Goal: Task Accomplishment & Management: Use online tool/utility

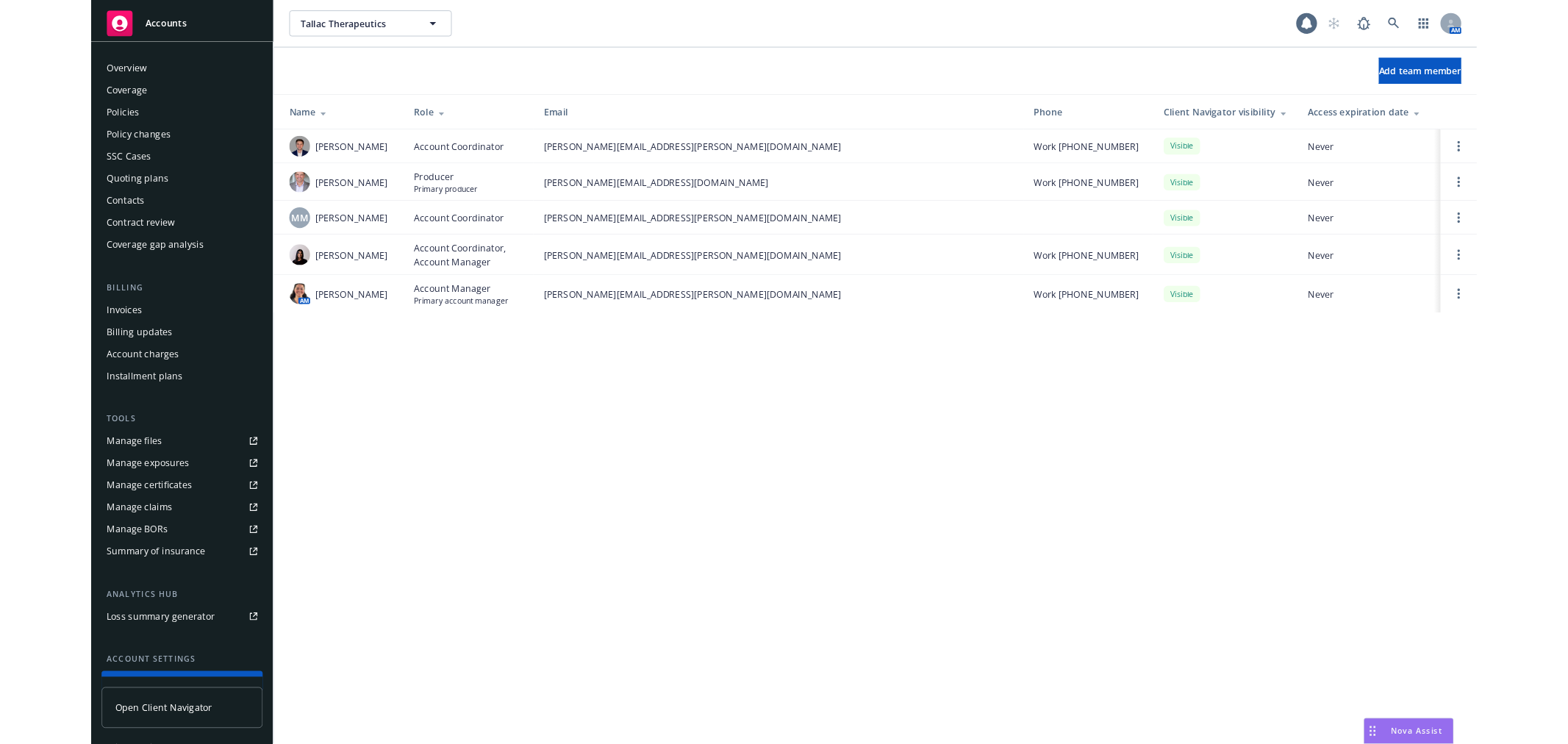
scroll to position [115, 0]
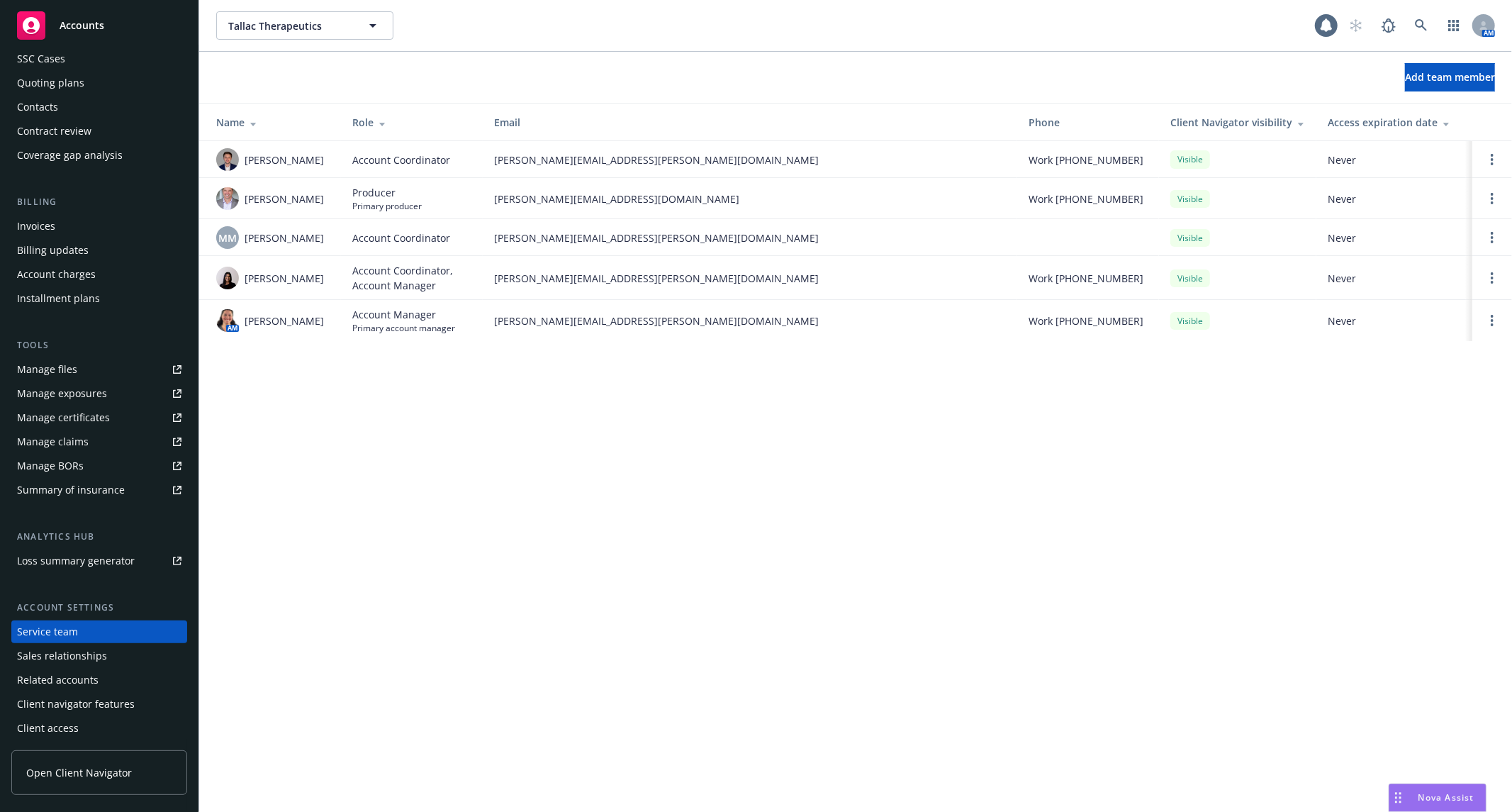
click at [471, 494] on div "Tallac Therapeutics Tallac Therapeutics 1 AM Add team member Name Role Email Ph…" at bounding box center [855, 406] width 1313 height 812
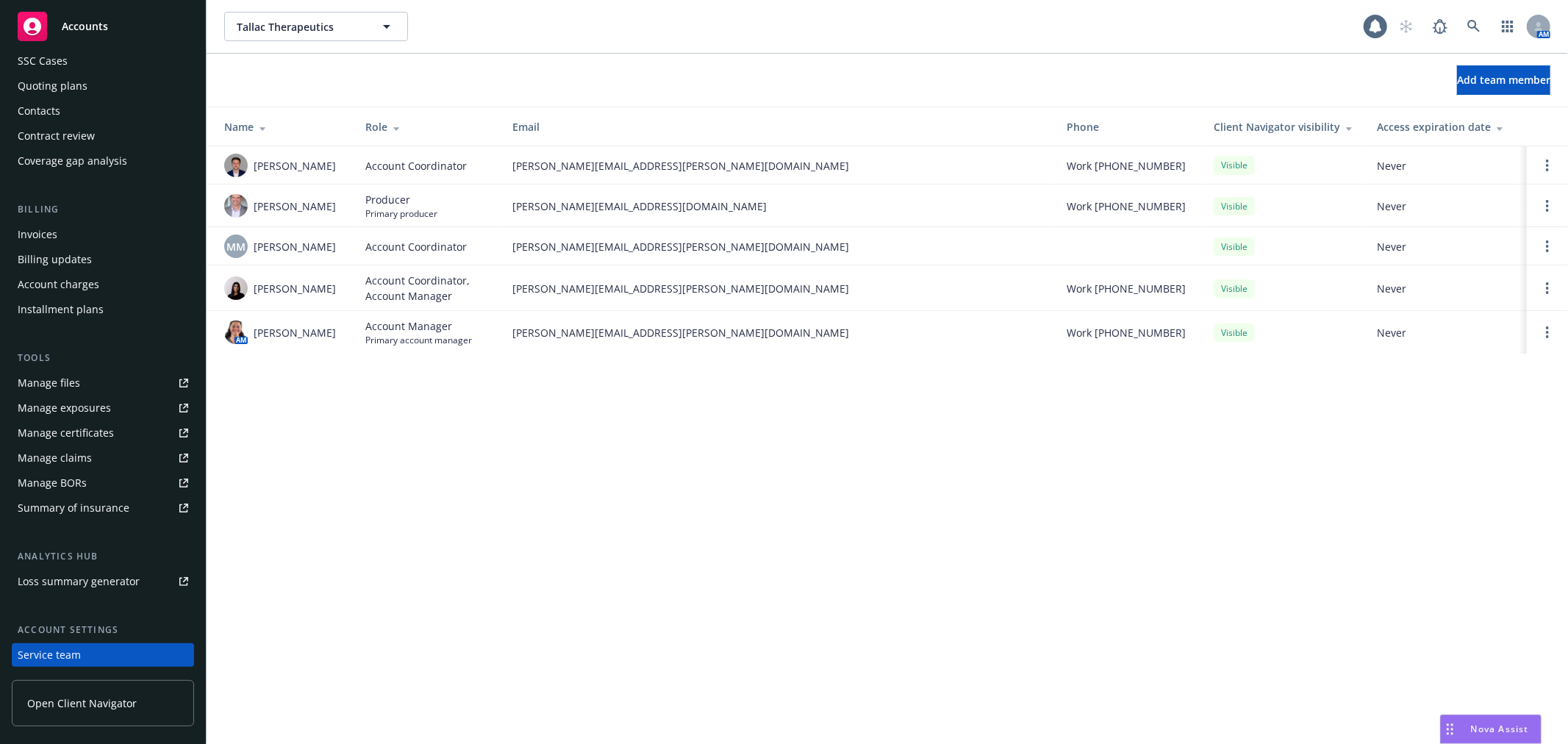
click at [842, 62] on div "Add team member" at bounding box center [887, 80] width 1361 height 53
click at [397, 83] on div "Add team member" at bounding box center [887, 80] width 1361 height 29
click at [1460, 27] on link at bounding box center [1474, 26] width 29 height 29
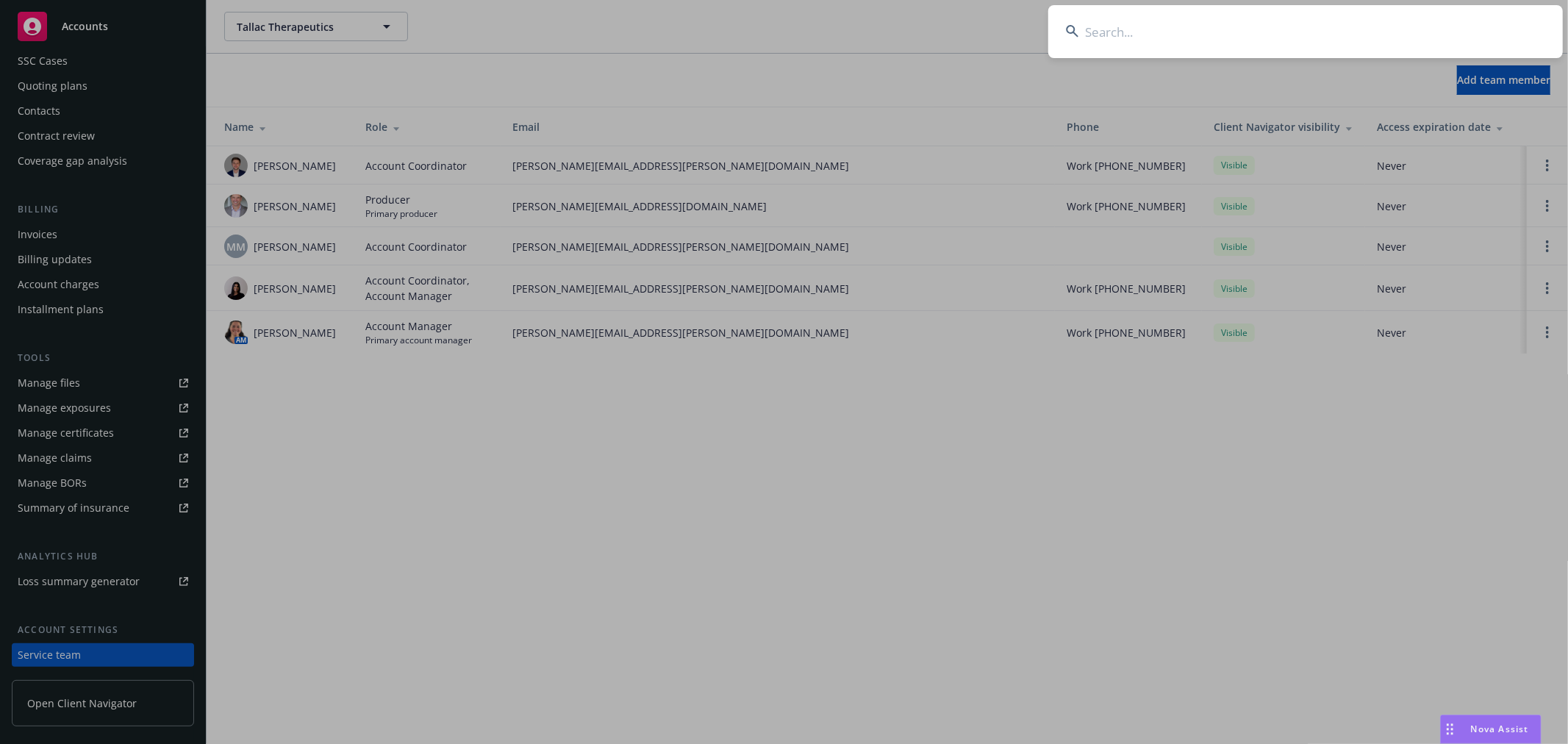
click at [1349, 46] on input at bounding box center [1306, 31] width 515 height 53
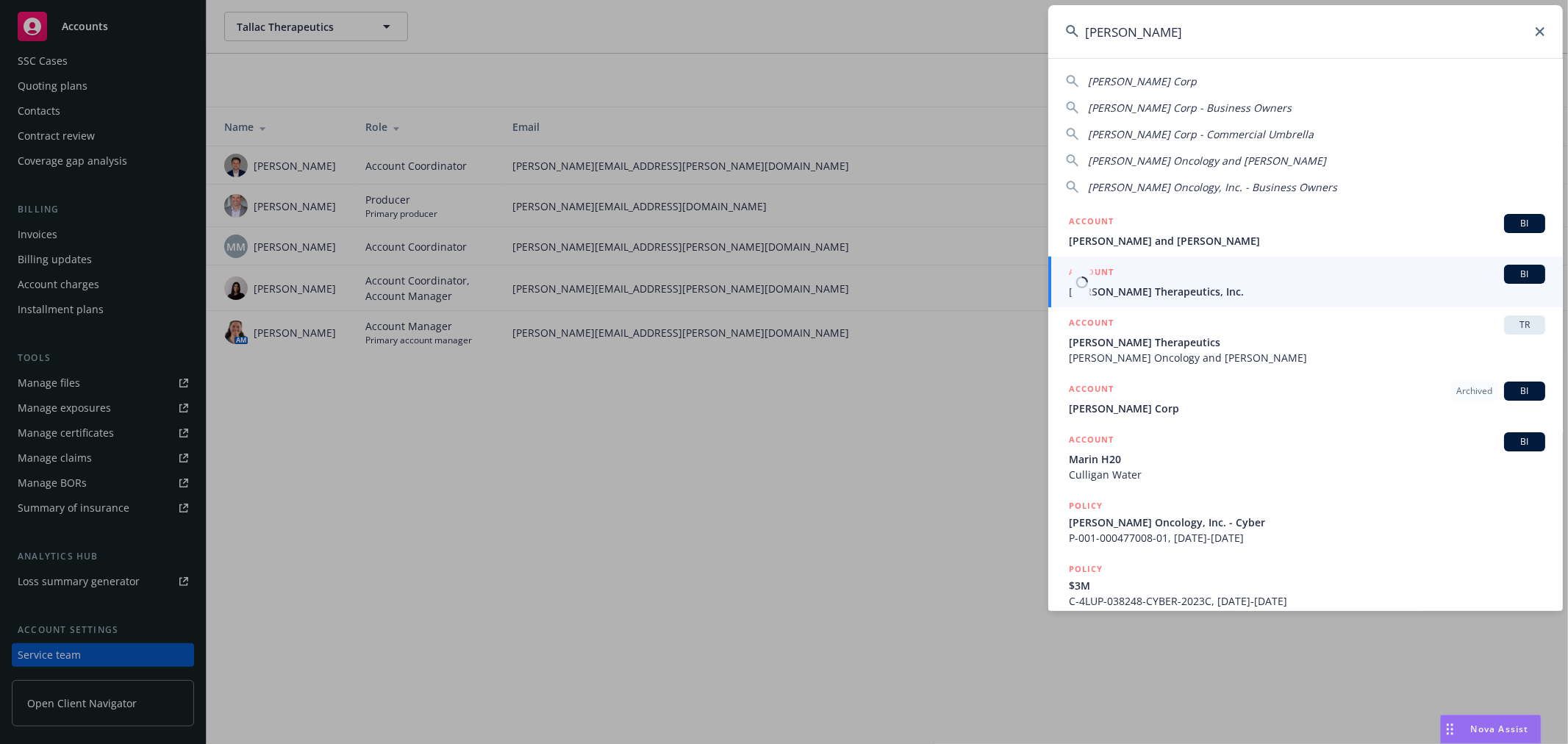
type input "cullinan"
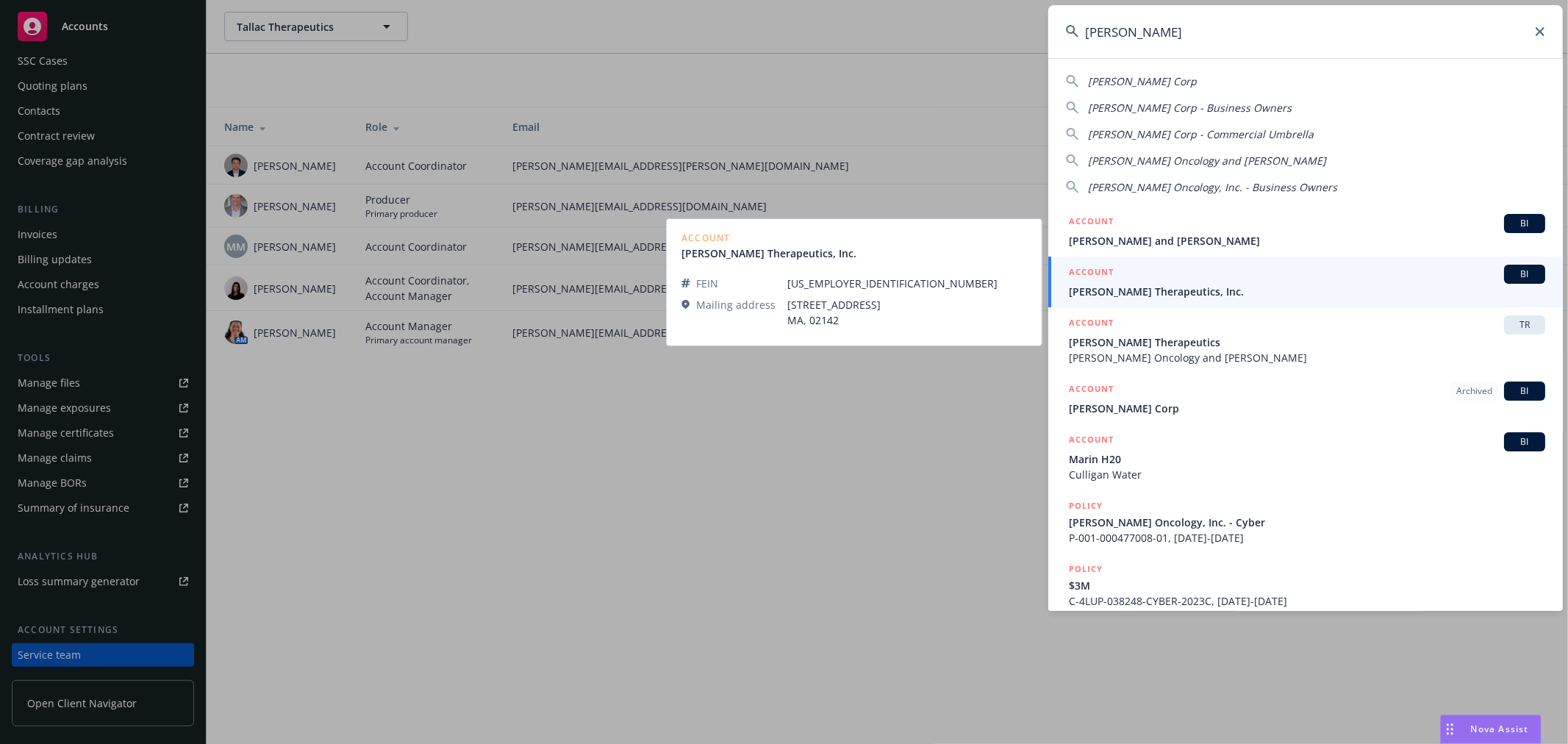
click at [1159, 295] on span "[PERSON_NAME] Therapeutics, Inc." at bounding box center [1307, 291] width 477 height 15
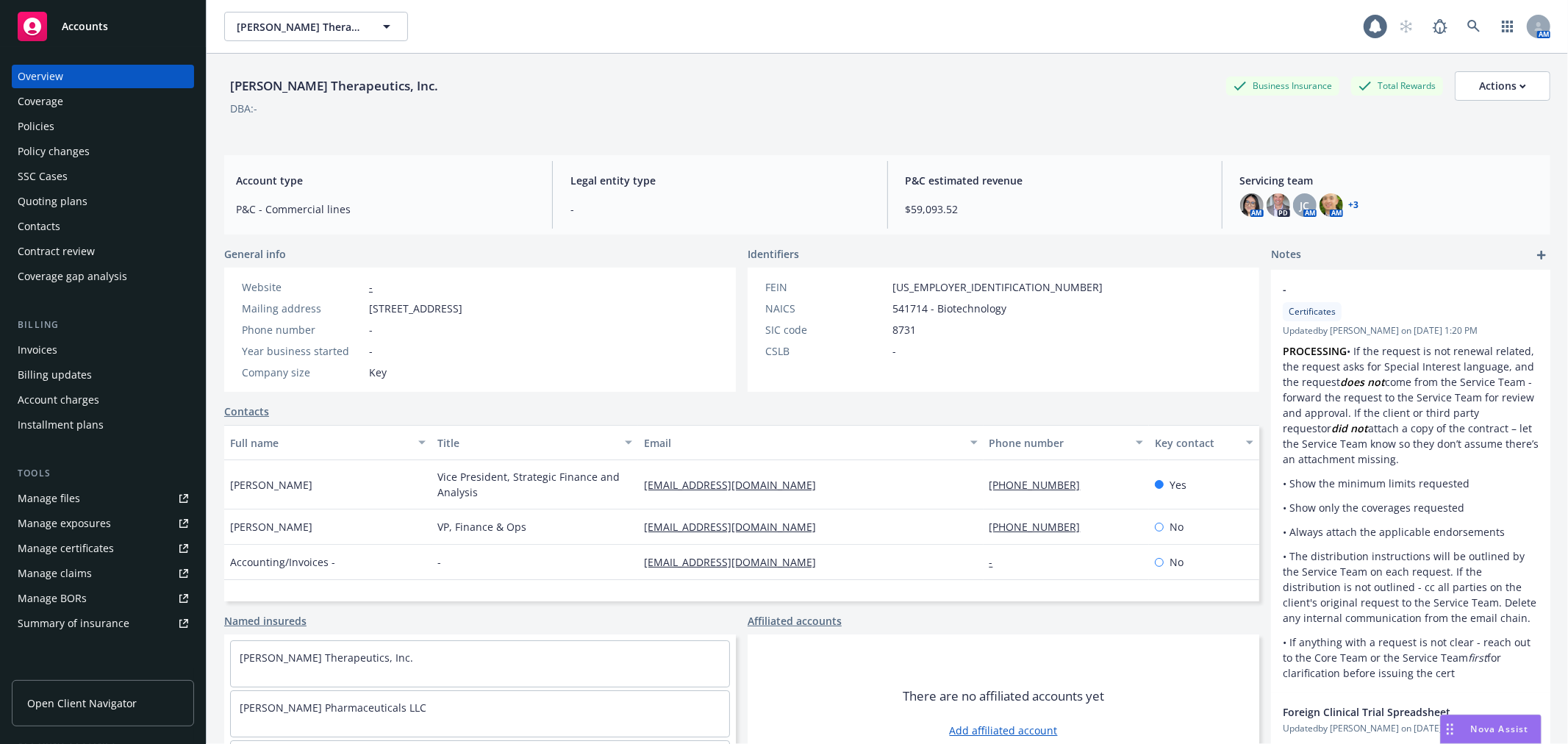
click at [71, 130] on div "Policies" at bounding box center [103, 126] width 171 height 24
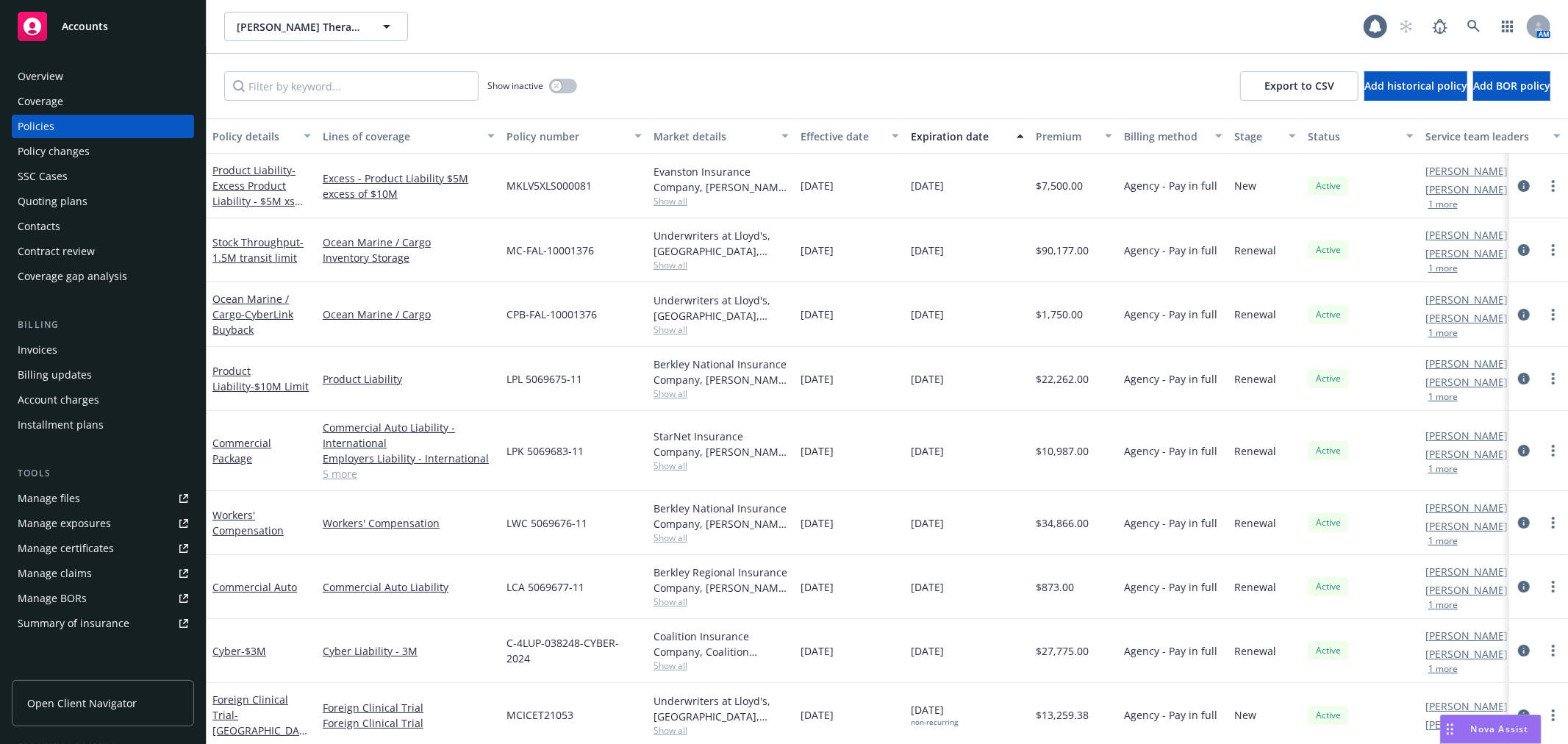
click at [1080, 45] on div "Cullinan Therapeutics, Inc. Cullinan Therapeutics, Inc. 1 AM" at bounding box center [887, 26] width 1361 height 53
click at [744, 47] on div "Cullinan Therapeutics, Inc. Cullinan Therapeutics, Inc. 1 AM" at bounding box center [887, 26] width 1361 height 53
click at [65, 195] on div "Quoting plans" at bounding box center [52, 202] width 70 height 24
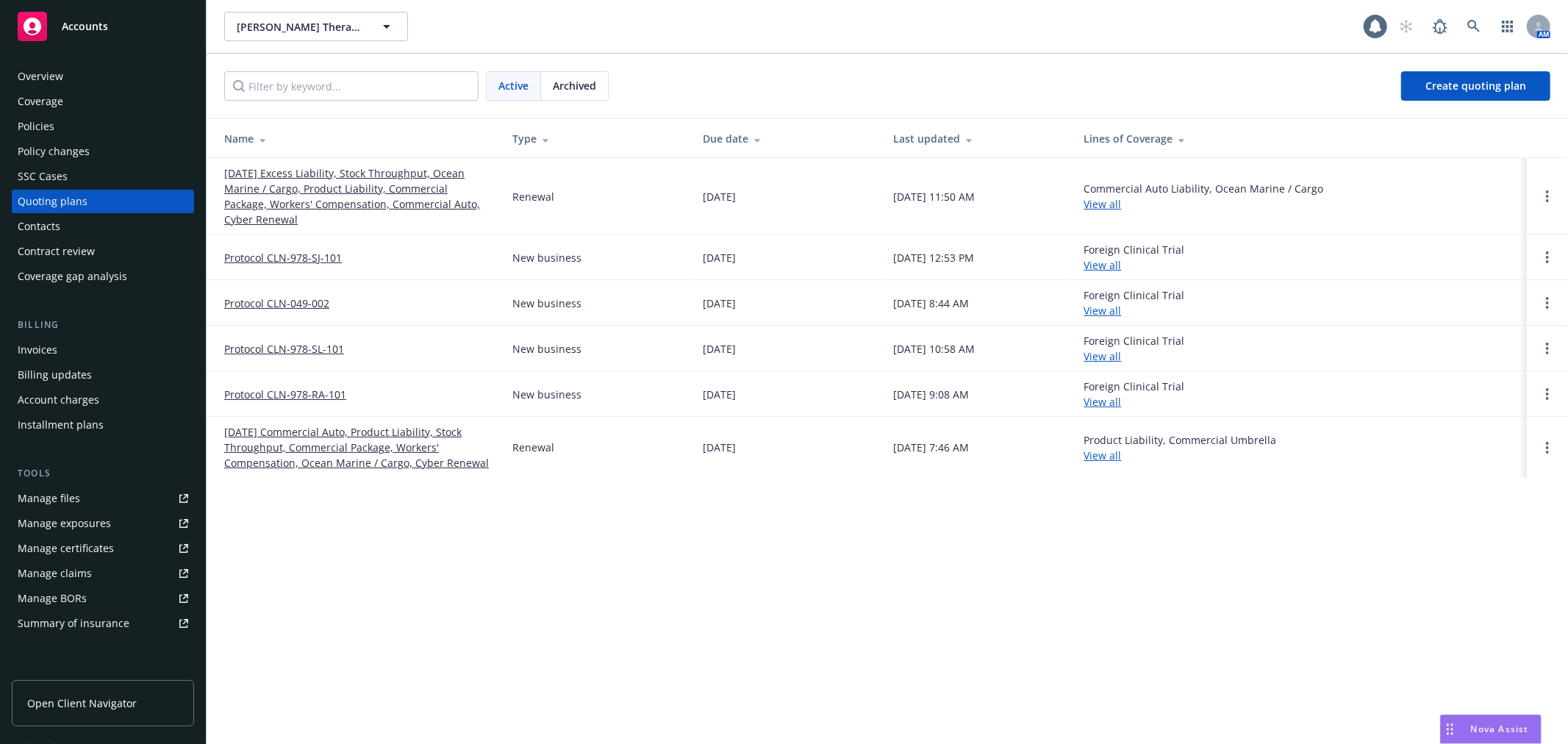
click at [353, 204] on link "09/01/25 Excess Liability, Stock Throughput, Ocean Marine / Cargo, Product Liab…" at bounding box center [356, 196] width 265 height 61
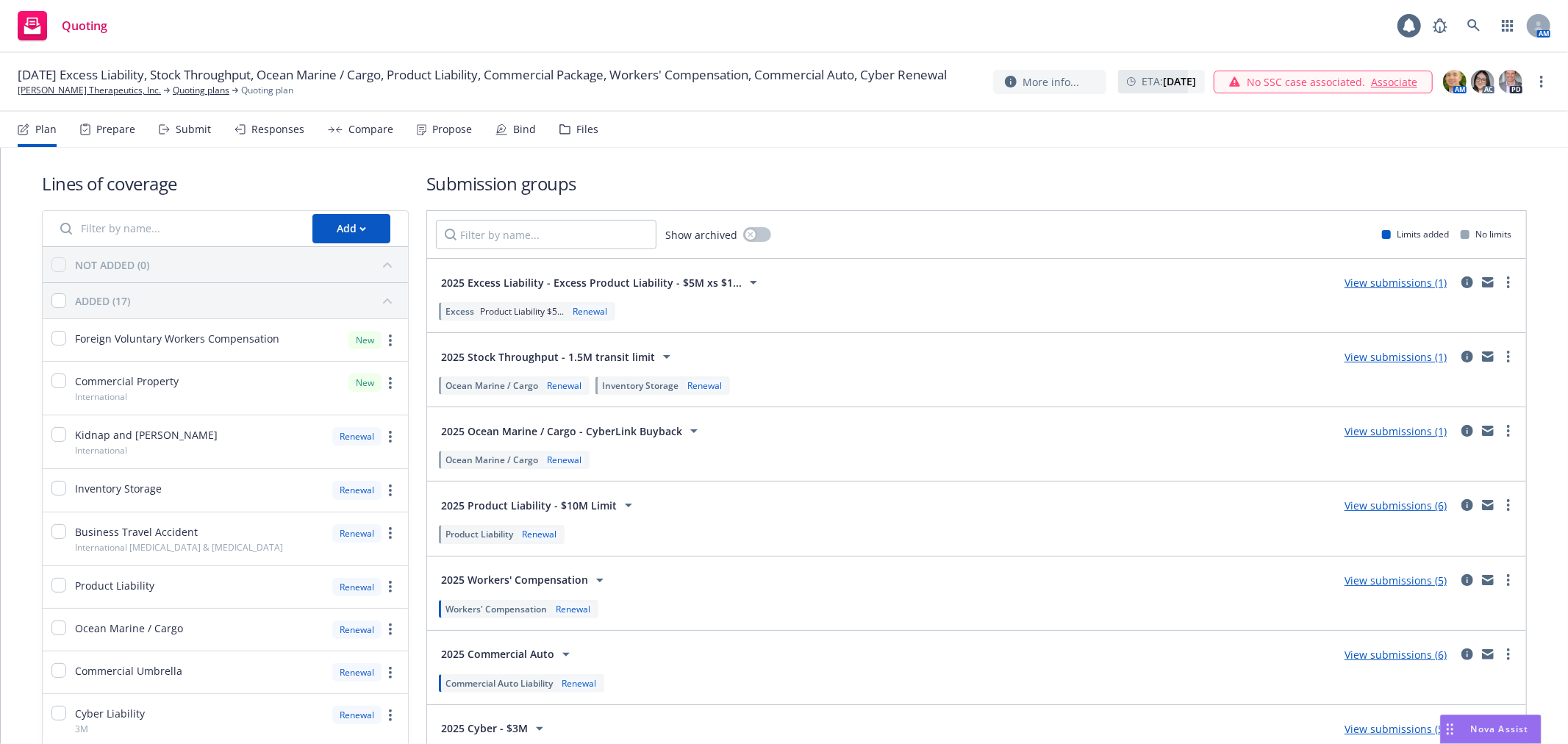
click at [184, 138] on div "Submit" at bounding box center [185, 129] width 52 height 35
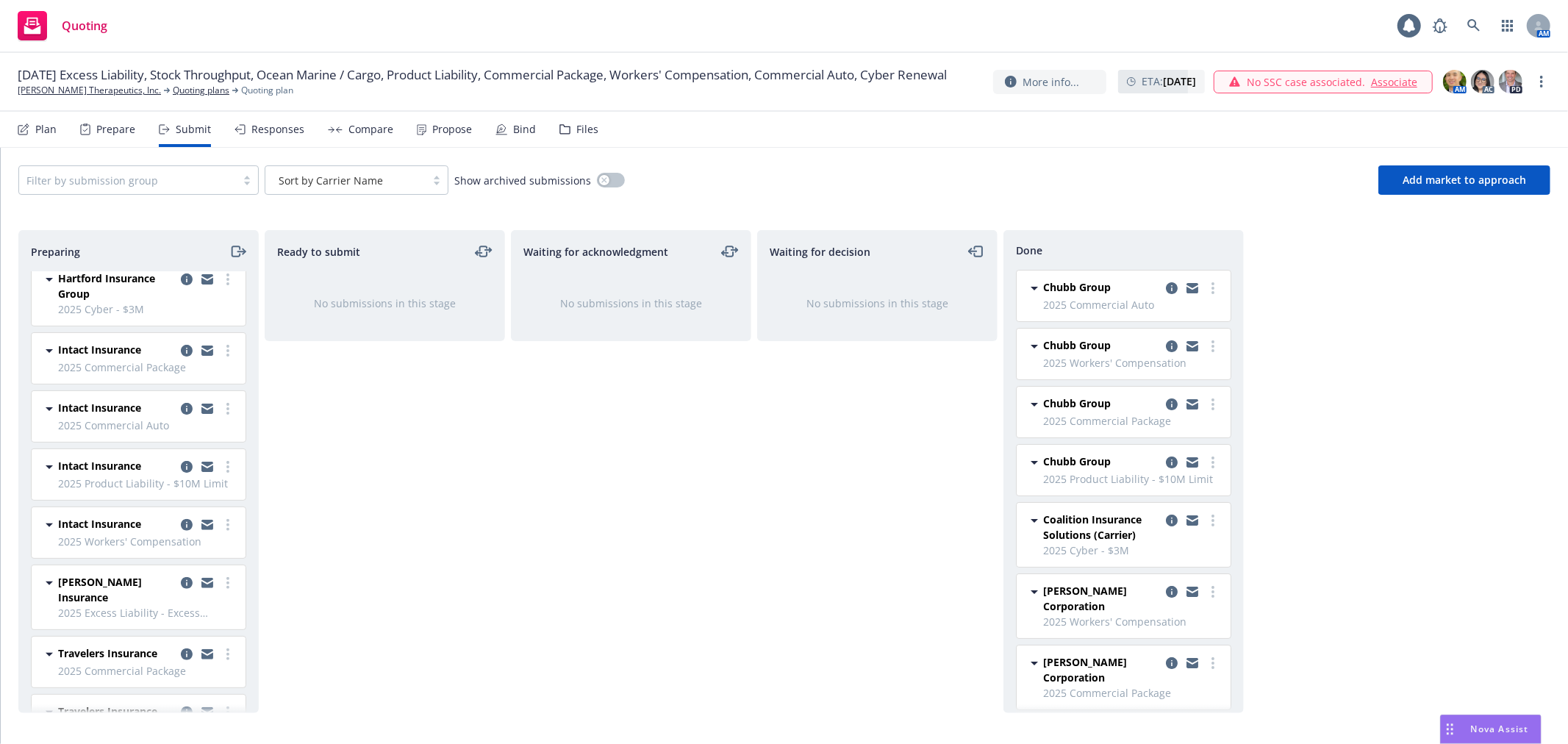
scroll to position [383, 0]
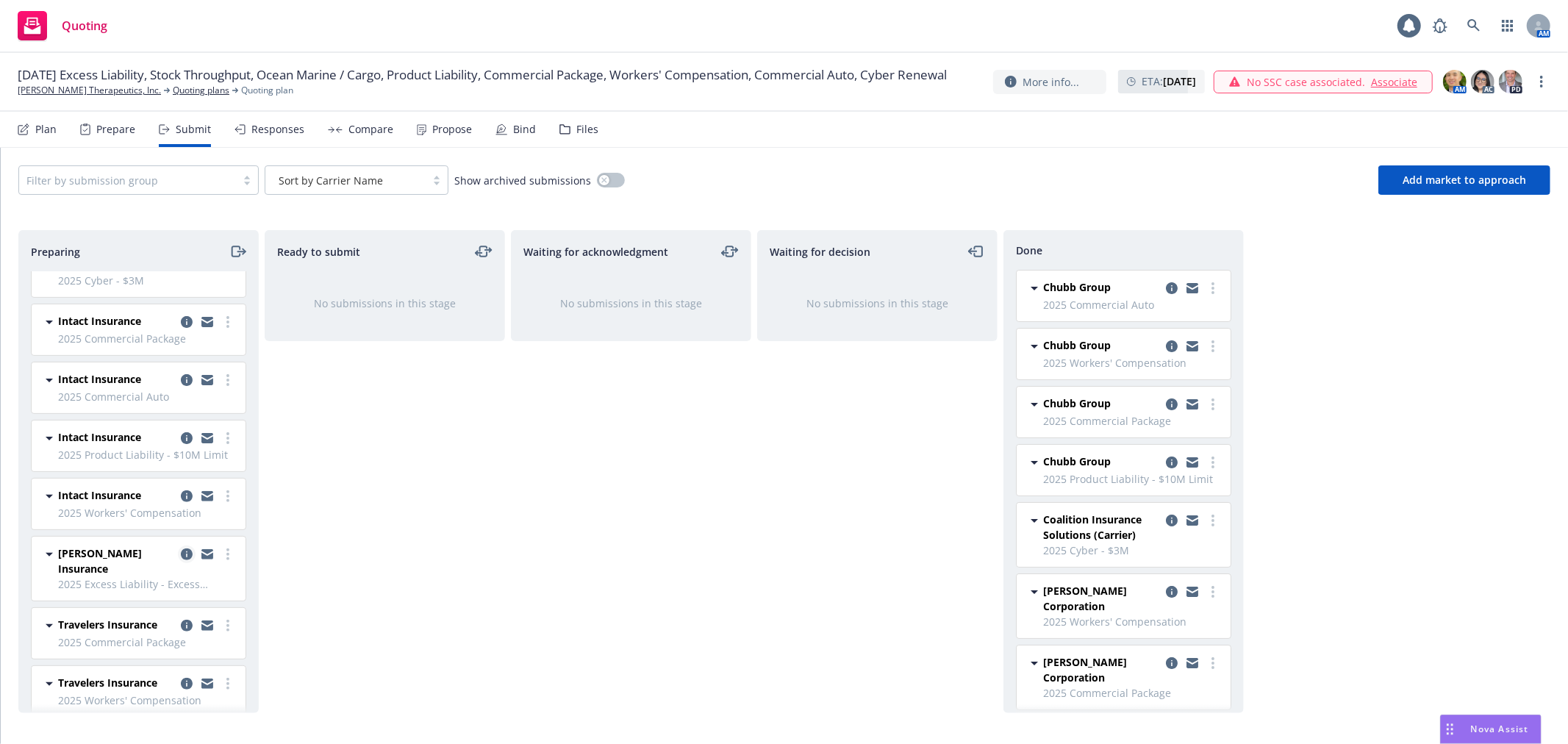
click at [181, 553] on icon "copy logging email" at bounding box center [187, 554] width 12 height 12
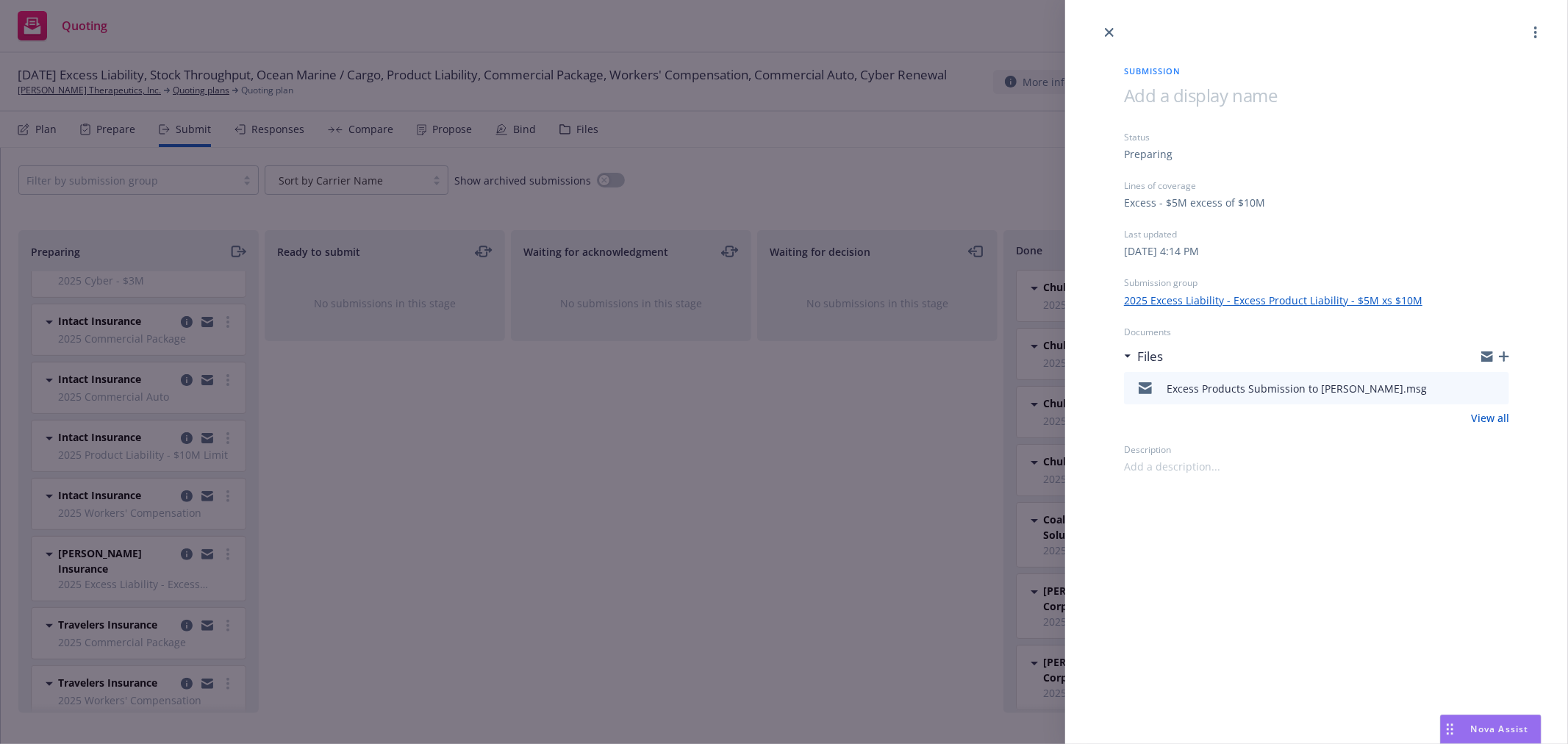
click at [536, 482] on div "Submission Status Preparing Lines of coverage Excess - $5M excess of $10M Last …" at bounding box center [784, 372] width 1568 height 744
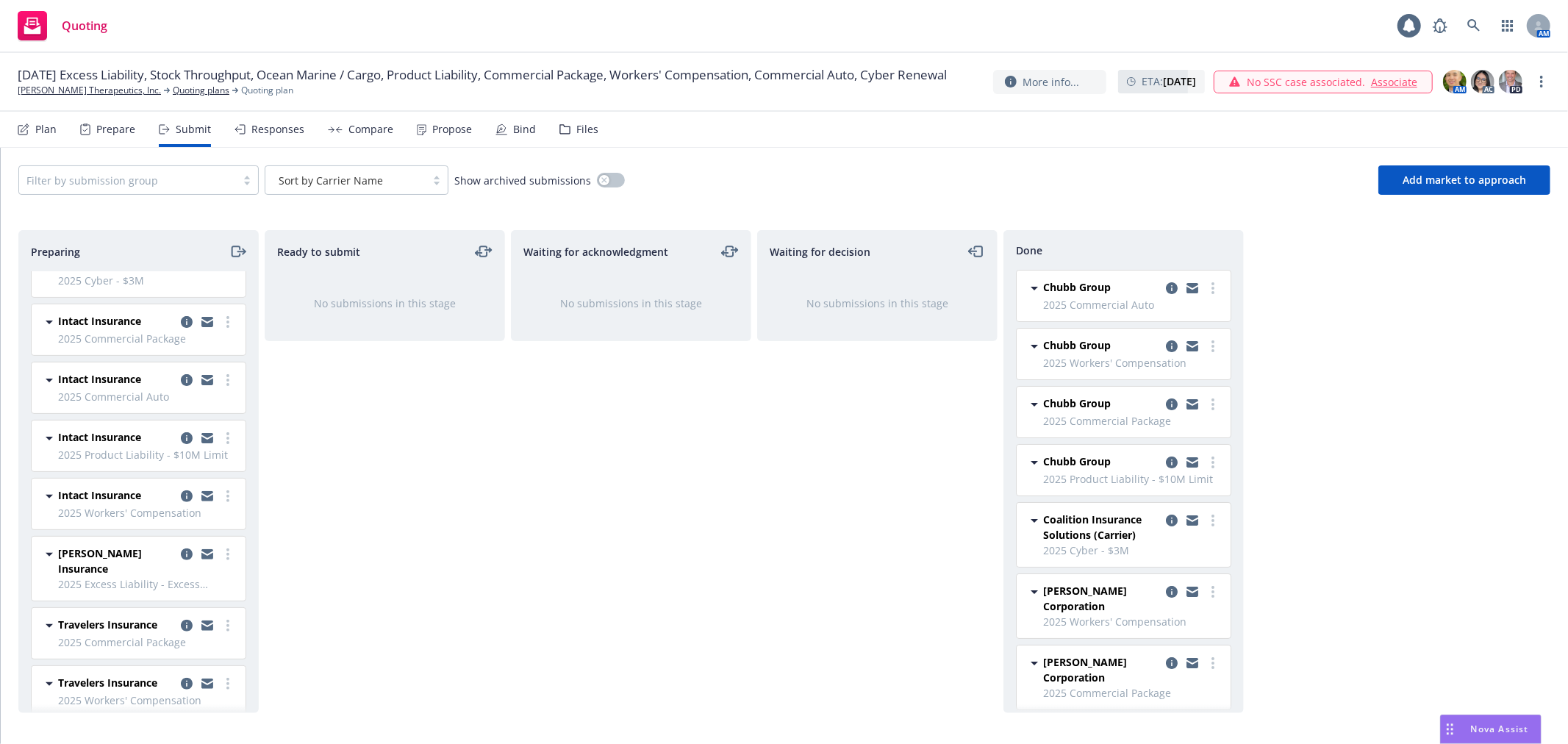
click at [50, 140] on div "Plan" at bounding box center [37, 129] width 39 height 35
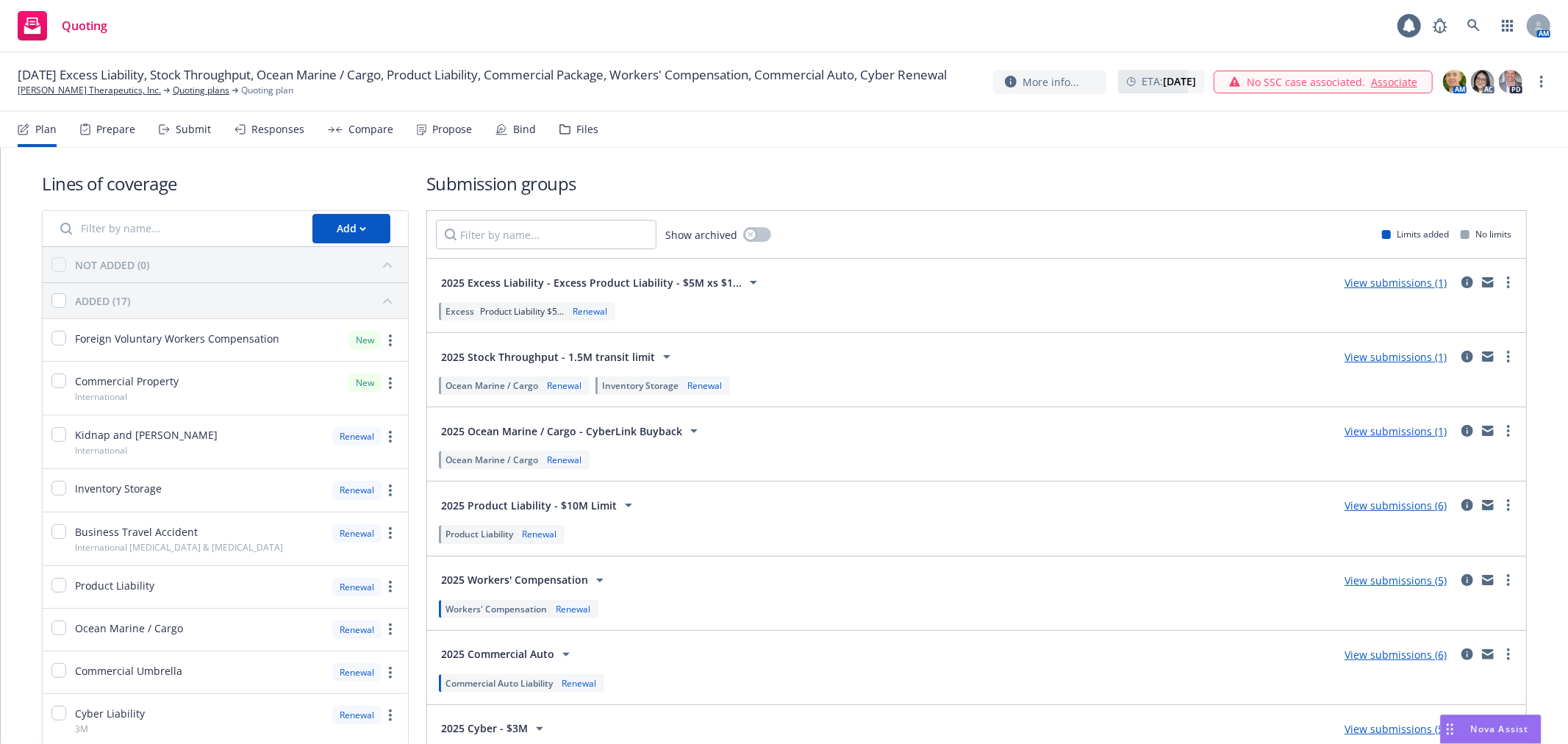
click at [1389, 283] on link "View submissions (1)" at bounding box center [1396, 282] width 103 height 14
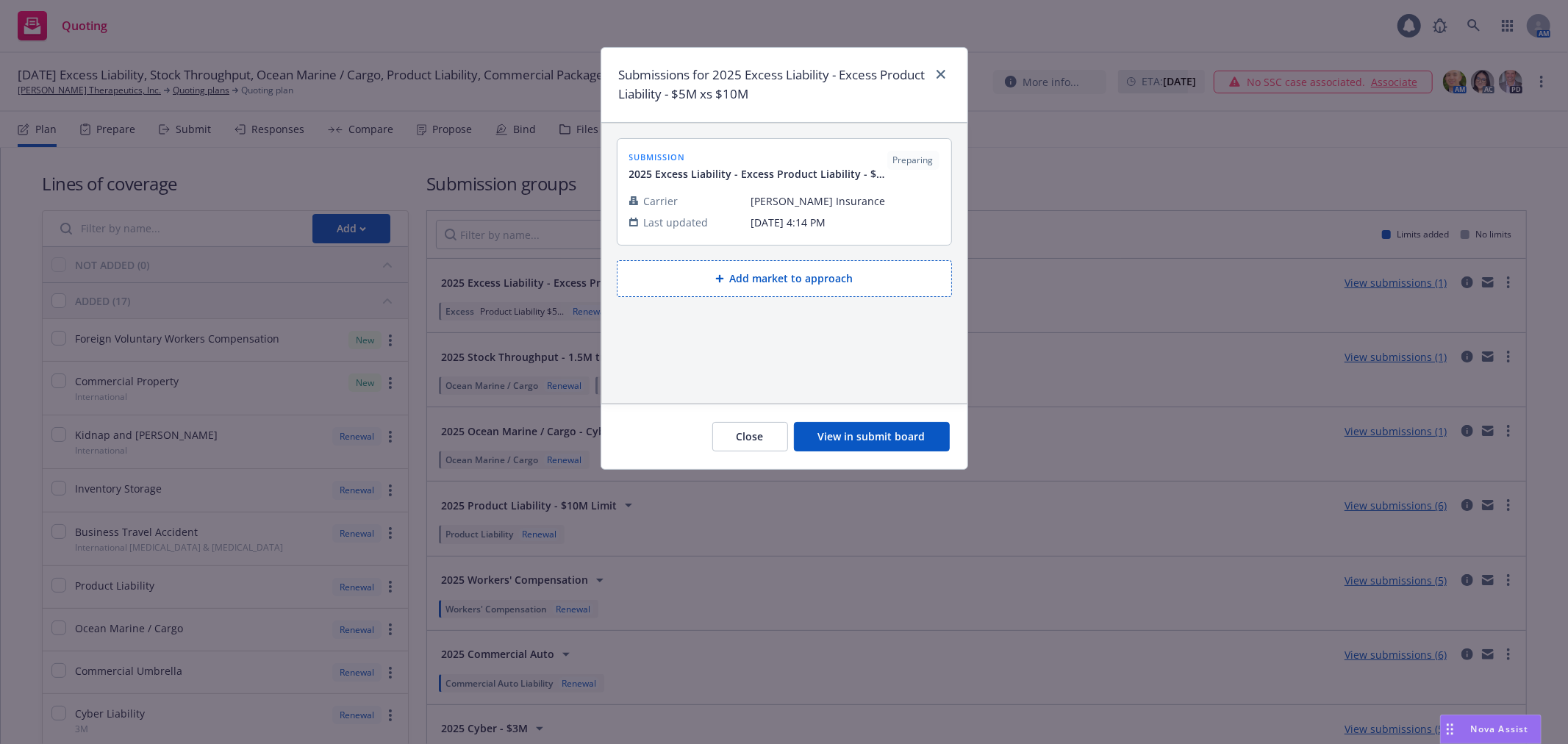
click at [735, 293] on button "Add market to approach" at bounding box center [784, 279] width 335 height 37
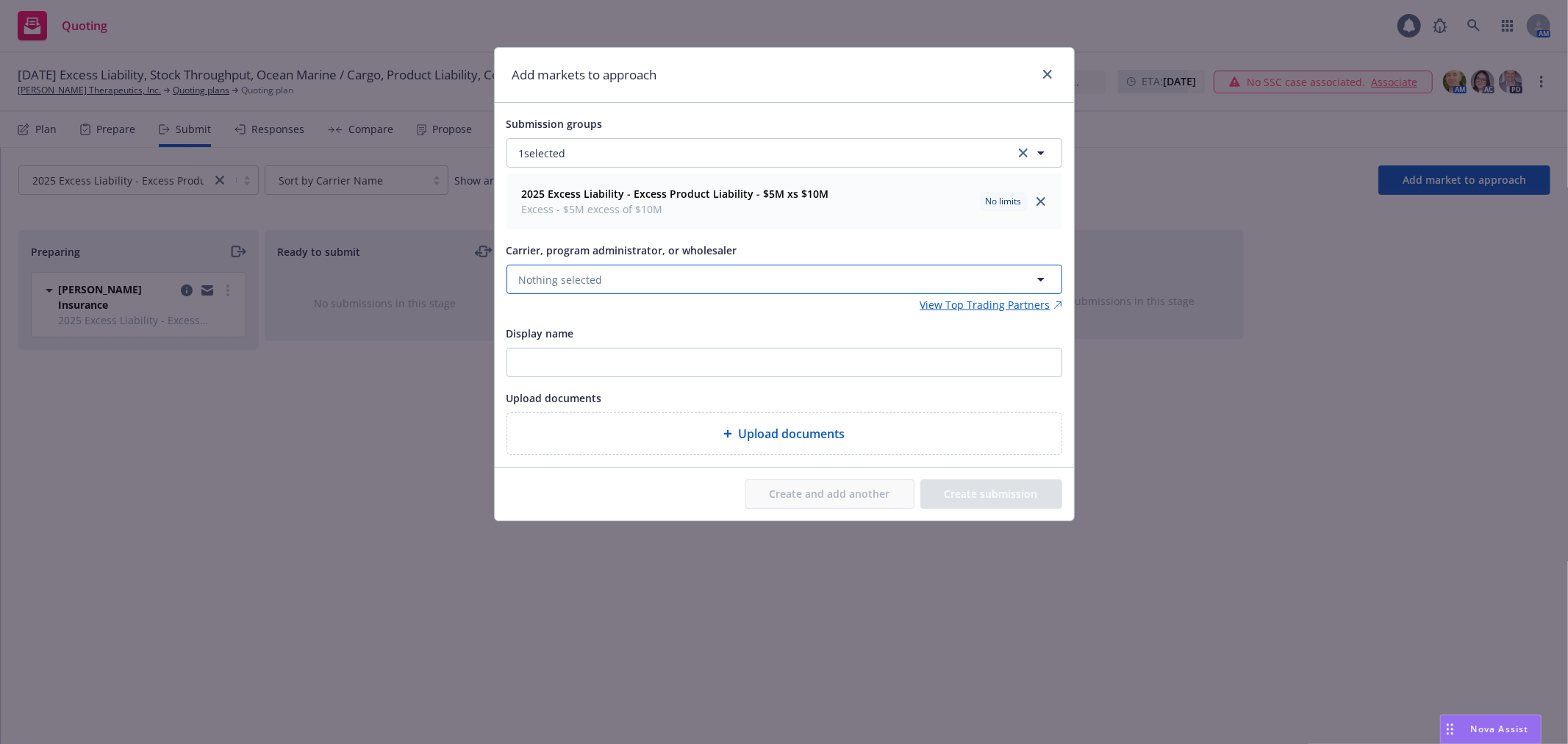
click at [781, 281] on button "Nothing selected" at bounding box center [784, 279] width 556 height 29
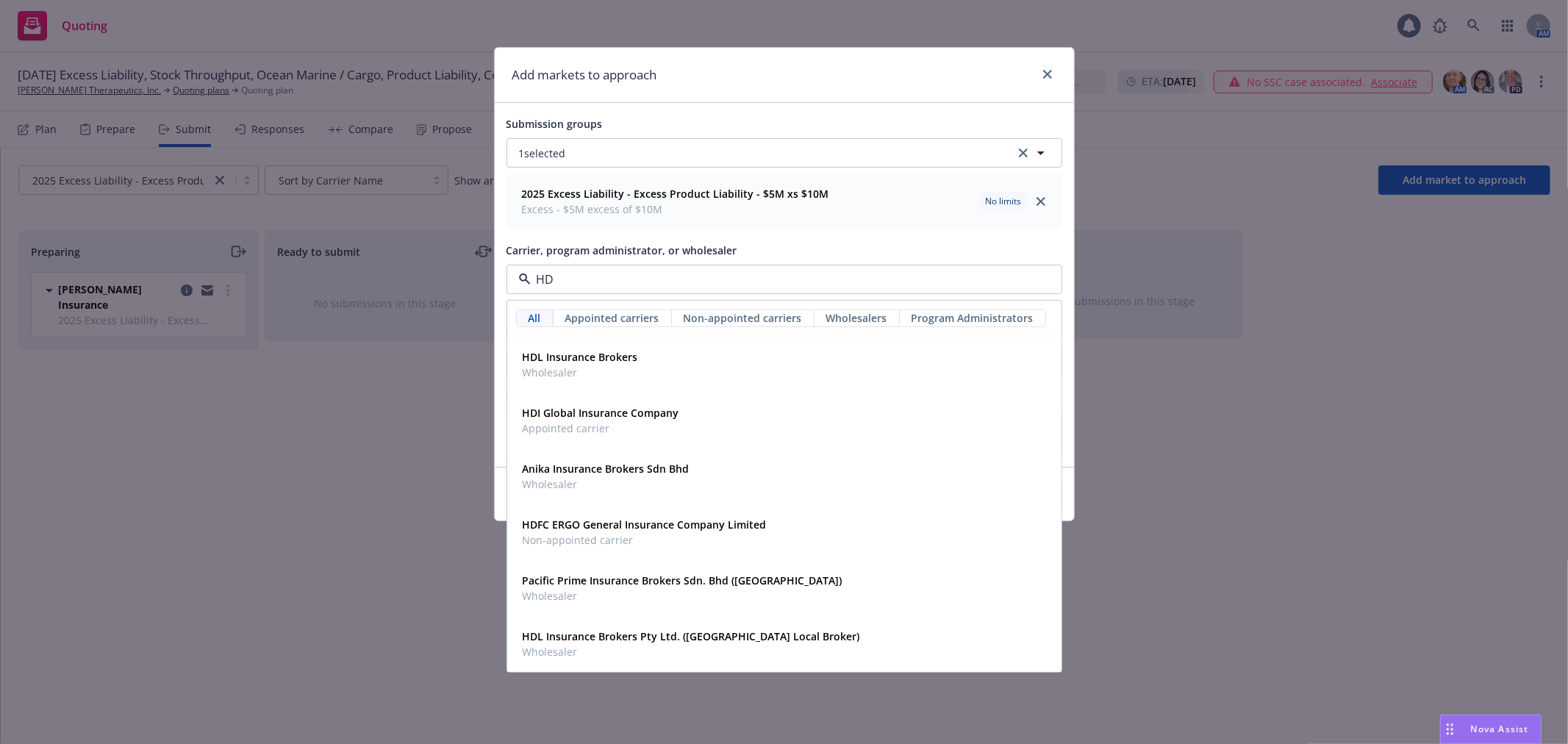
type input "HDI"
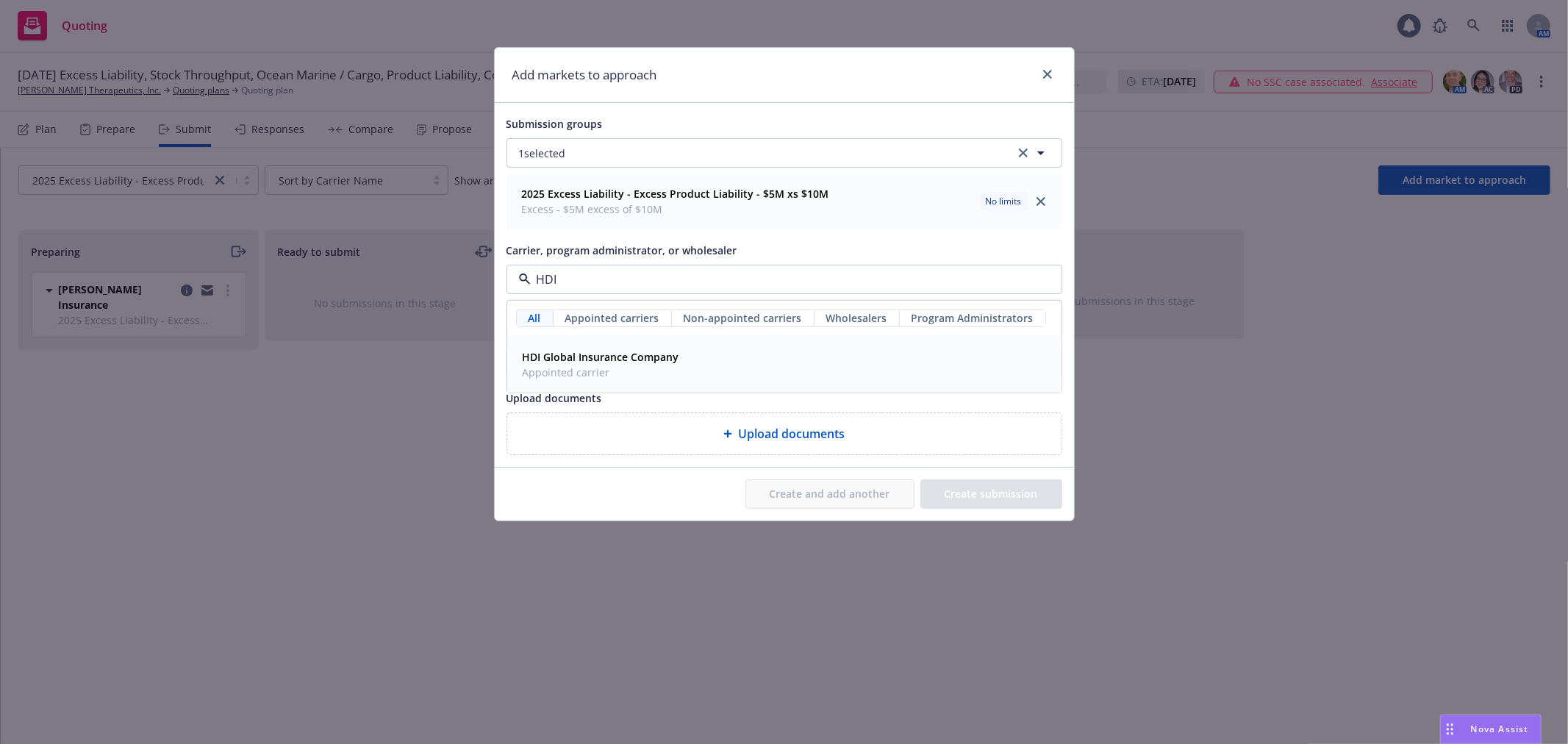
click at [702, 359] on div "HDI Global Insurance Company Appointed carrier" at bounding box center [784, 365] width 536 height 37
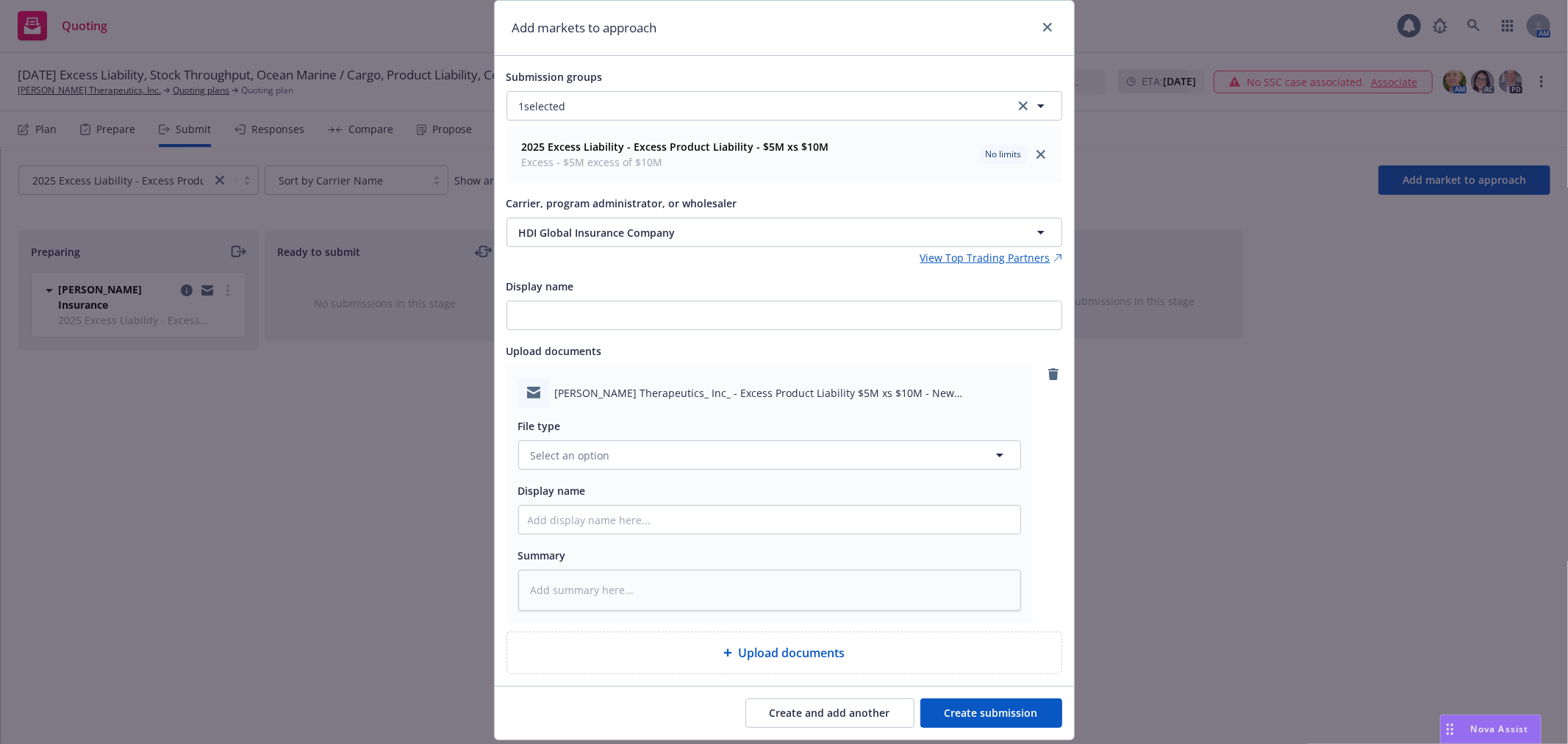
scroll to position [92, 0]
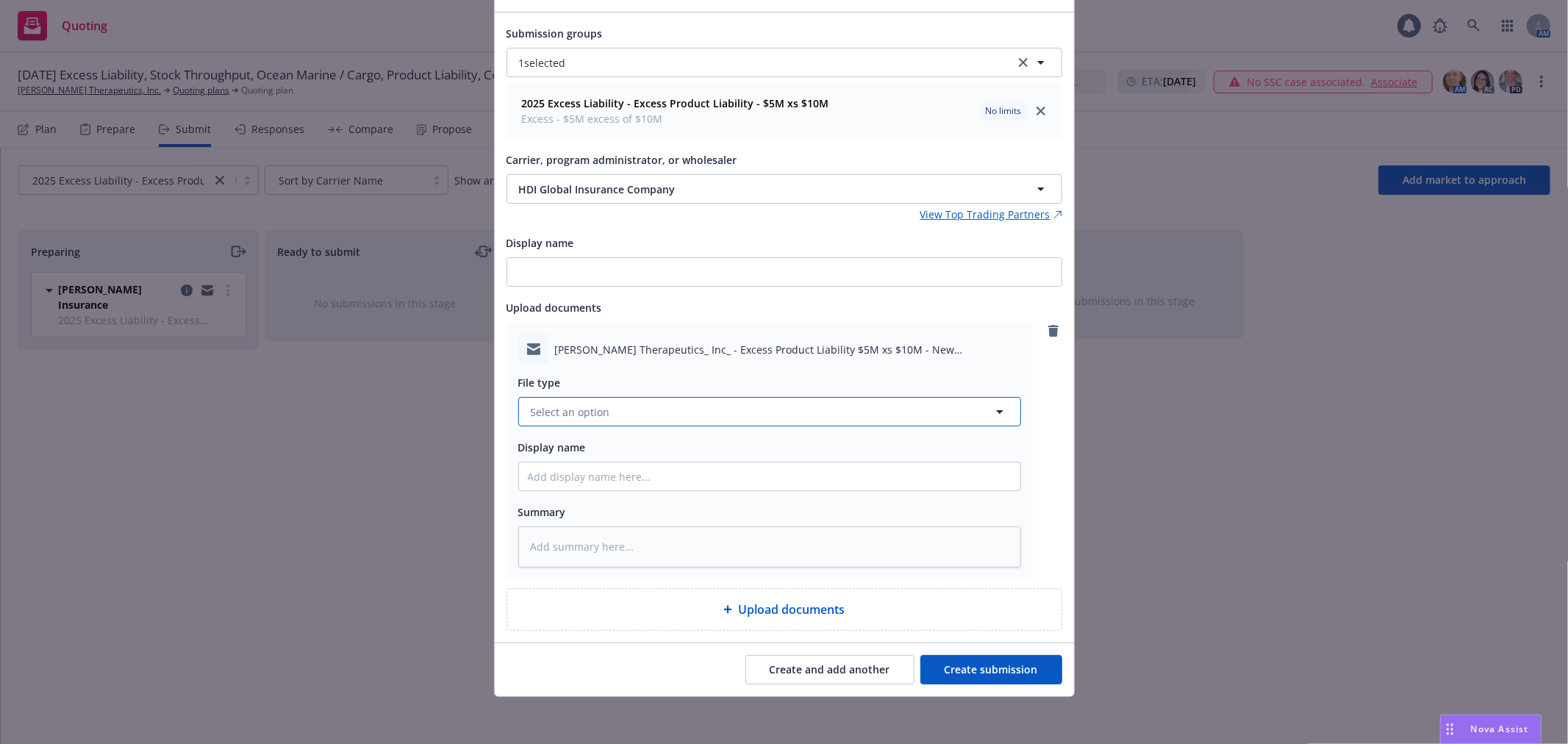
click at [789, 416] on button "Select an option" at bounding box center [769, 411] width 503 height 29
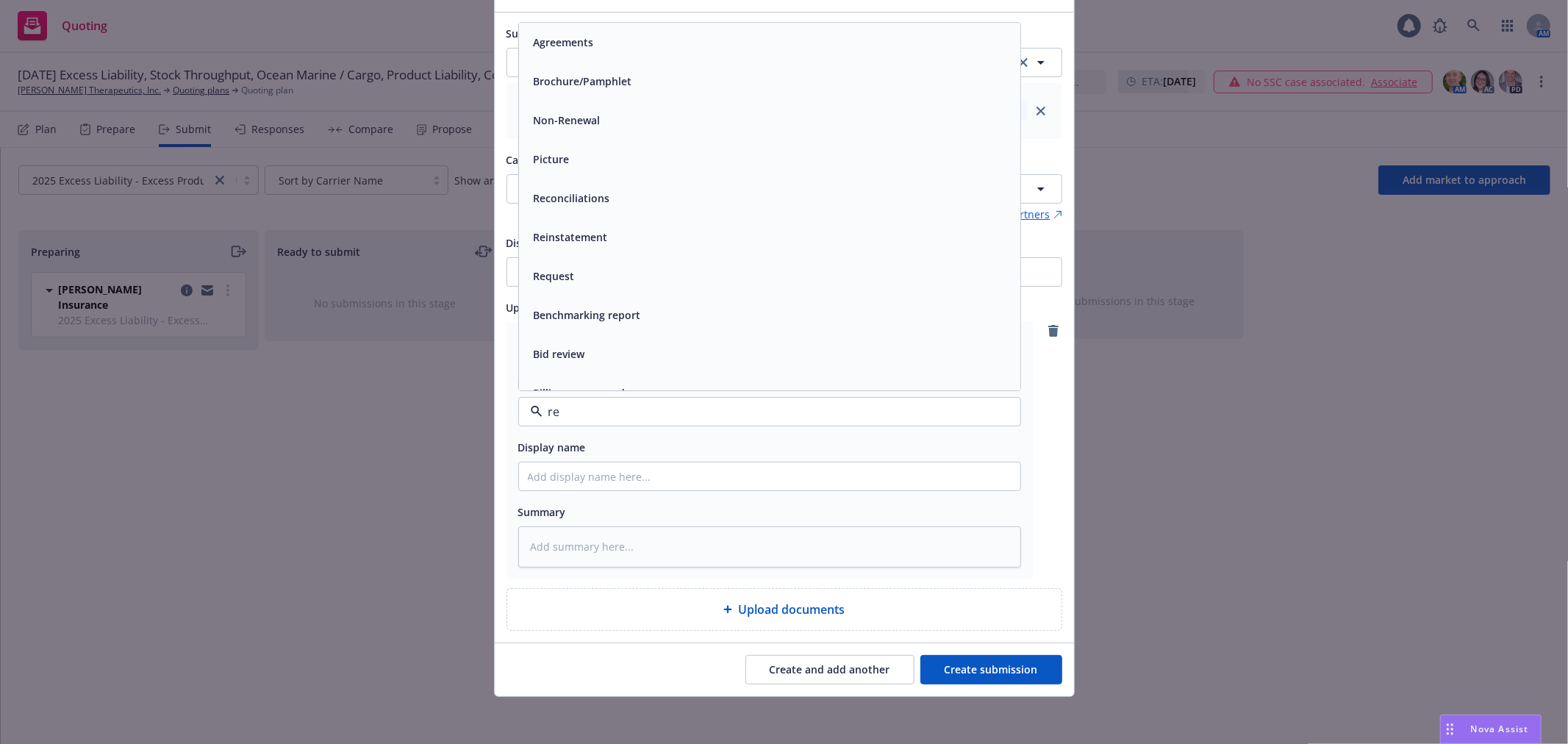
type input "r"
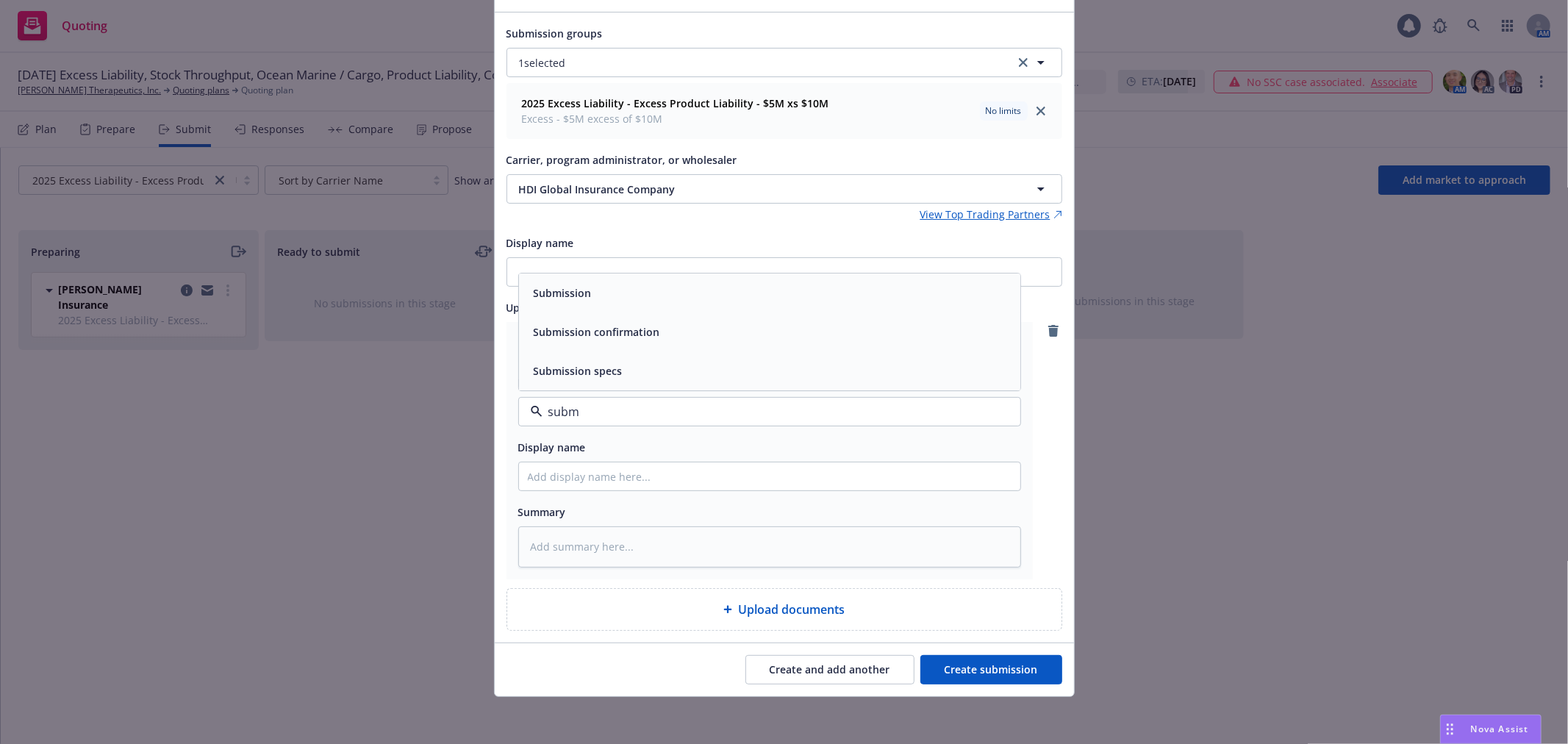
type input "submi"
click at [715, 303] on div "Submission" at bounding box center [769, 293] width 501 height 39
click at [629, 478] on input "Display name" at bounding box center [769, 476] width 501 height 28
type textarea "x"
type input "E"
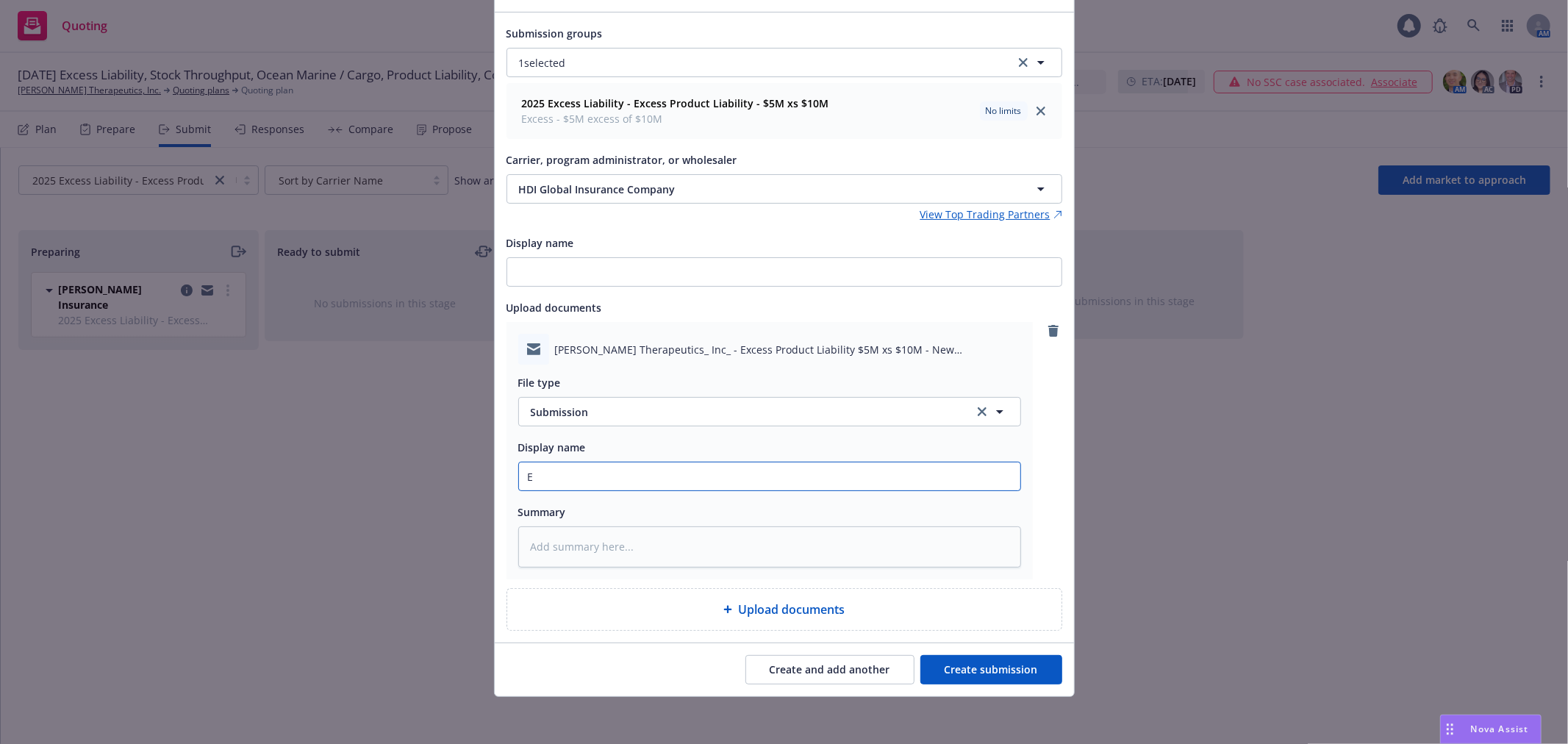
type textarea "x"
type input "Ex"
type textarea "x"
type input "Exc"
type textarea "x"
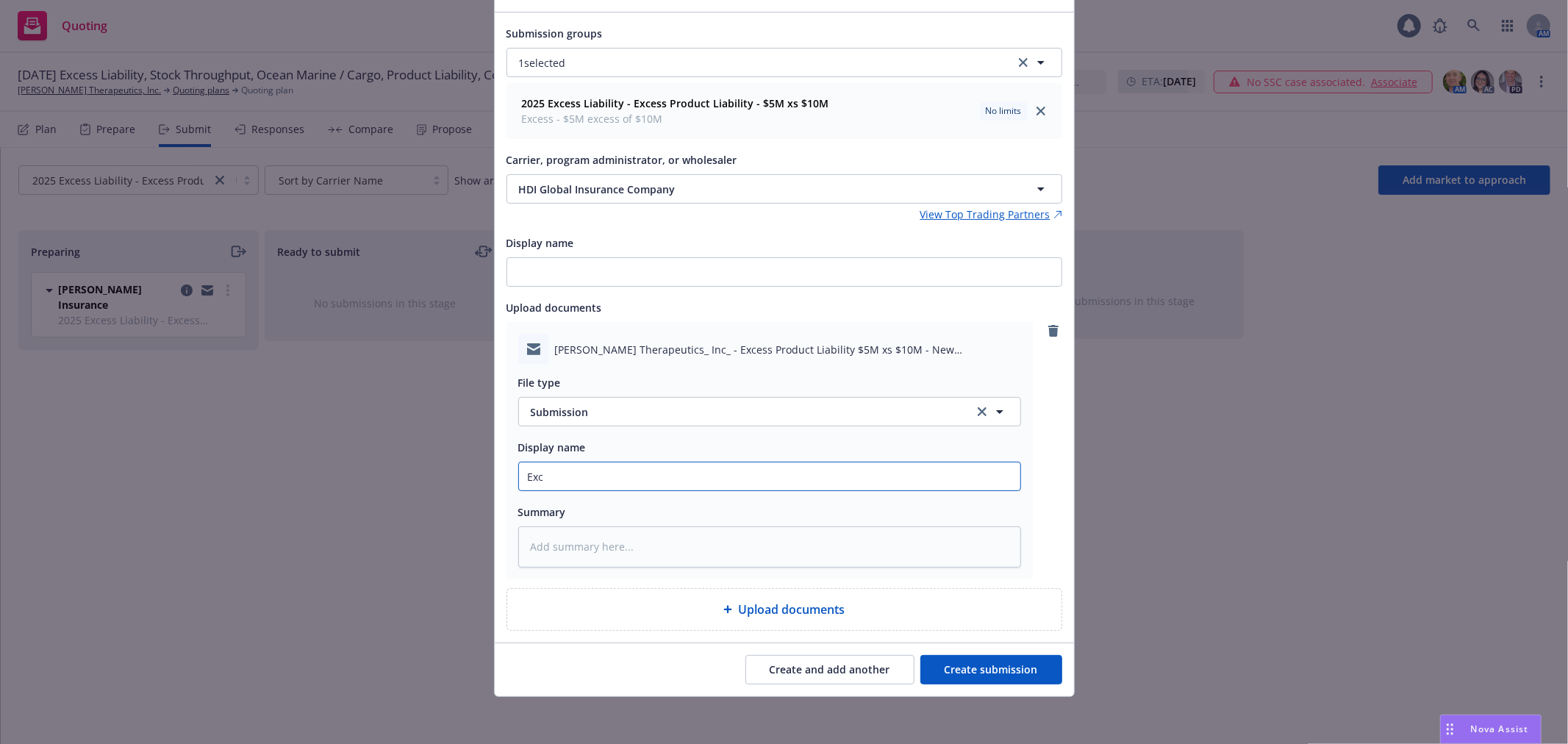
type input "Exce"
type textarea "x"
type input "Exces"
type textarea "x"
type input "Excess"
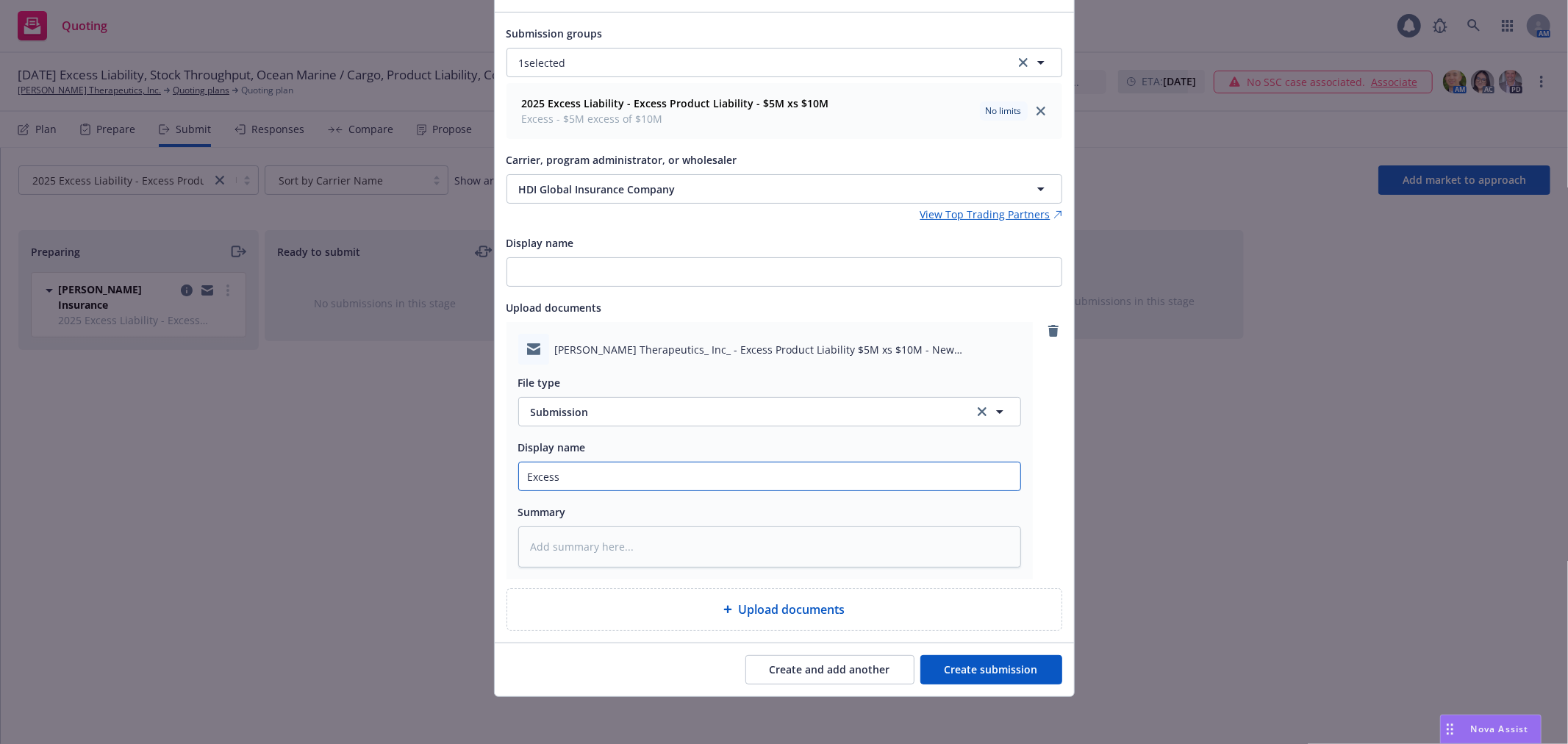
type textarea "x"
type input "Excess"
type textarea "x"
type input "Excess P"
type textarea "x"
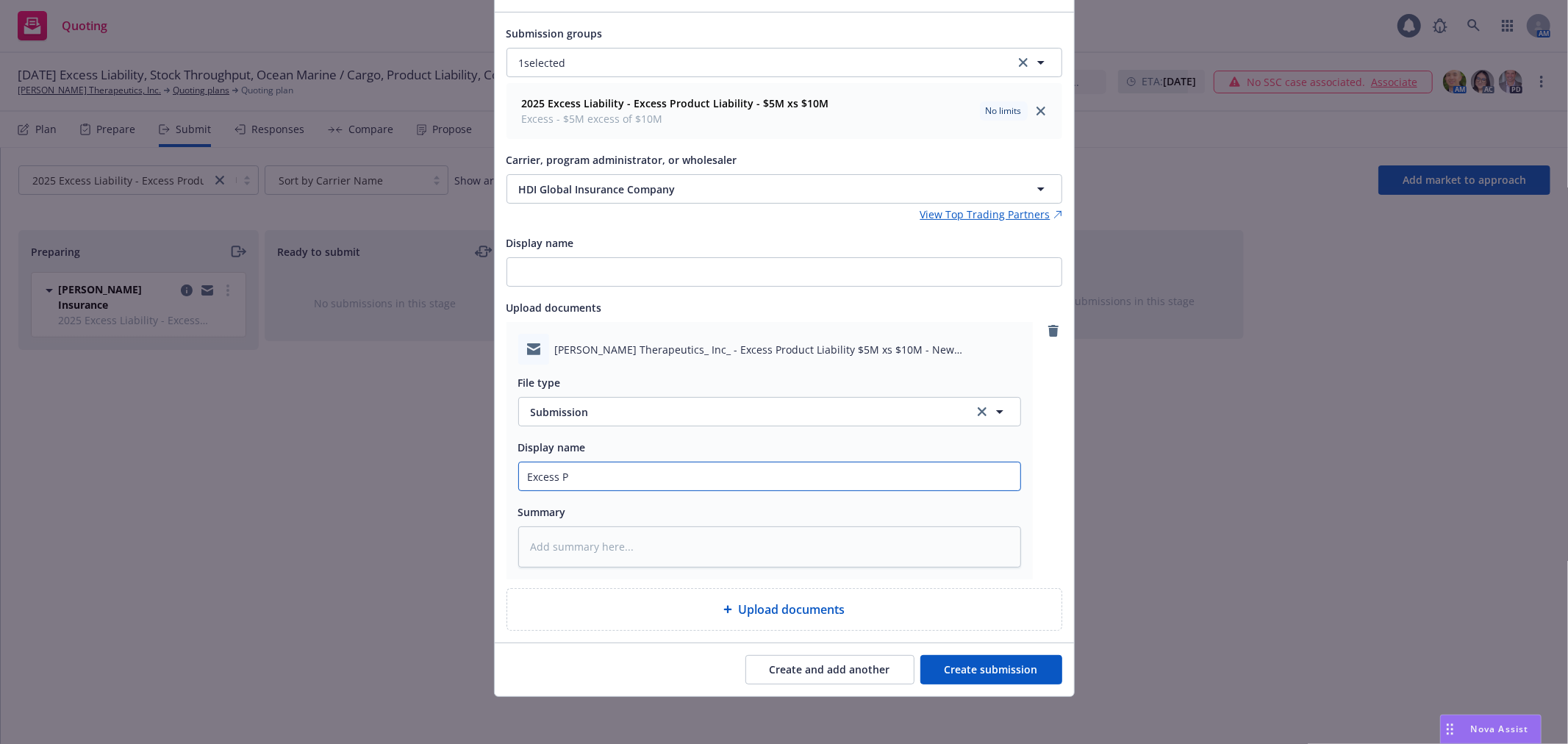
type input "Excess Pr"
type textarea "x"
type input "Excess Pro"
type textarea "x"
type input "Excess Prod"
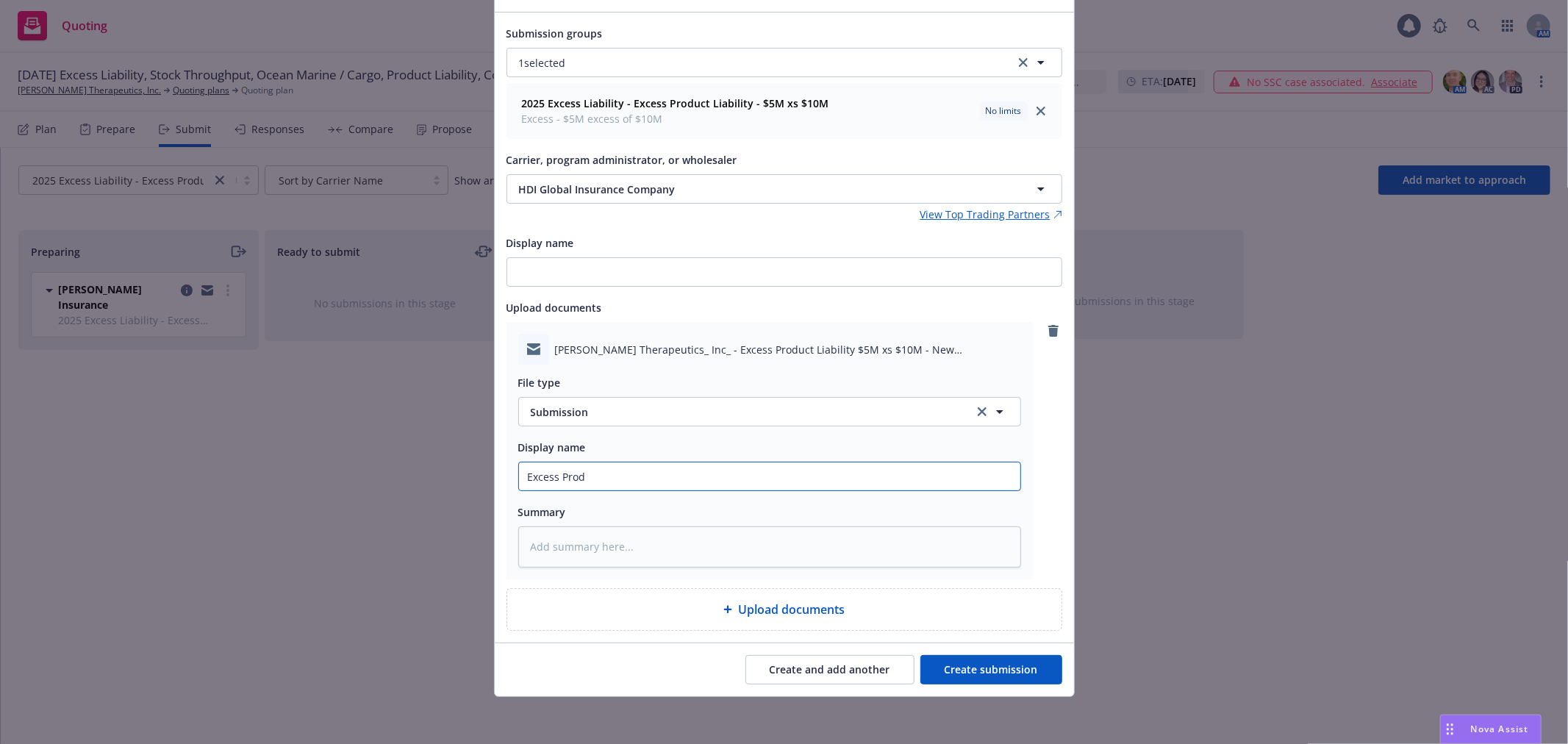
type textarea "x"
type input "Excess Produ"
type textarea "x"
type input "Excess Produc"
type textarea "x"
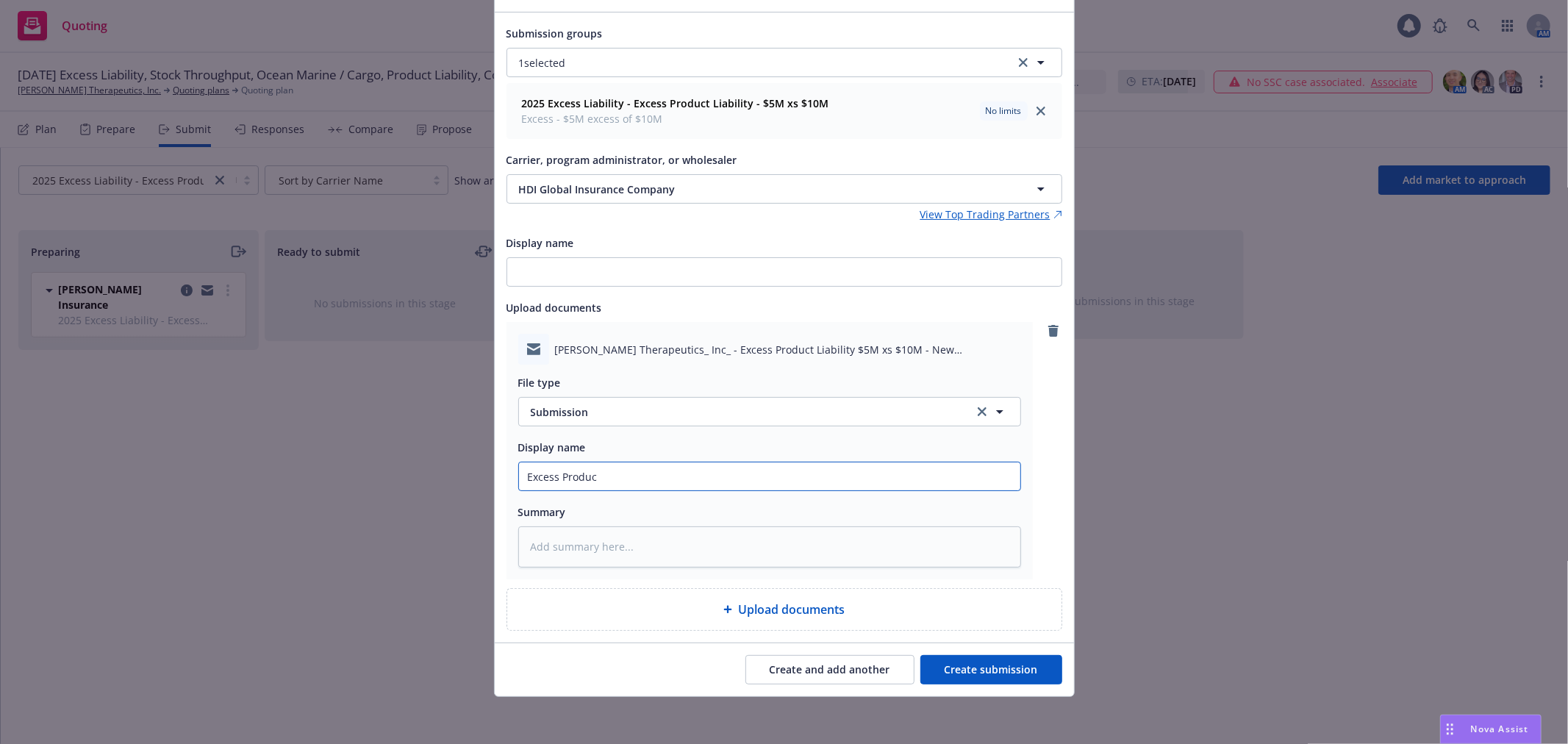
type input "Excess Product"
type textarea "x"
type input "Excess Products"
type textarea "x"
type input "Excess Products"
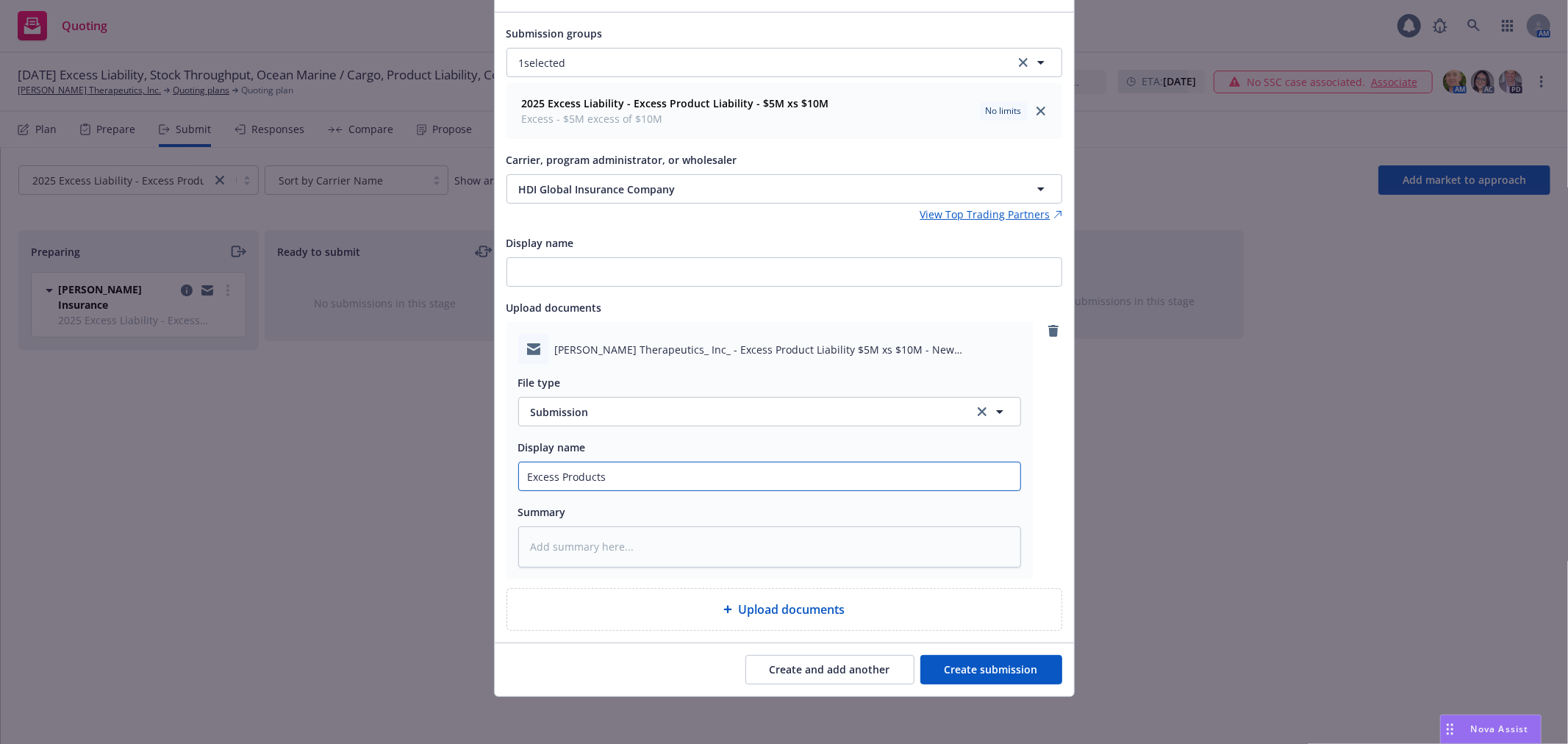
type textarea "x"
type input "Excess Products S"
type textarea "x"
type input "Excess Products Su"
type textarea "x"
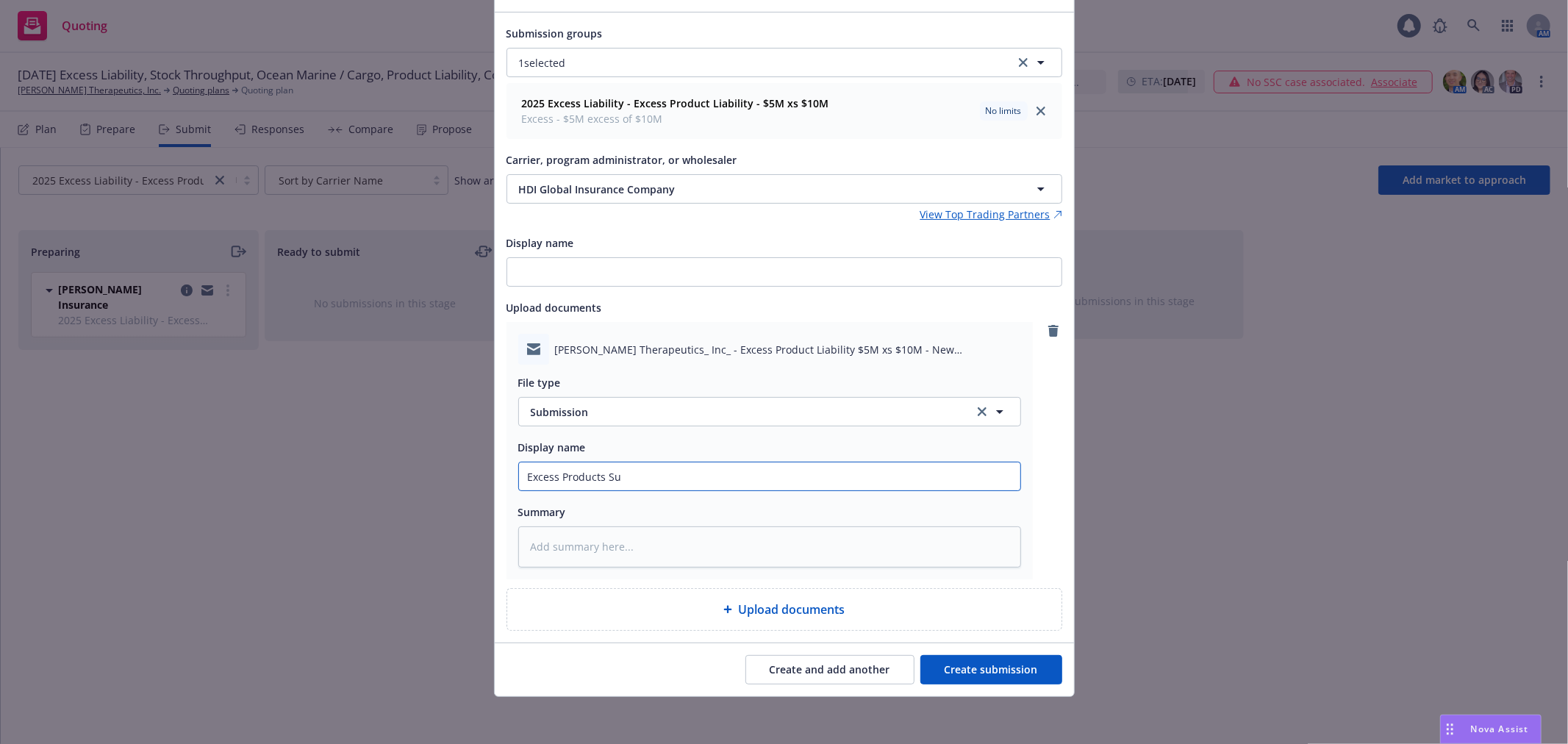
type input "Excess Products Sub"
type textarea "x"
type input "Excess Products Subm"
type textarea "x"
type input "Excess Products Submi"
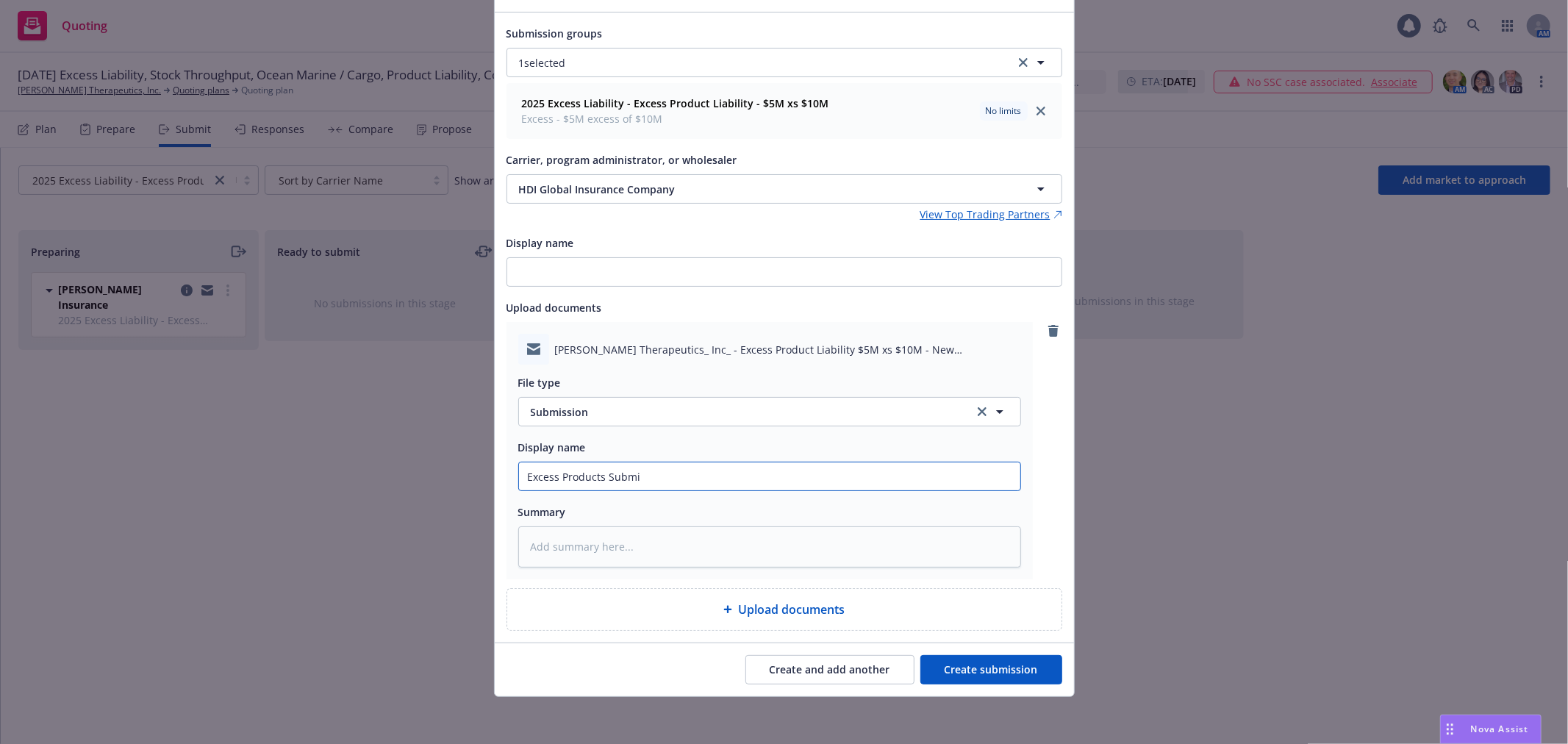
type textarea "x"
type input "Excess Products Submis"
type textarea "x"
type input "Excess Products Submiss"
type textarea "x"
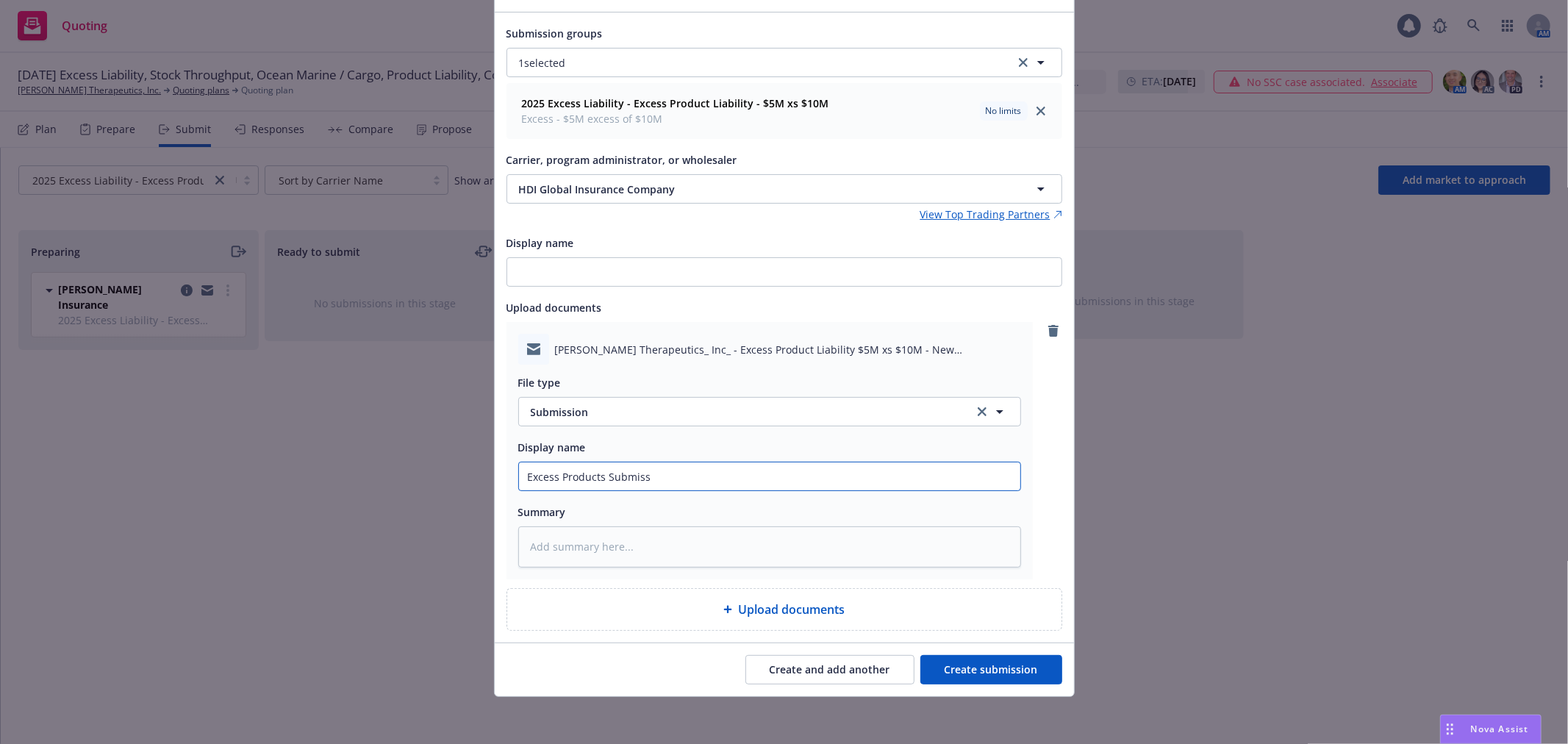
type input "Excess Products Submissi"
type textarea "x"
type input "Excess Products Submissio"
type textarea "x"
type input "Excess Products Submission"
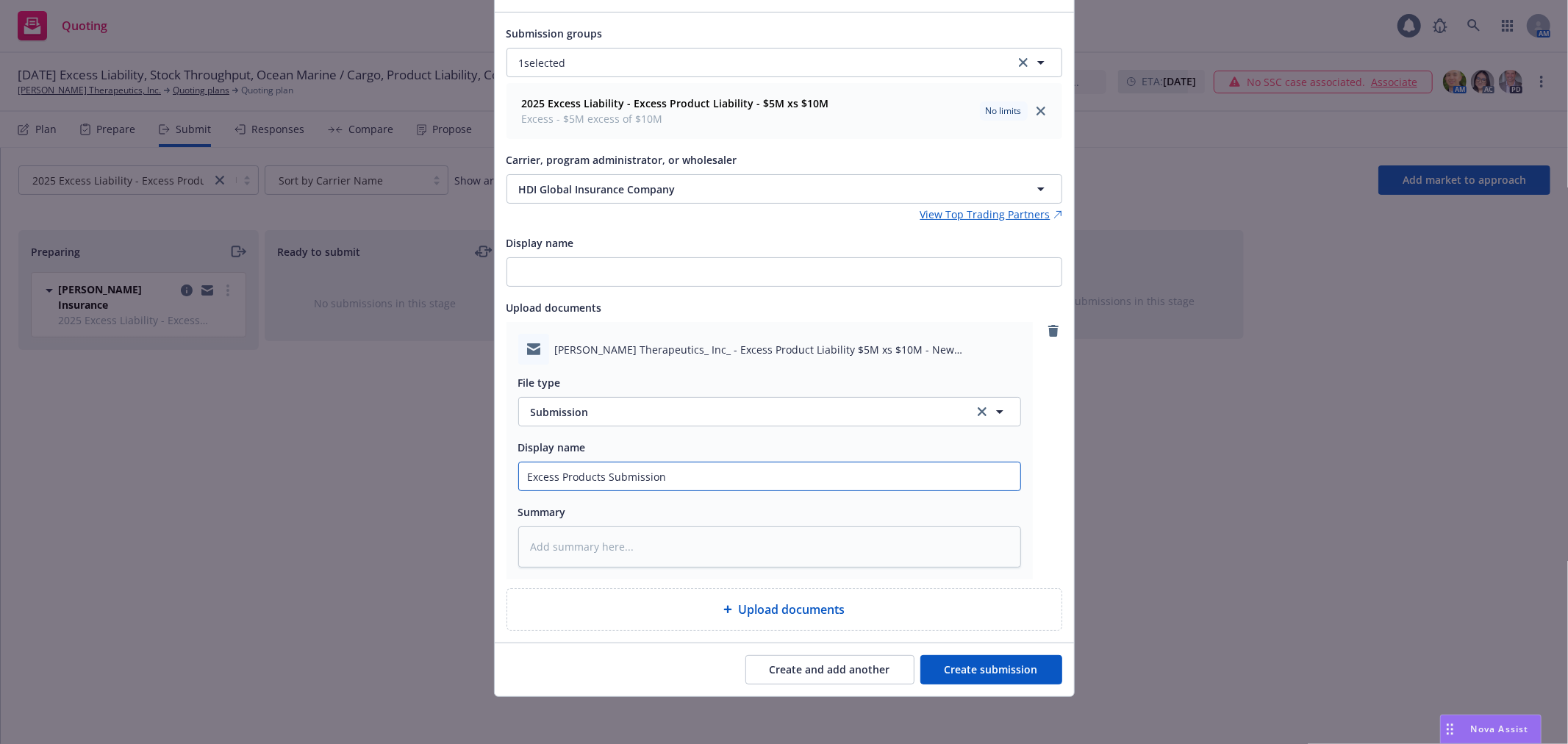
type textarea "x"
type input "Excess Products Submission"
type textarea "x"
type input "Excess Products Submission t"
type textarea "x"
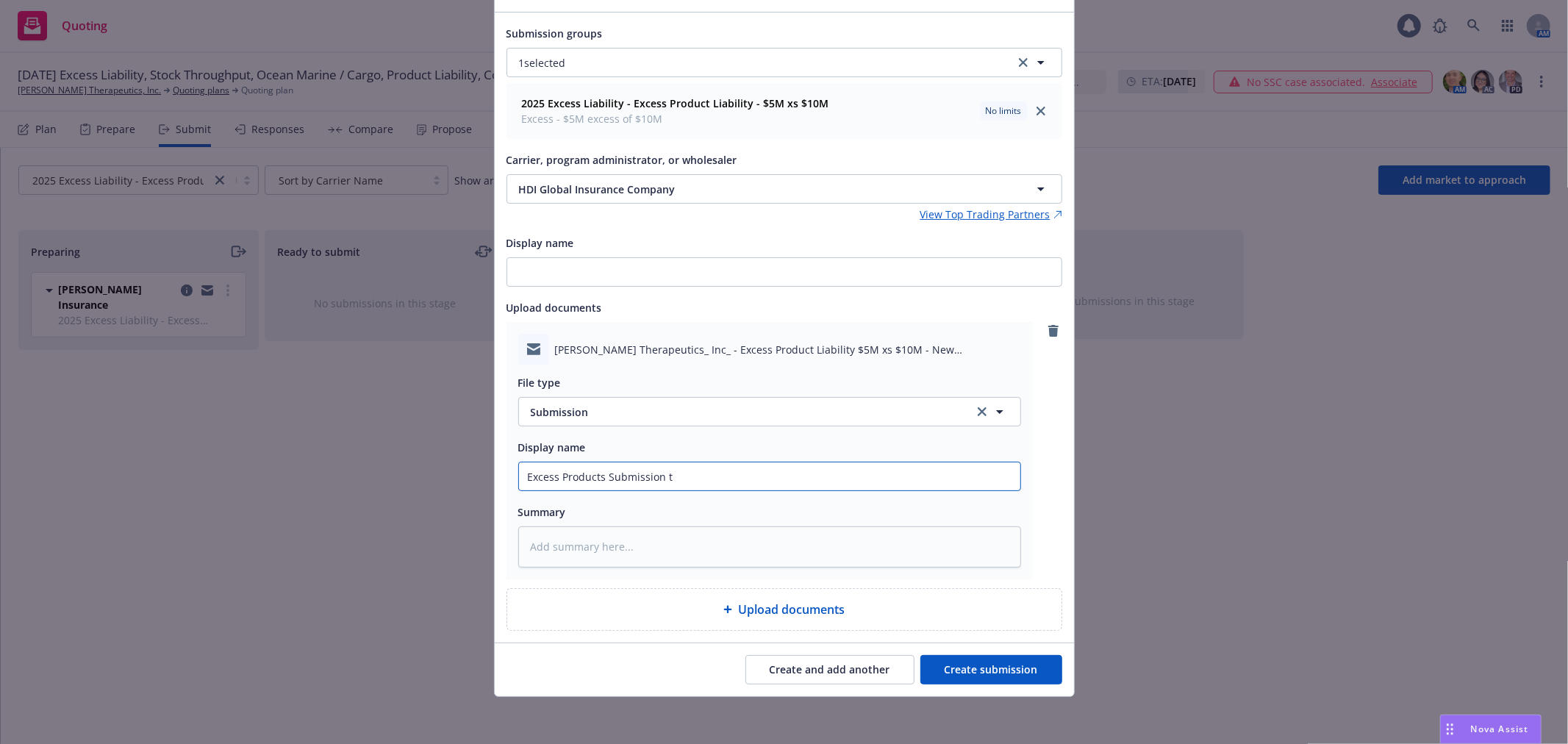
type input "Excess Products Submission to"
type textarea "x"
type input "Excess Products Submission to"
type textarea "x"
type input "Excess Products Submission to H"
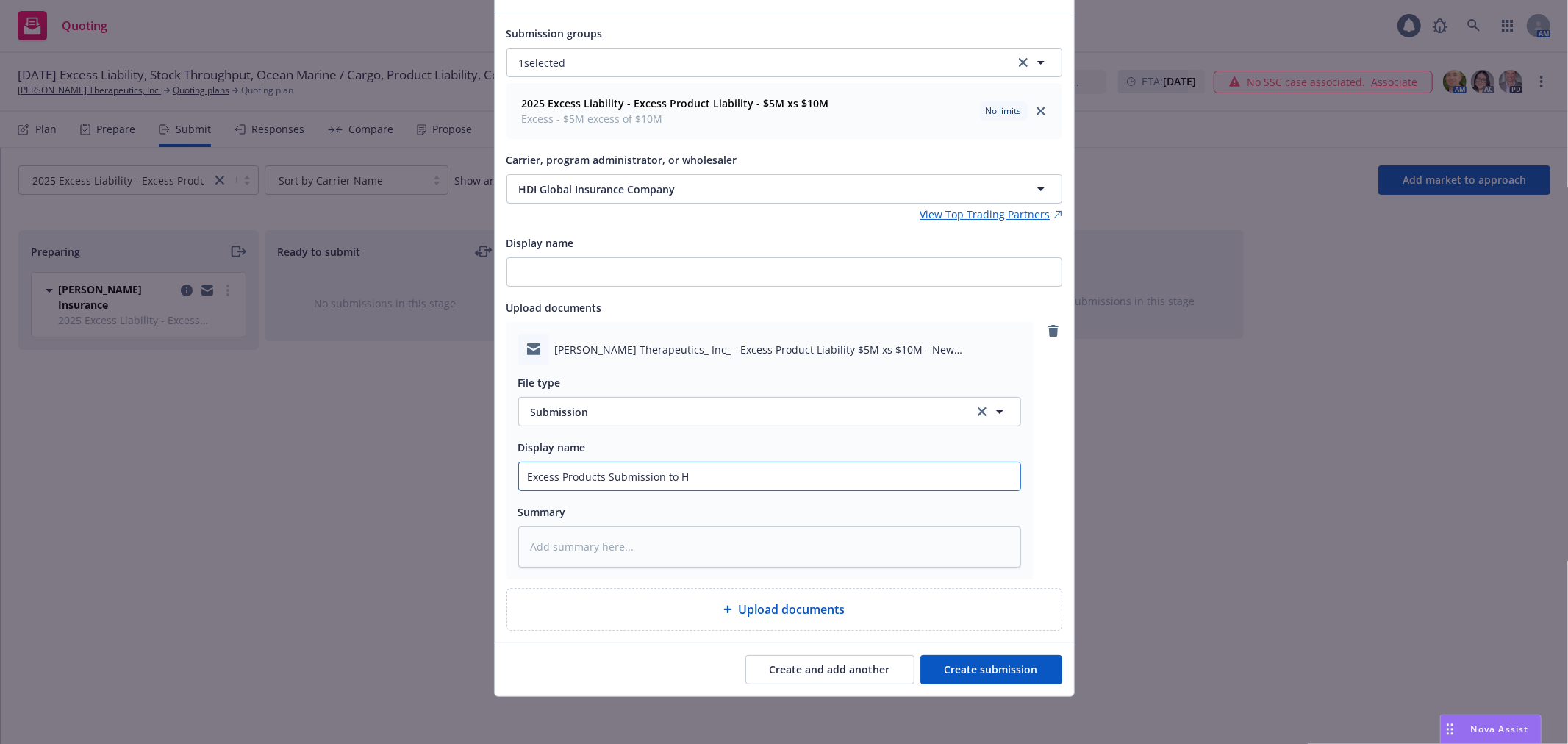
type textarea "x"
type input "Excess Products Submission to HD"
type textarea "x"
drag, startPoint x: 670, startPoint y: 472, endPoint x: 491, endPoint y: 469, distance: 179.0
click at [494, 469] on div "Submission groups 1 selected 2025 Excess Liability - Excess Product Liability -…" at bounding box center [784, 327] width 579 height 629
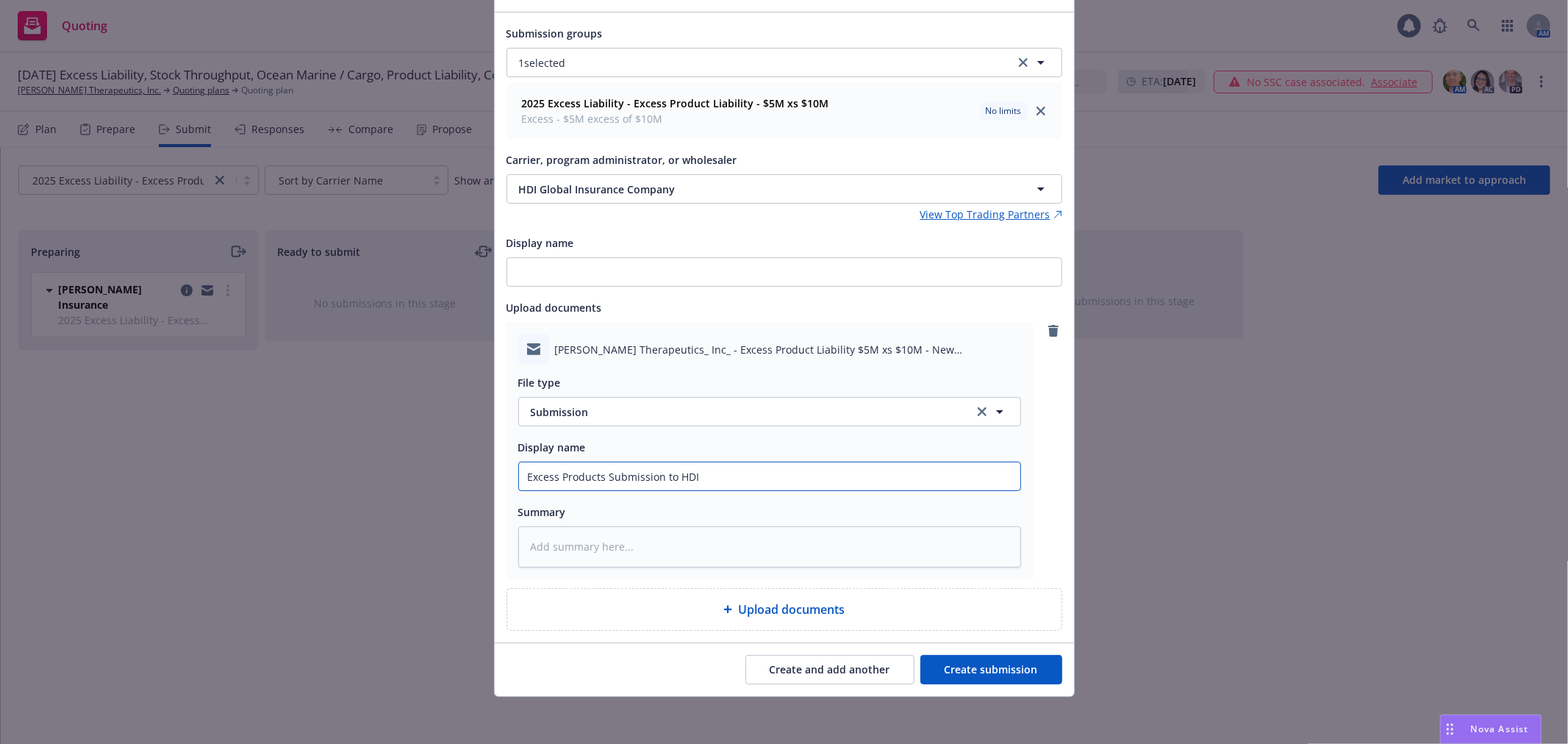
type input "Excess Products Submission to HDI"
click at [997, 667] on button "Create submission" at bounding box center [991, 669] width 142 height 29
type textarea "x"
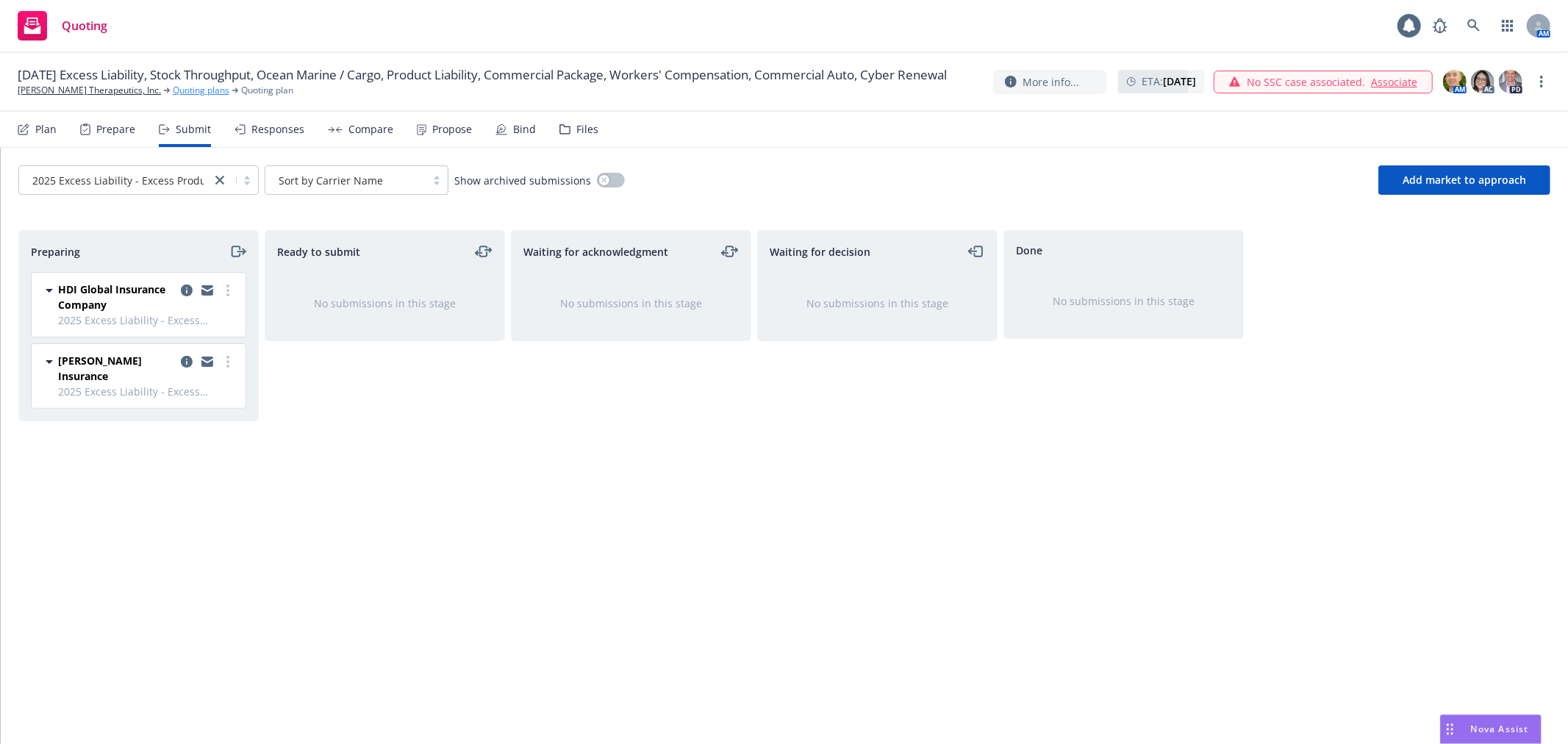
click at [172, 97] on link "Quoting plans" at bounding box center [200, 91] width 56 height 13
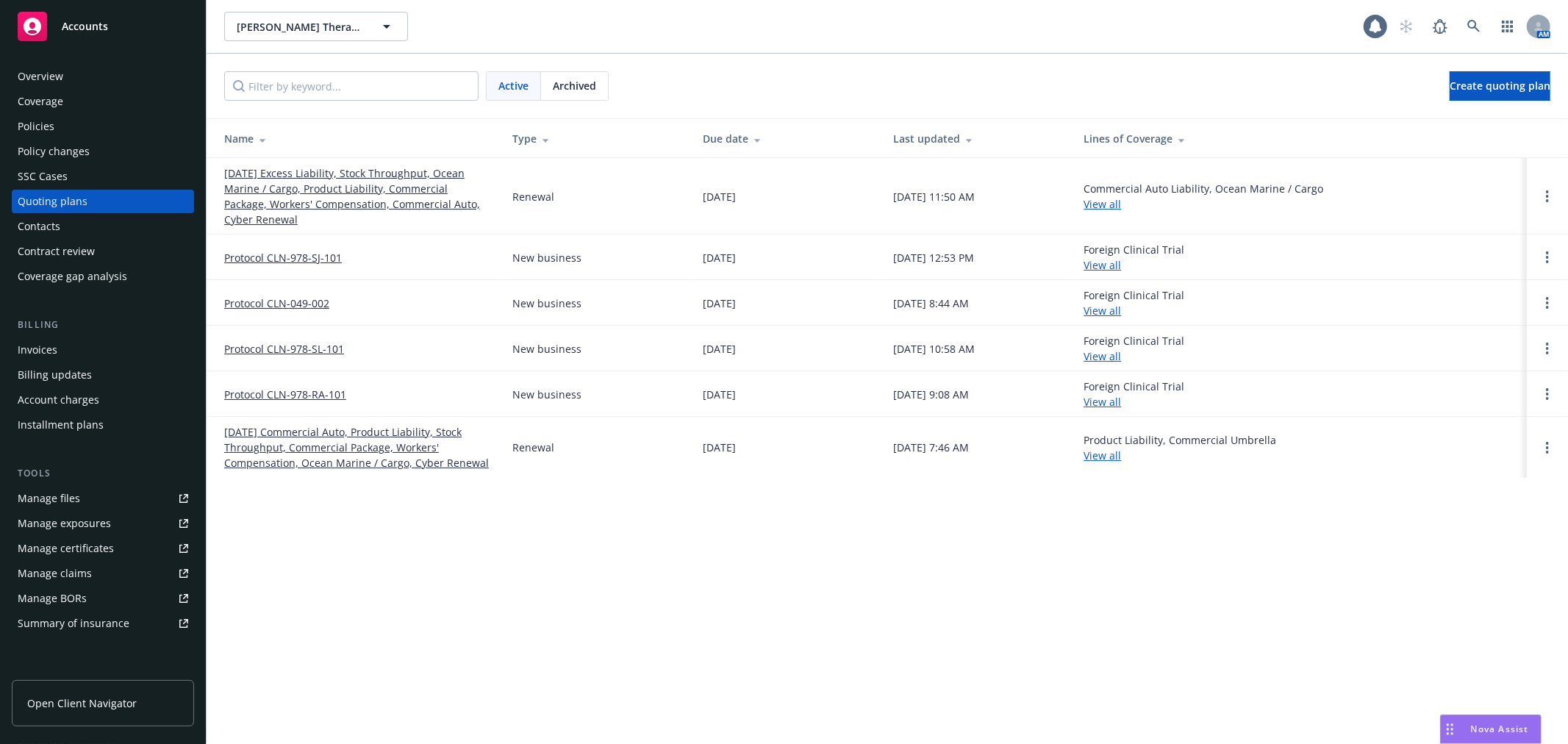
click at [377, 190] on link "[DATE] Excess Liability, Stock Throughput, Ocean Marine / Cargo, Product Liabil…" at bounding box center [356, 196] width 265 height 61
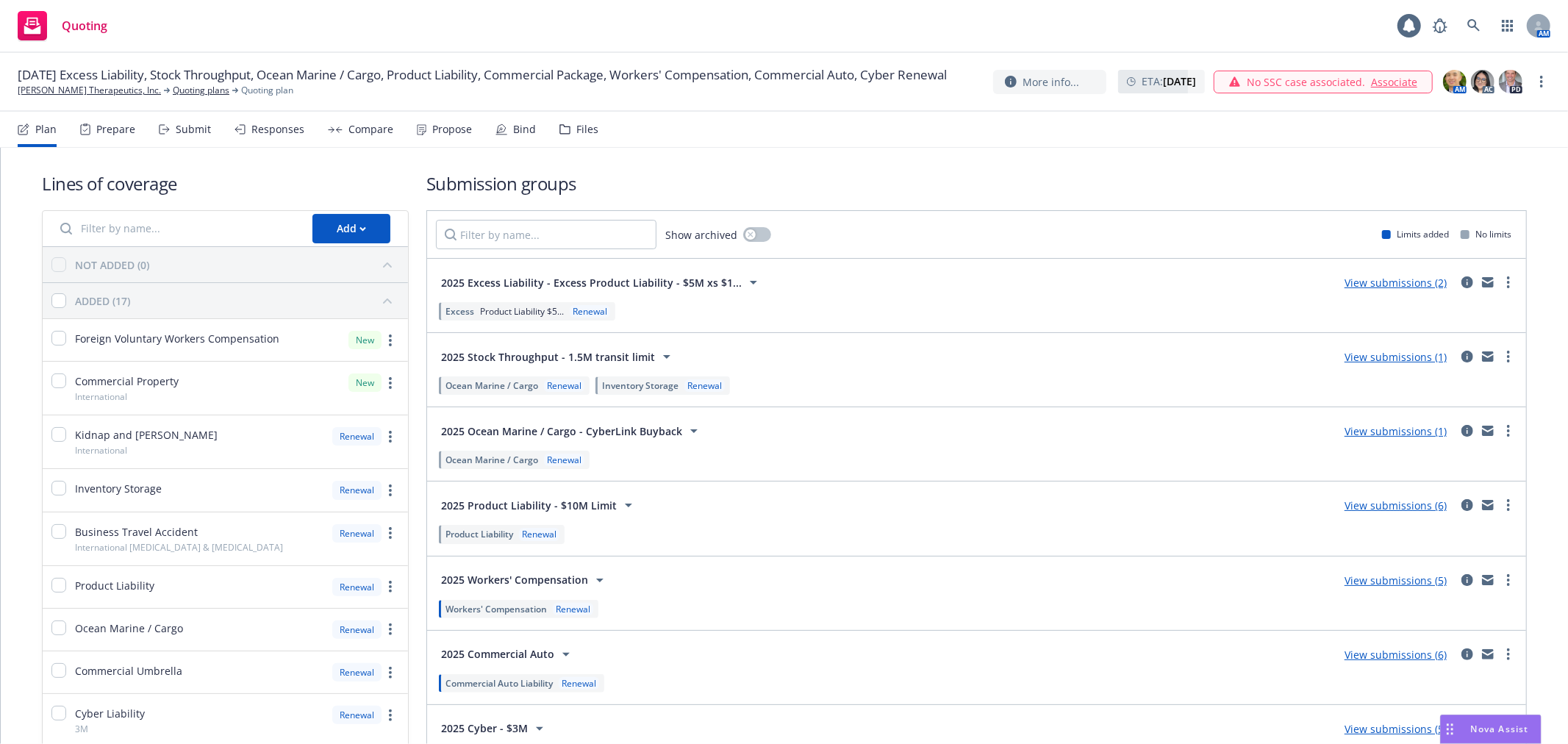
click at [1412, 284] on link "View submissions (2)" at bounding box center [1396, 282] width 103 height 14
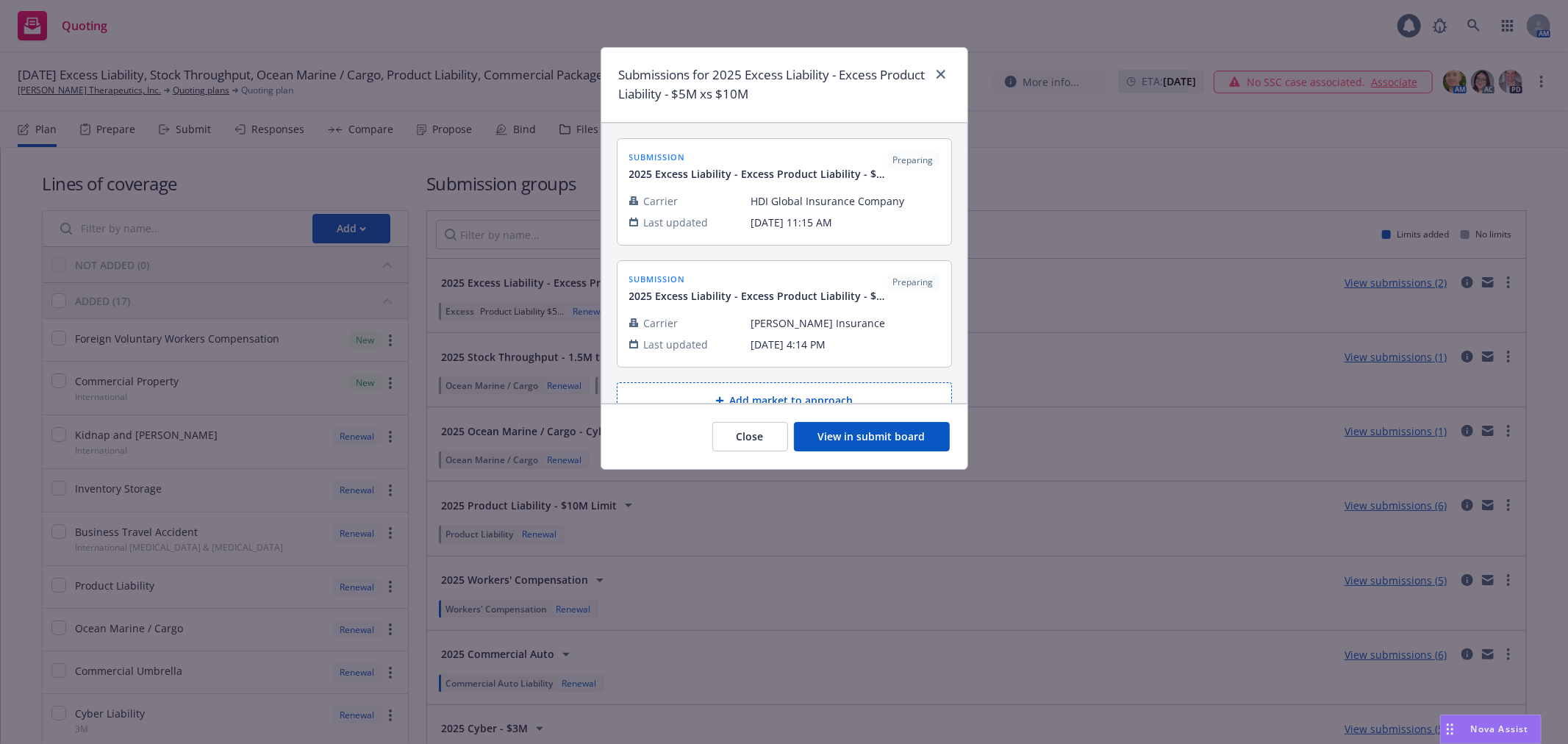
scroll to position [31, 0]
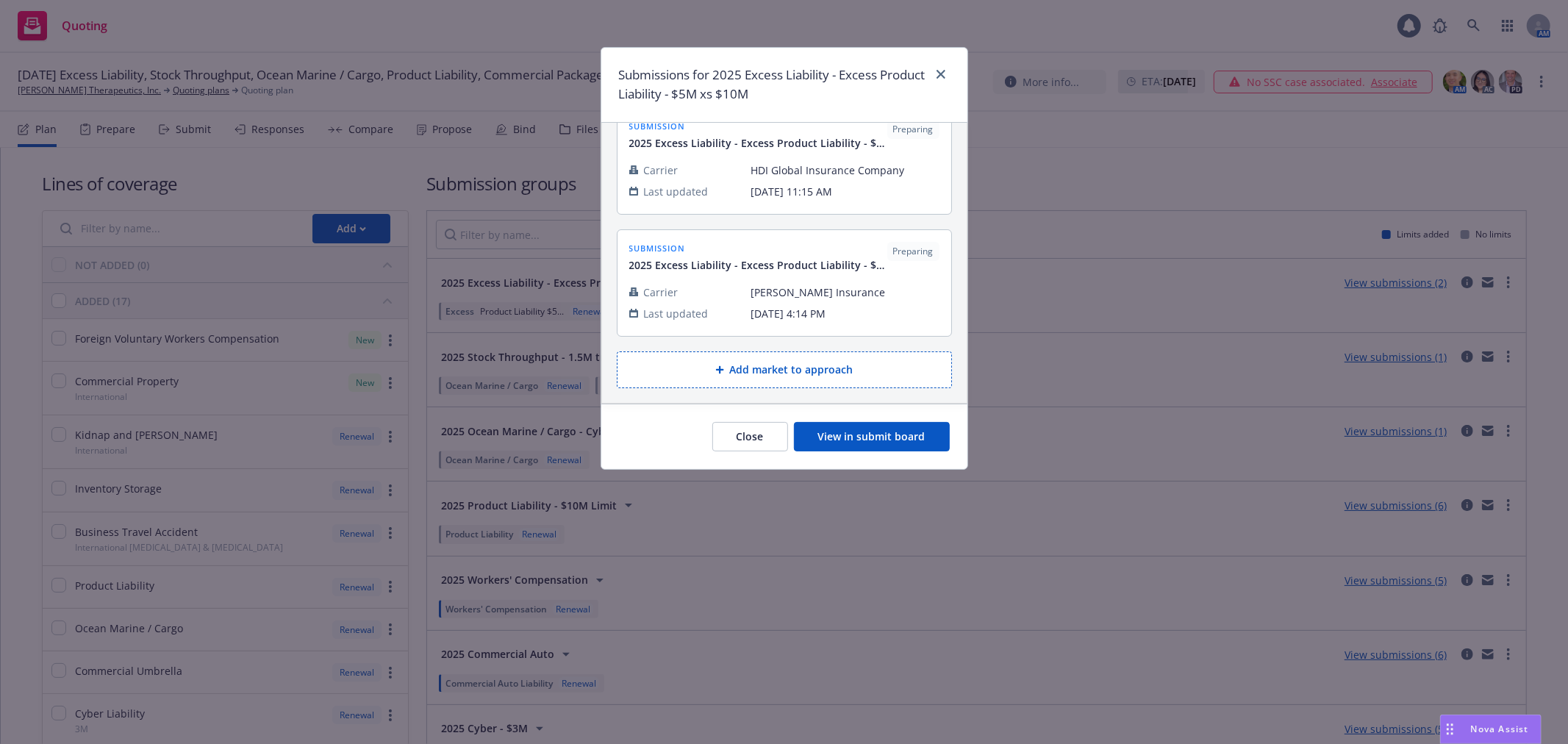
click at [716, 372] on icon at bounding box center [720, 370] width 8 height 8
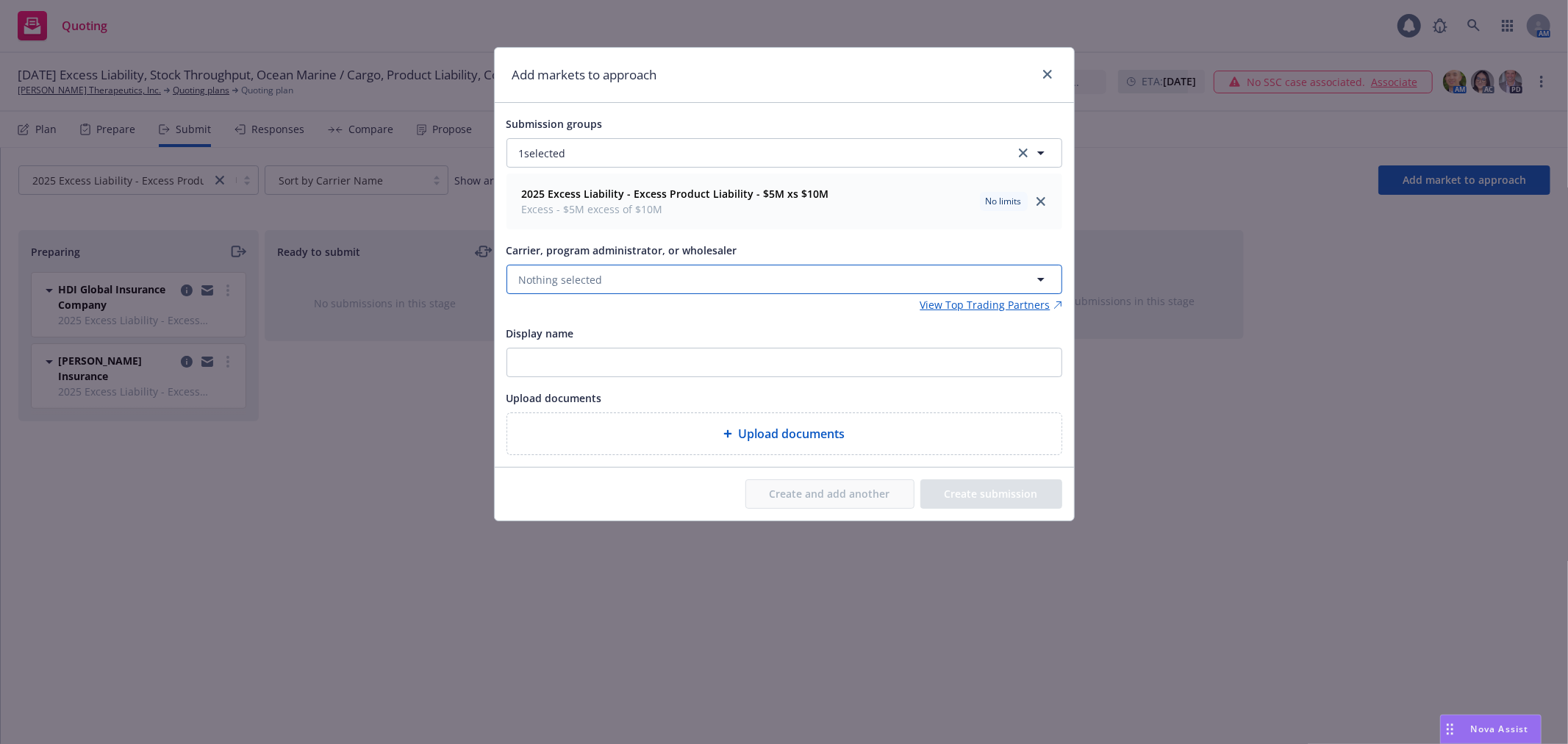
click at [880, 284] on button "Nothing selected" at bounding box center [784, 279] width 556 height 29
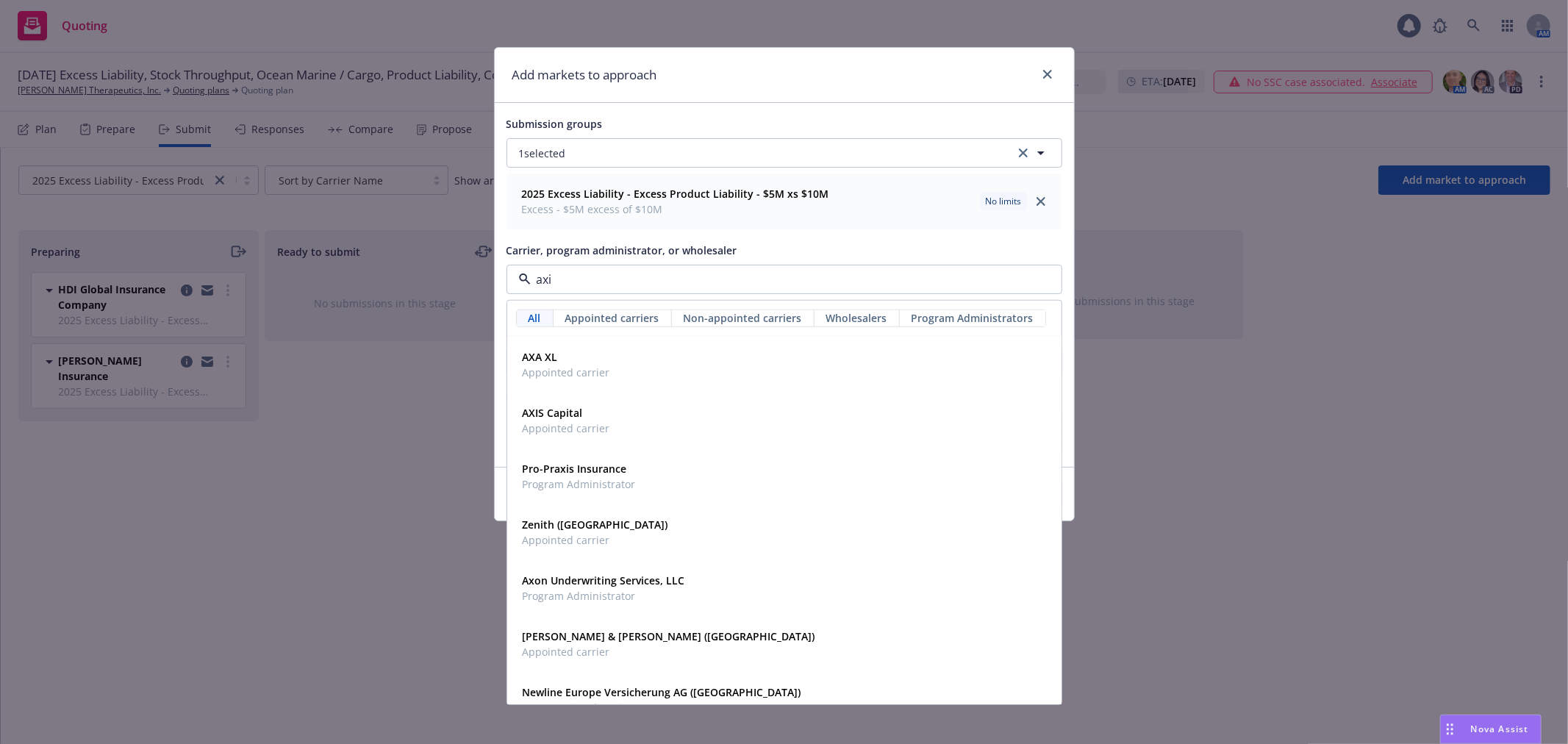
type input "axis"
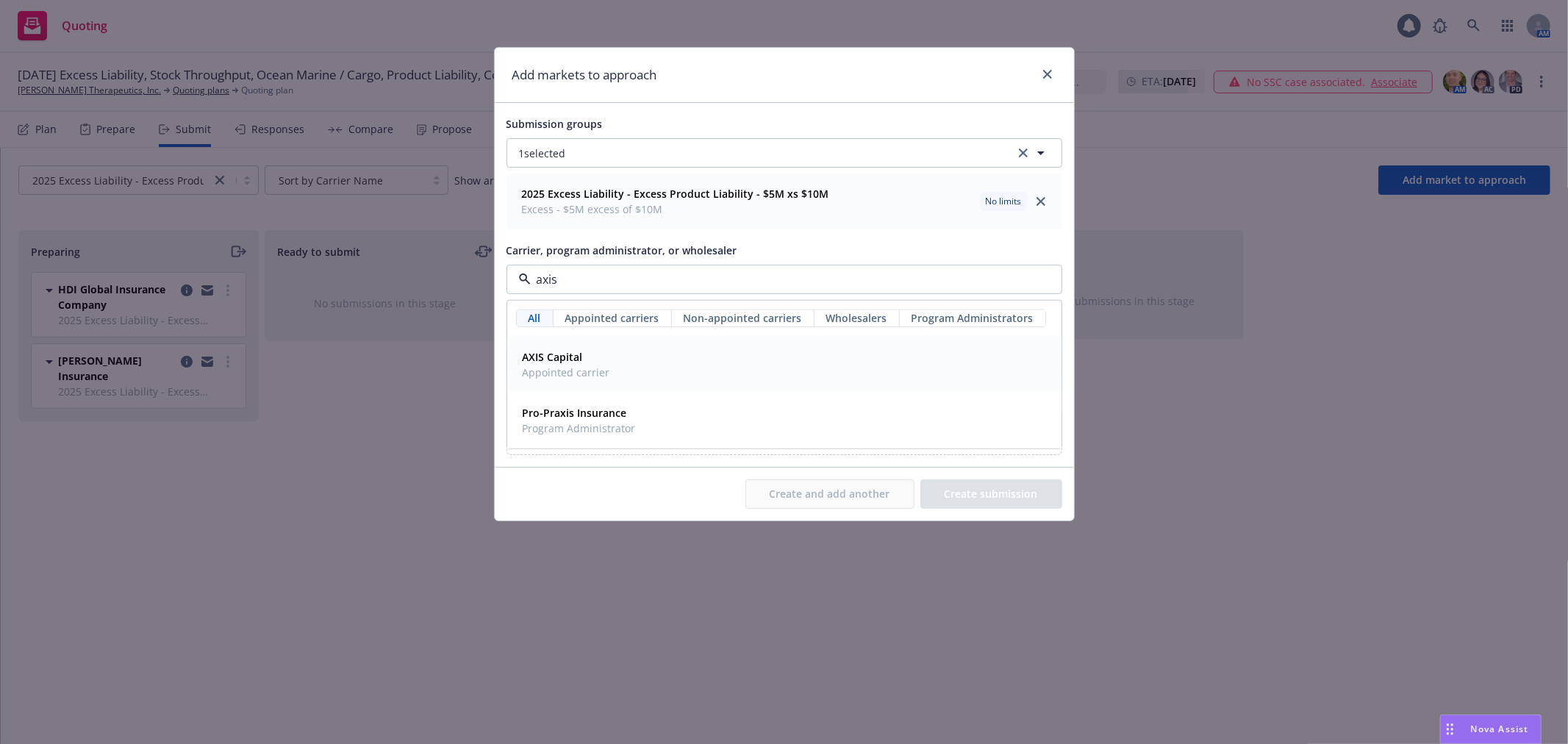
click at [547, 364] on strong "AXIS Capital" at bounding box center [553, 356] width 61 height 14
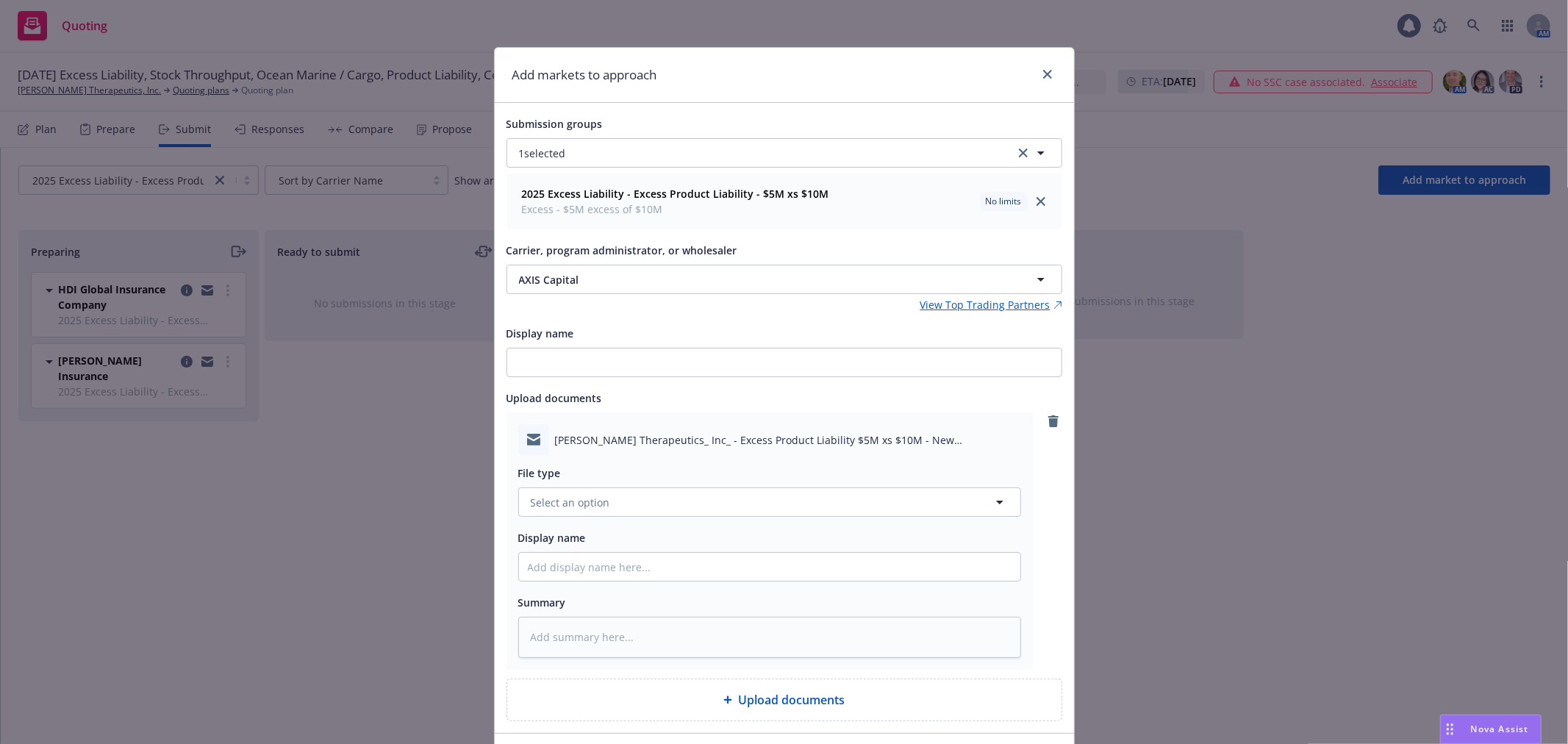
scroll to position [82, 0]
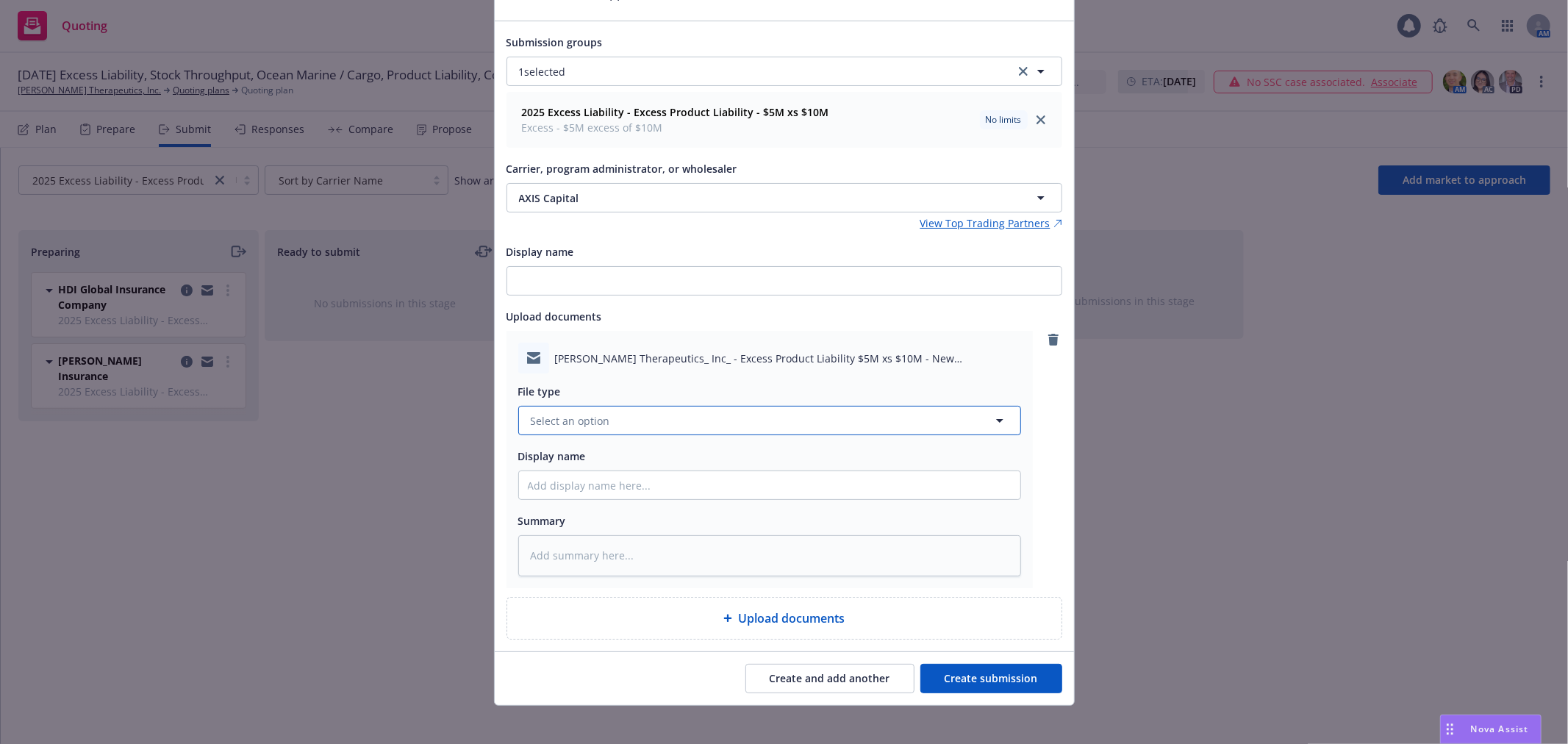
click at [770, 412] on button "Select an option" at bounding box center [769, 420] width 503 height 29
type input "submission"
click at [618, 303] on div "Submission" at bounding box center [769, 302] width 483 height 21
click at [622, 494] on input "Display name" at bounding box center [769, 484] width 501 height 28
paste input "Excess Products Submission to"
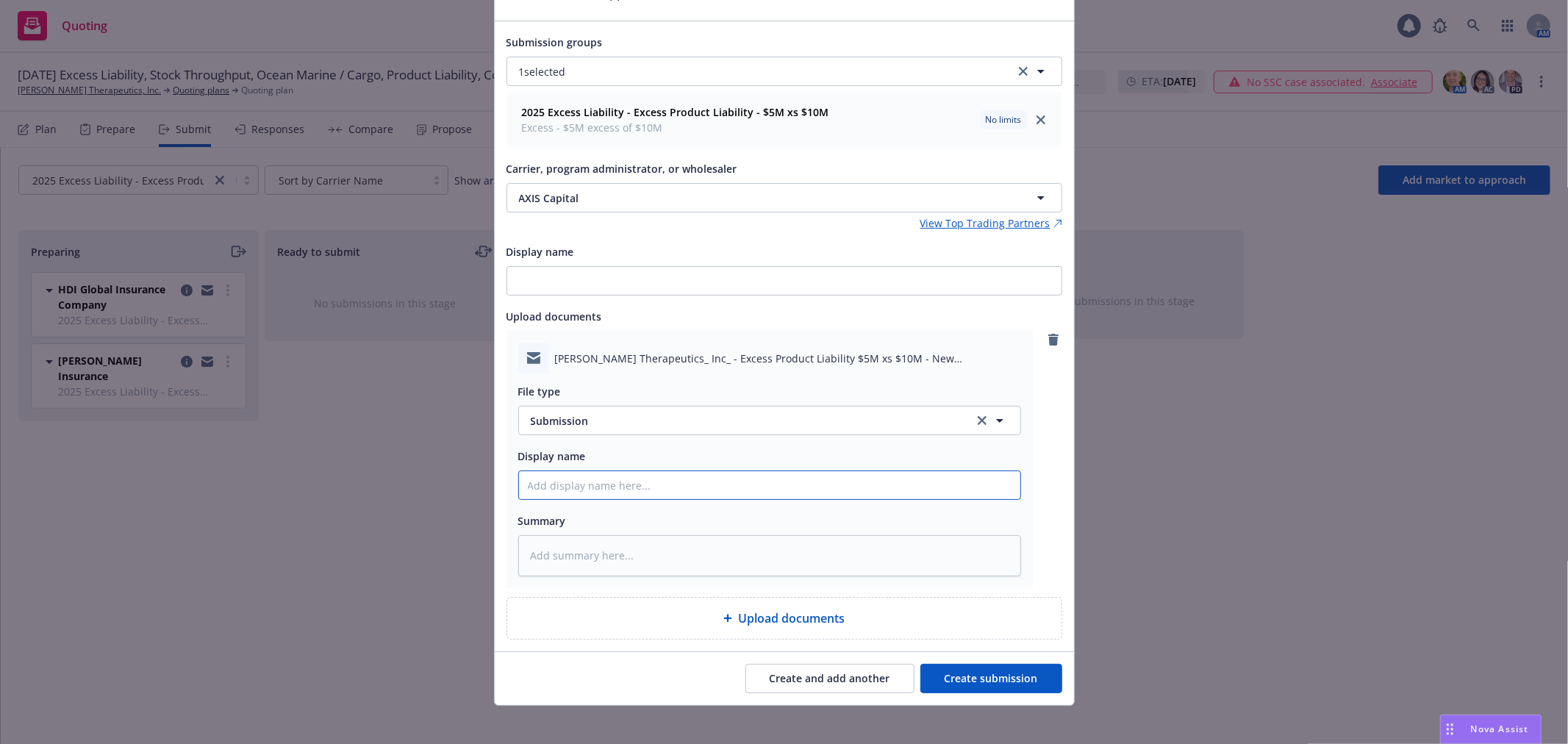
type textarea "x"
type input "Excess Products Submission to"
type textarea "x"
type input "Excess Products Submission to"
type textarea "x"
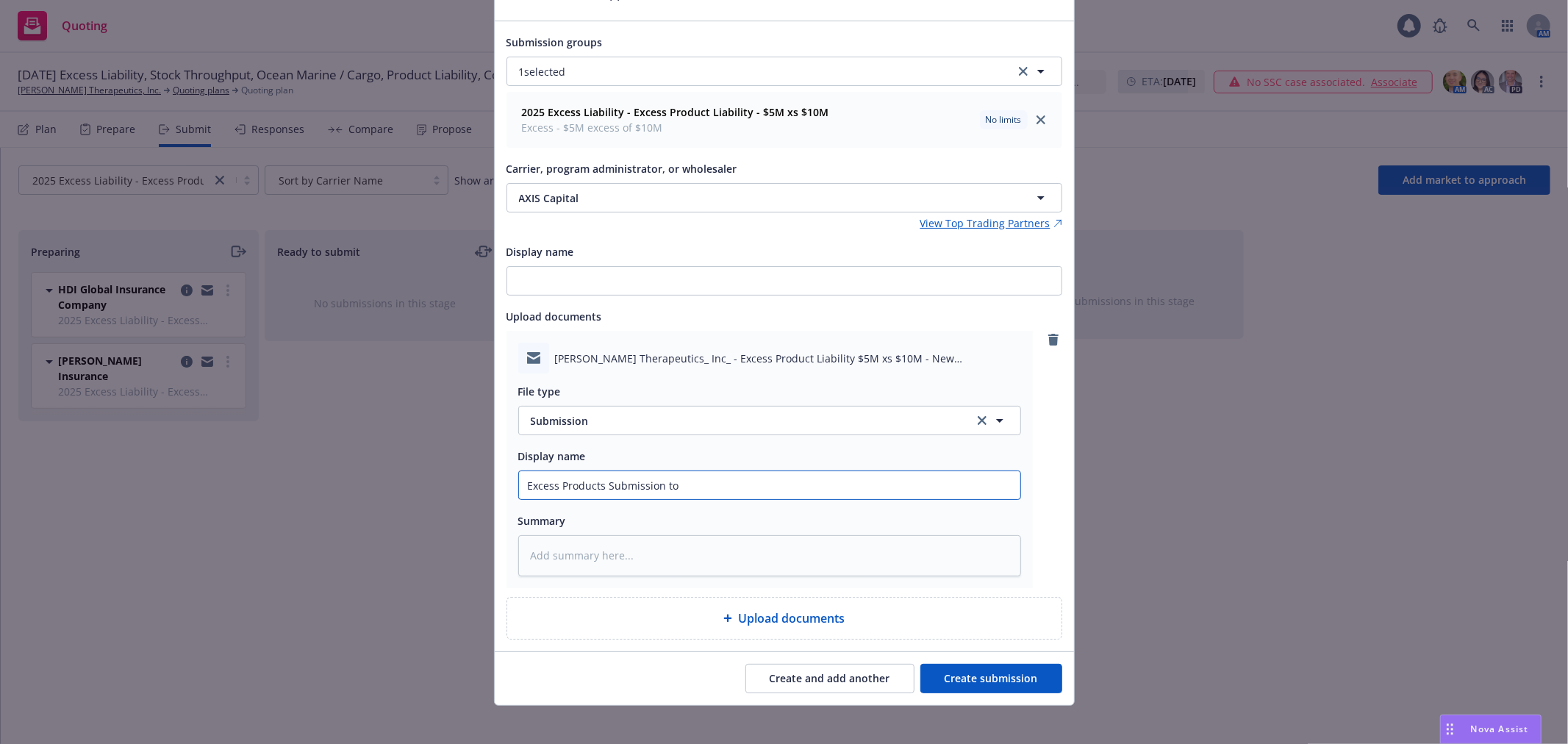
type input "Excess Products Submission to A"
type textarea "x"
type input "Excess Products Submission to Ax"
type textarea "x"
type input "Excess Products Submission to Axi"
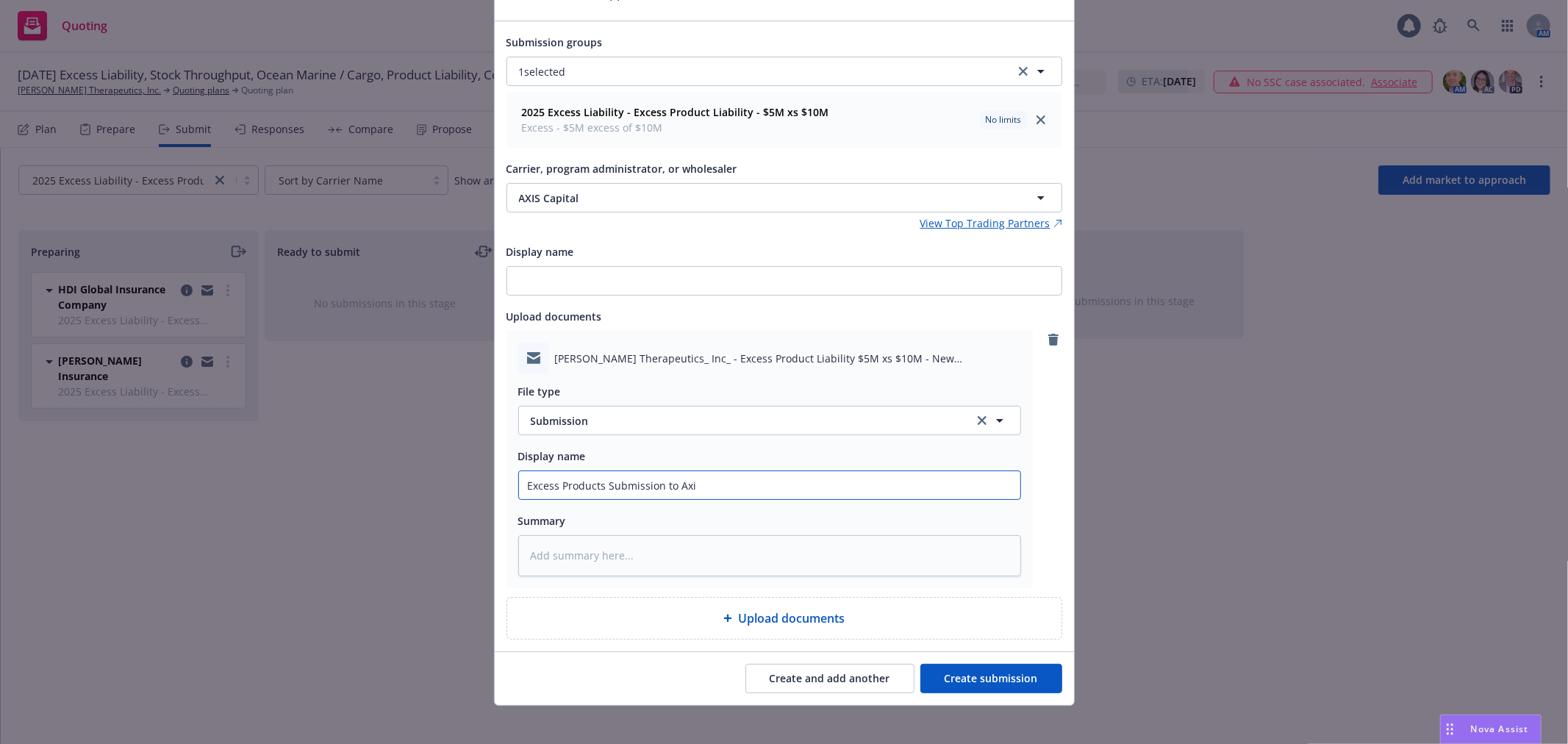
type textarea "x"
type input "Excess Products Submission to Axis"
click at [958, 689] on button "Create submission" at bounding box center [991, 678] width 142 height 29
type textarea "x"
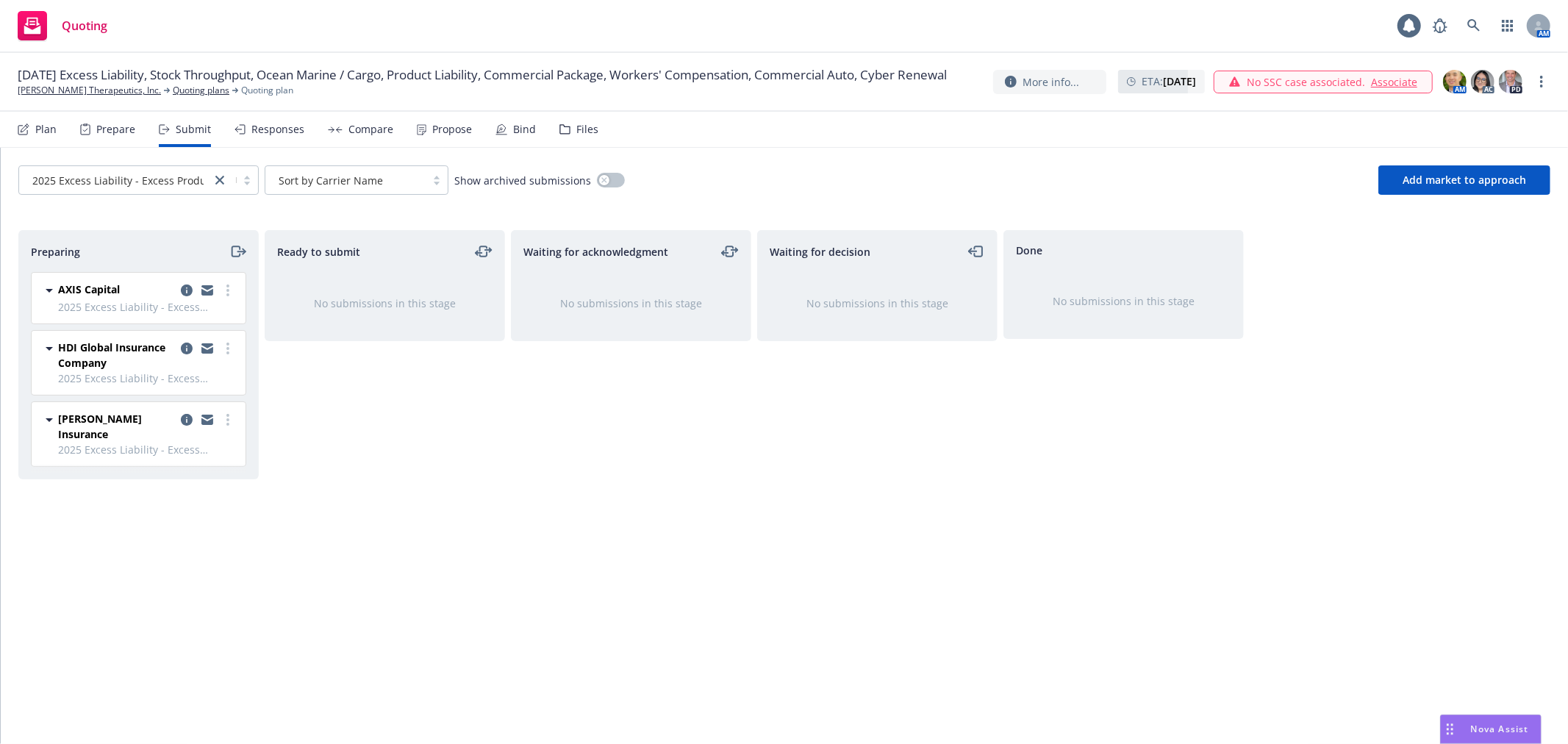
click at [35, 132] on div "Plan" at bounding box center [45, 129] width 21 height 12
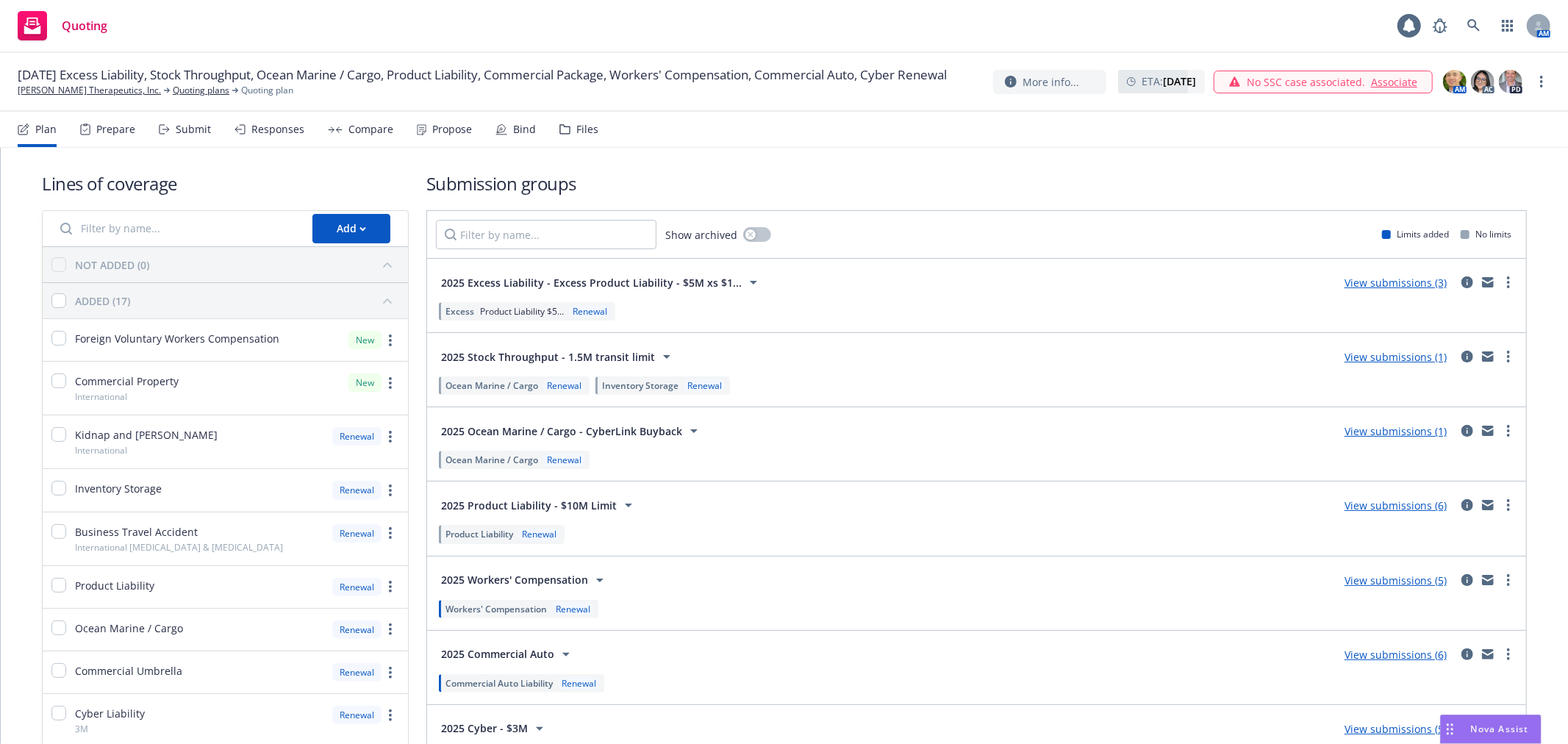
click at [938, 167] on div "Lines of coverage Add NOT ADDED (0) ADDED (17) Foreign Voluntary Workers Compen…" at bounding box center [784, 647] width 1485 height 999
click at [900, 161] on div "Lines of coverage Add NOT ADDED (0) ADDED (17) Foreign Voluntary Workers Compen…" at bounding box center [784, 647] width 1485 height 999
click at [936, 166] on div "Lines of coverage Add NOT ADDED (0) ADDED (17) Foreign Voluntary Workers Compen…" at bounding box center [784, 647] width 1485 height 999
click at [890, 143] on nav "Plan Prepare Submit Responses Compare Propose Bind Files" at bounding box center [784, 129] width 1533 height 35
click at [899, 152] on div "Lines of coverage Add NOT ADDED (0) ADDED (17) Foreign Voluntary Workers Compen…" at bounding box center [784, 647] width 1485 height 999
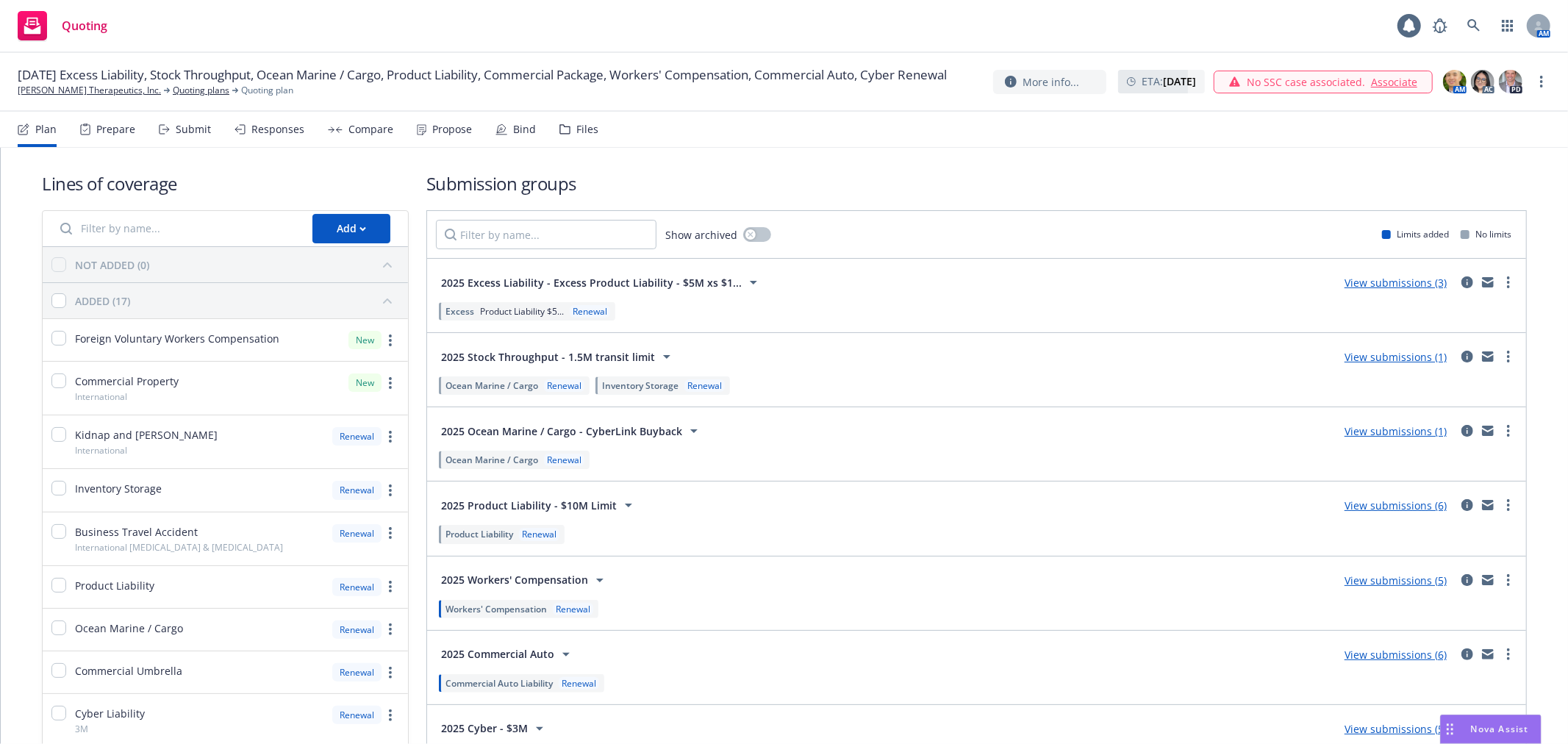
click at [176, 126] on div "Submit" at bounding box center [193, 129] width 35 height 12
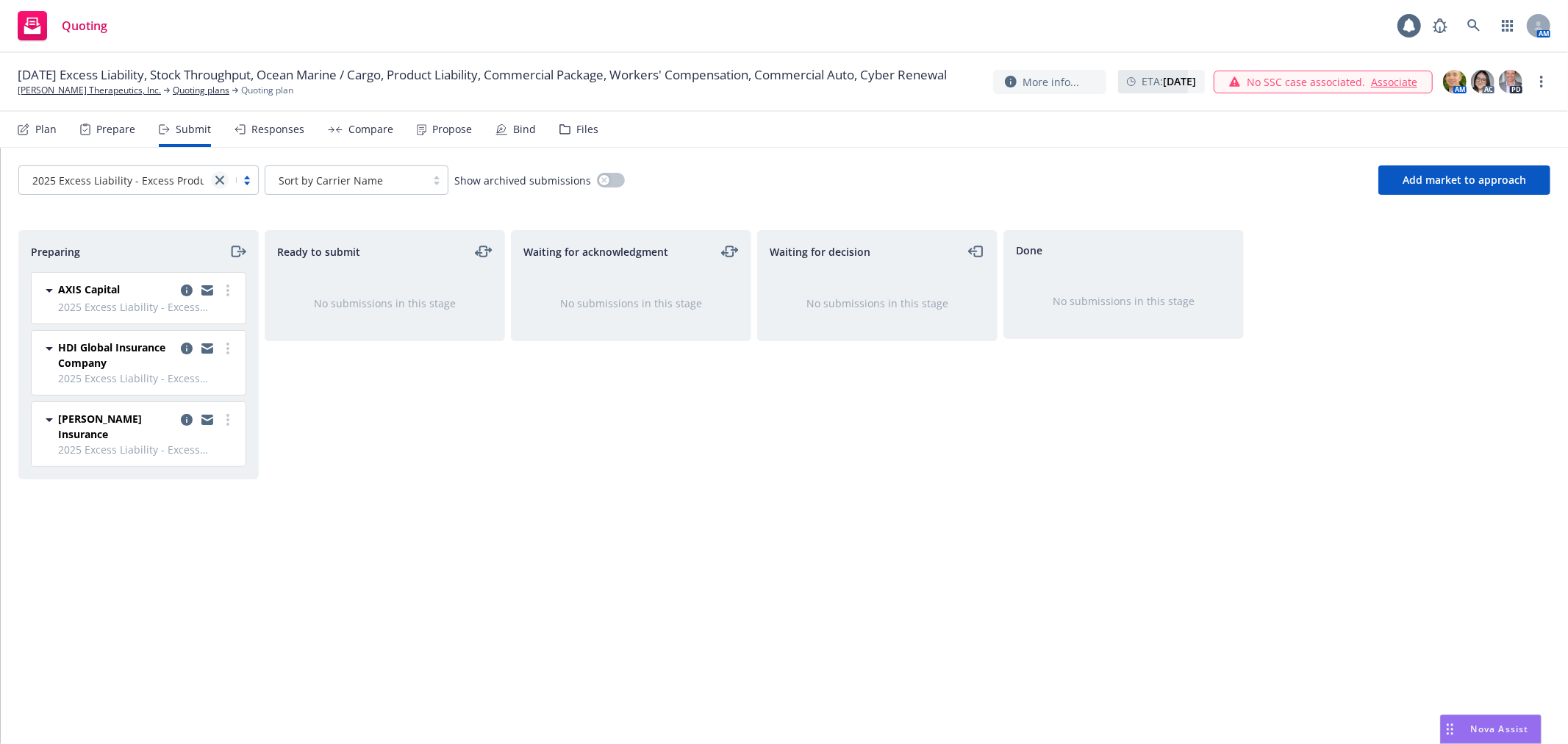
click at [215, 181] on icon "close" at bounding box center [219, 180] width 8 height 8
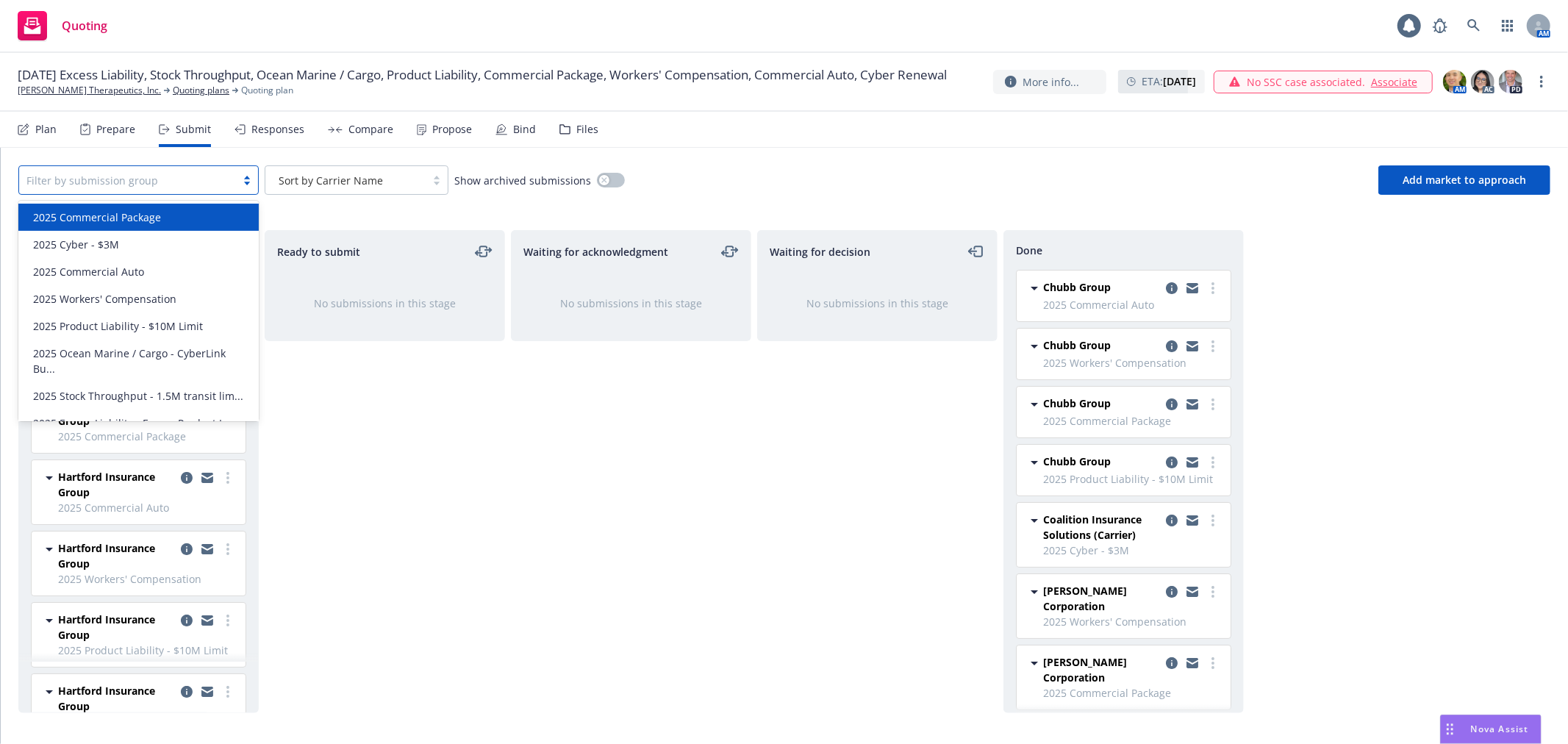
click at [610, 423] on div "Waiting for acknowledgment No submissions in this stage" at bounding box center [631, 472] width 240 height 483
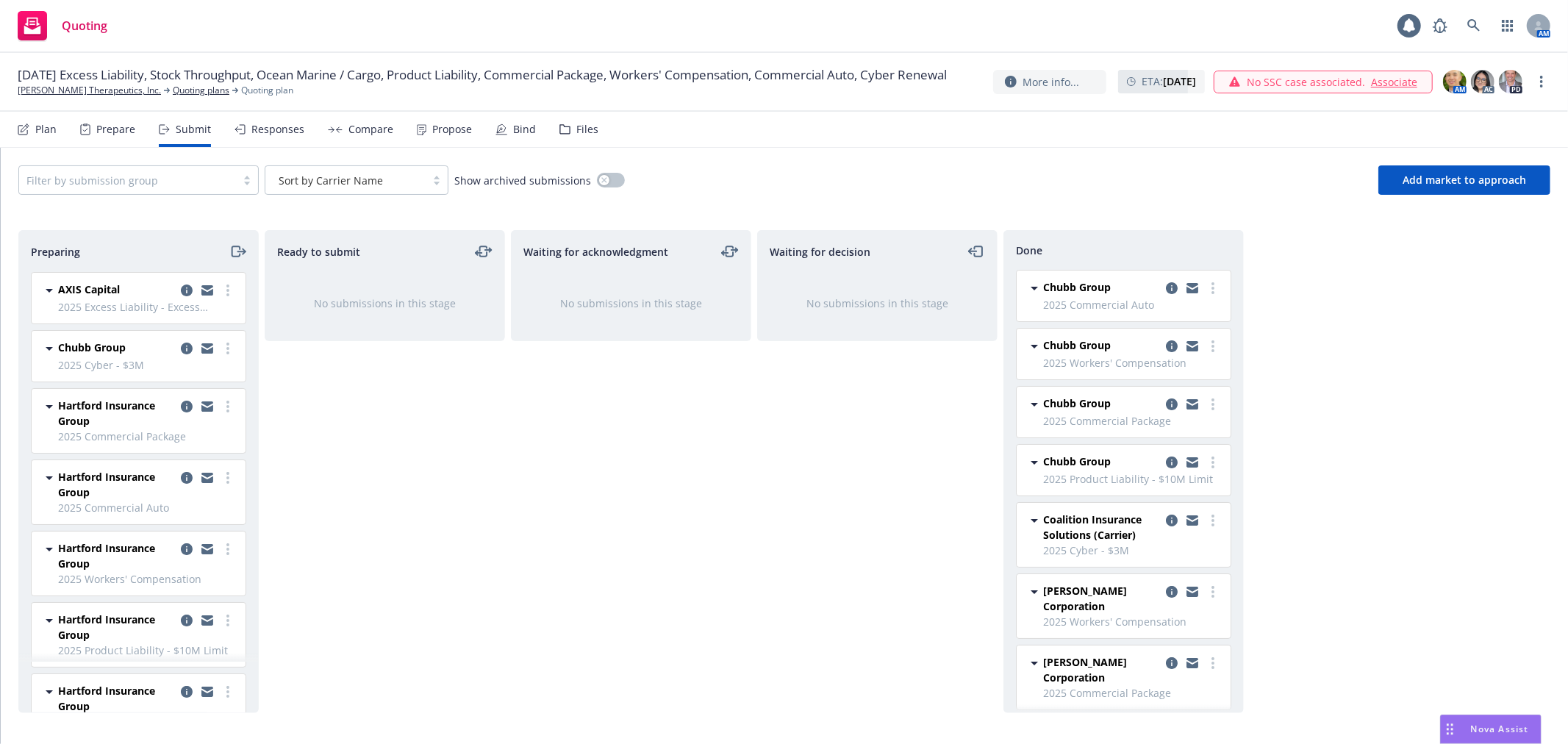
click at [890, 135] on nav "Plan Prepare Submit Responses Compare Propose Bind Files" at bounding box center [784, 129] width 1533 height 35
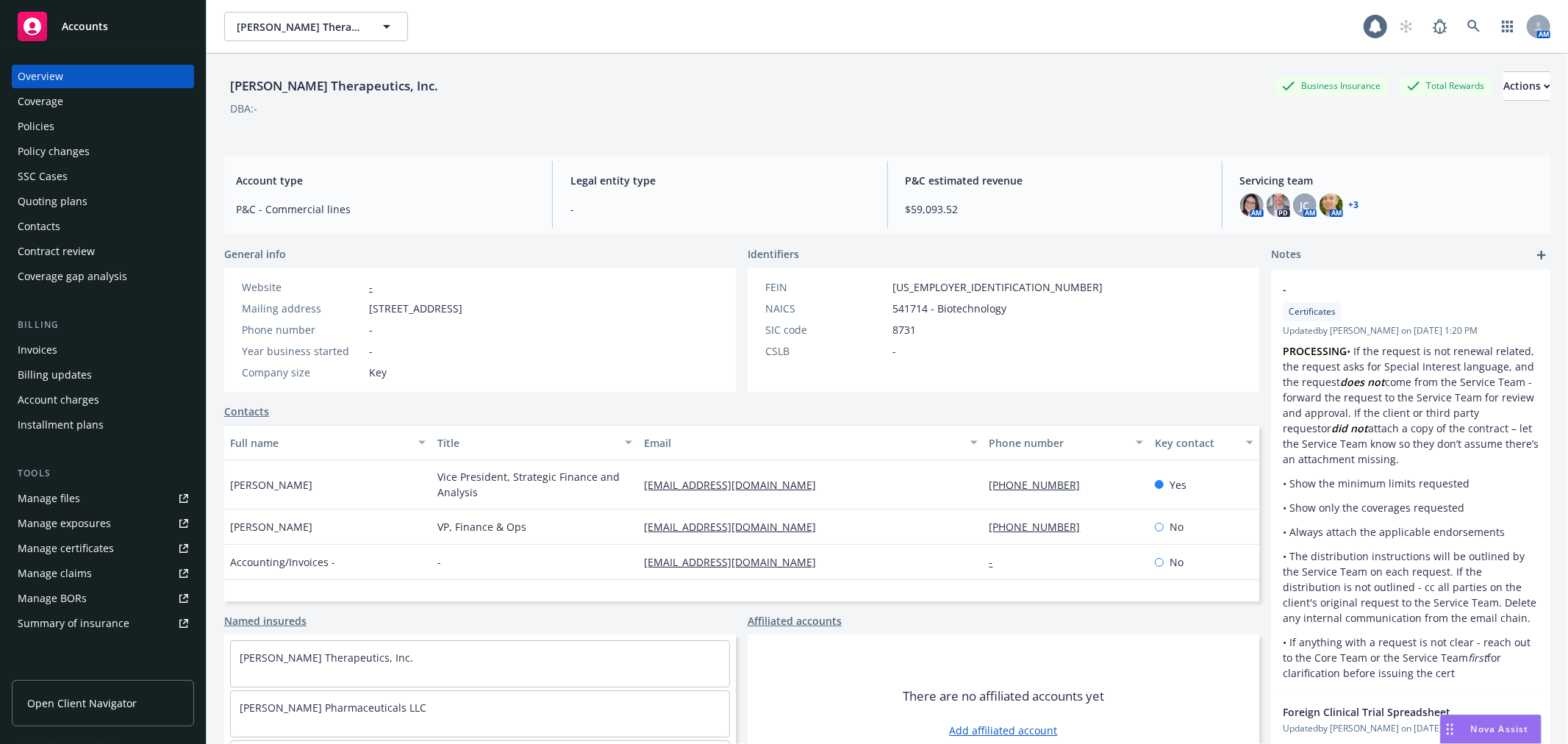
click at [832, 130] on div "[PERSON_NAME] Therapeutics, Inc. Business Insurance Total Rewards Actions DBA: -" at bounding box center [887, 102] width 1326 height 61
click at [35, 131] on div "Policies" at bounding box center [36, 126] width 37 height 24
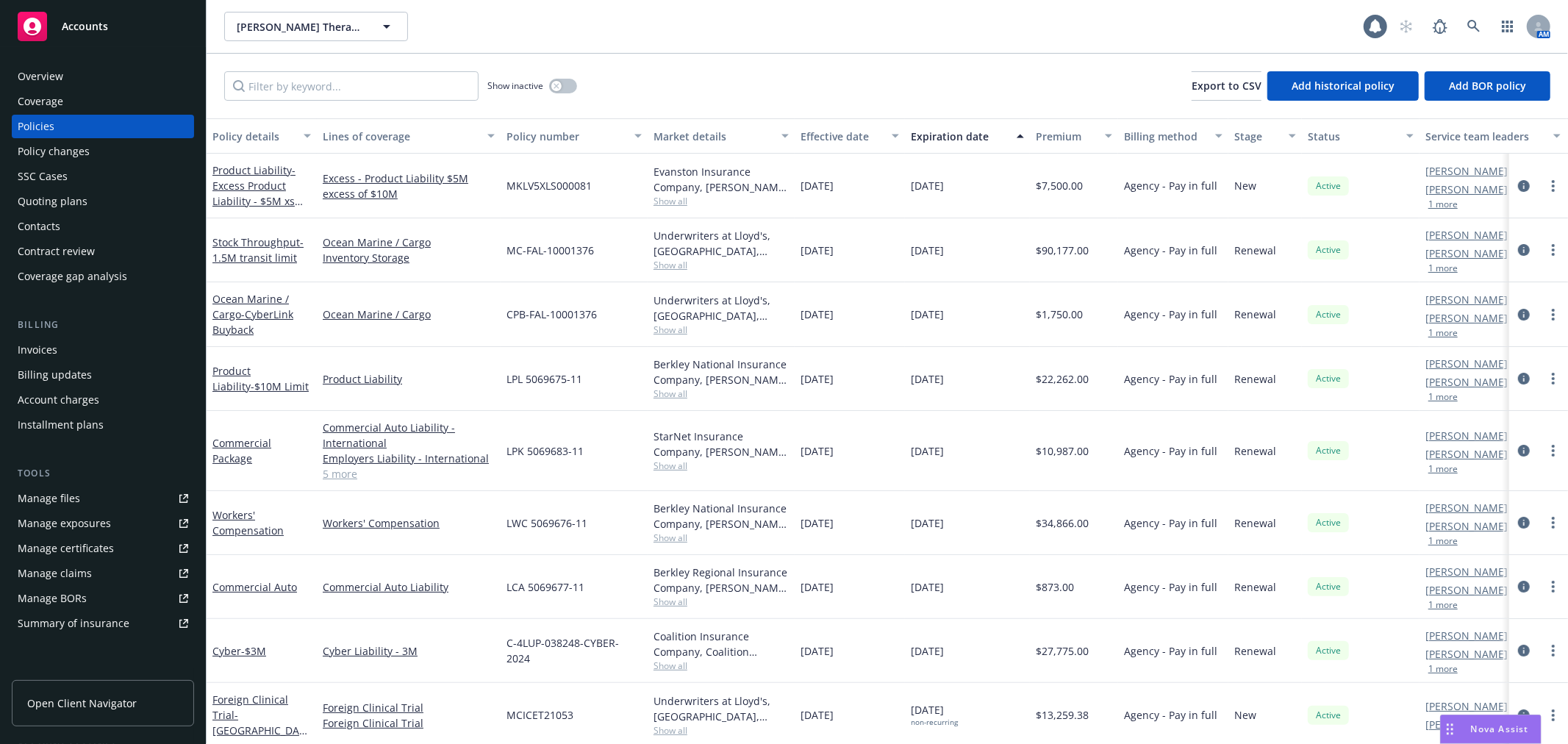
click at [902, 66] on div "Show inactive Export to CSV Add historical policy Add BOR policy" at bounding box center [887, 86] width 1361 height 65
click at [1029, 55] on div "Show inactive Export to CSV Add historical policy Add BOR policy" at bounding box center [887, 86] width 1361 height 65
click at [243, 195] on span "- Excess Product Liability - $5M xs $10M" at bounding box center [258, 193] width 91 height 61
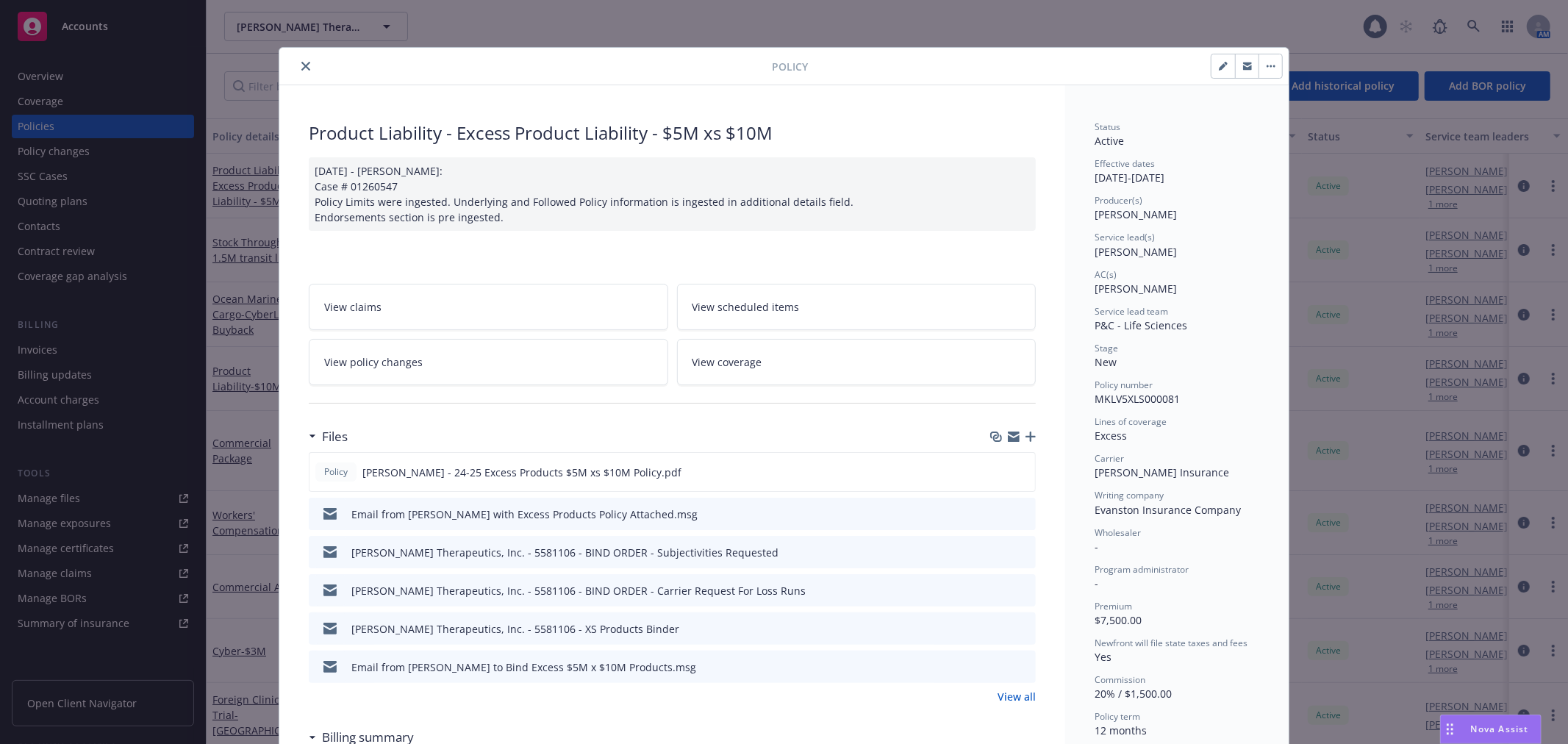
click at [300, 71] on button "close" at bounding box center [305, 66] width 18 height 18
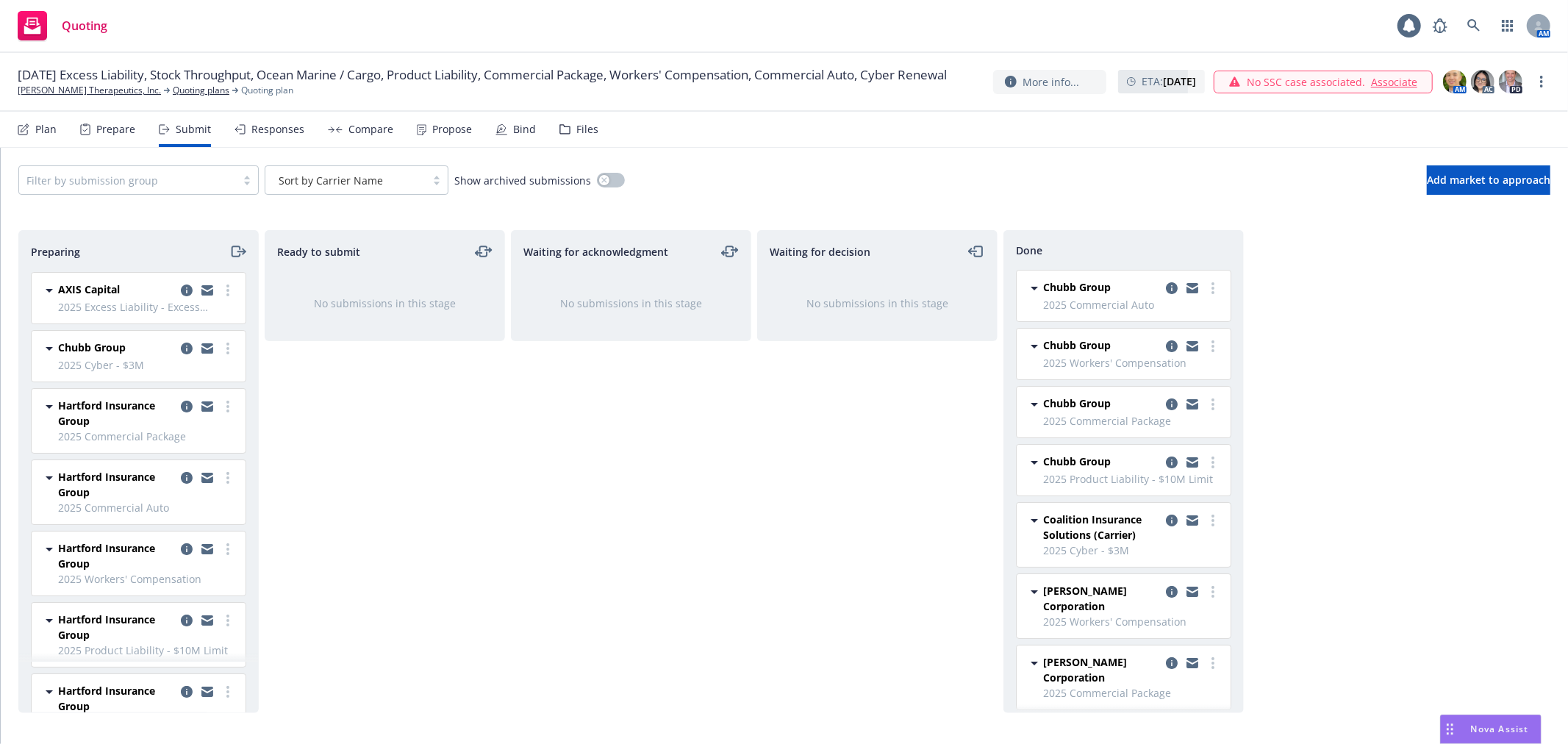
click at [886, 187] on div "Filter by submission group Sort by Carrier Name Show archived submissions Add m…" at bounding box center [784, 180] width 1532 height 29
click at [199, 177] on div at bounding box center [127, 180] width 202 height 18
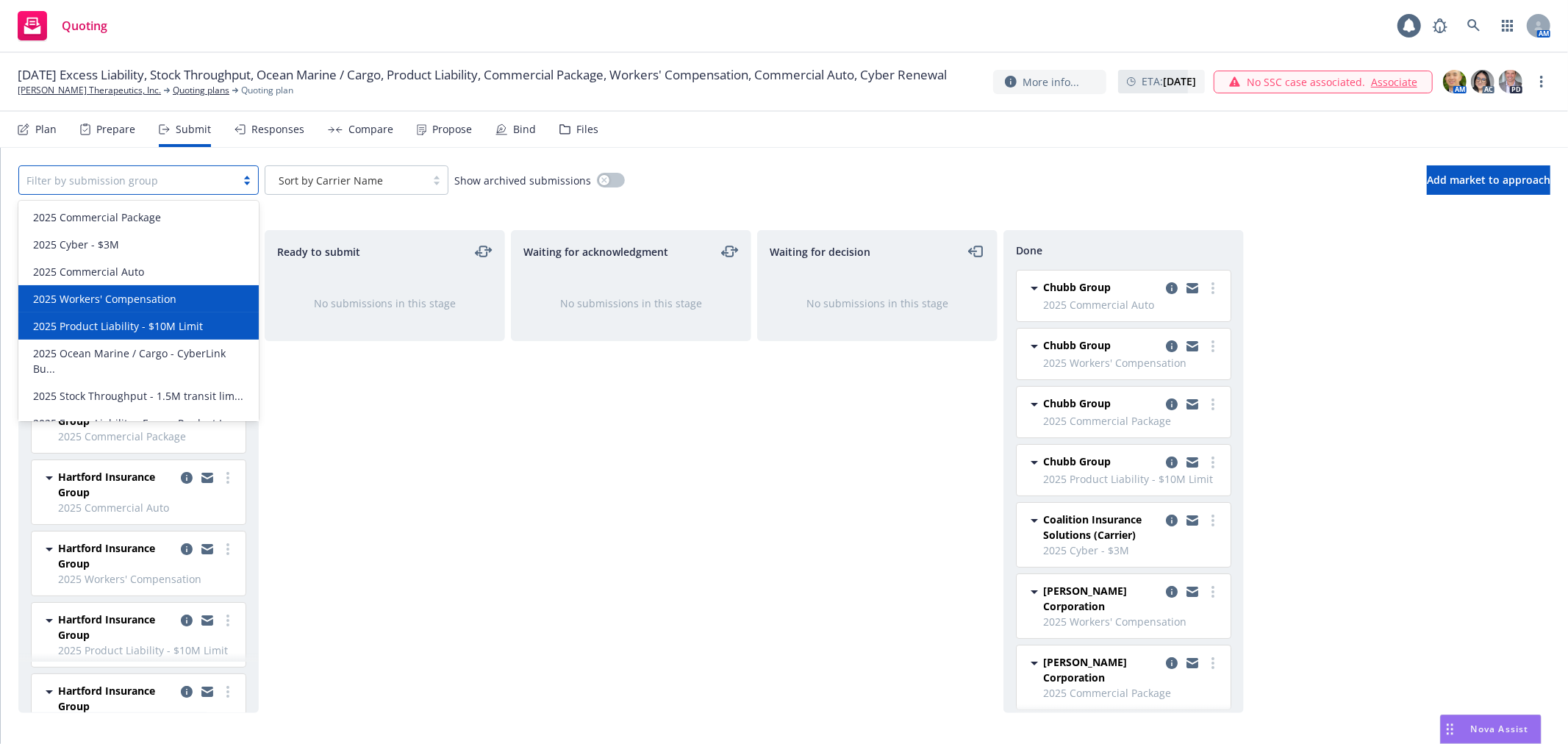
scroll to position [18, 0]
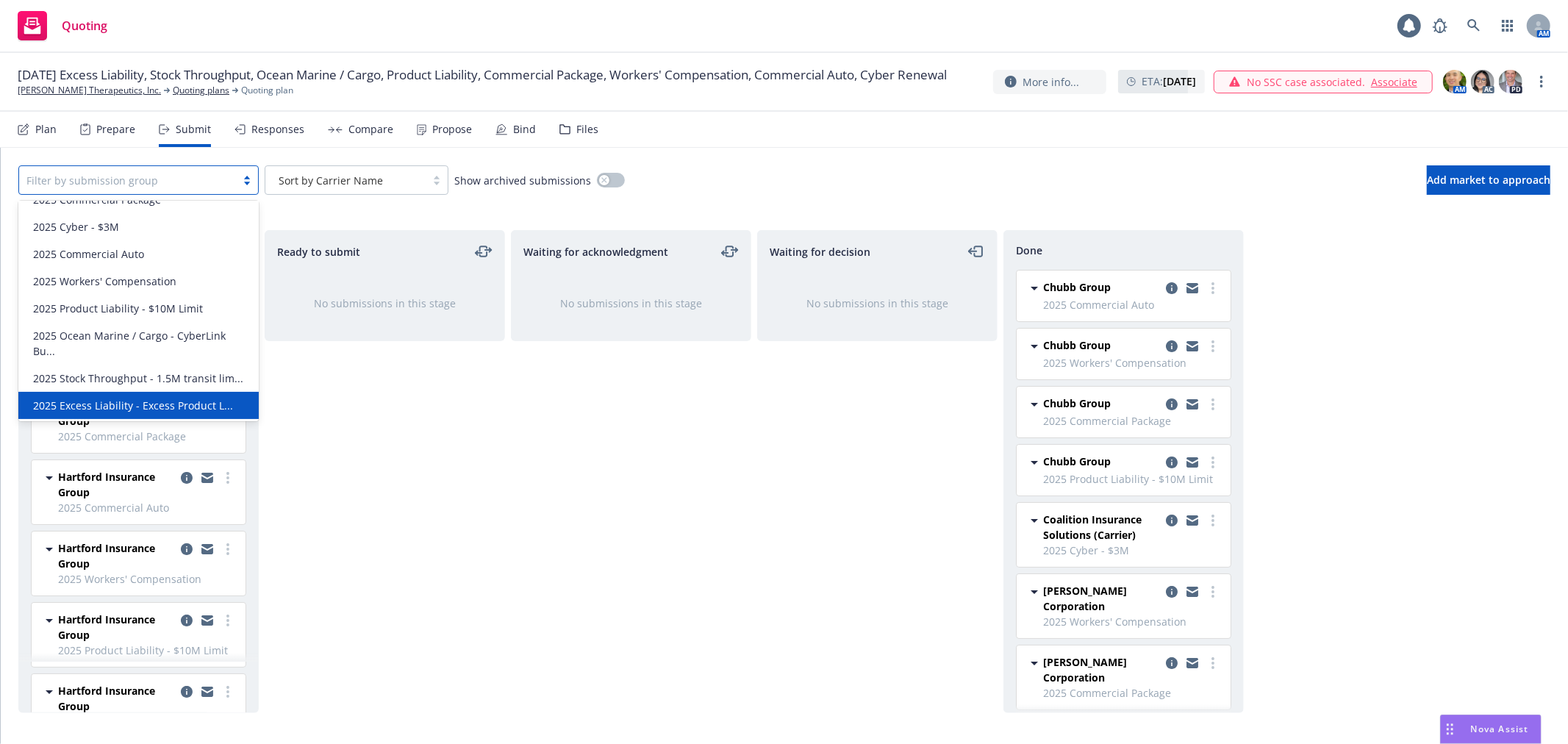
click at [135, 406] on span "2025 Excess Liability - Excess Product L..." at bounding box center [133, 405] width 200 height 15
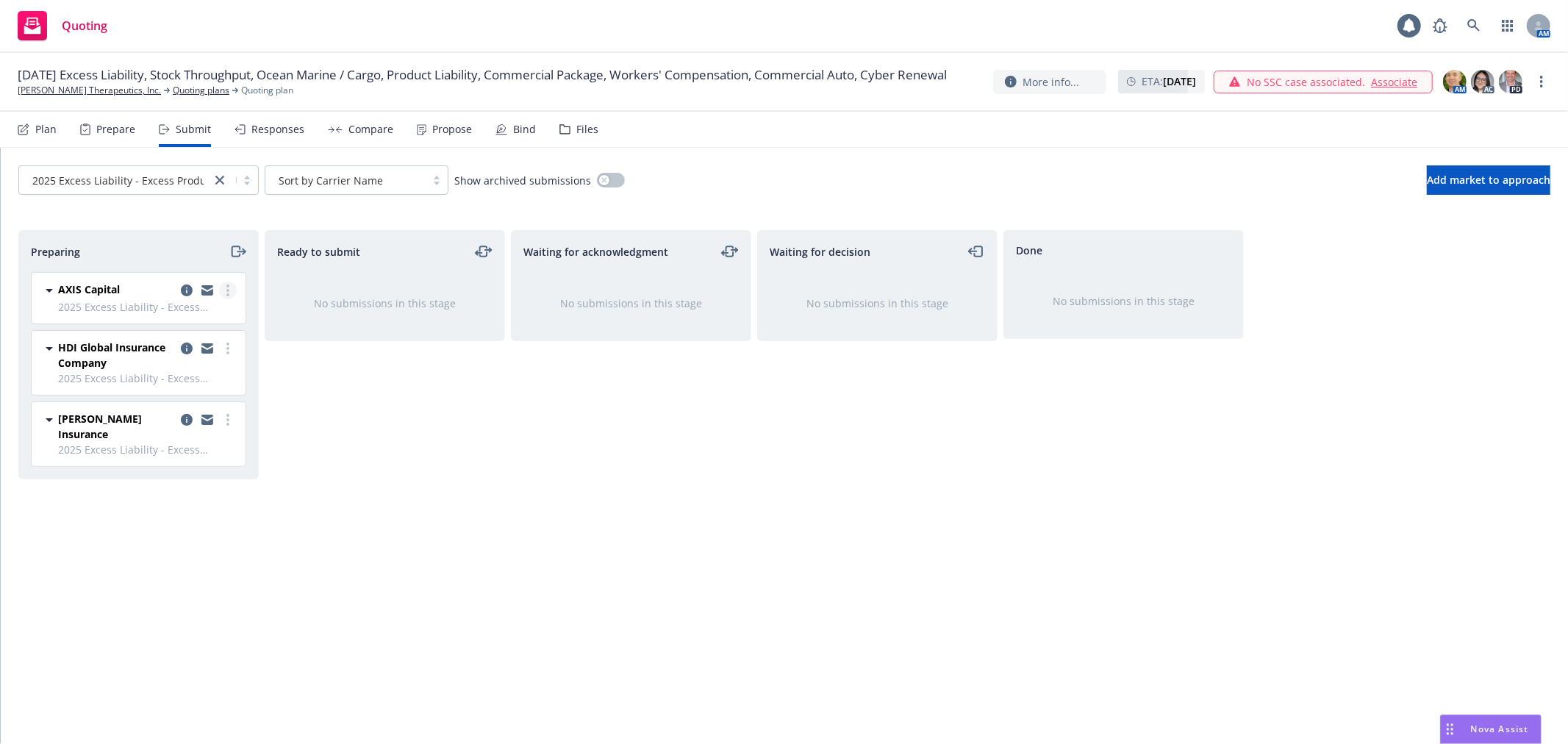
click at [226, 287] on circle "more" at bounding box center [227, 285] width 3 height 3
click at [153, 405] on span "Add accepted decision" at bounding box center [162, 409] width 147 height 14
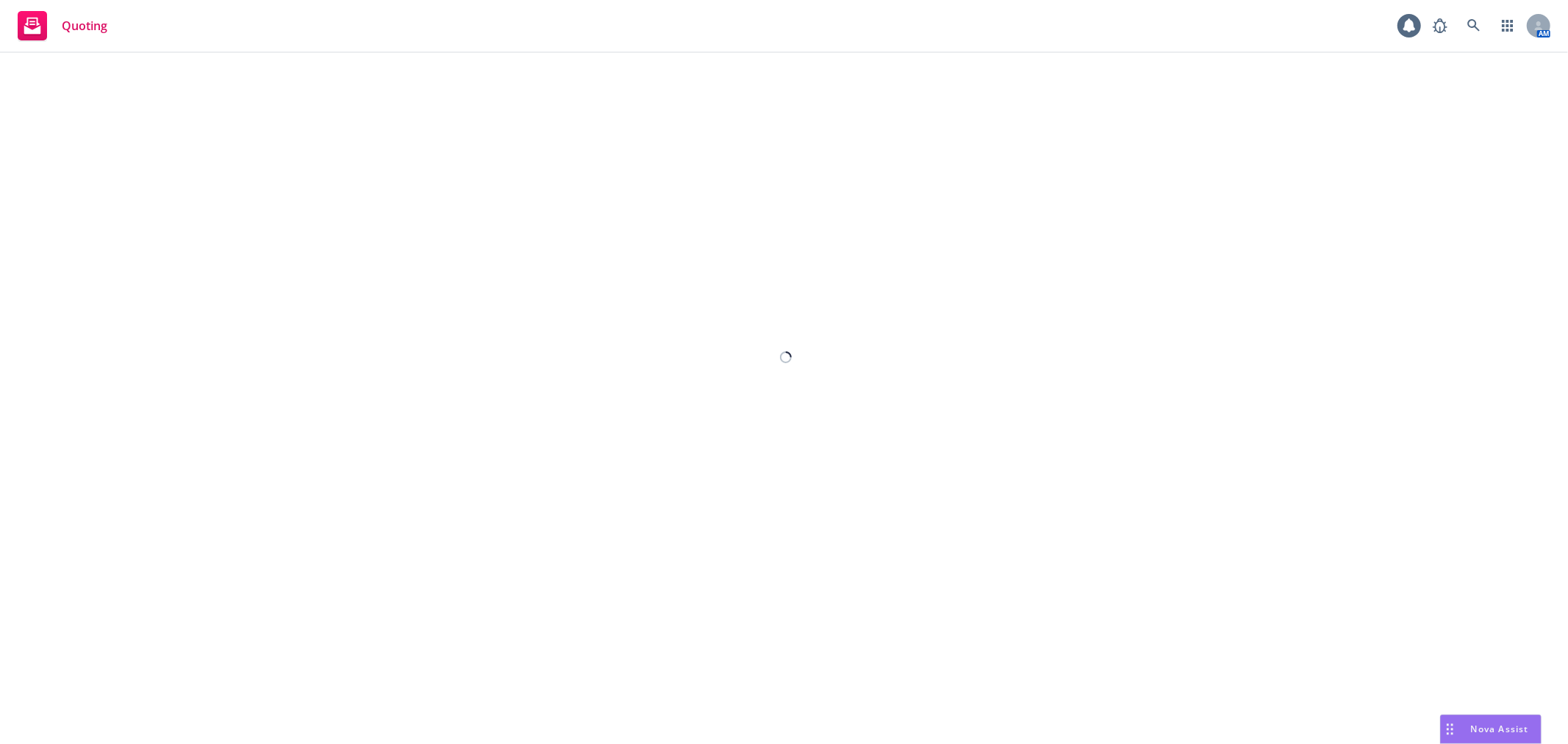
select select "12"
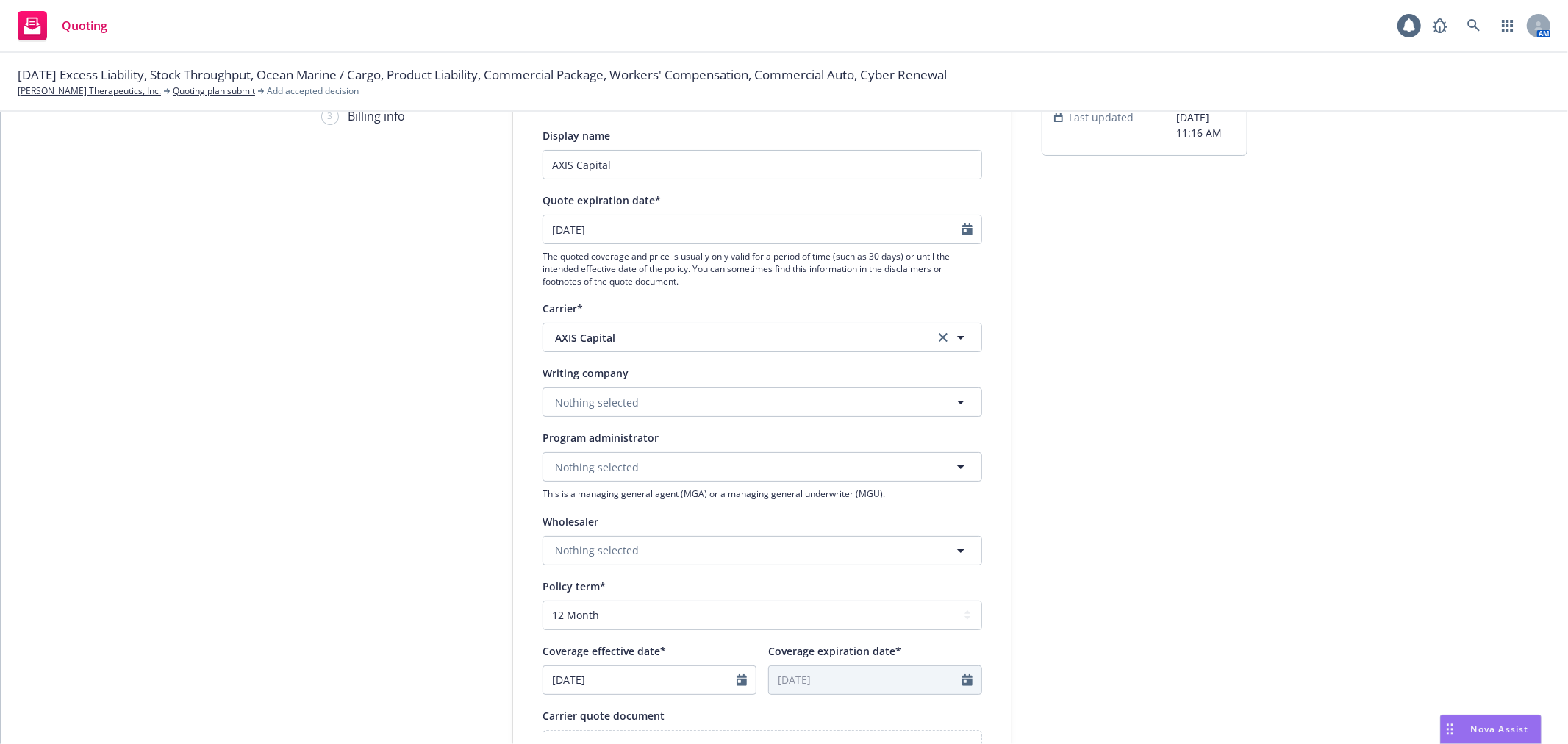
scroll to position [163, 0]
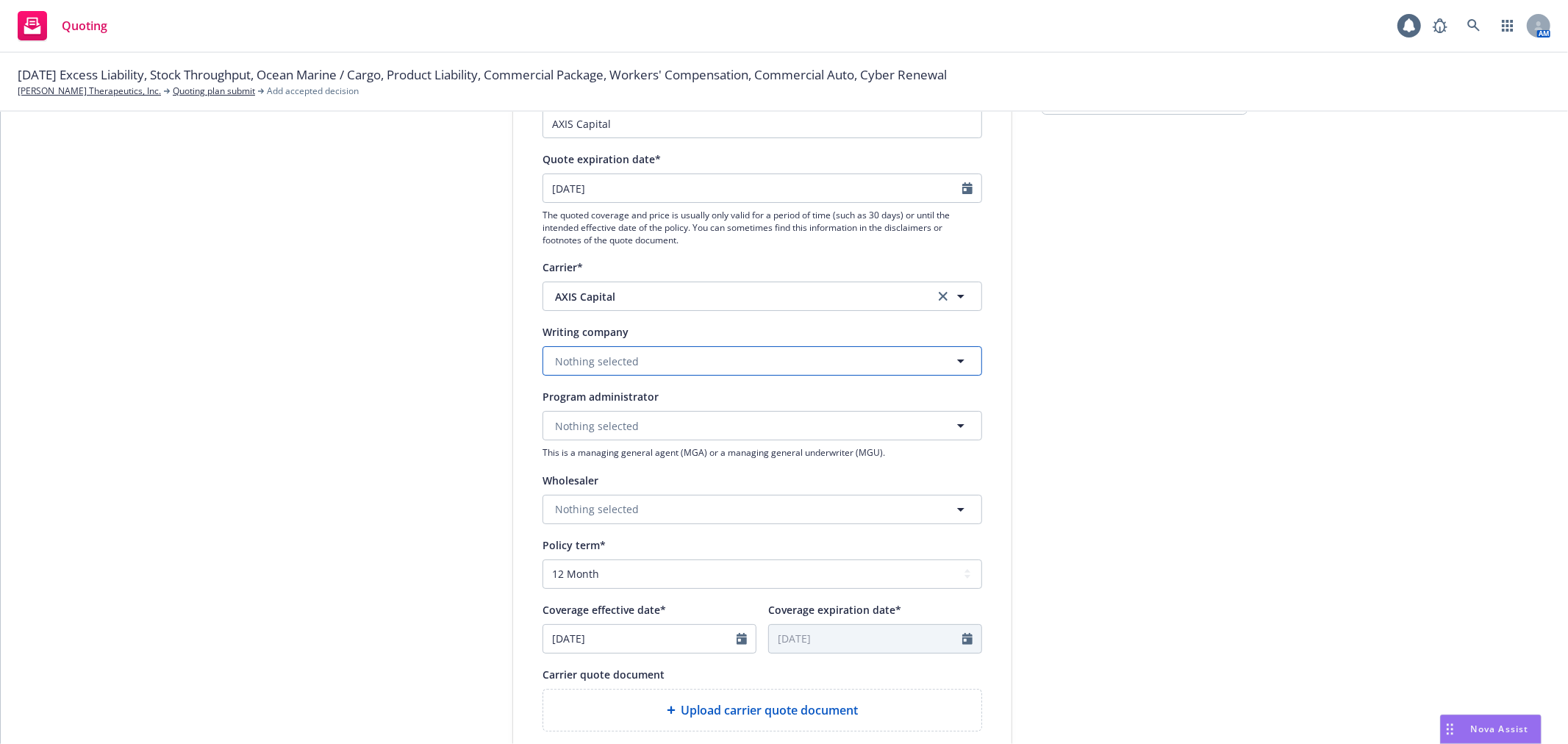
click at [736, 361] on button "Nothing selected" at bounding box center [762, 361] width 440 height 29
click at [647, 347] on button "Nothing selected" at bounding box center [762, 361] width 440 height 29
click at [662, 459] on strong "AXIS Surplus Insurance Company" at bounding box center [641, 458] width 166 height 14
click at [1115, 443] on div "submission Carrier AXIS Capital Last updated 8/19, 11:16 AM" at bounding box center [1144, 500] width 206 height 985
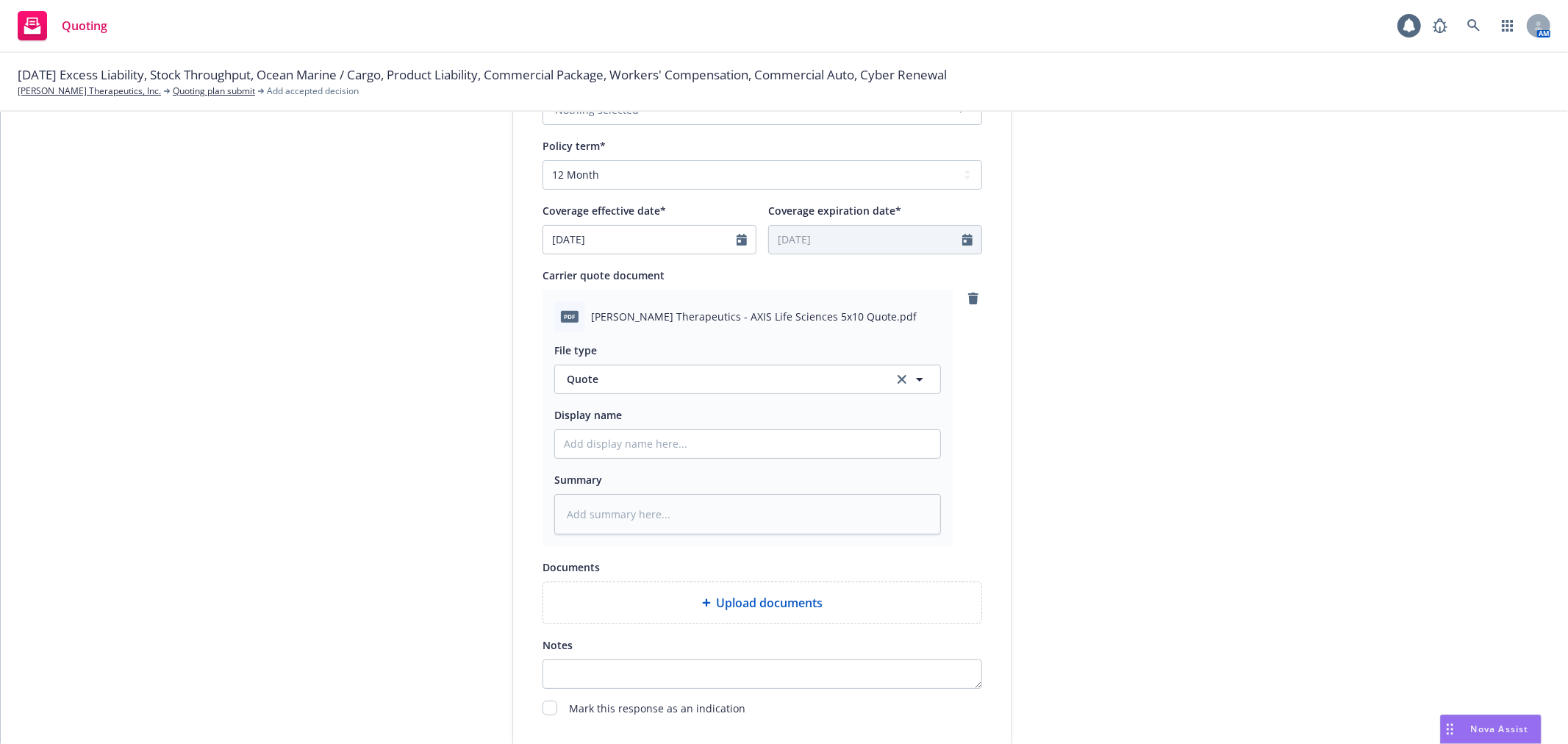
scroll to position [571, 0]
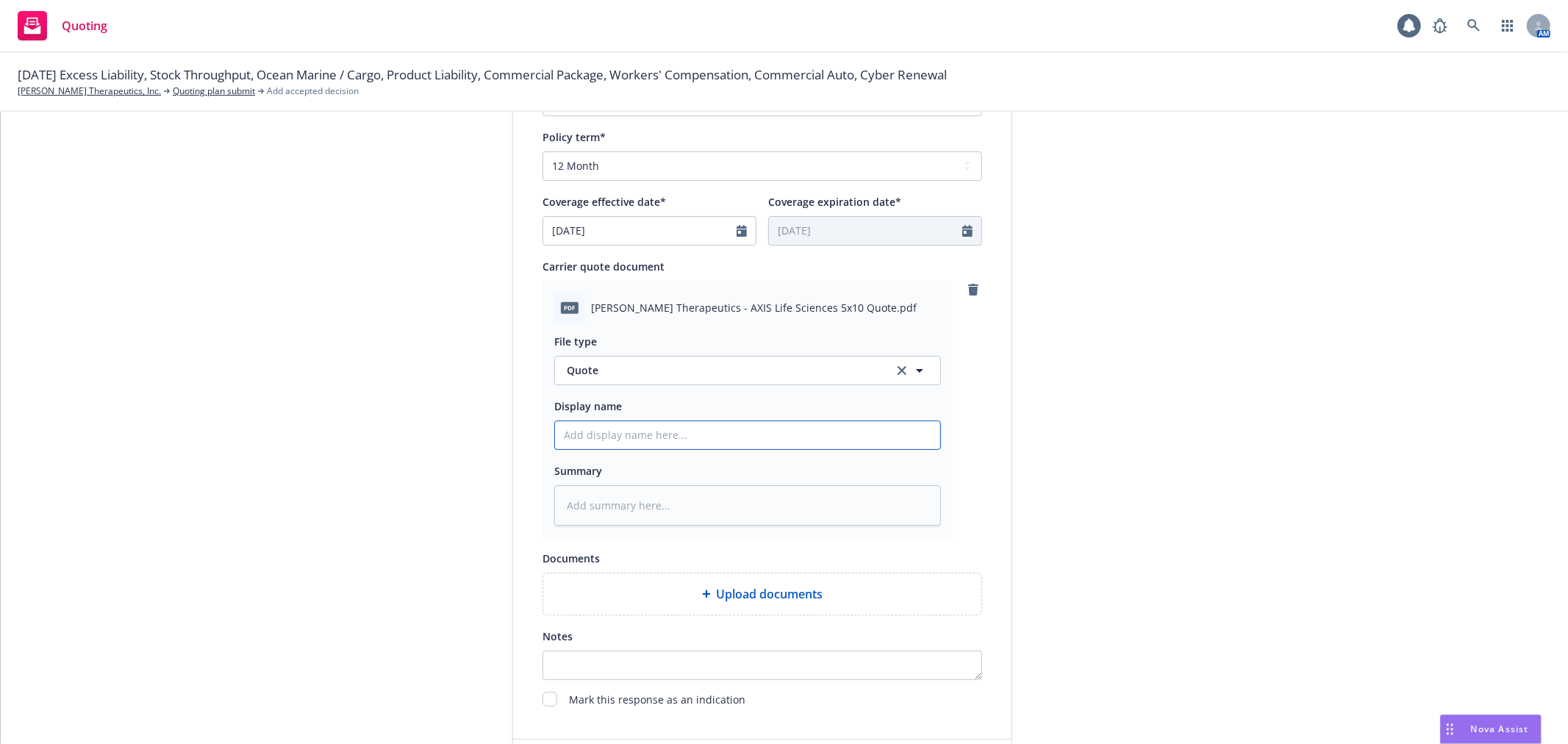
click at [776, 435] on input "Display name" at bounding box center [747, 435] width 385 height 28
type textarea "x"
type input "A"
type textarea "x"
type input "AX"
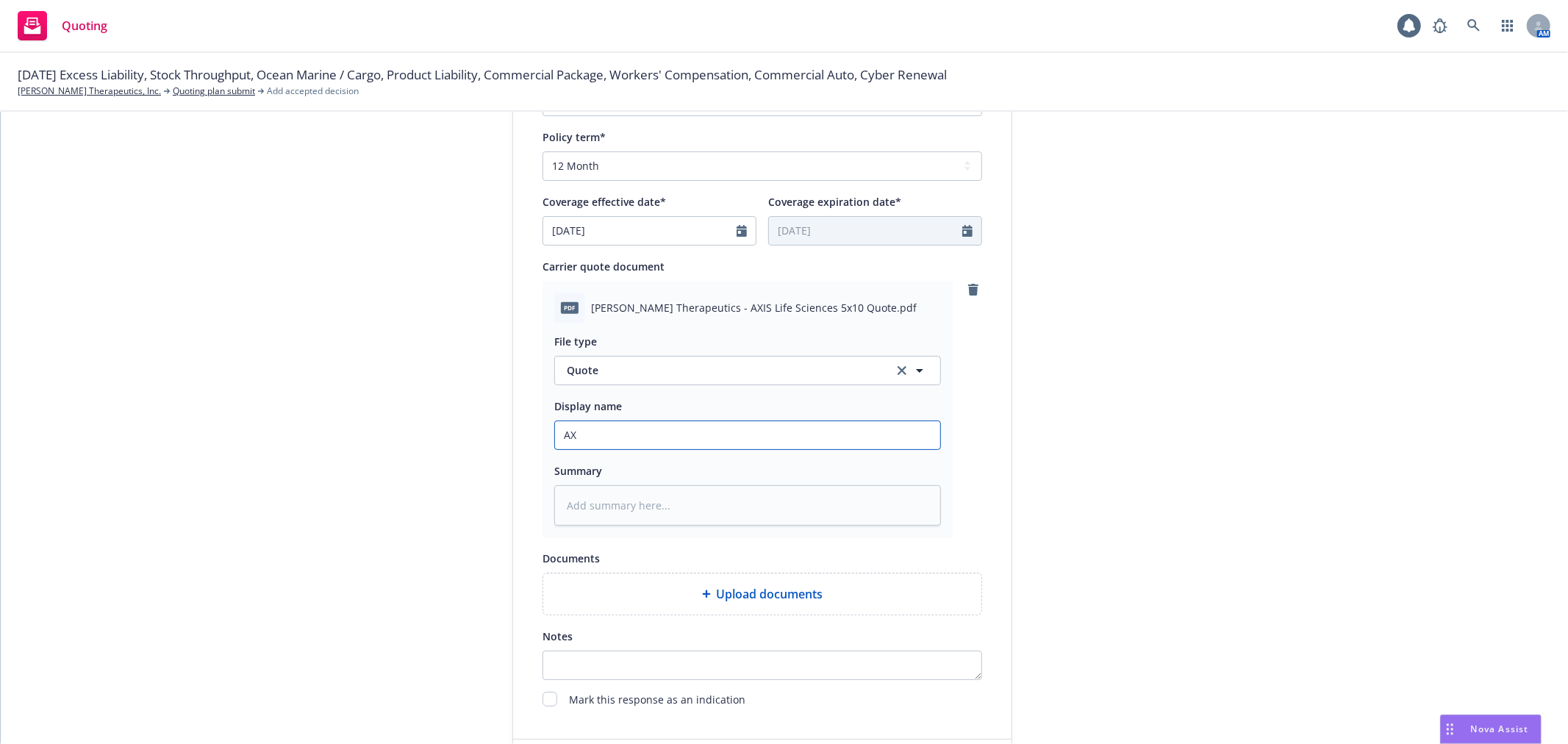
type textarea "x"
type input "AXI"
type textarea "x"
type input "AXIS"
type textarea "x"
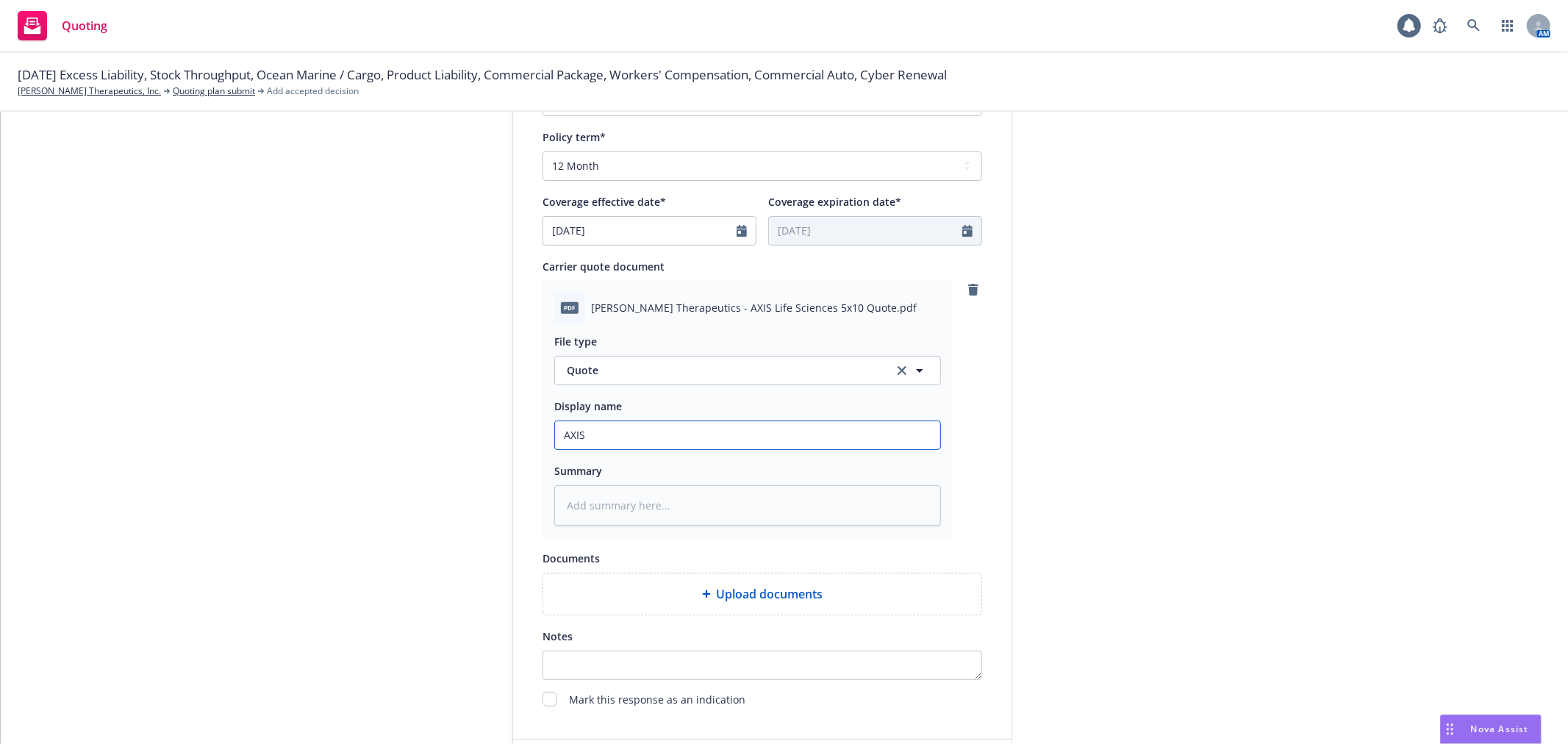
type input "AXIS"
type textarea "x"
type input "AXIS E"
type textarea "x"
type input "AXIS Ex"
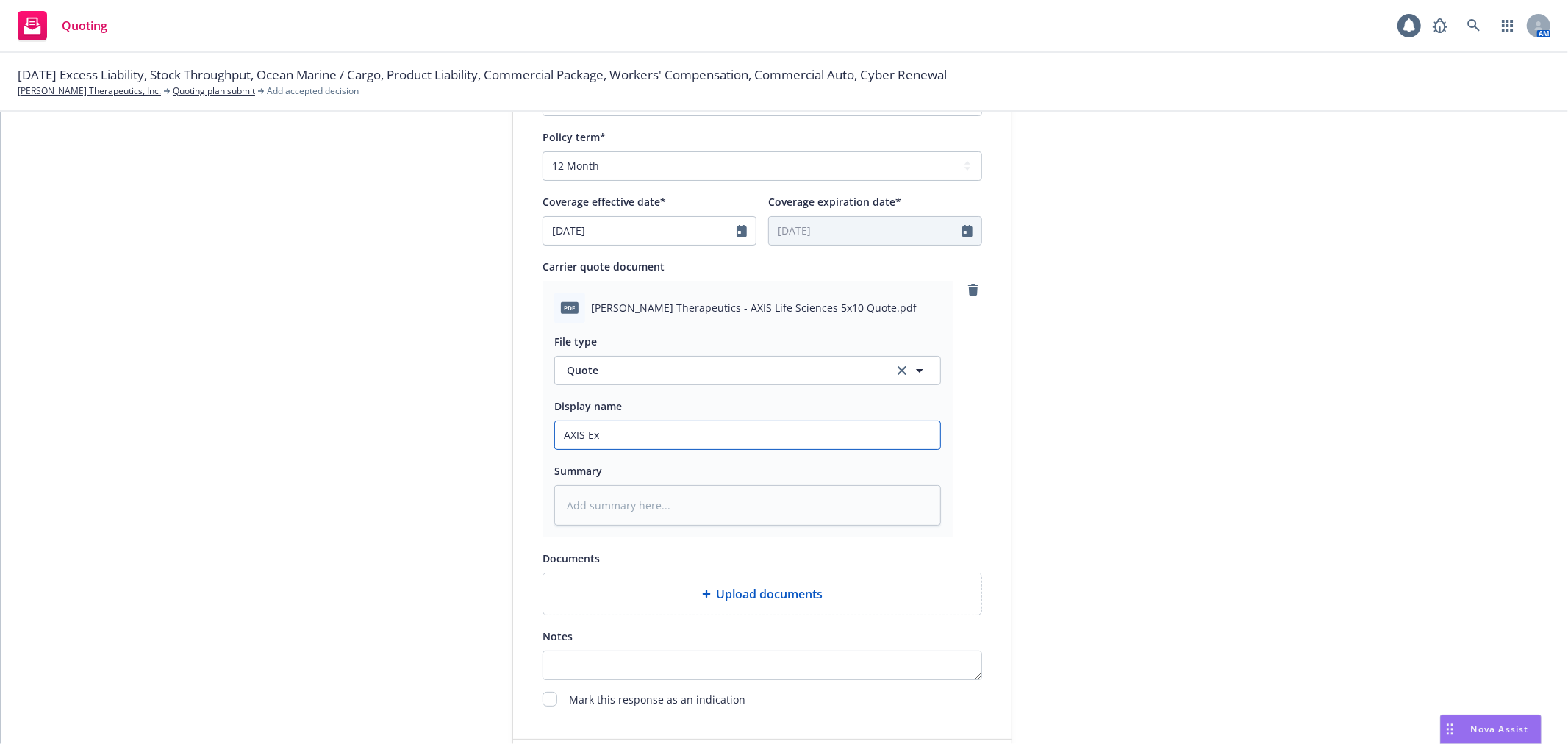
type textarea "x"
type input "AXIS Exc"
type textarea "x"
type input "AXIS Exce"
type textarea "x"
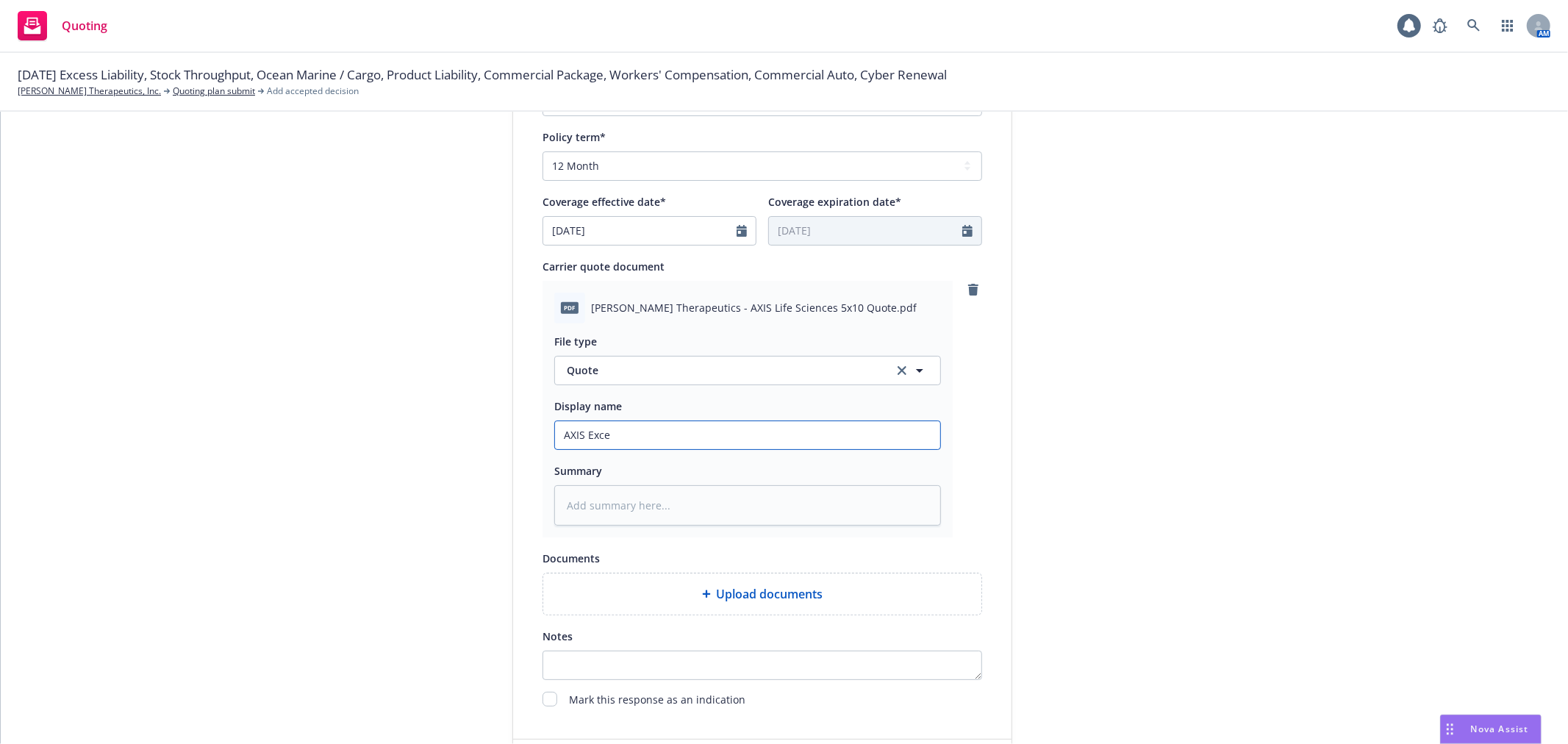
type input "AXIS Exces"
type textarea "x"
type input "AXIS Excess"
type textarea "x"
type input "AXIS Excess"
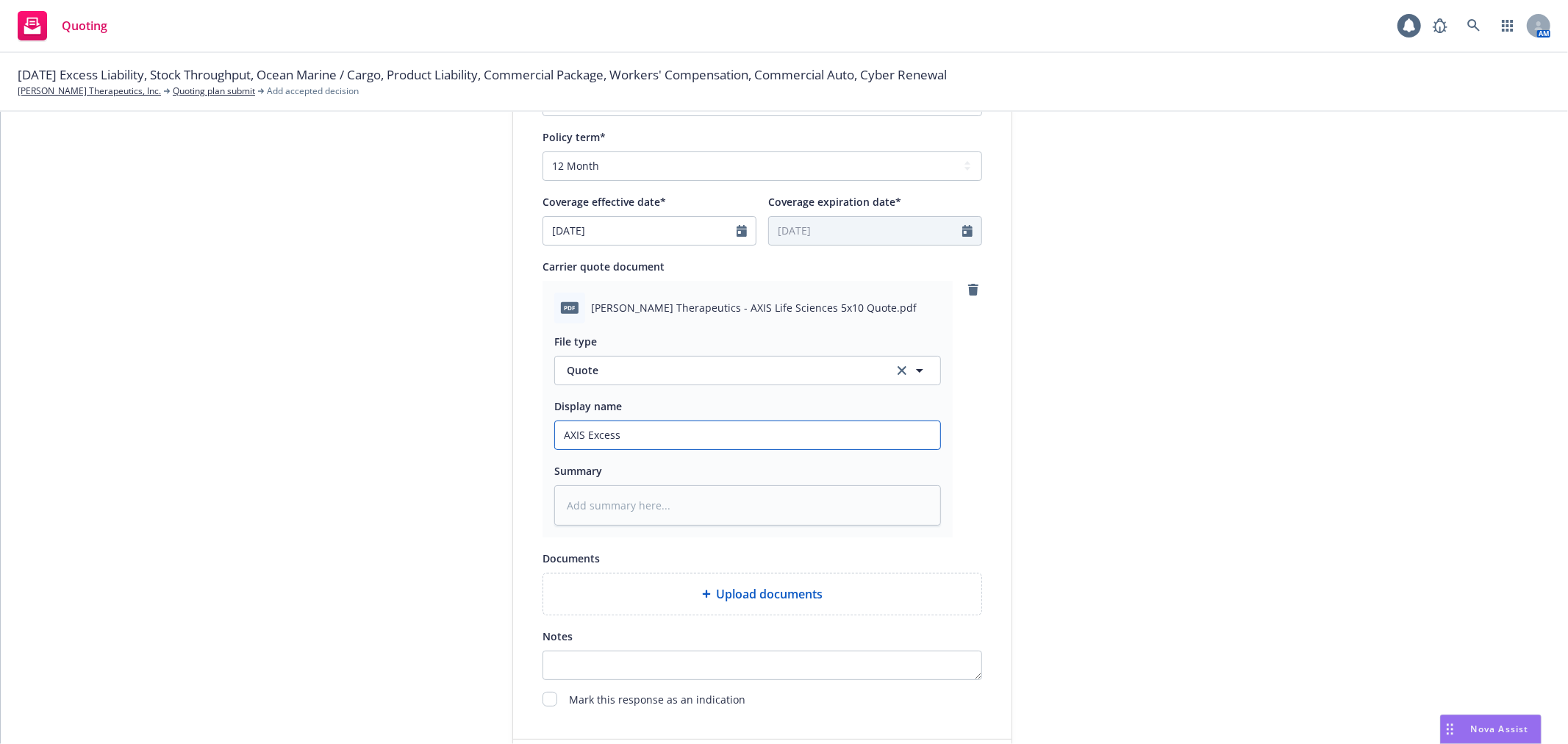
type textarea "x"
type input "AXIS Excess P"
type textarea "x"
type input "AXIS Excess Pr"
type textarea "x"
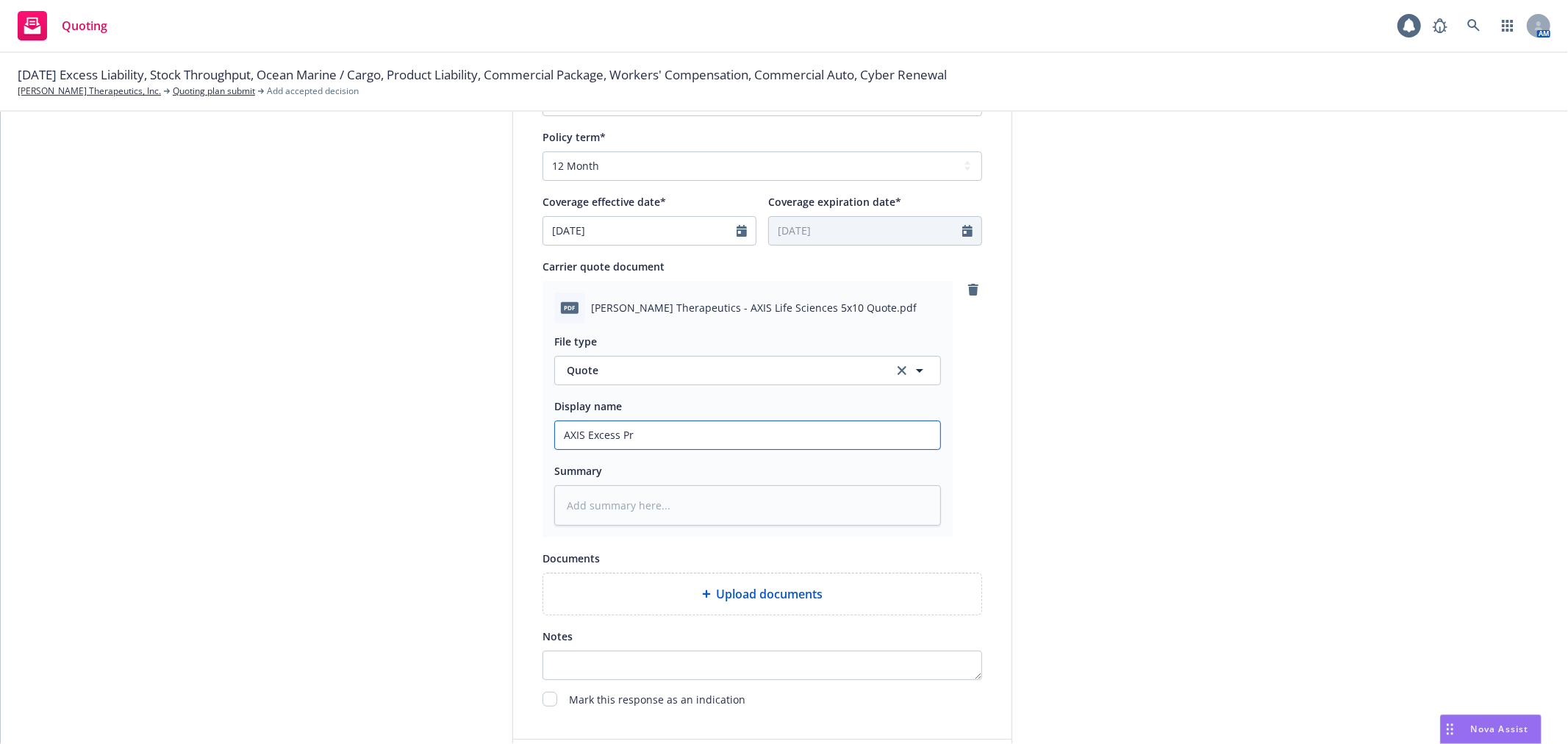
type input "AXIS Excess Pro"
type textarea "x"
type input "AXIS Excess Prod"
type textarea "x"
type input "AXIS Excess Produ"
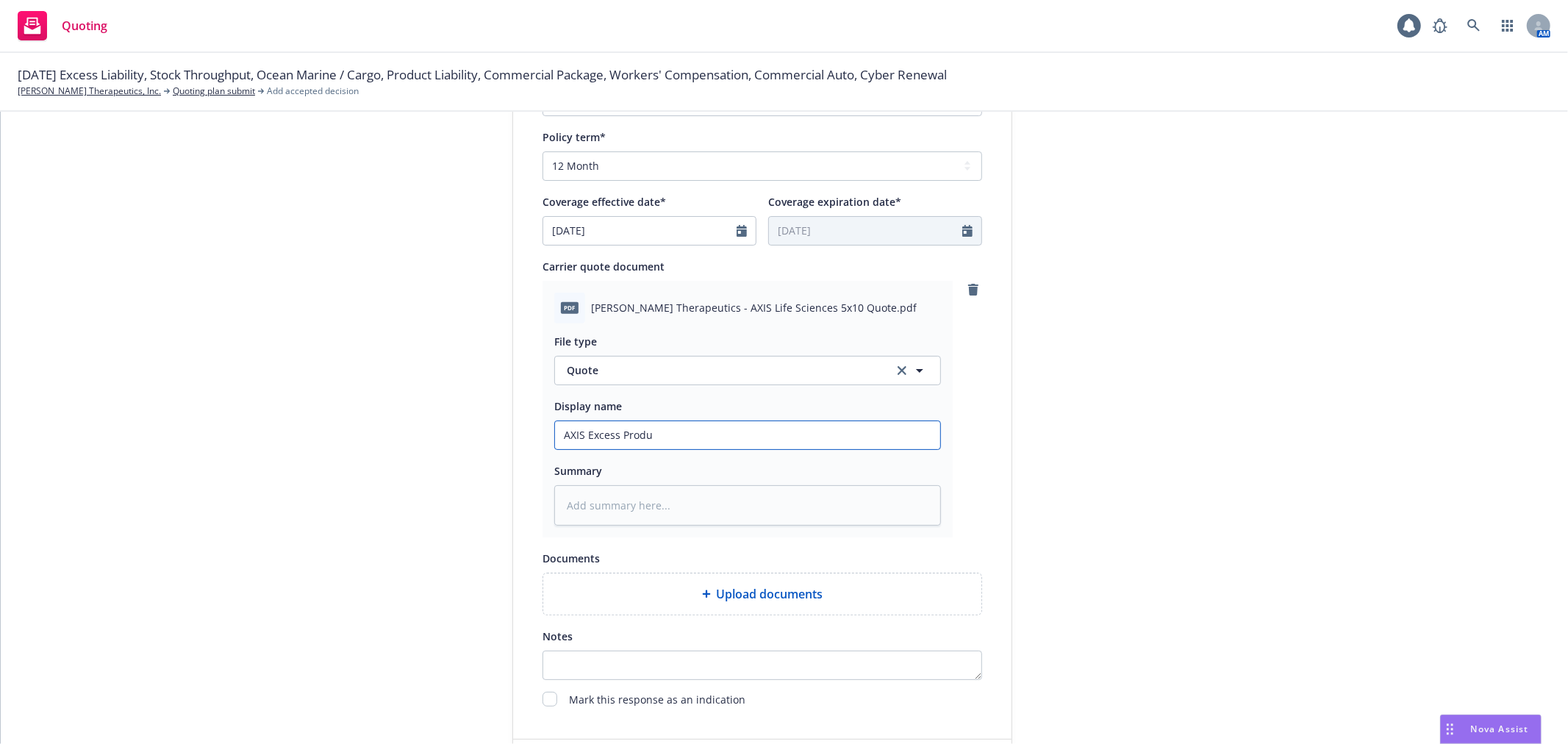
type textarea "x"
type input "AXIS Excess Produc"
type textarea "x"
type input "AXIS Excess Product"
type textarea "x"
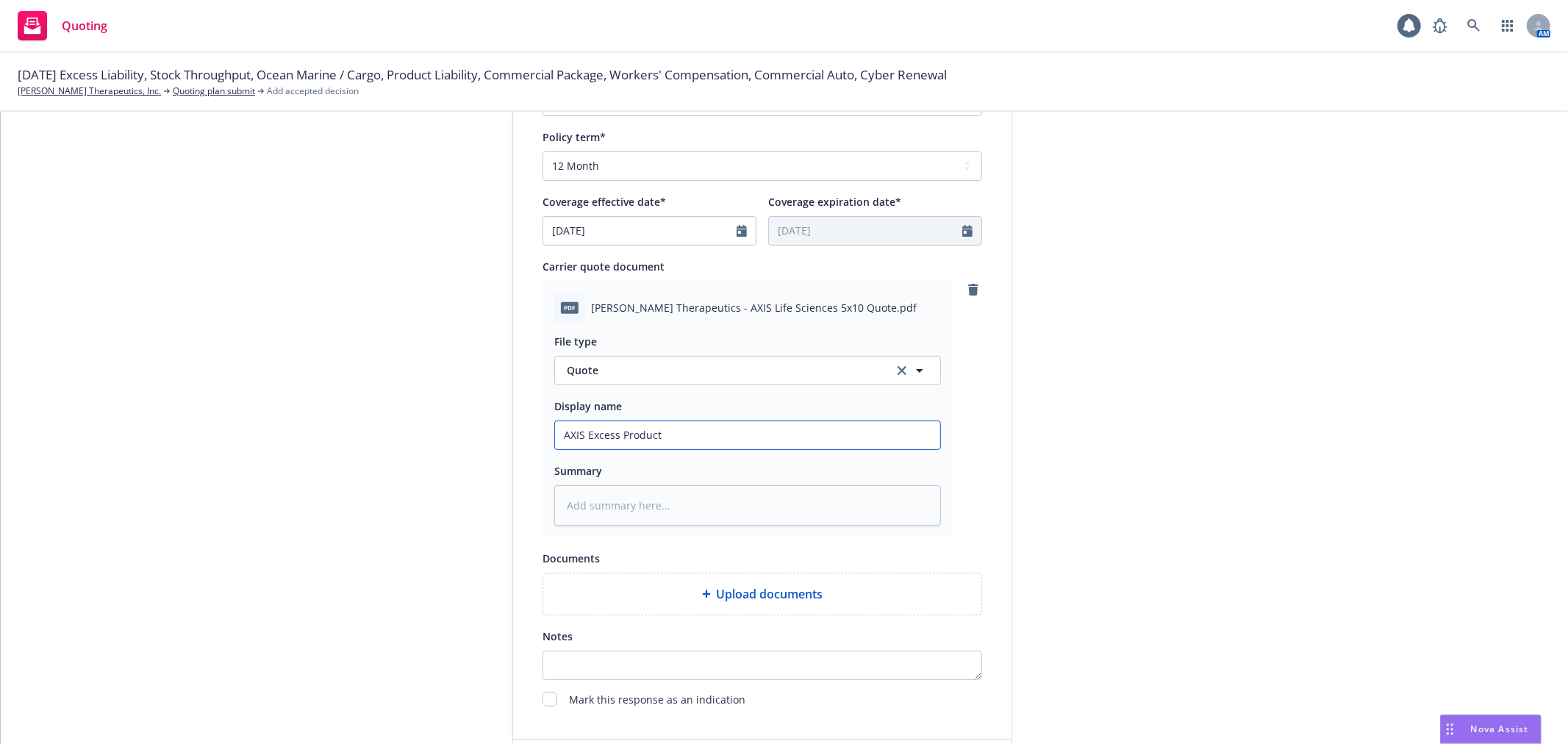
type input "AXIS Excess Products"
type textarea "x"
type input "AXIS Excess Products"
type textarea "x"
type input "AXIS Excess Products $"
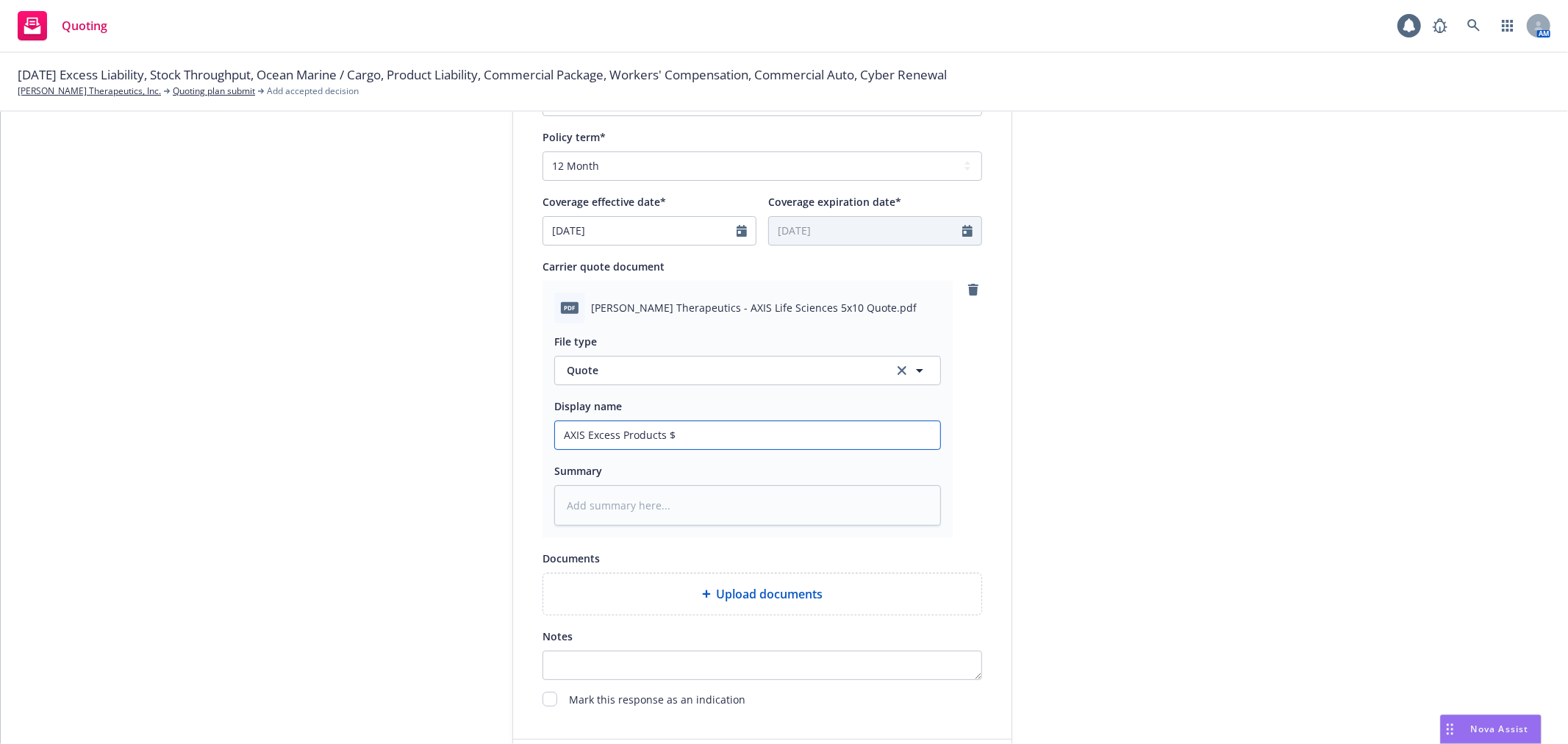
type textarea "x"
type input "AXIS Excess Products $5"
type textarea "x"
type input "AXIS Excess Products $5M"
type textarea "x"
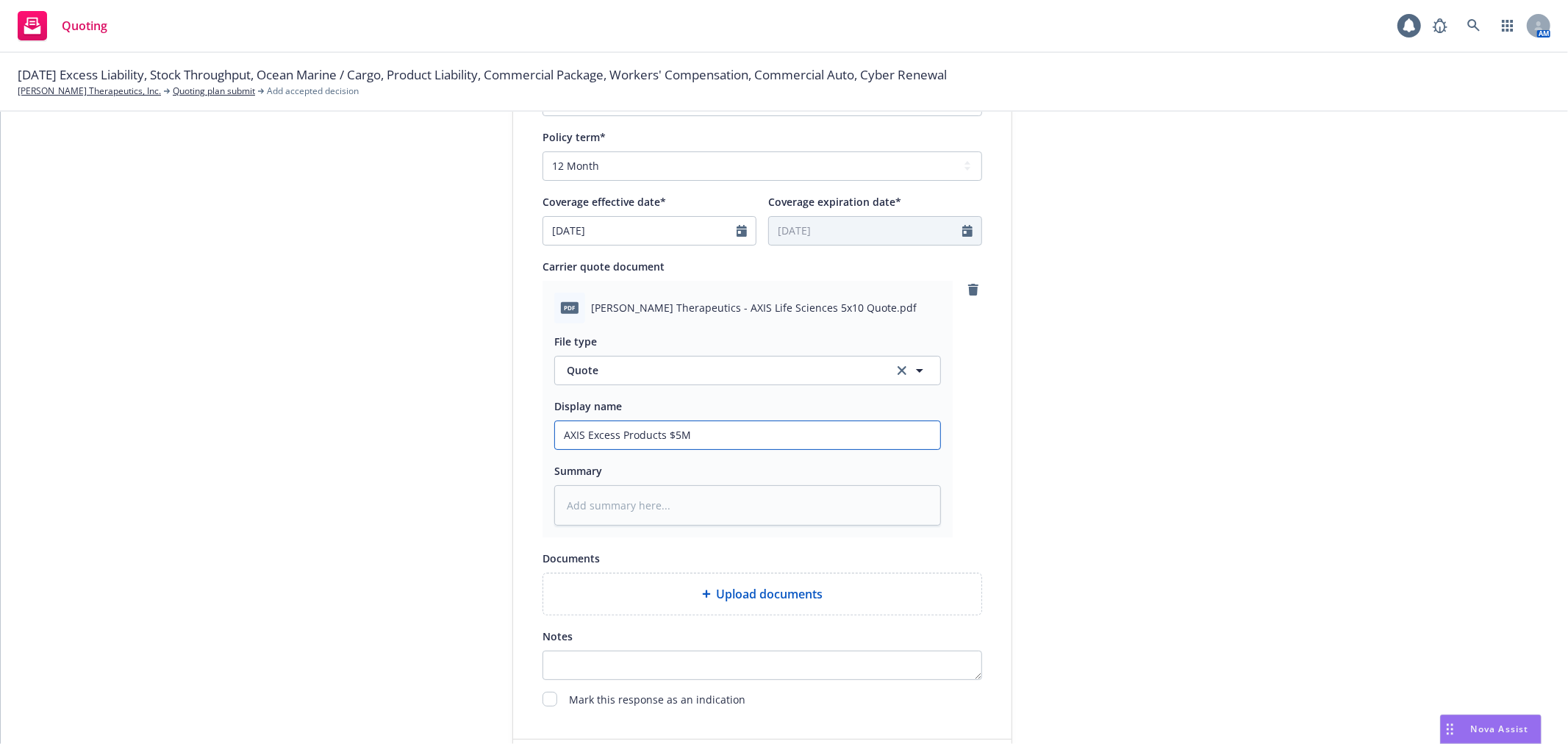
type input "AXIS Excess Products $5M"
type textarea "x"
type input "AXIS Excess Products $5M x"
type textarea "x"
type input "AXIS Excess Products $5M xs"
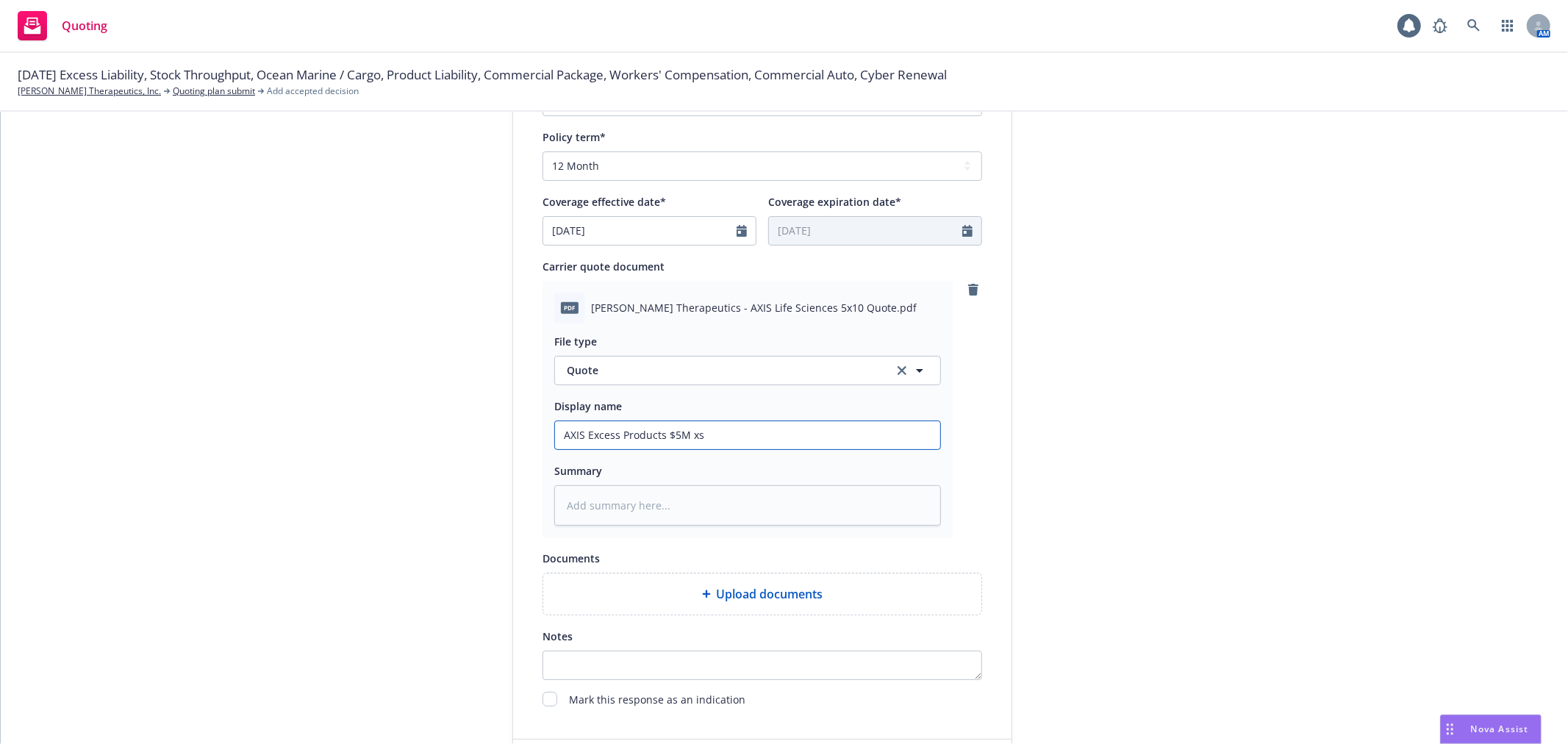
type textarea "x"
type input "AXIS Excess Products $5M xs"
type textarea "x"
type input "AXIS Excess Products $5M xs $"
type textarea "x"
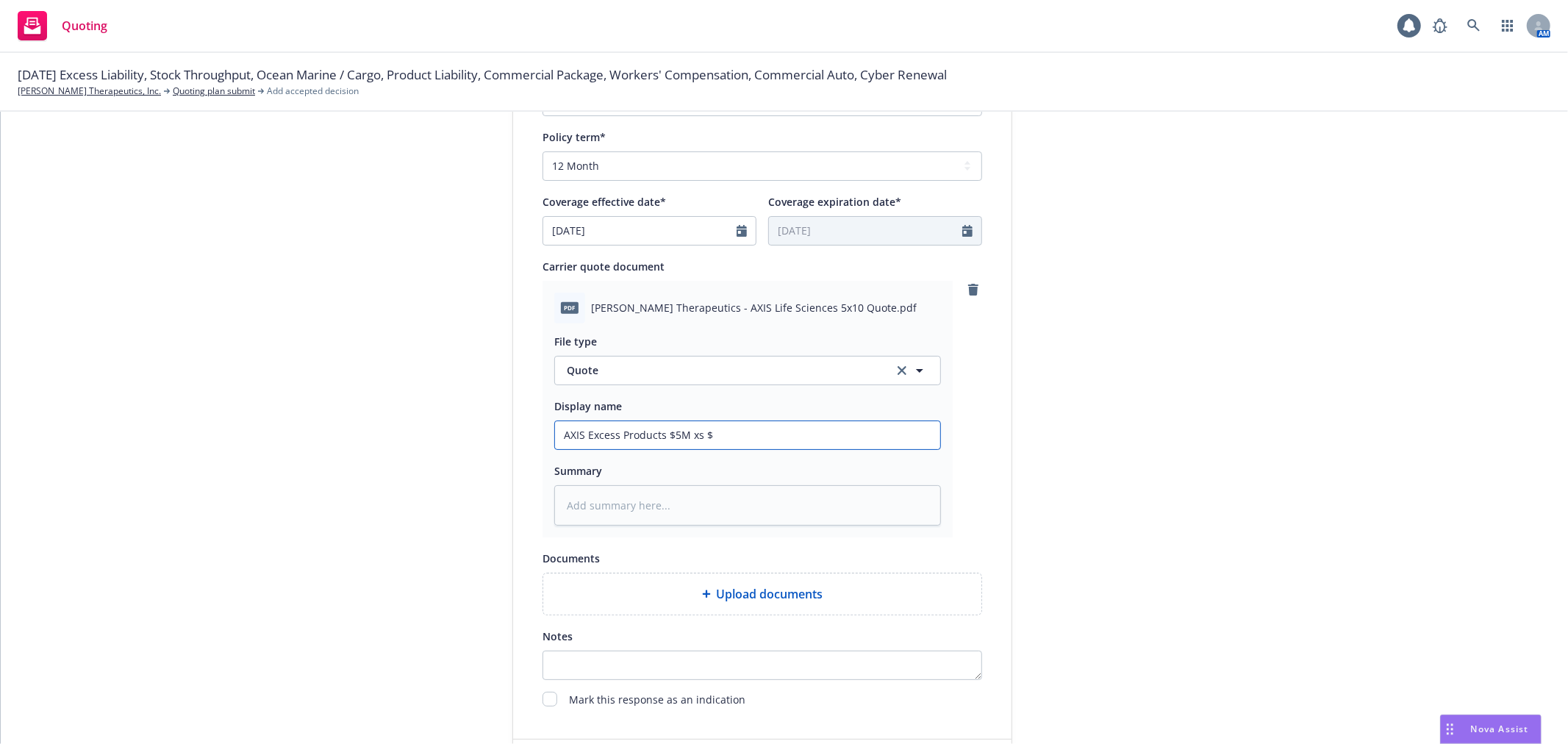
type input "AXIS Excess Products $5M xs $1"
type textarea "x"
type input "AXIS Excess Products $5M xs $10"
type textarea "x"
type input "AXIS Excess Products $5M xs $10M"
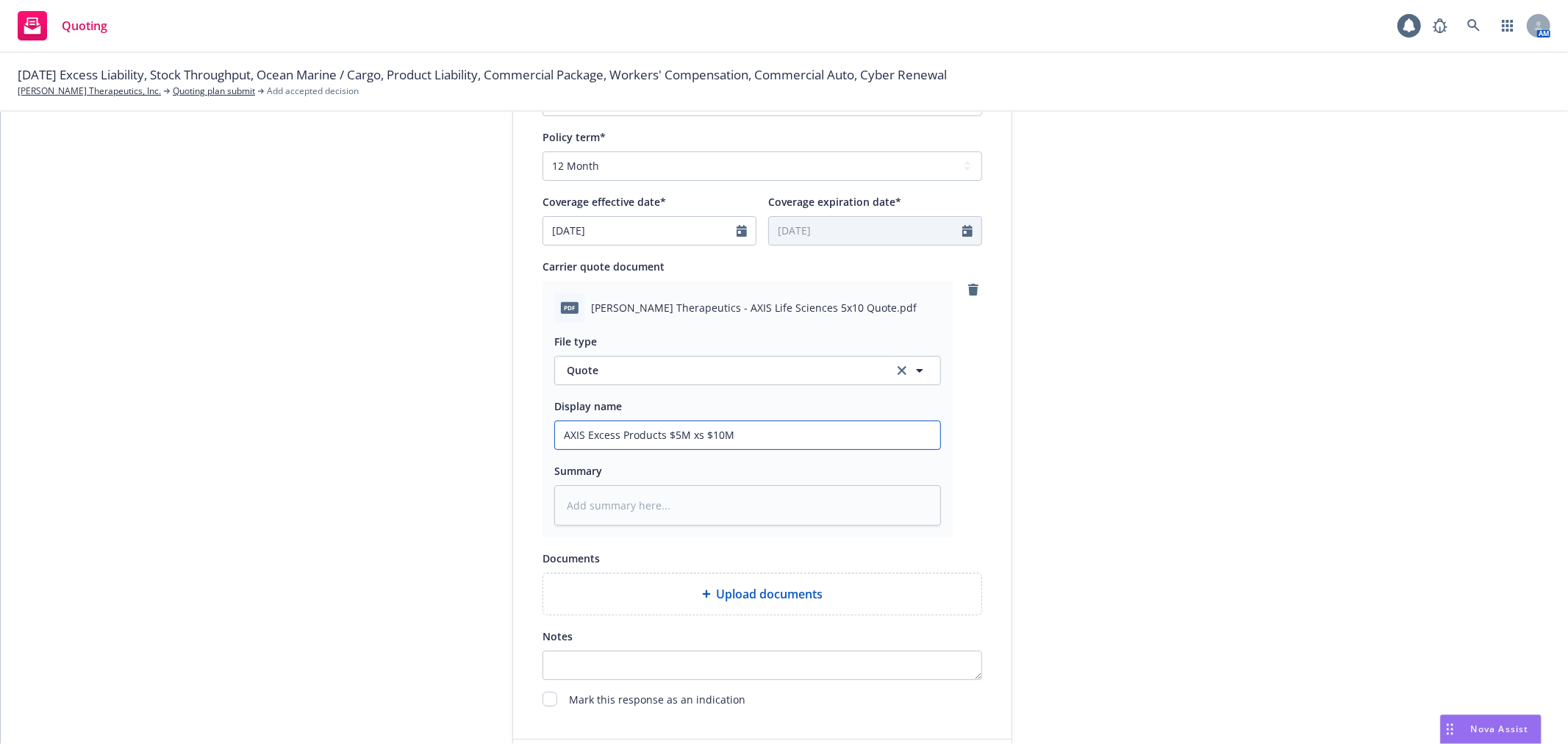
type textarea "x"
type input "AXIS Excess Products $5M xs $10M"
type textarea "x"
type input "AXIS Excess Products $5M xs $10M P"
type textarea "x"
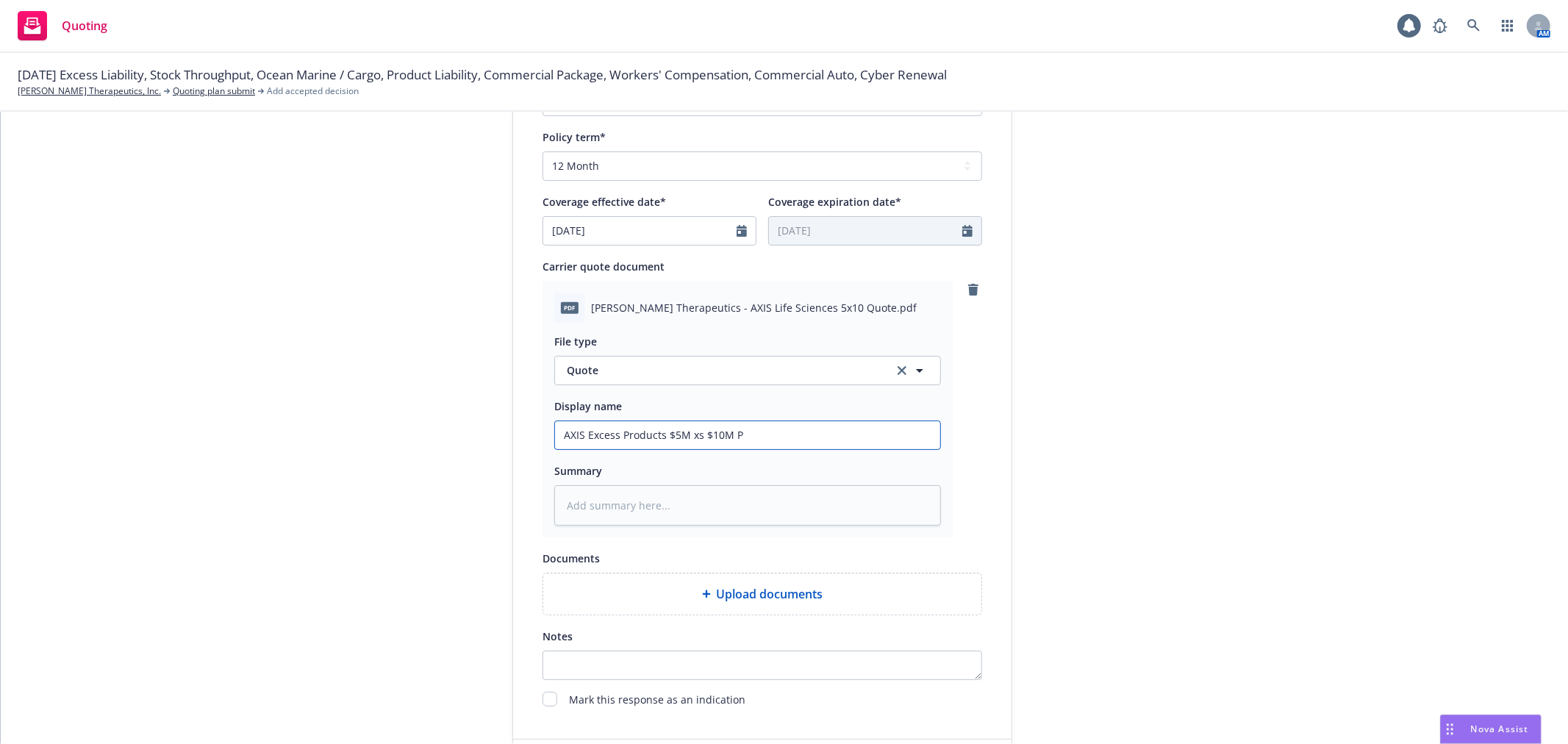
type input "AXIS Excess Products $5M xs $10M"
type textarea "x"
type input "AXIS Excess Products $5M xs $10M Q"
type textarea "x"
type input "AXIS Excess Products $5M xs $10M Qu"
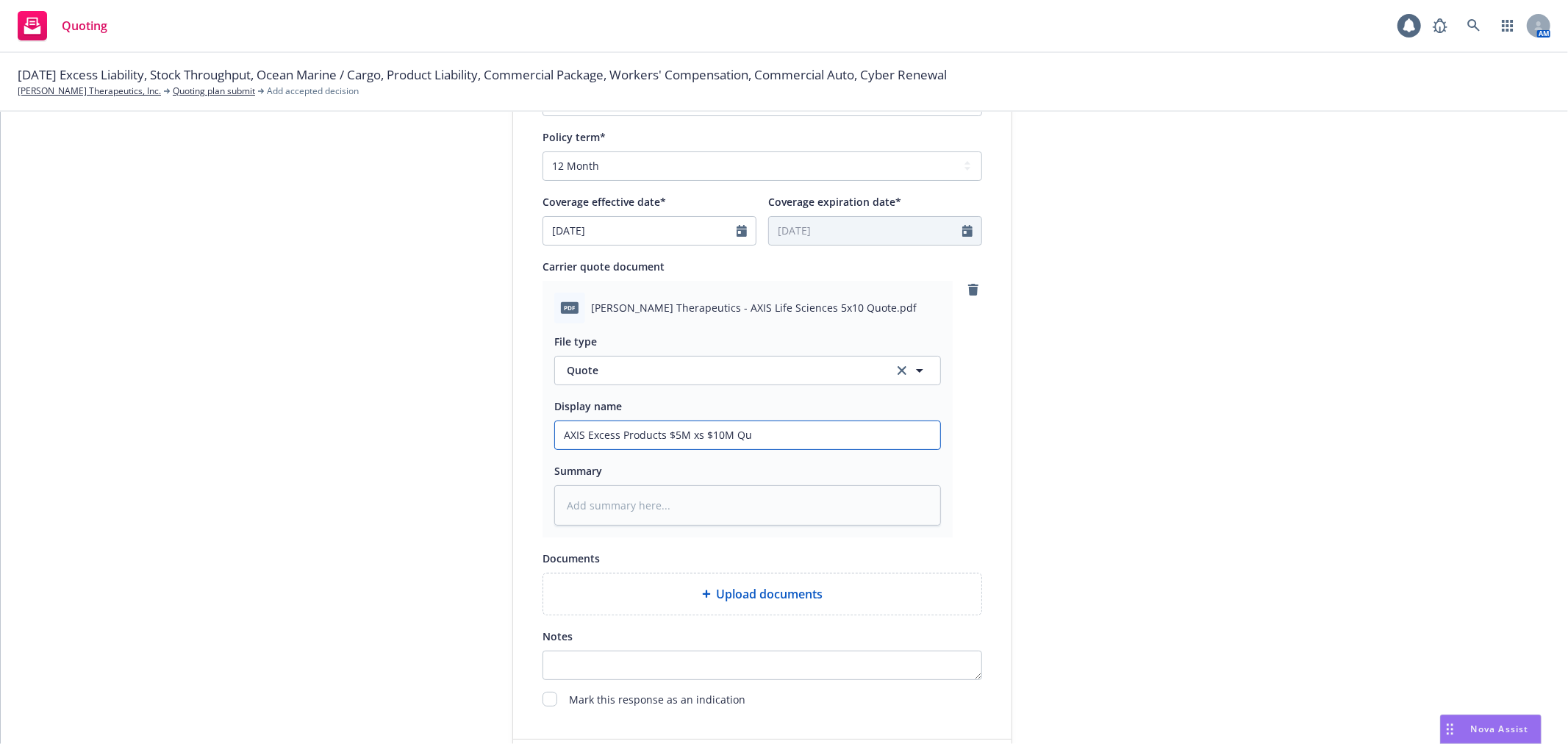
type textarea "x"
type input "AXIS Excess Products $5M xs $10M Quo"
type textarea "x"
type input "AXIS Excess Products $5M xs $10M Quot"
type textarea "x"
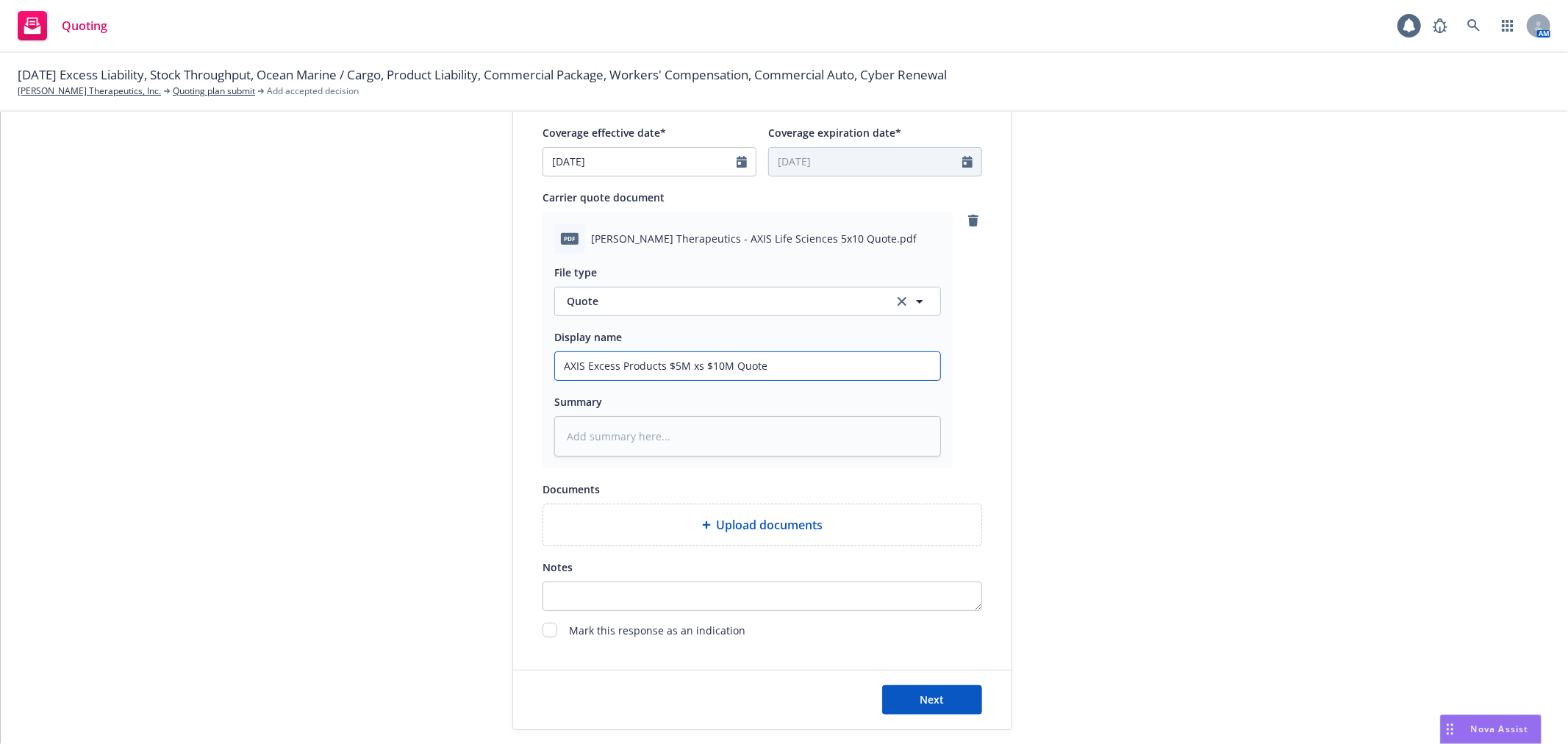
scroll to position [723, 0]
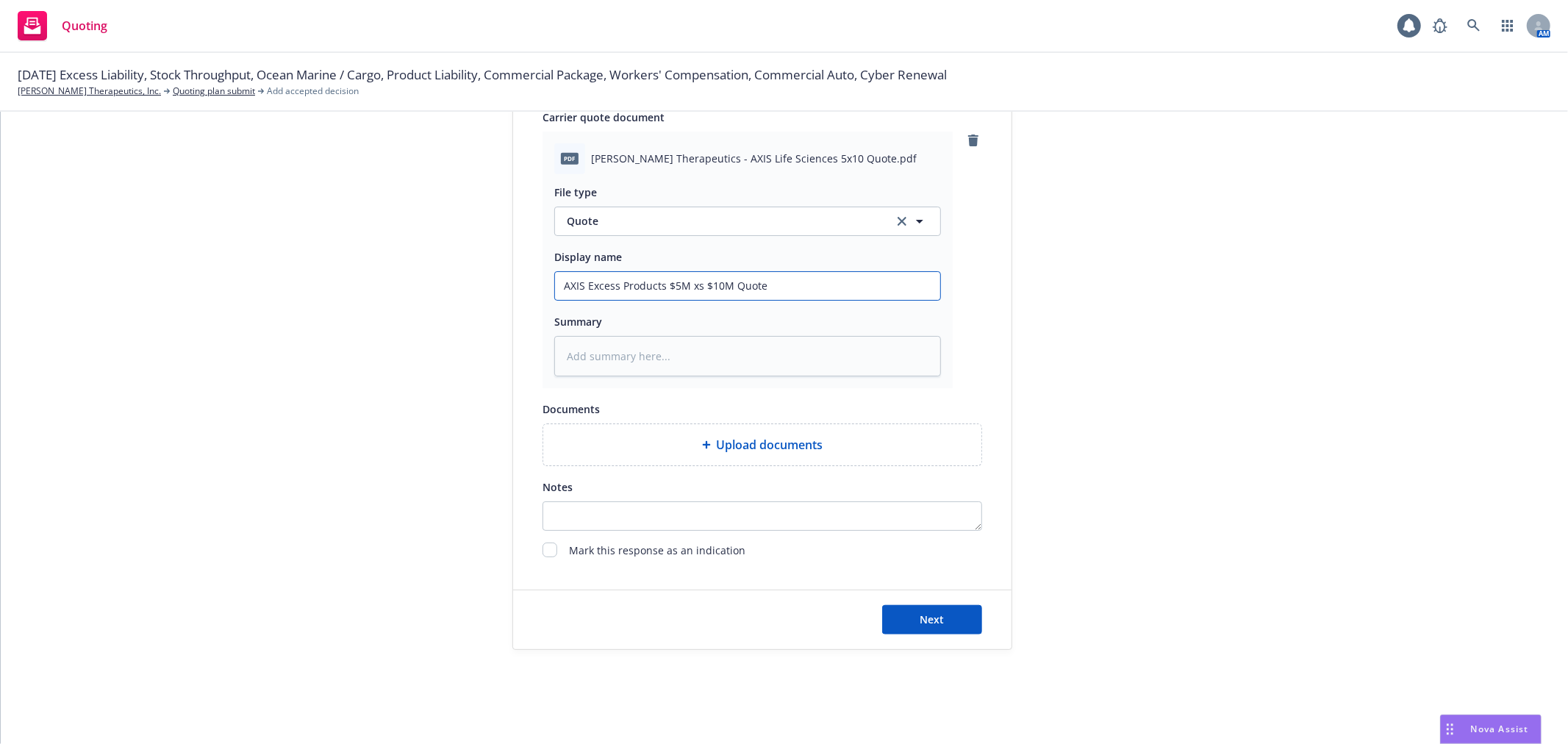
type input "AXIS Excess Products $5M xs $10M Quote"
type textarea "x"
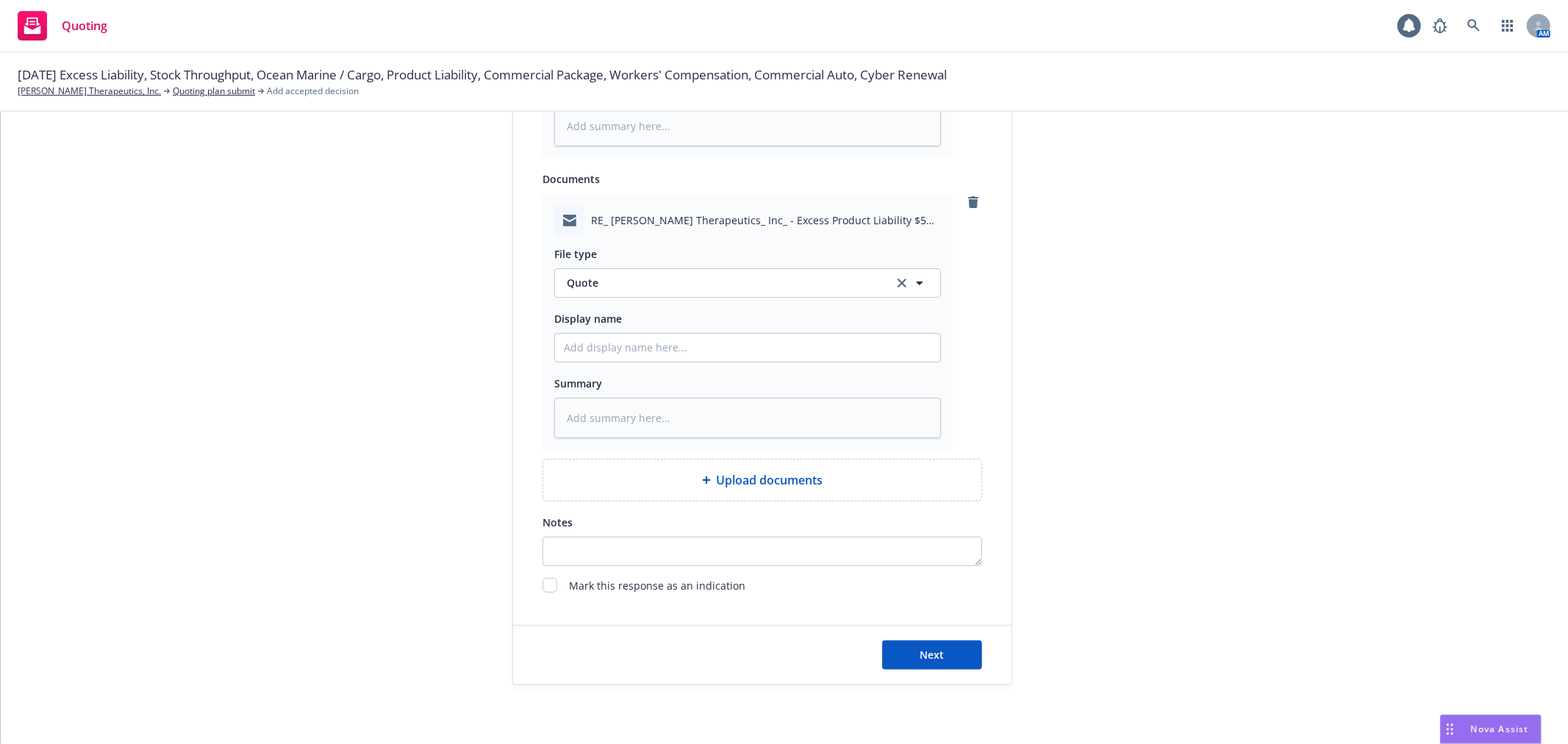
scroll to position [968, 0]
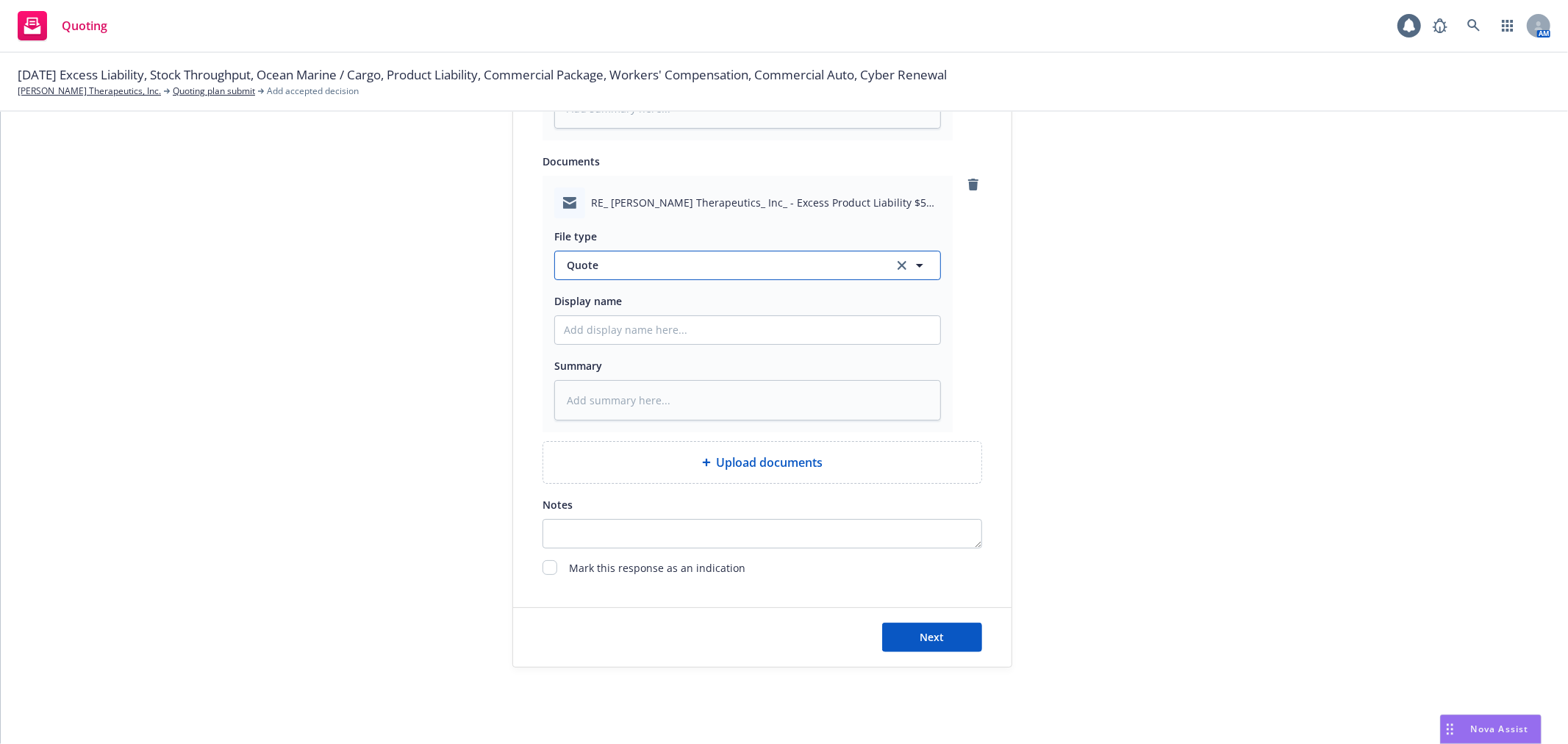
click at [743, 277] on button "Quote" at bounding box center [747, 265] width 387 height 29
type input "email"
click at [738, 303] on div "Email" at bounding box center [747, 305] width 367 height 21
click at [715, 52] on input "Display name" at bounding box center [747, 38] width 385 height 28
type textarea "x"
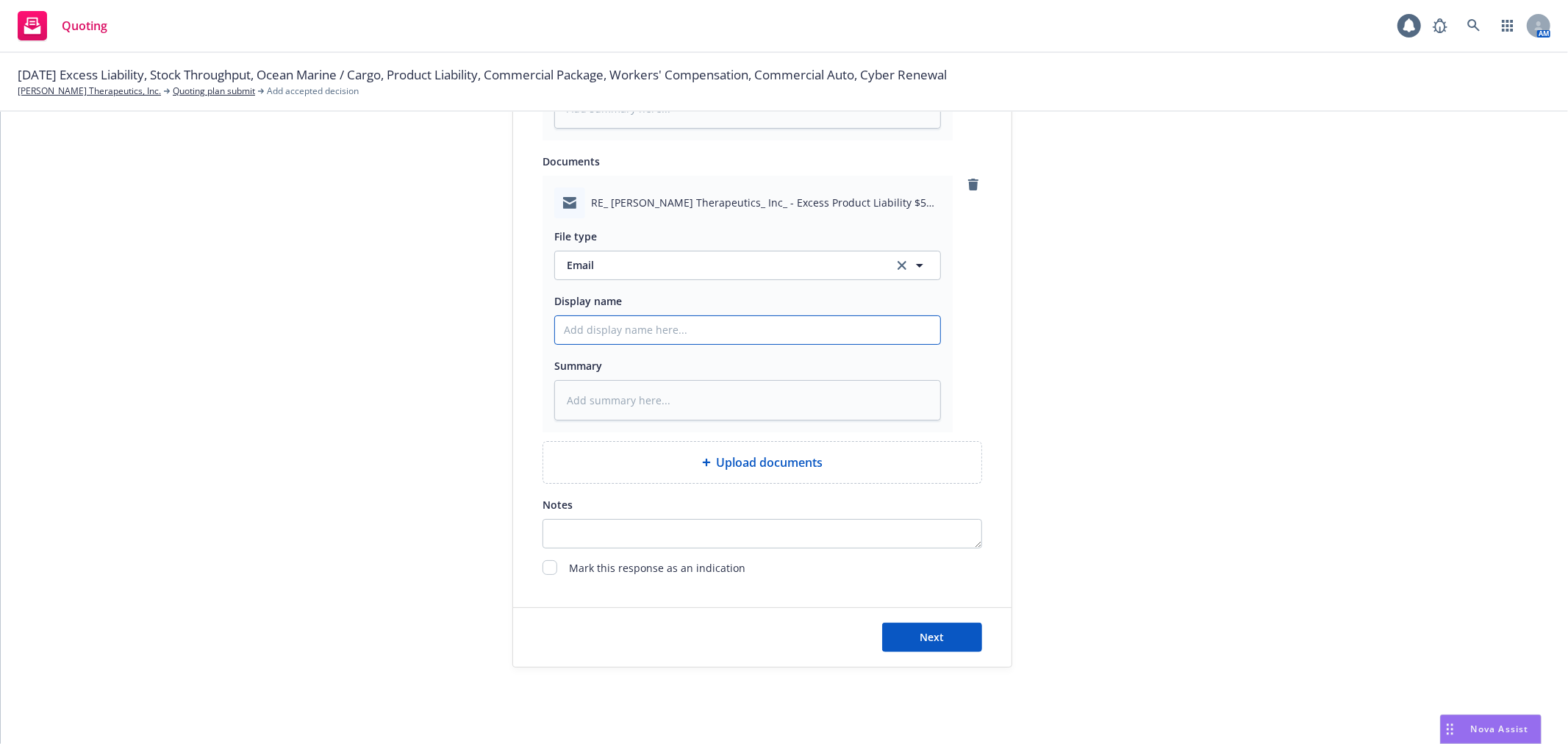
type input "E"
type textarea "x"
type input "Em"
type textarea "x"
type input "Ema"
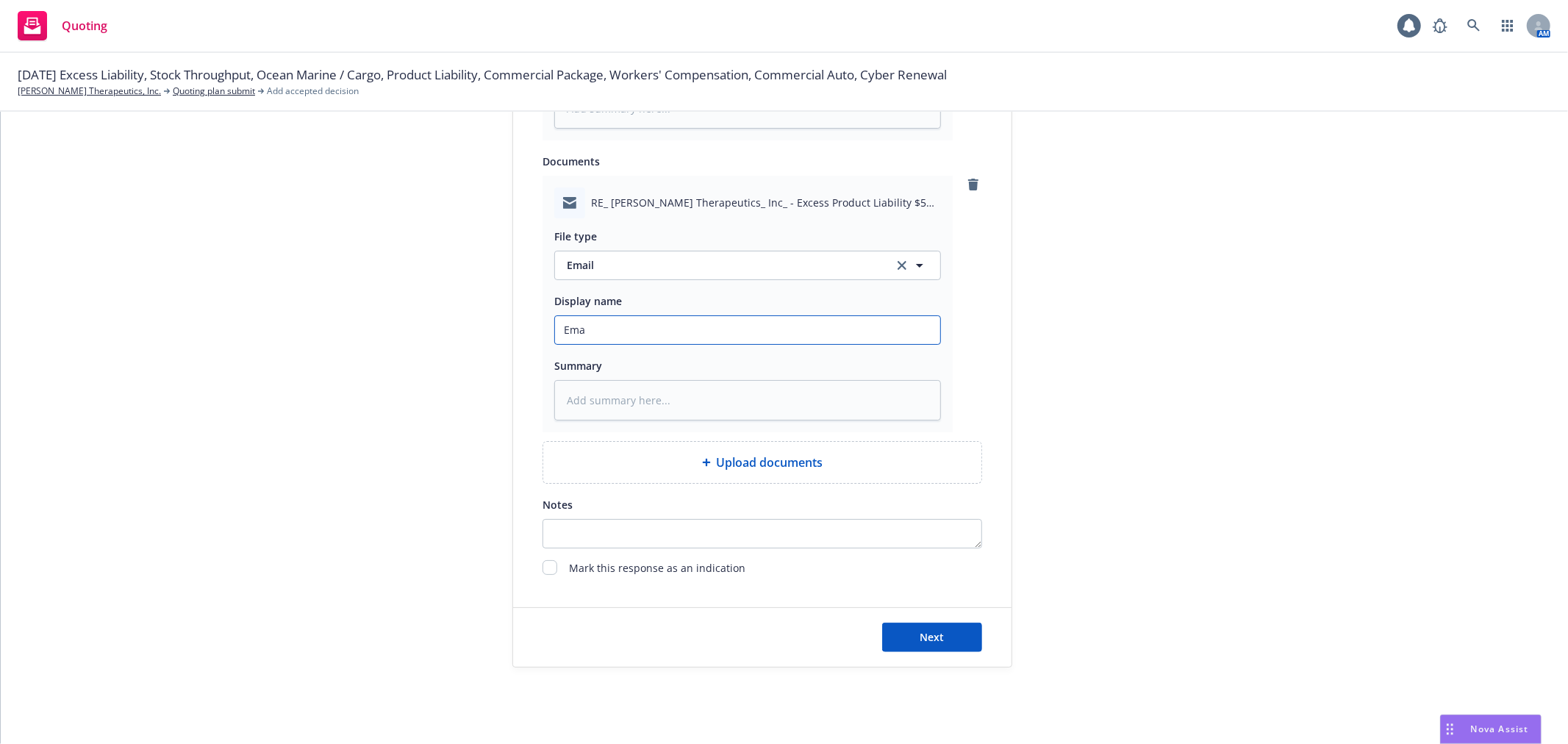
type textarea "x"
type input "Emai"
type textarea "x"
type input "Email"
type textarea "x"
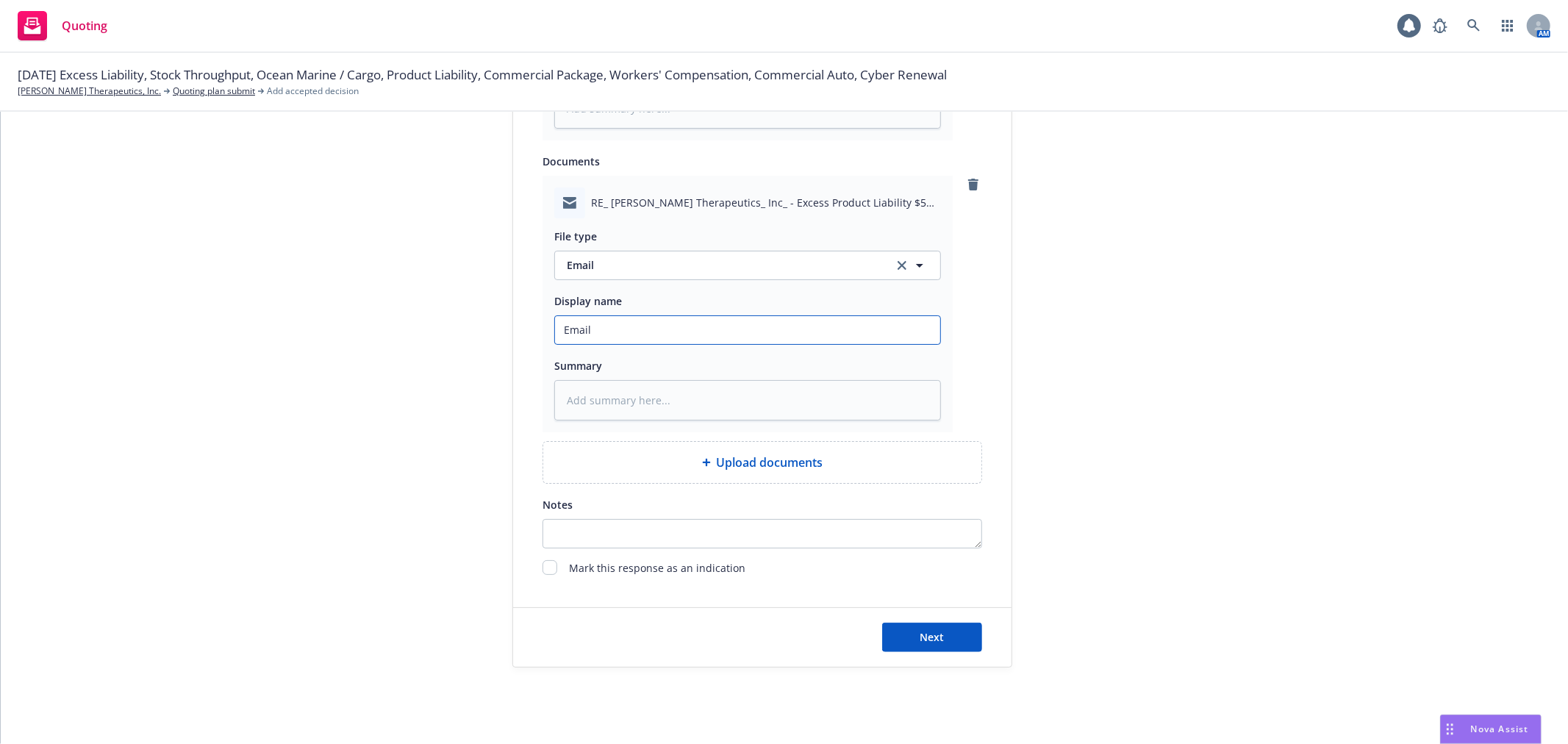
type input "Email"
type textarea "x"
type input "Email f"
type textarea "x"
type input "Email fr"
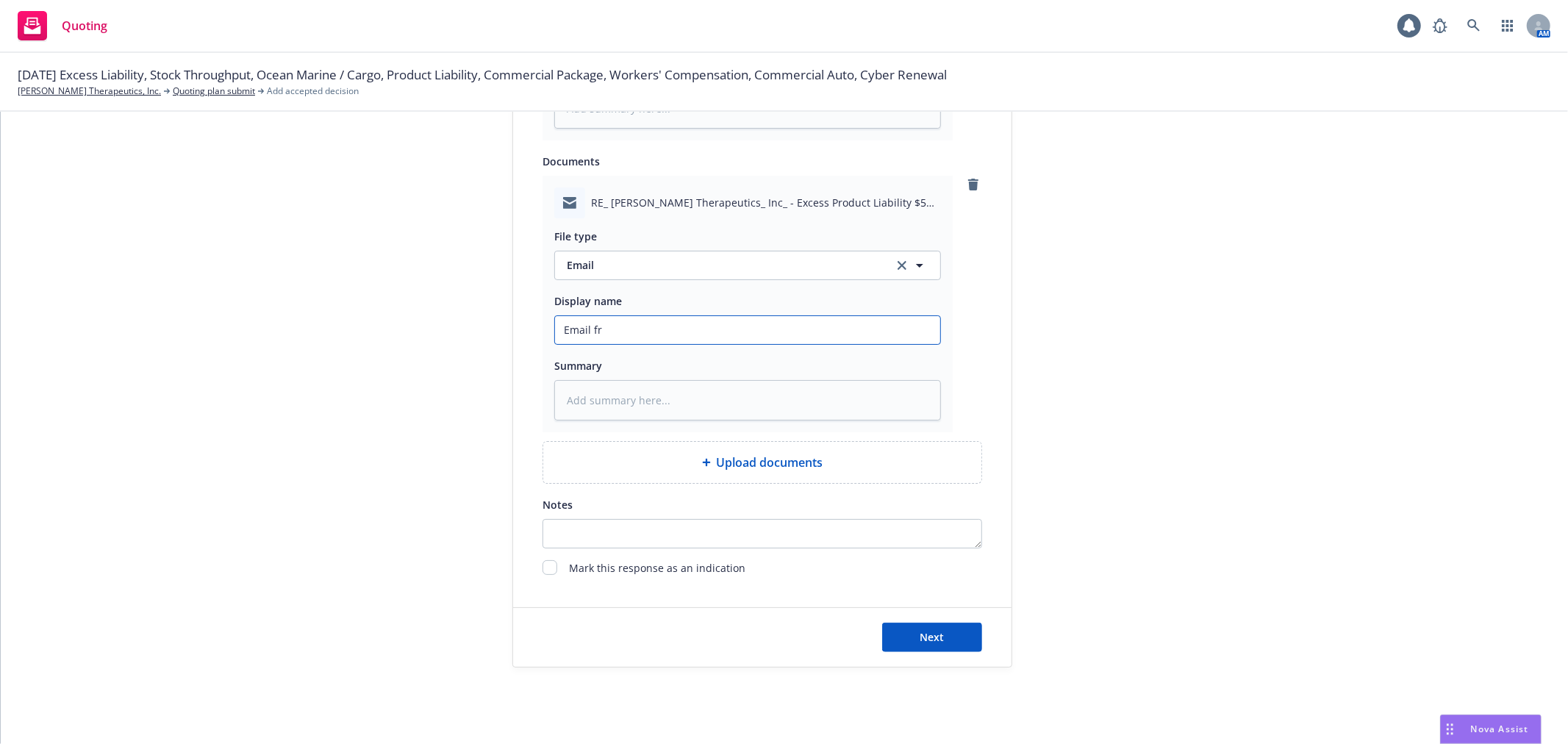
type textarea "x"
type input "Email fro"
type textarea "x"
type input "Email from"
type textarea "x"
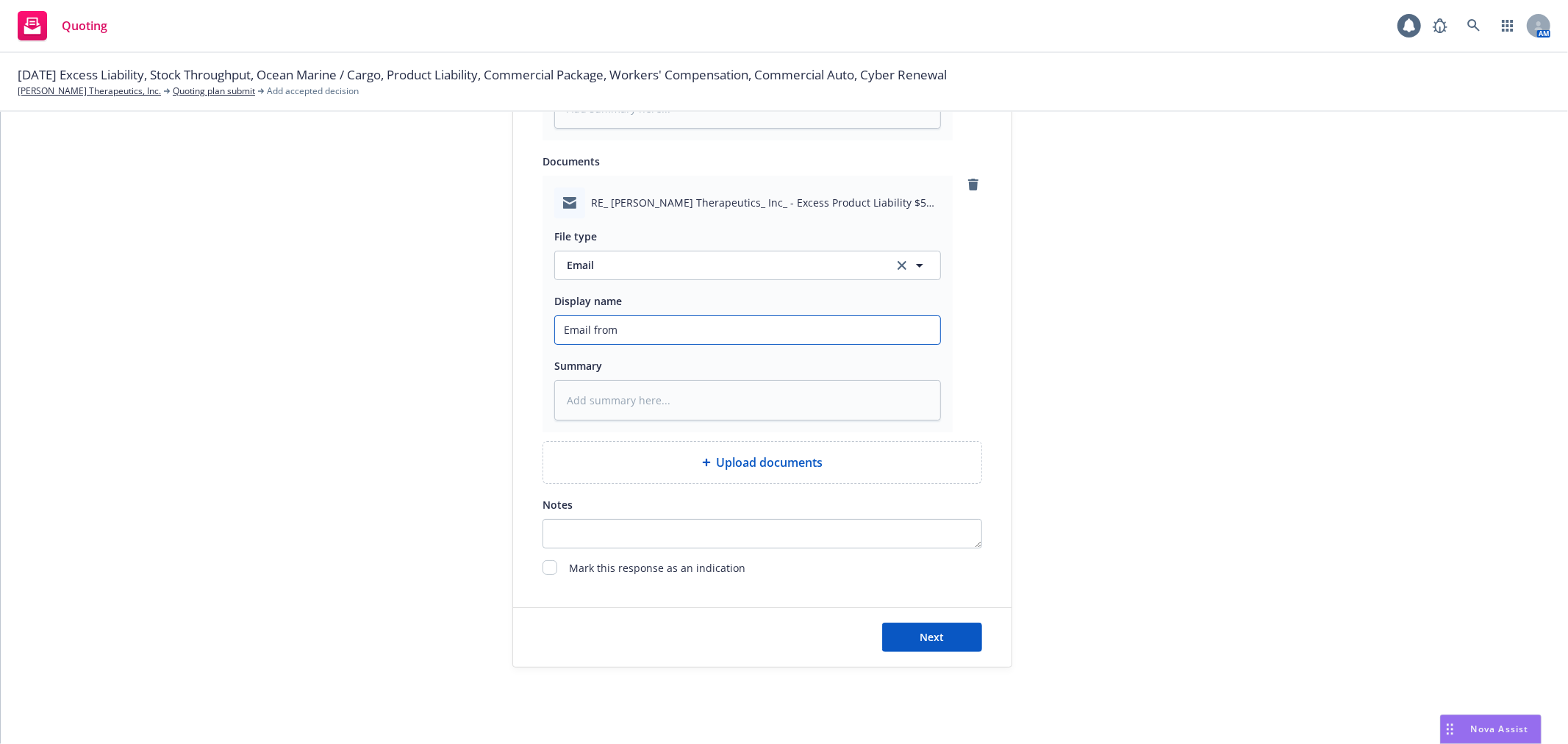
type input "Email from"
type textarea "x"
type input "Email from E"
type textarea "x"
type input "Email from Ex"
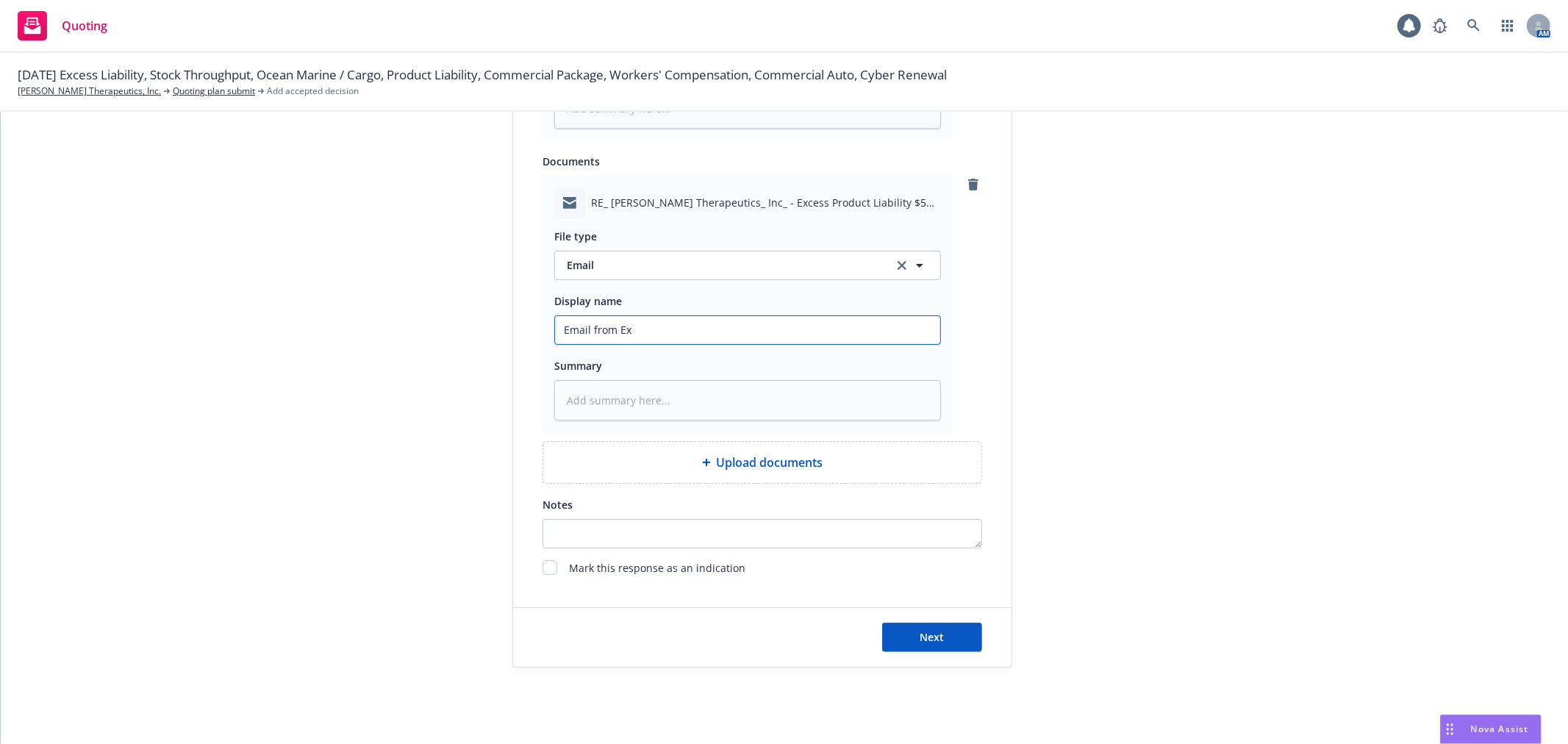
type textarea "x"
type input "Email from Exc"
type textarea "x"
type input "Email from Exce"
type textarea "x"
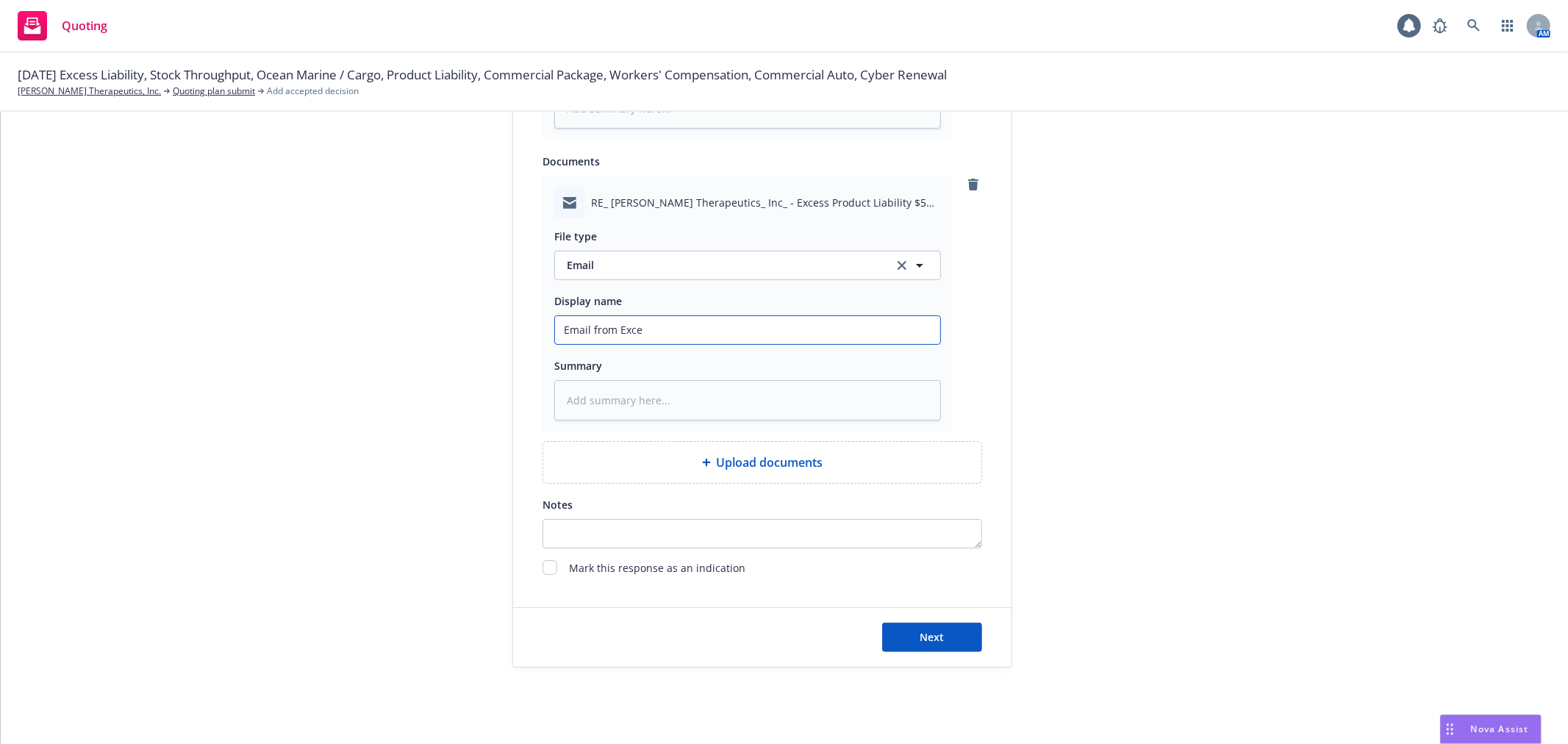
type input "Email from Exces"
type textarea "x"
type input "Email from Excess"
type textarea "x"
type input "Email from Excess"
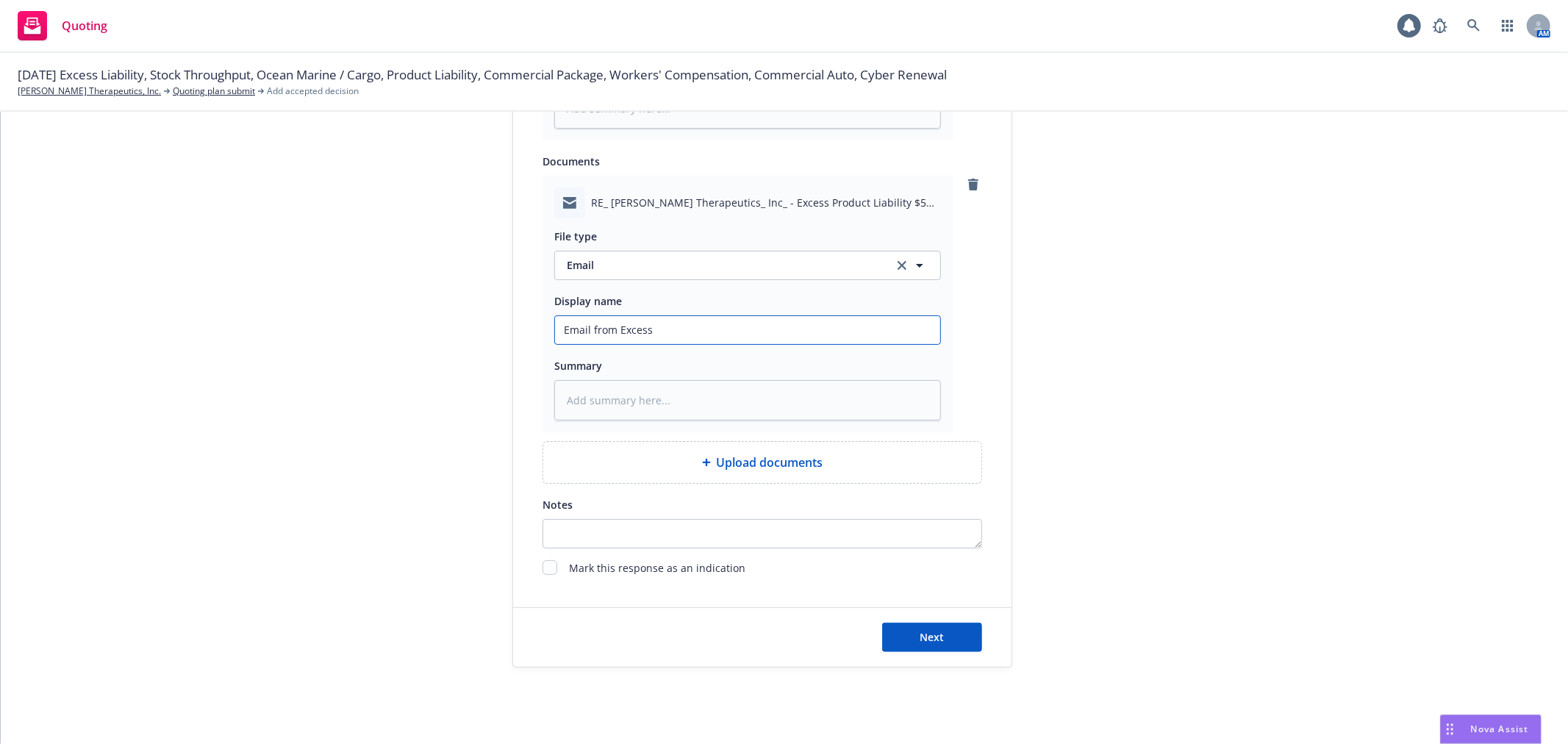
type textarea "x"
type input "Email from Excess P"
type textarea "x"
type input "Email from Excess Pr"
type textarea "x"
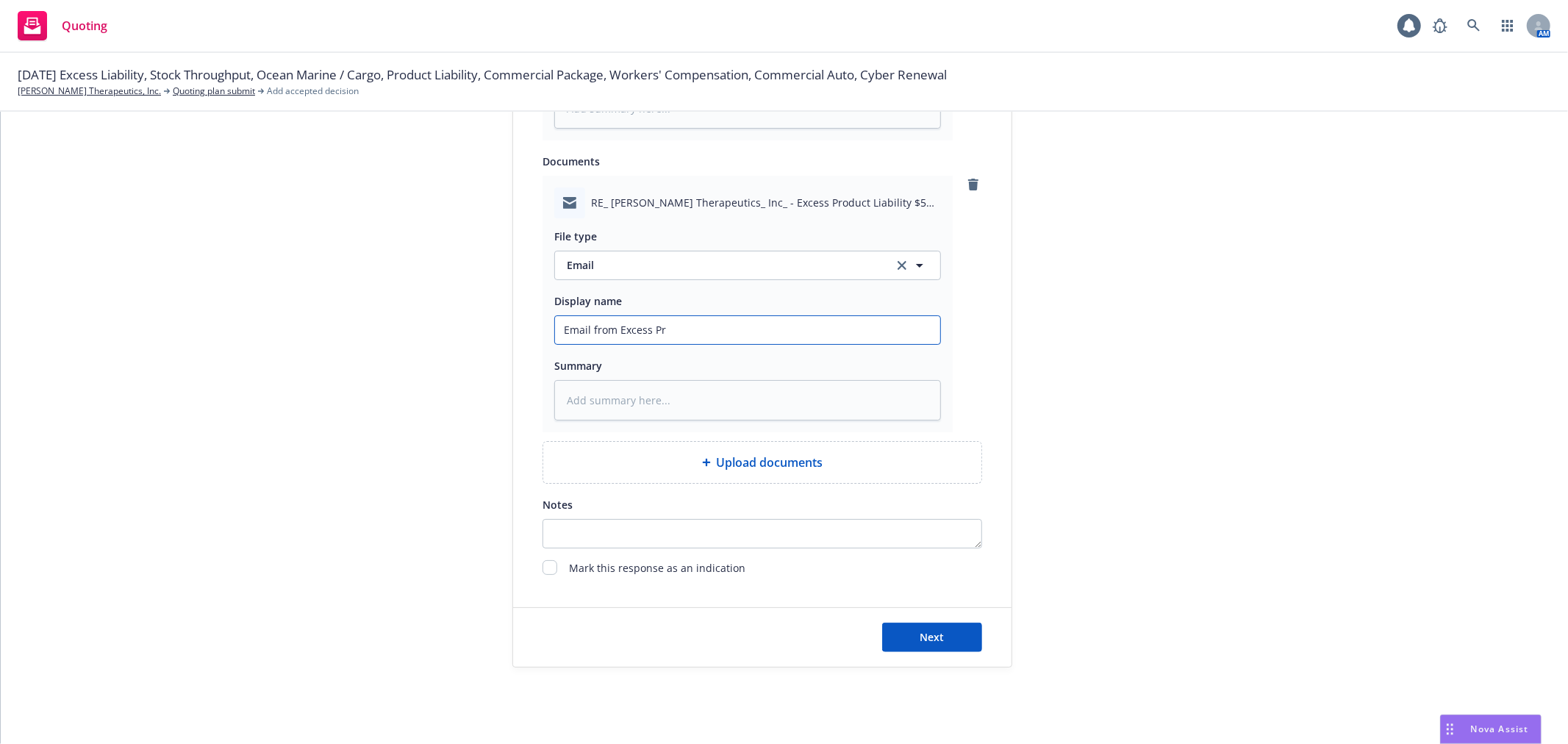
type input "Email from Excess Pro"
type textarea "x"
type input "Email from Excess Prod"
type textarea "x"
type input "Email from Excess Produ"
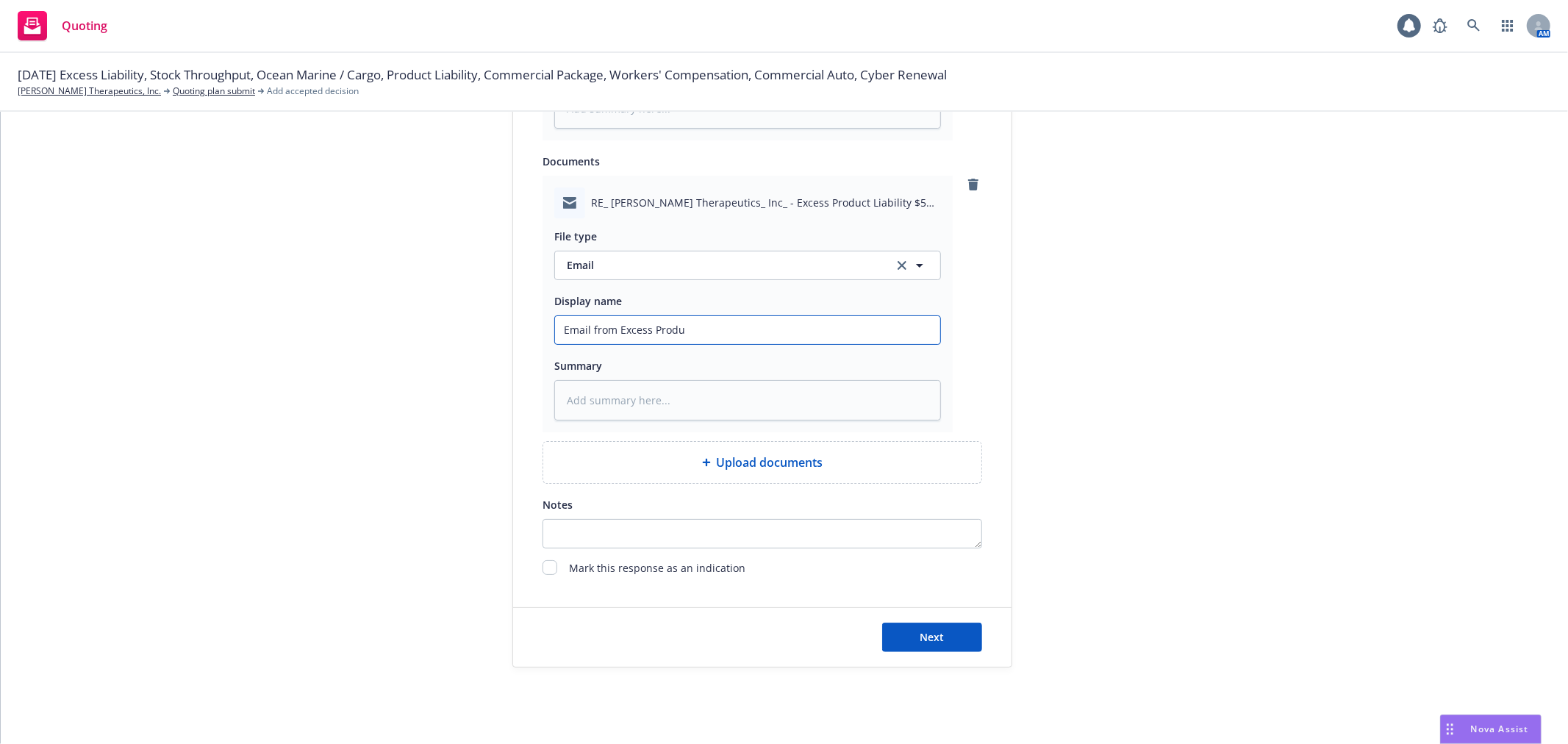
type textarea "x"
type input "Email from Excess Produc"
type textarea "x"
type input "Email from Excess Product"
type textarea "x"
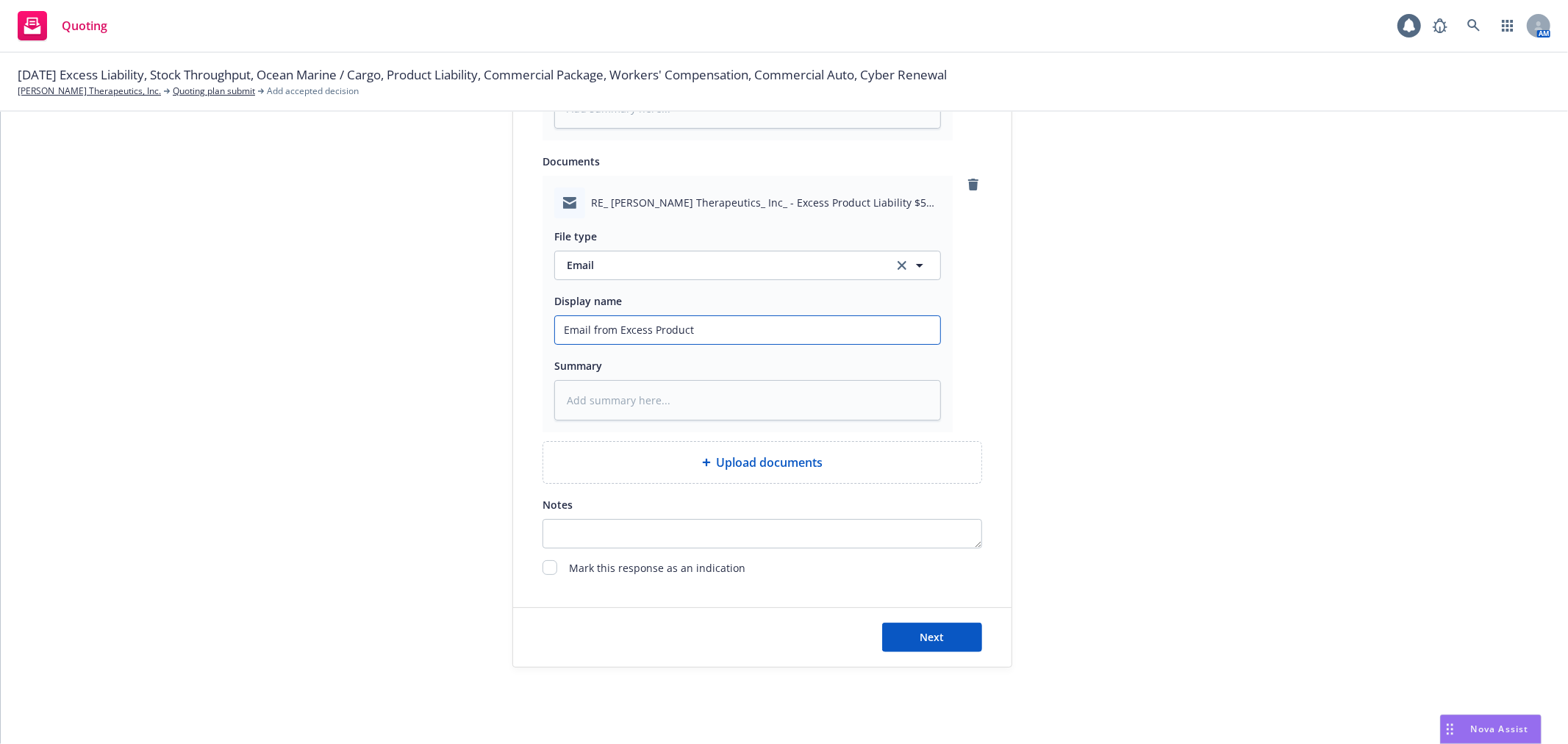
type input "Email from Excess Products"
type textarea "x"
type input "Email from Excess Products"
type textarea "x"
type input "Email from Excess Products Q"
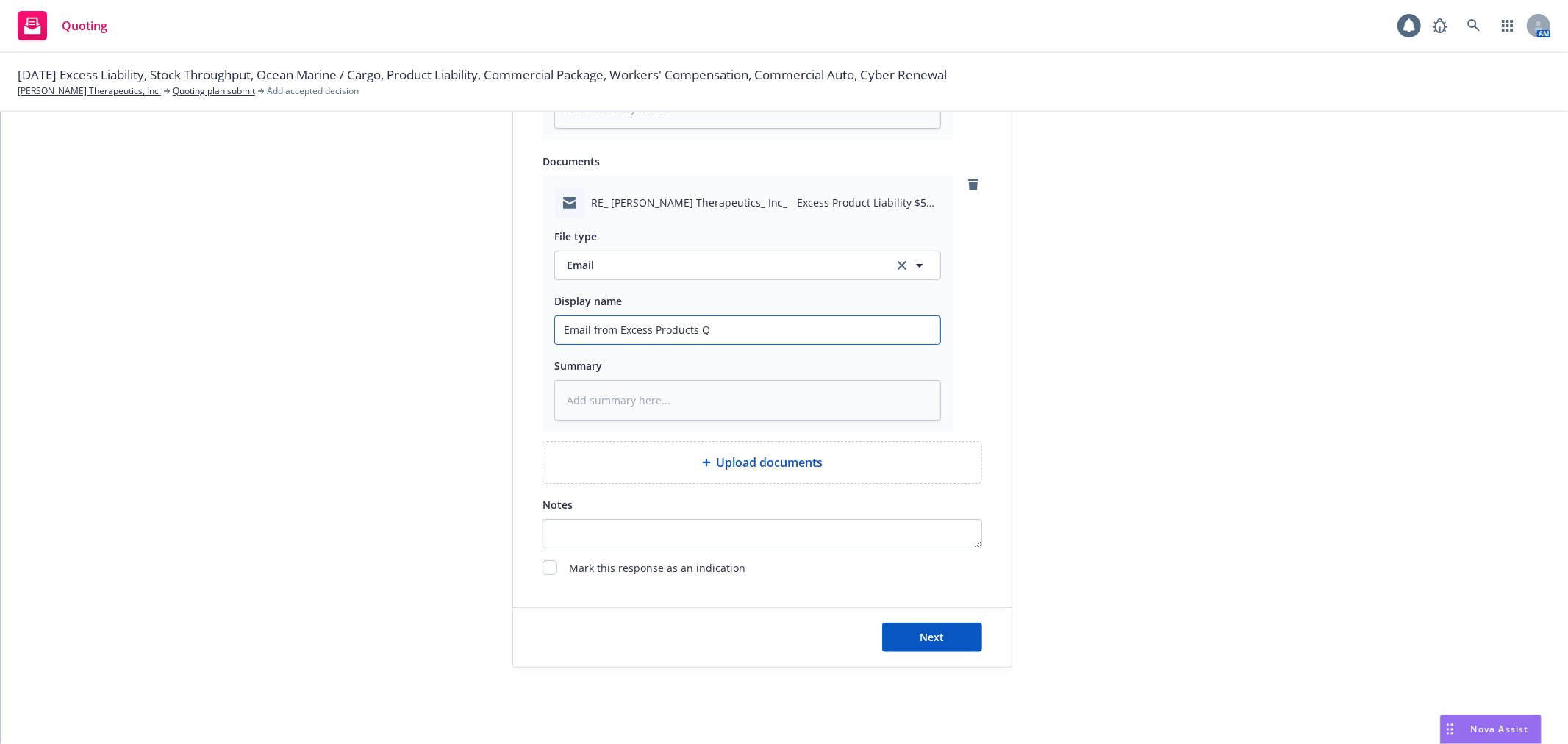
type textarea "x"
type input "Email from Excess Products Qu"
type textarea "x"
type input "Email from Excess Products Quo"
type textarea "x"
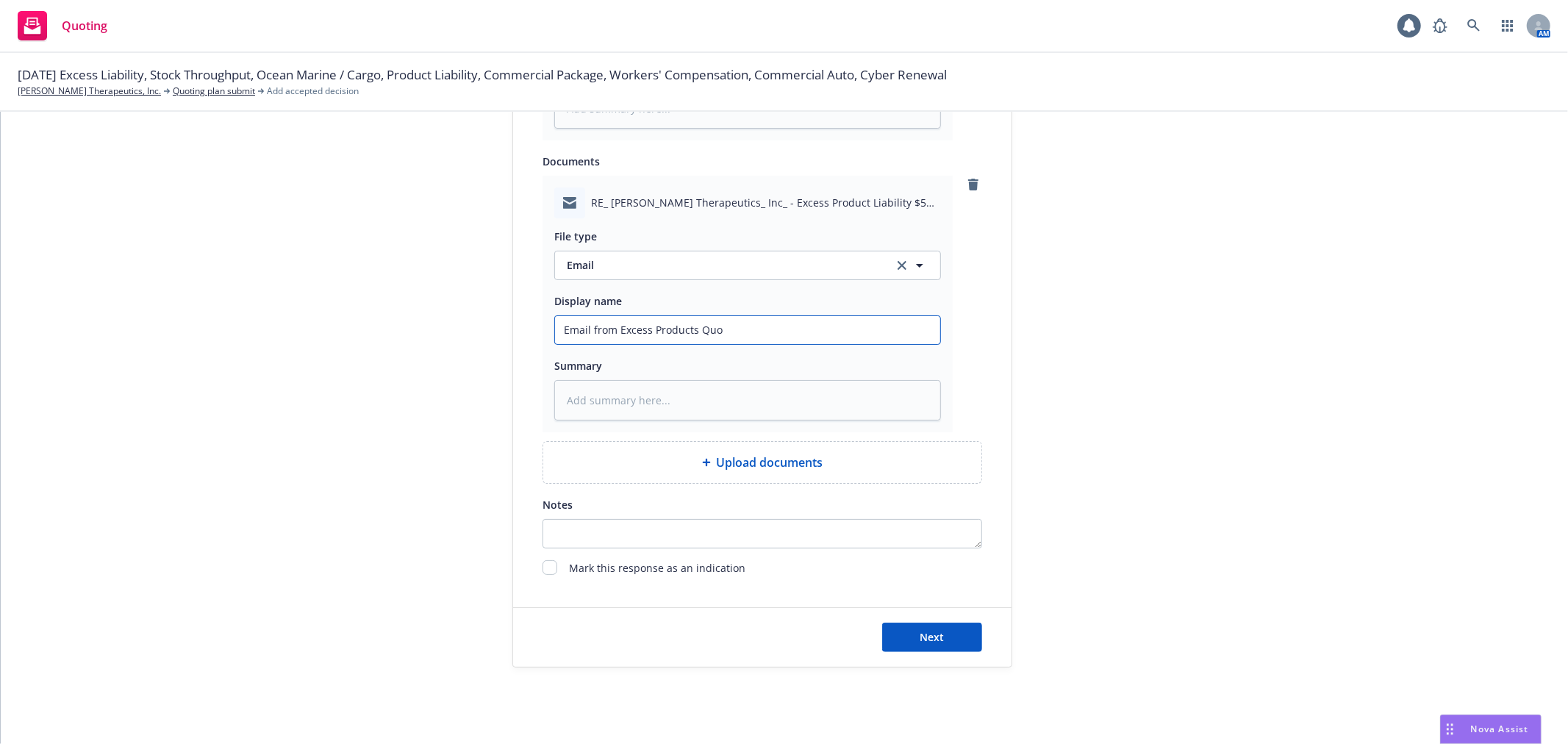
type input "Email from Excess Products Quot"
type textarea "x"
type input "Email from Excess Products Quote"
click at [913, 651] on button "Next" at bounding box center [932, 637] width 100 height 29
type textarea "x"
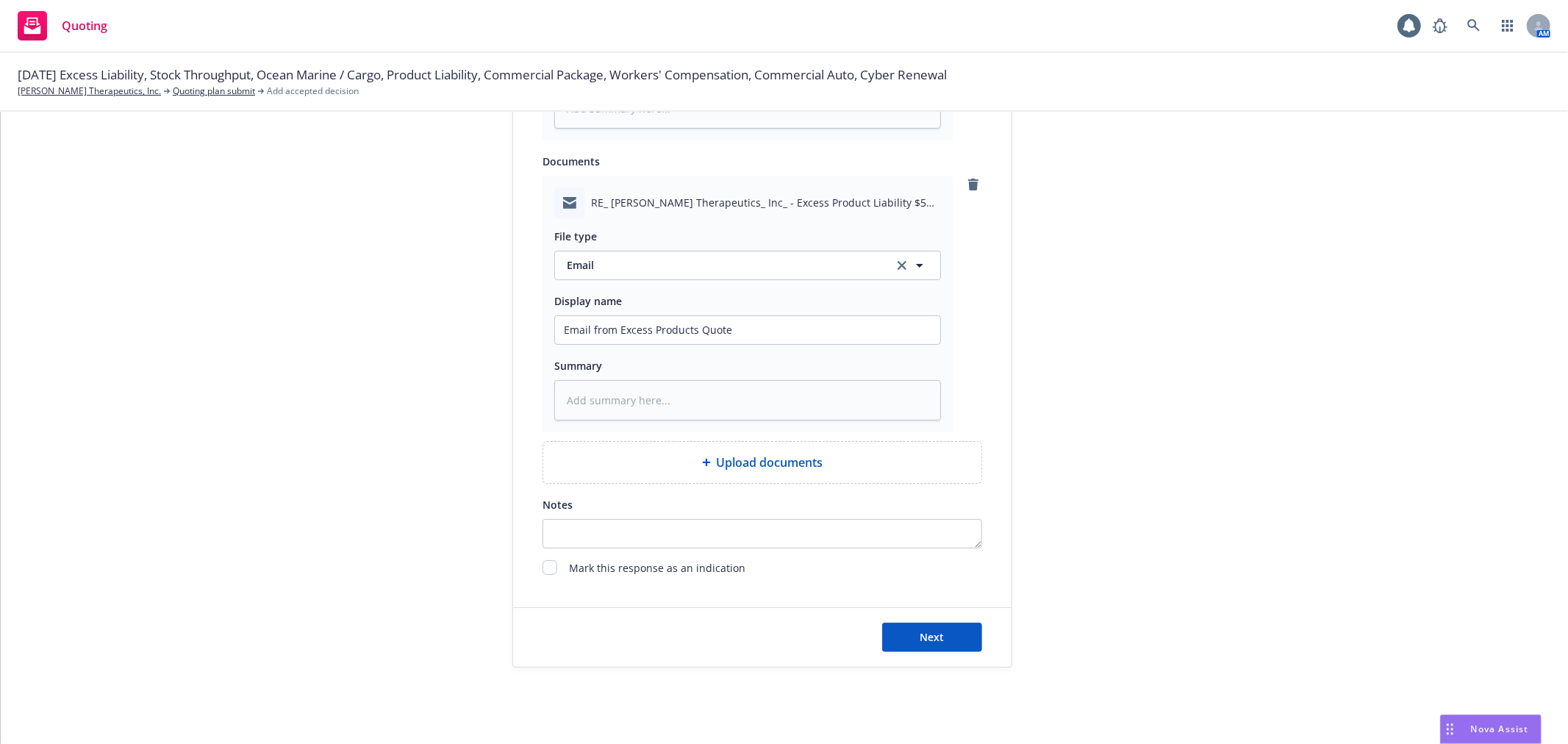
scroll to position [0, 0]
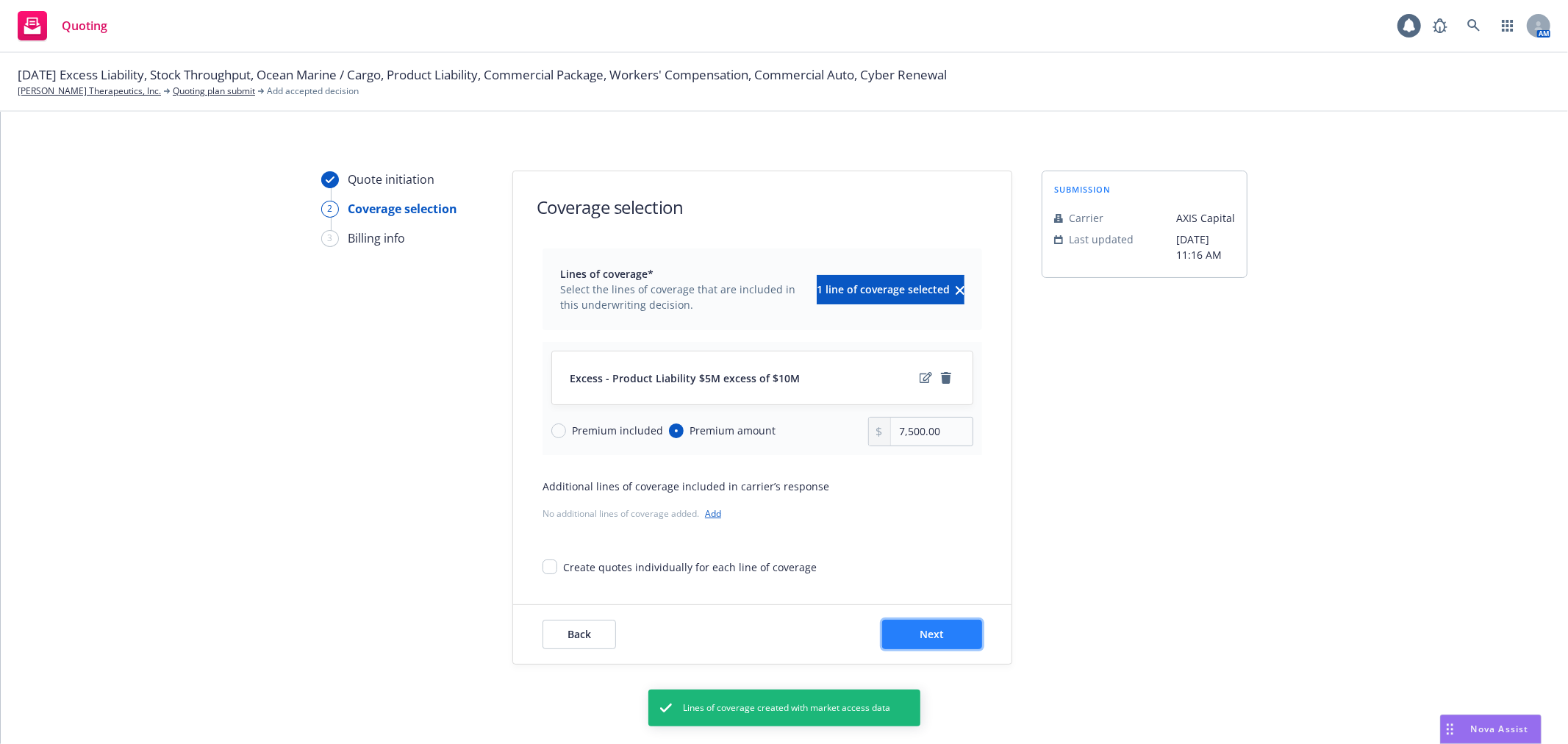
click at [922, 634] on span "Next" at bounding box center [932, 634] width 24 height 14
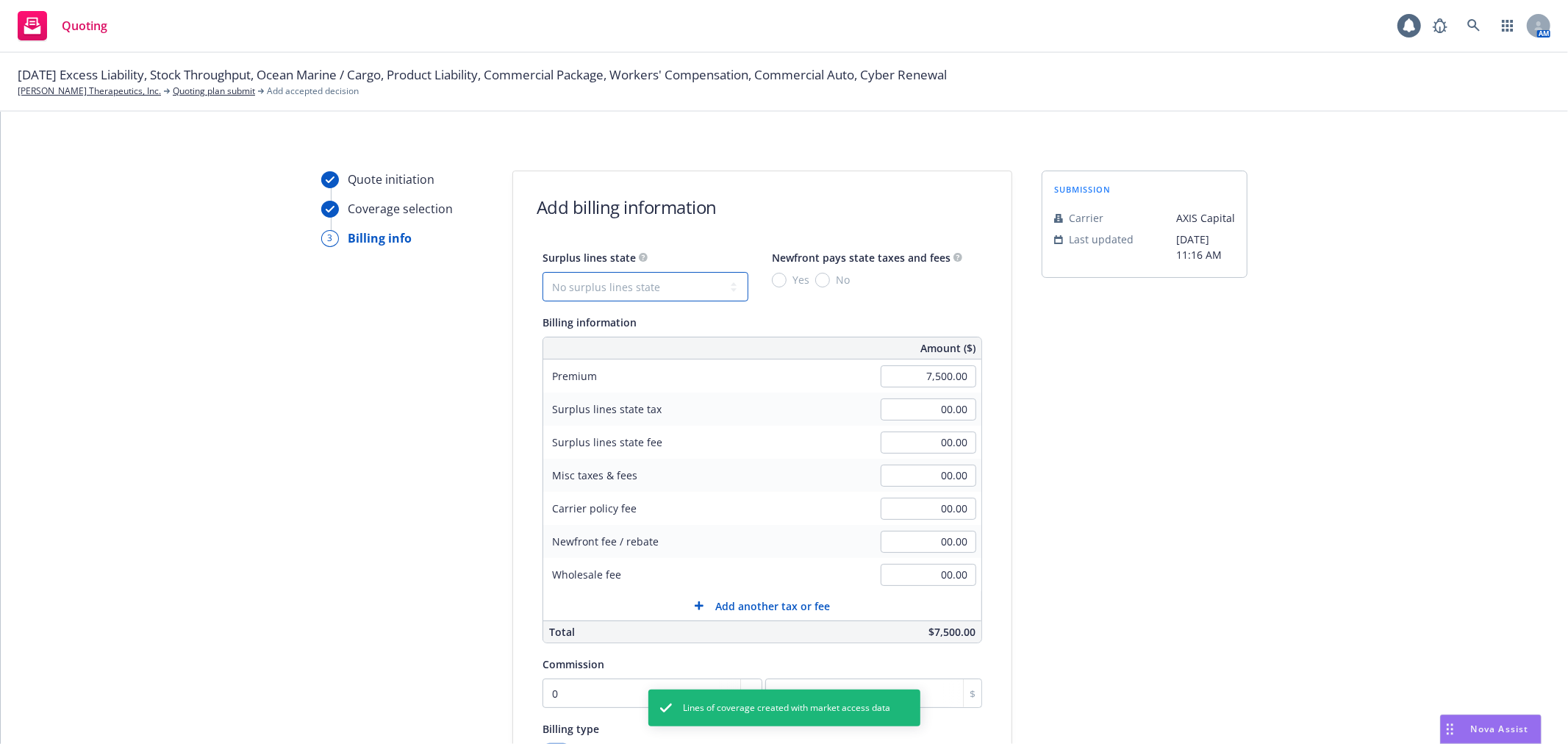
click at [642, 300] on select "No surplus lines state Alaska Alabama Arkansas Arizona California Colorado Conn…" at bounding box center [645, 287] width 206 height 29
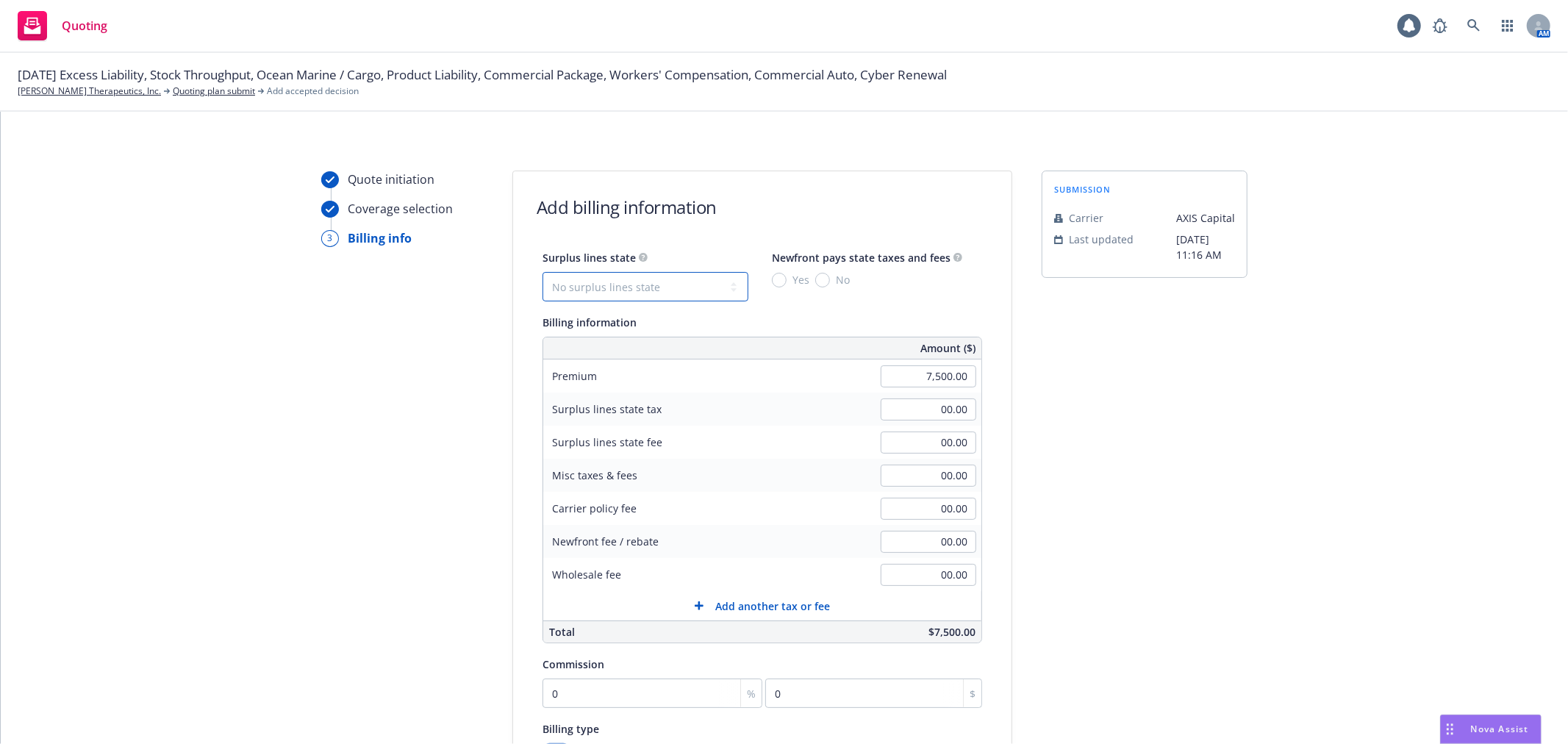
select select "MA"
click at [542, 272] on select "No surplus lines state Alaska Alabama Arkansas Arizona California Colorado Conn…" at bounding box center [645, 287] width 206 height 29
type input "300.00"
click at [772, 279] on input "Yes" at bounding box center [779, 279] width 14 height 14
radio input "true"
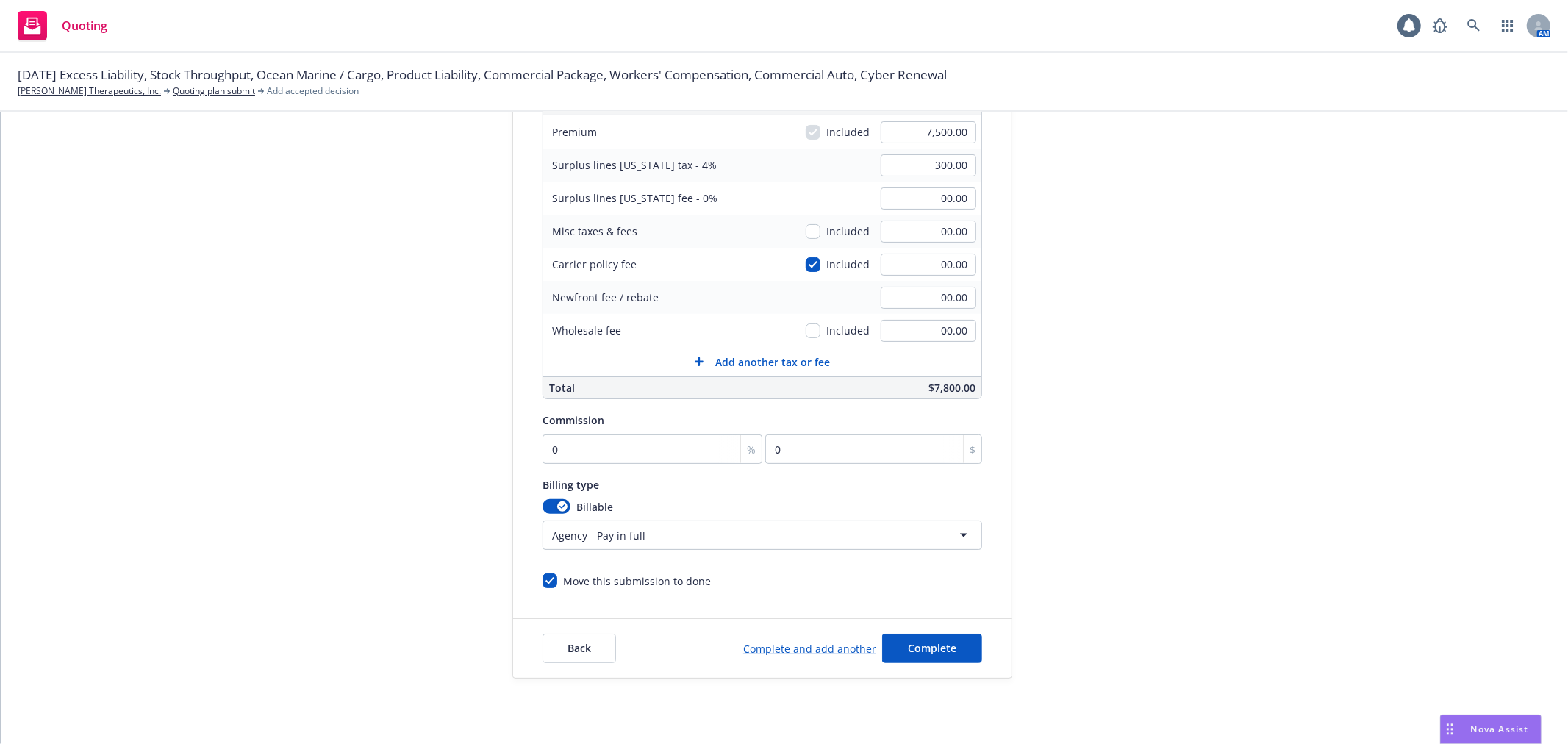
scroll to position [245, 0]
click at [606, 454] on input "0" at bounding box center [652, 448] width 219 height 29
click at [620, 447] on input "0" at bounding box center [652, 448] width 219 height 29
drag, startPoint x: 640, startPoint y: 446, endPoint x: 399, endPoint y: 436, distance: 241.2
click at [399, 440] on div "Quote initiation Coverage selection 3 Billing info Add billing information Surp…" at bounding box center [784, 302] width 1532 height 752
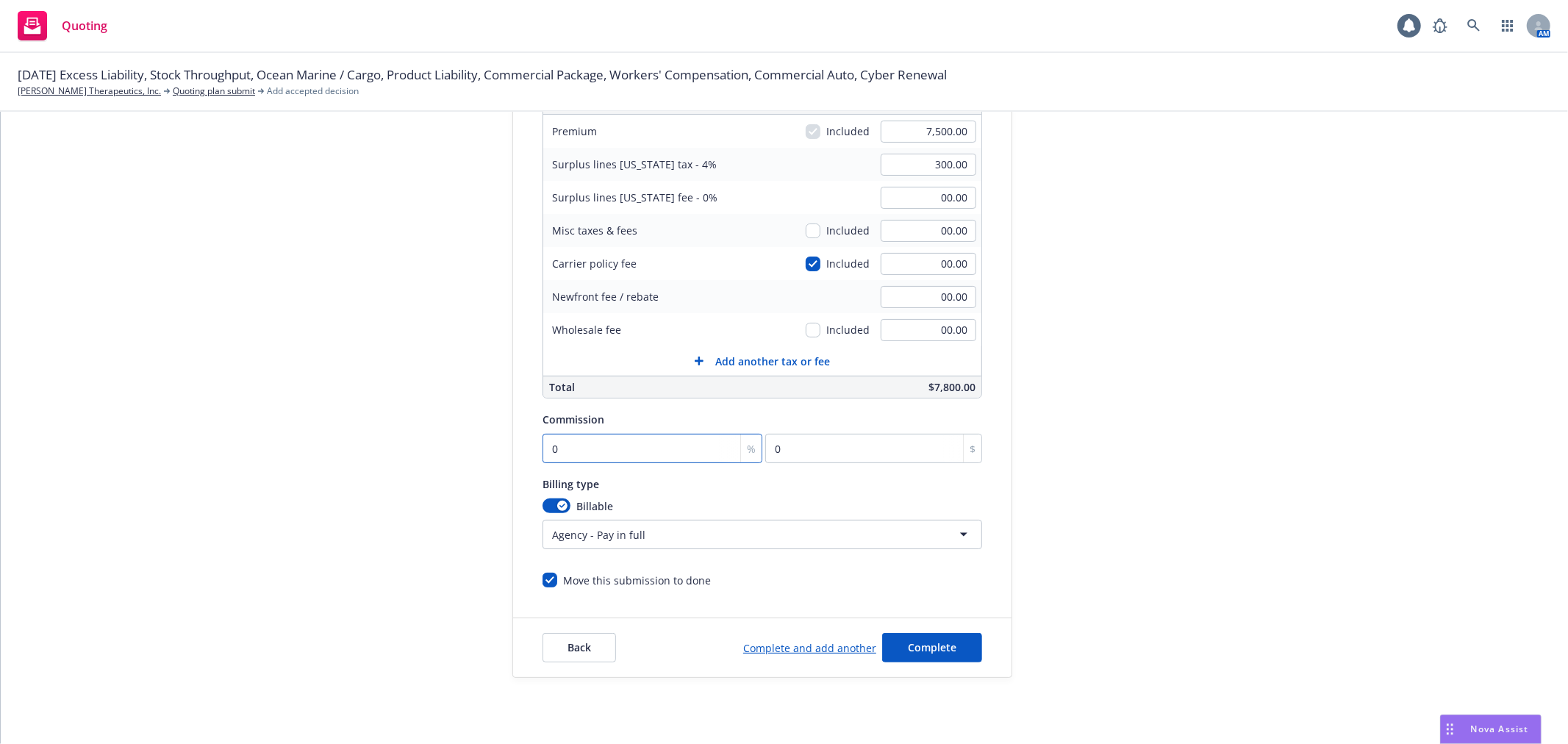
type input "1"
type input "75"
type input "15"
type input "1125"
type input "15"
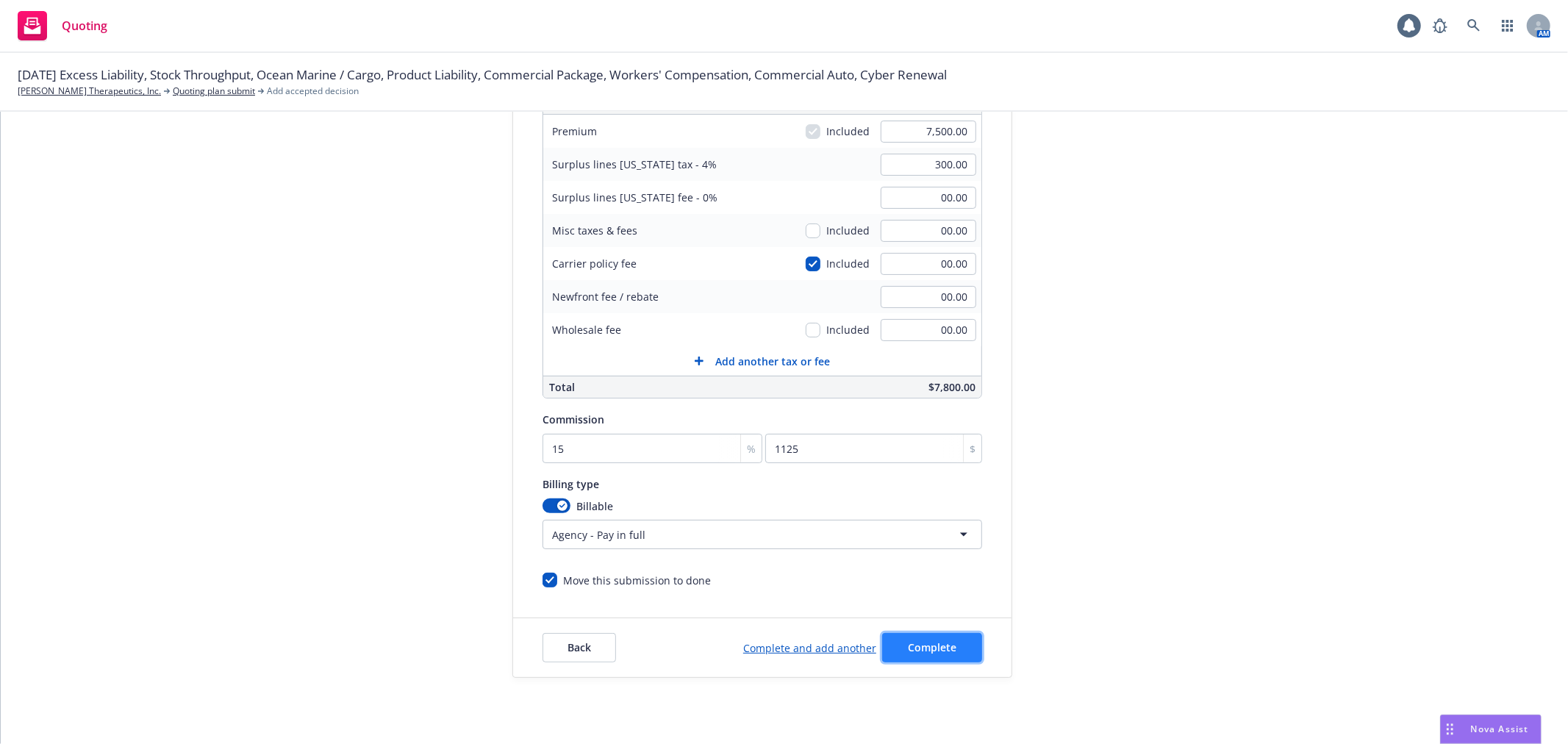
click at [956, 650] on button "Complete" at bounding box center [932, 647] width 100 height 29
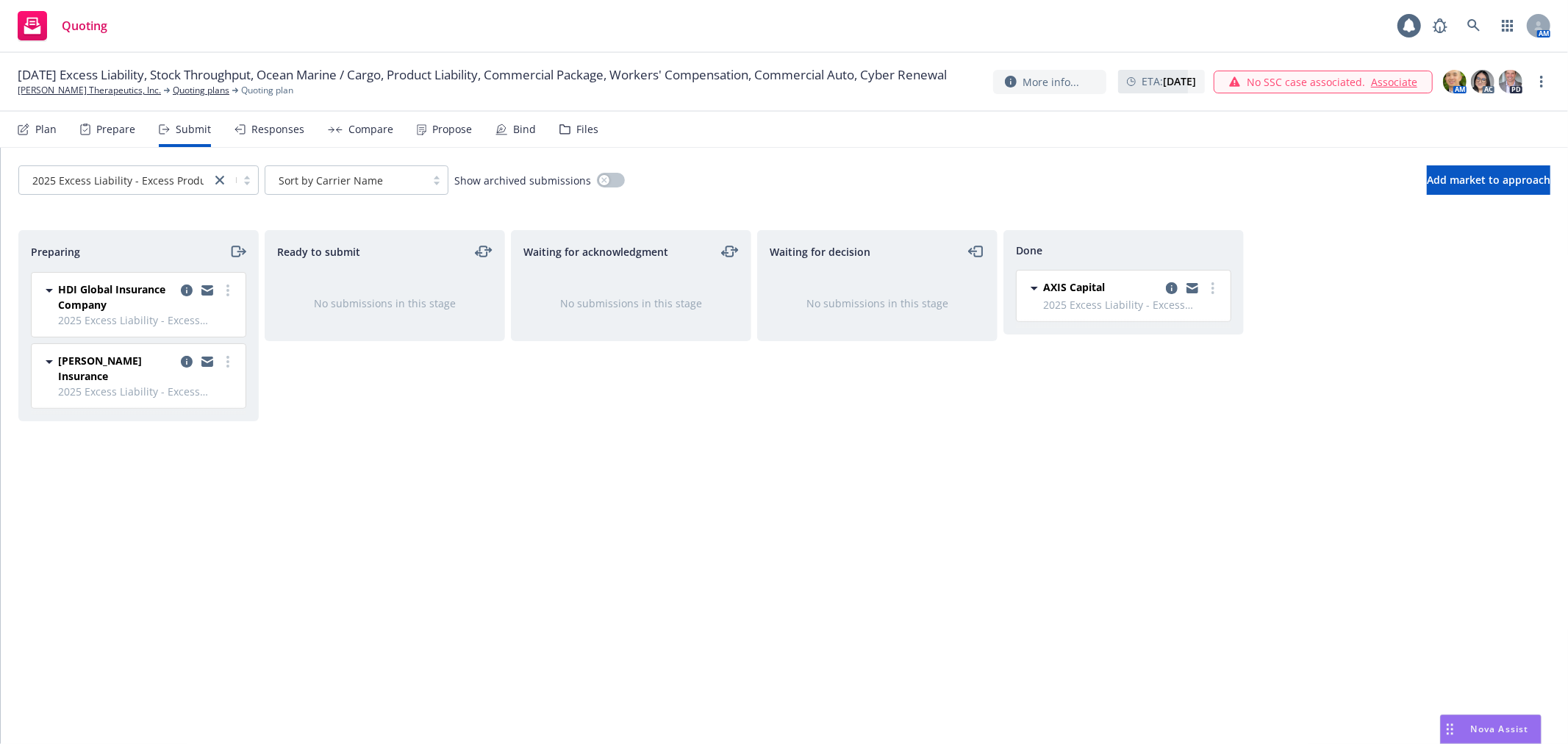
click at [573, 476] on div "Waiting for acknowledgment No submissions in this stage" at bounding box center [631, 472] width 240 height 483
click at [668, 509] on div "Waiting for acknowledgment No submissions in this stage" at bounding box center [631, 472] width 240 height 483
click at [750, 167] on div "2025 Excess Liability - Excess Product L... Sort by Carrier Name Show archived …" at bounding box center [784, 180] width 1532 height 29
click at [224, 291] on link "more" at bounding box center [228, 290] width 18 height 18
click at [175, 412] on span "Add accepted decision" at bounding box center [162, 409] width 147 height 14
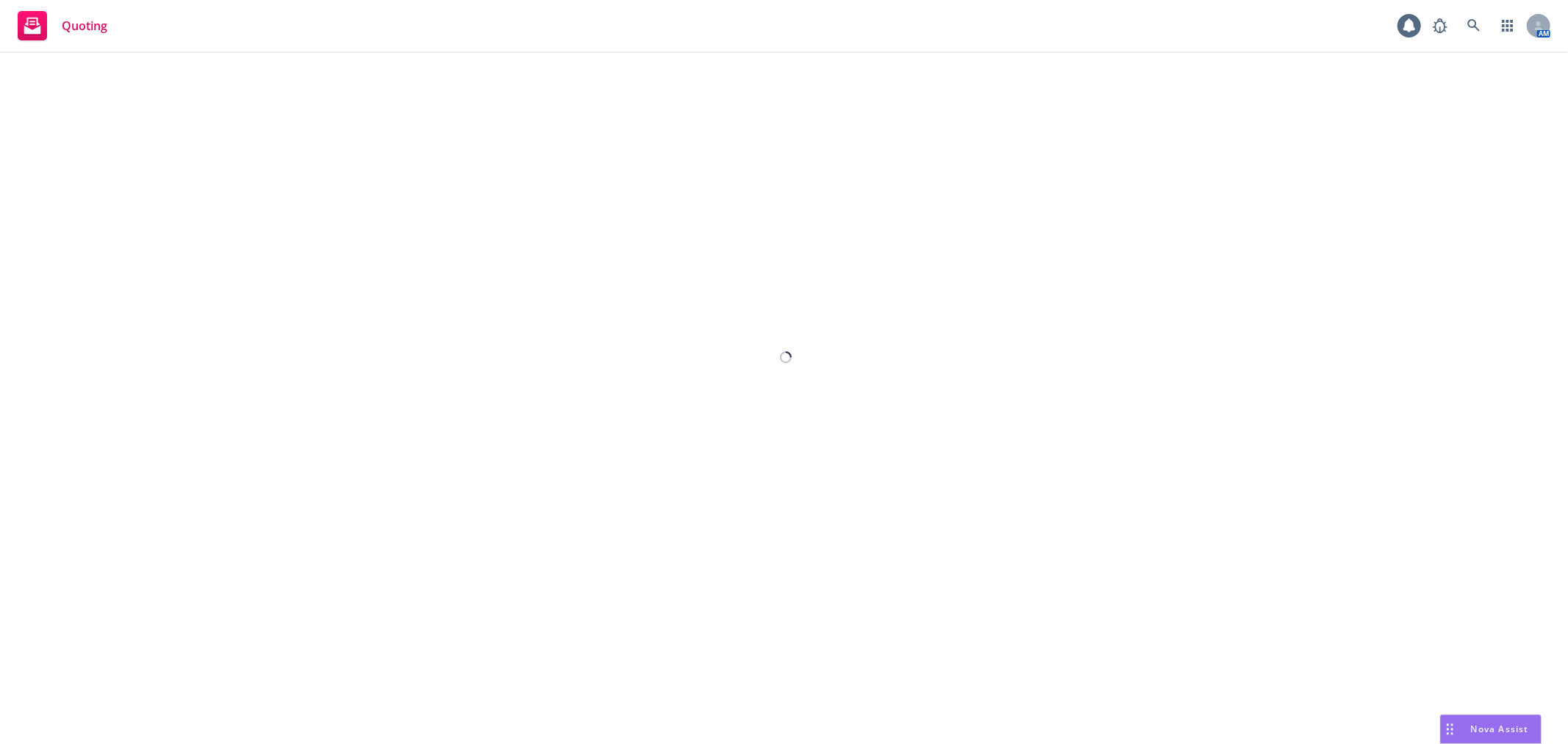
select select "12"
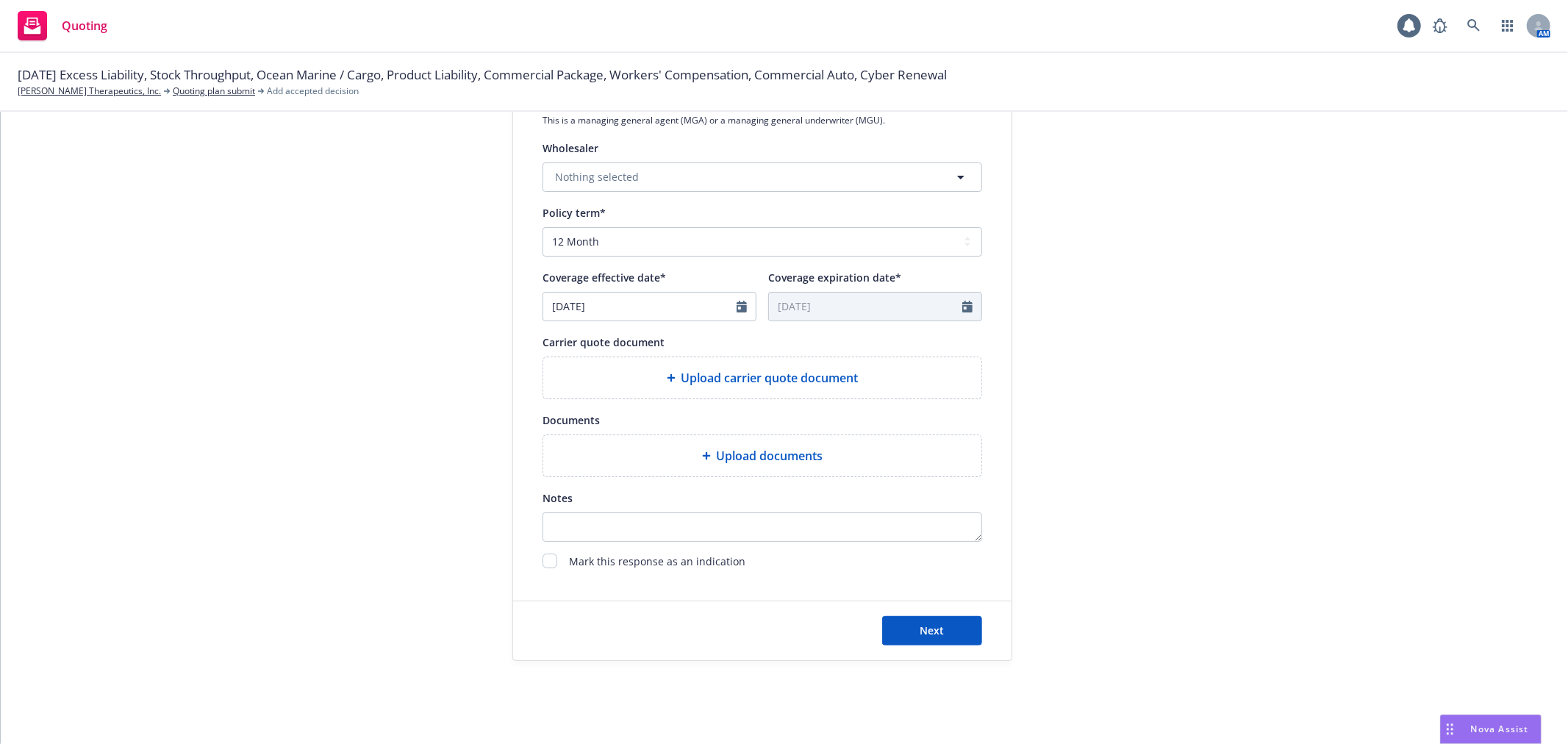
scroll to position [509, 0]
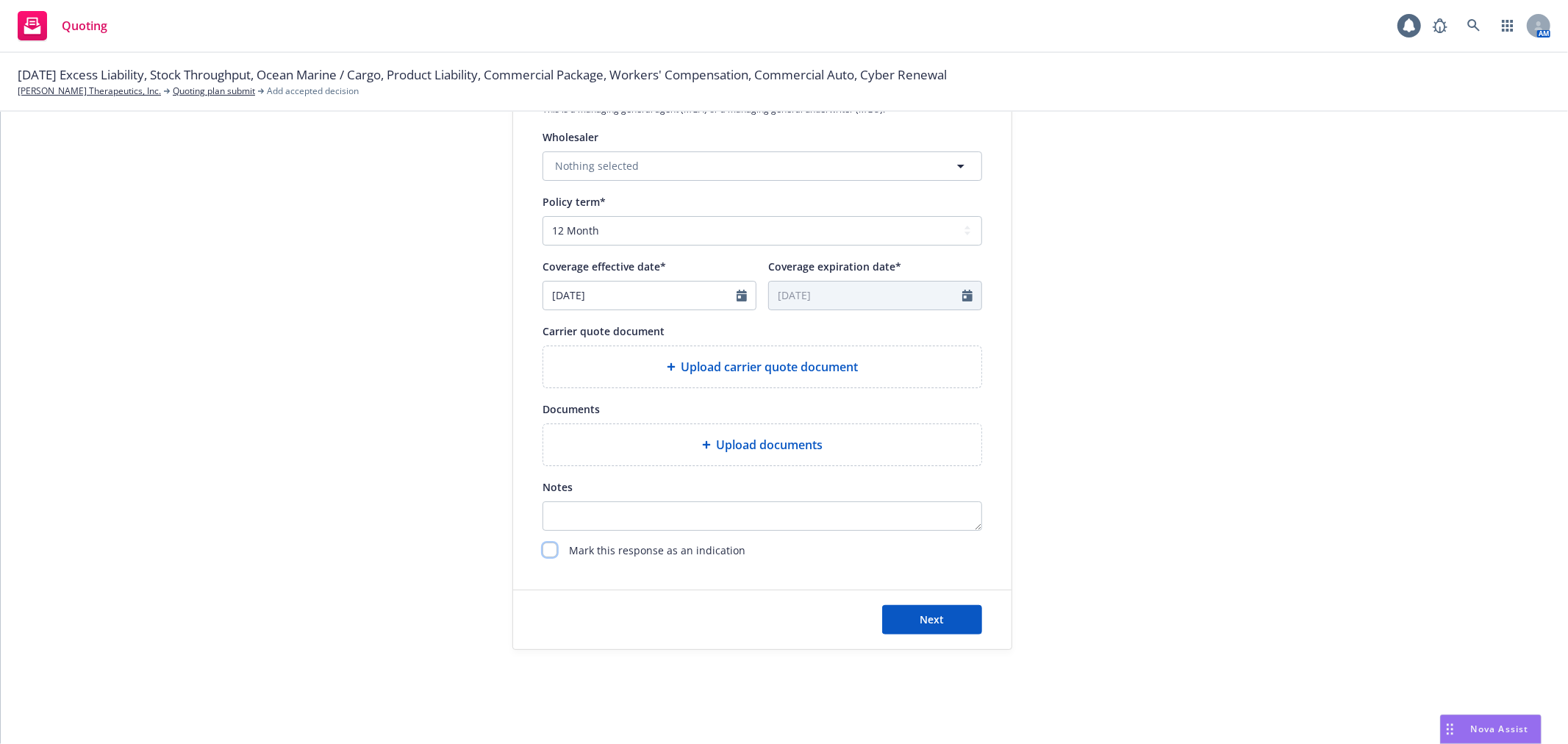
click at [547, 550] on input "checkbox" at bounding box center [549, 549] width 14 height 14
checkbox input "true"
click at [1211, 471] on div "submission Carrier HDI Global Insurance Company Last updated 8/19, 11:15 AM" at bounding box center [1144, 156] width 206 height 985
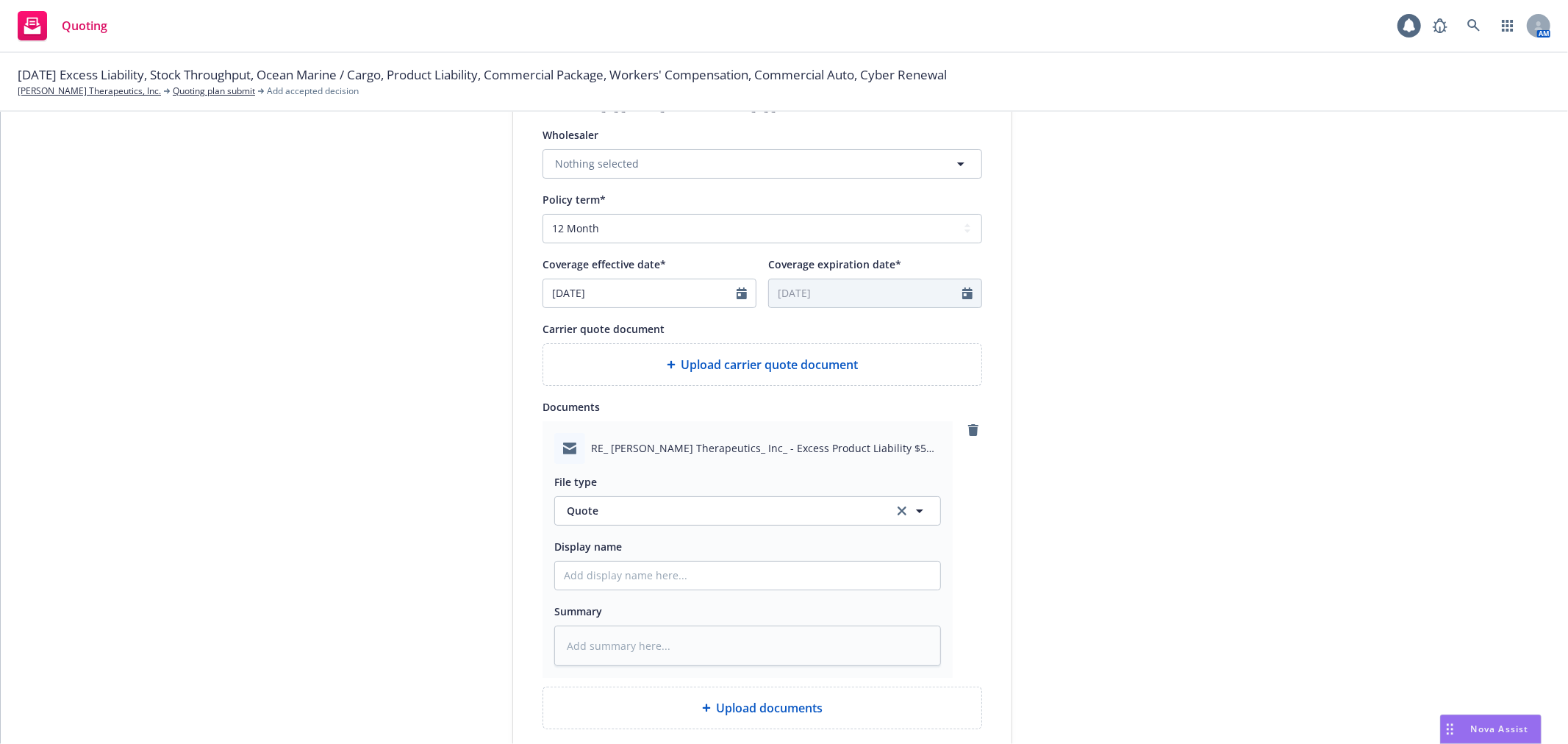
type textarea "x"
click at [721, 509] on span "Quote" at bounding box center [721, 510] width 309 height 15
type input "i"
type input "quote"
click at [576, 445] on div "Quote" at bounding box center [747, 431] width 385 height 39
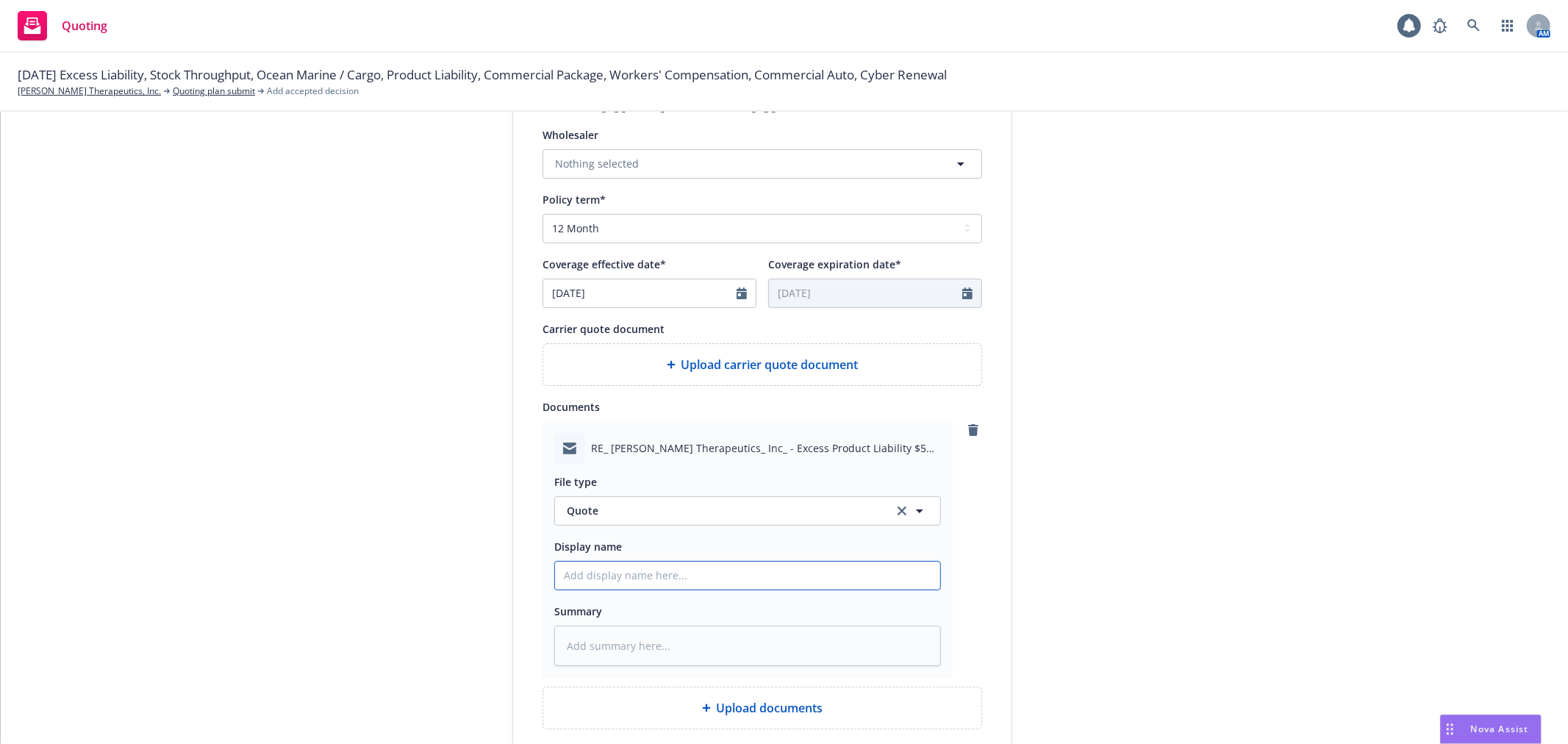
click at [647, 572] on input "Display name" at bounding box center [747, 575] width 385 height 28
type textarea "x"
type input "H"
type textarea "x"
type input "HD"
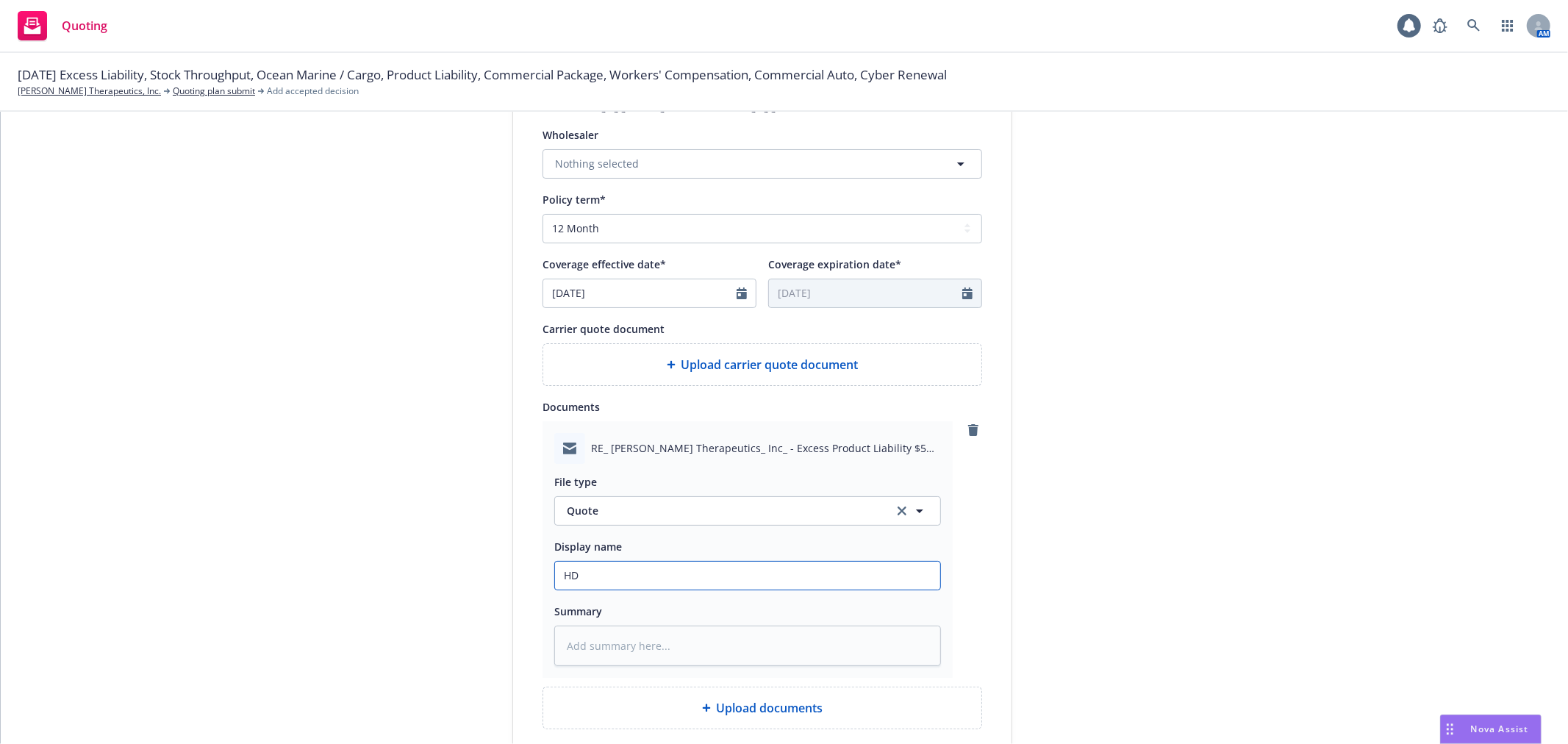
type textarea "x"
type input "HDI"
type textarea "x"
type input "HDI"
type textarea "x"
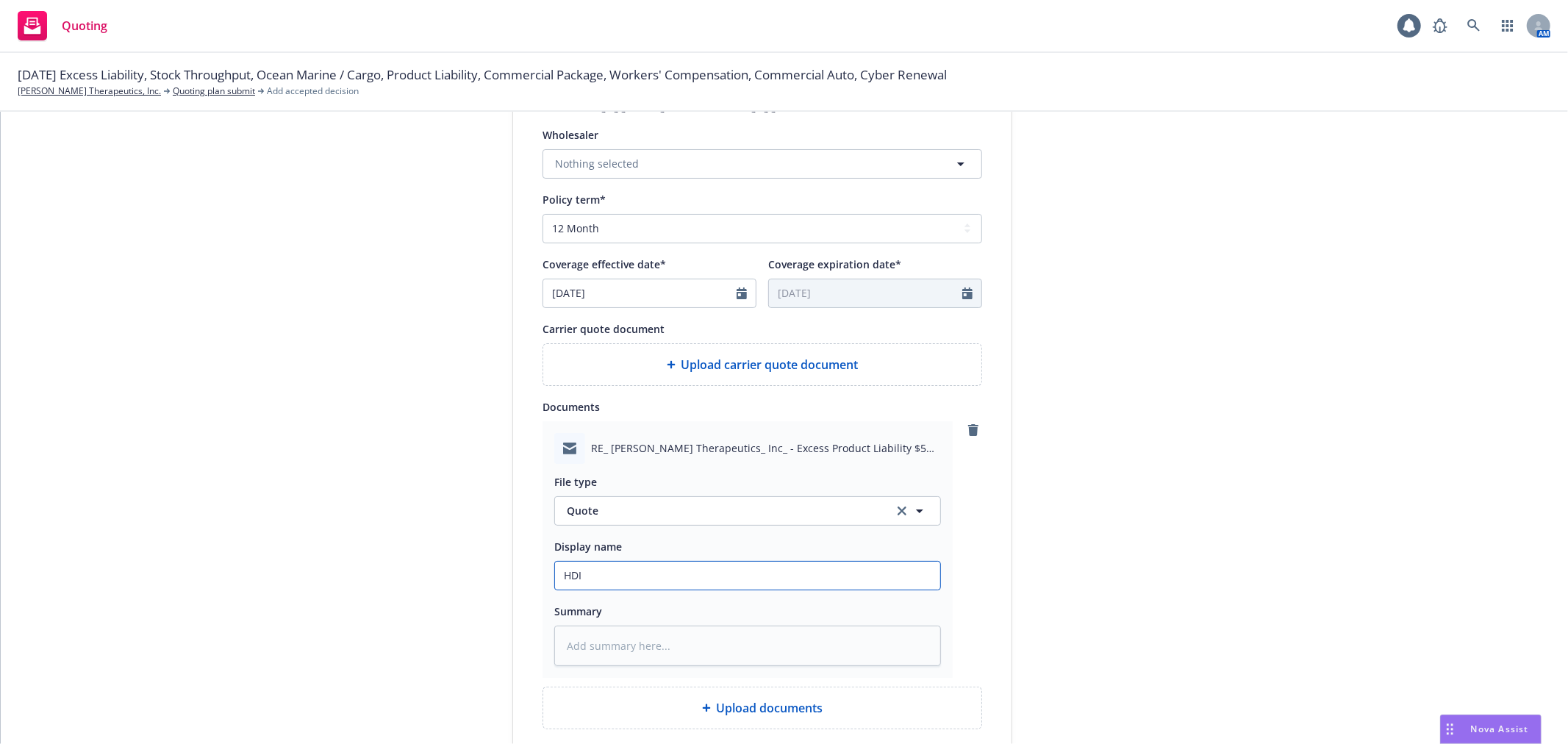
type input "HDI I"
type textarea "x"
type input "HDI In"
type textarea "x"
type input "HDI Ind"
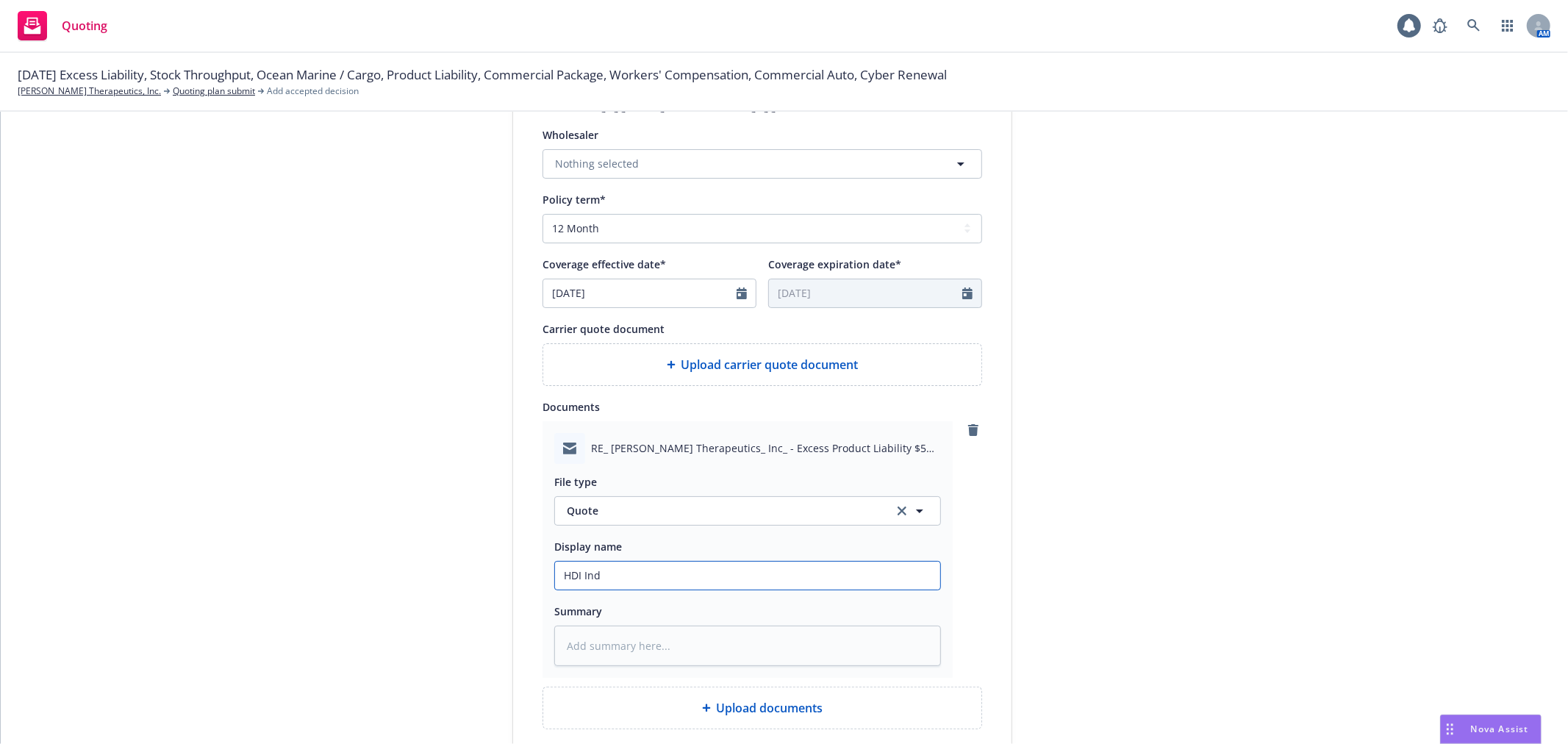
type textarea "x"
type input "HDI Indi"
type textarea "x"
type input "HDI Indic"
type textarea "x"
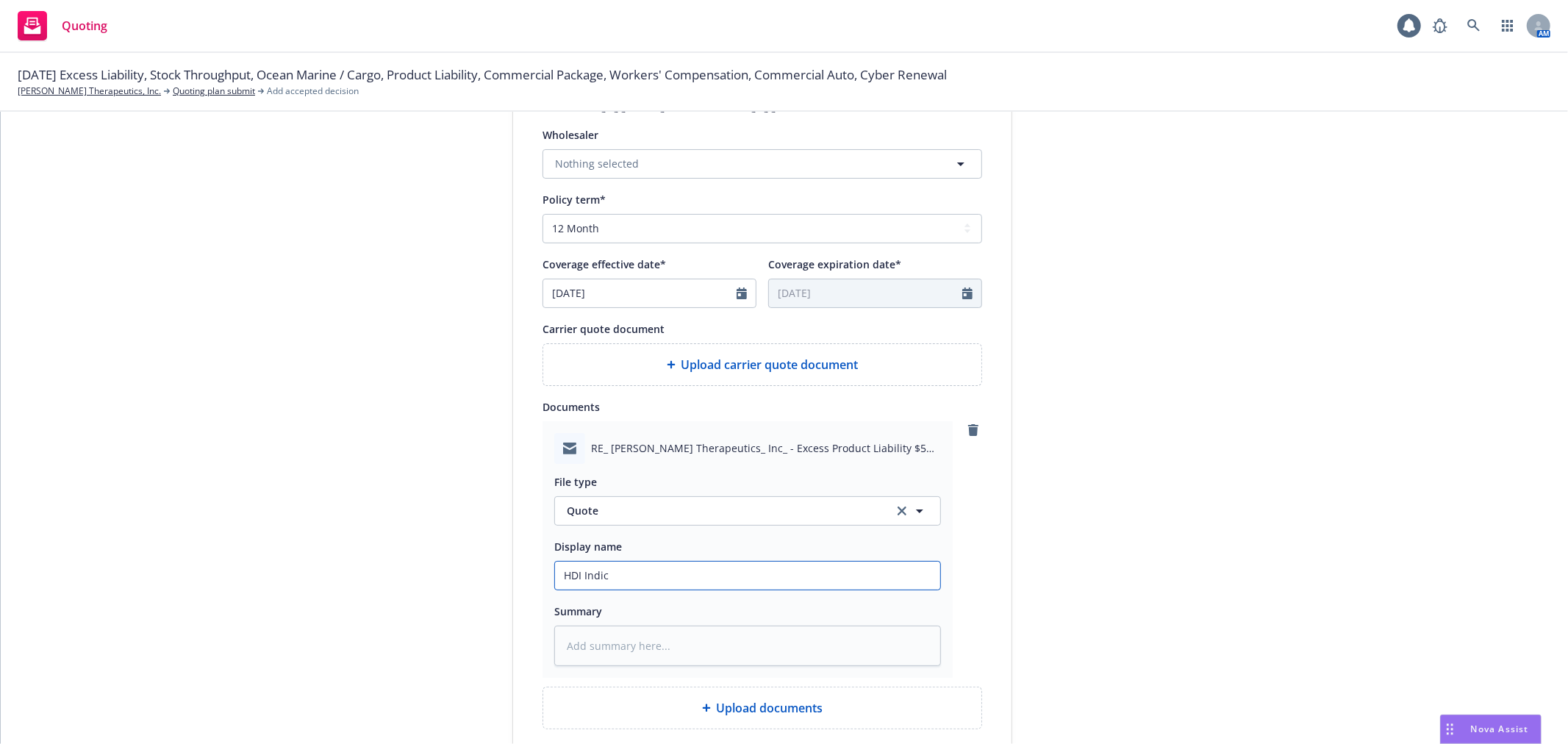
type input "HDI Indica"
type textarea "x"
type input "HDI Indicat"
type textarea "x"
type input "HDI Indicati"
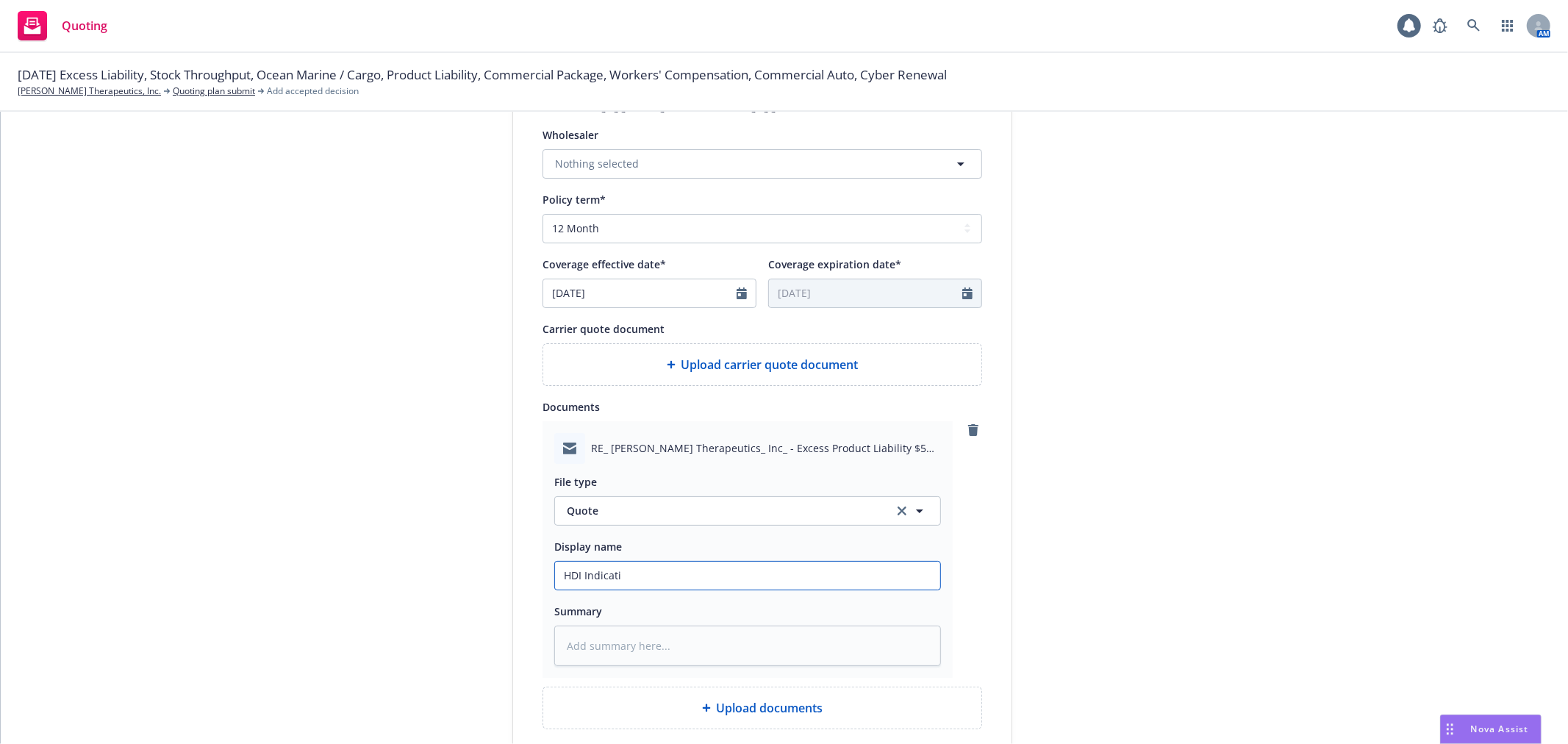
type textarea "x"
type input "HDI Indicatio"
type textarea "x"
type input "HDI Indication"
type textarea "x"
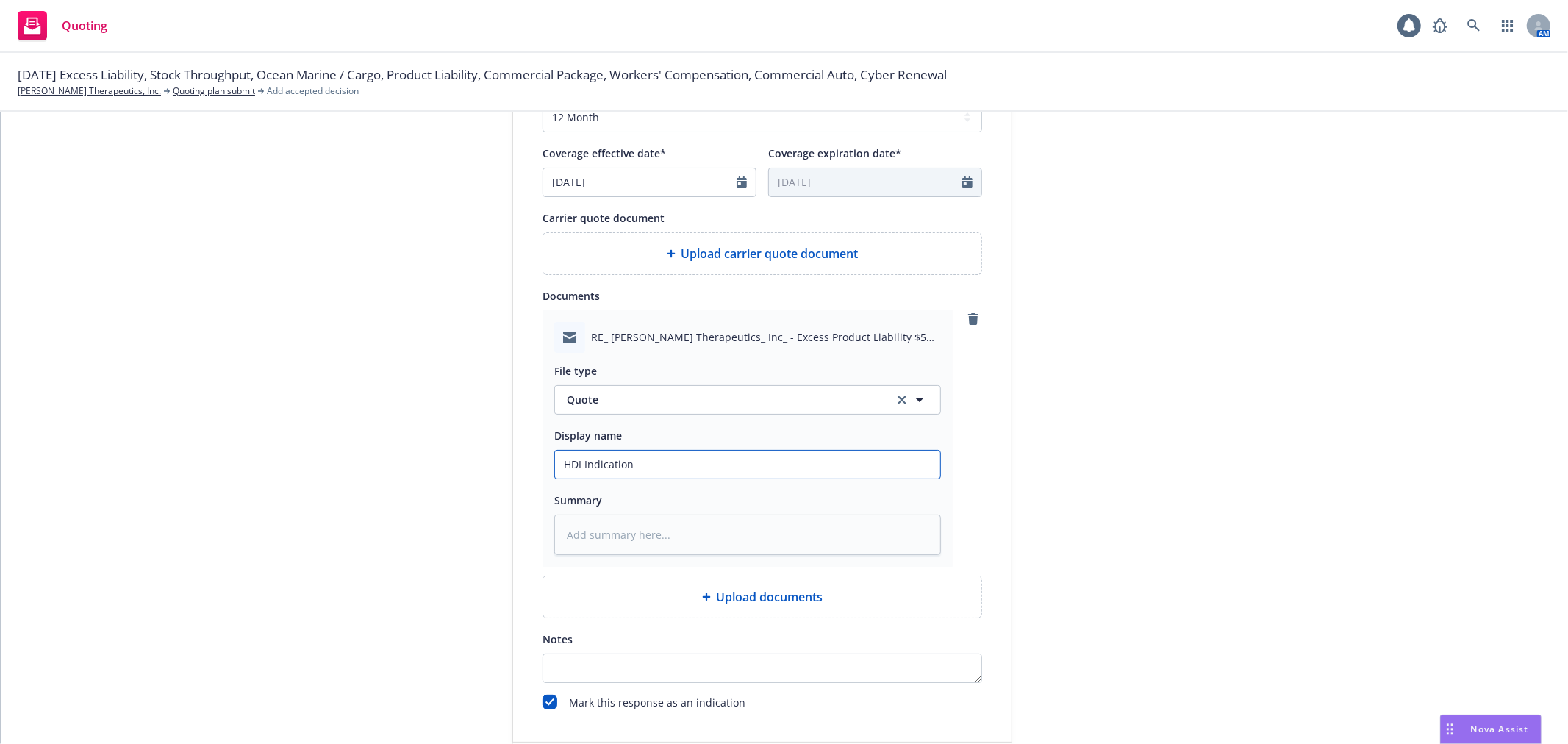
scroll to position [775, 0]
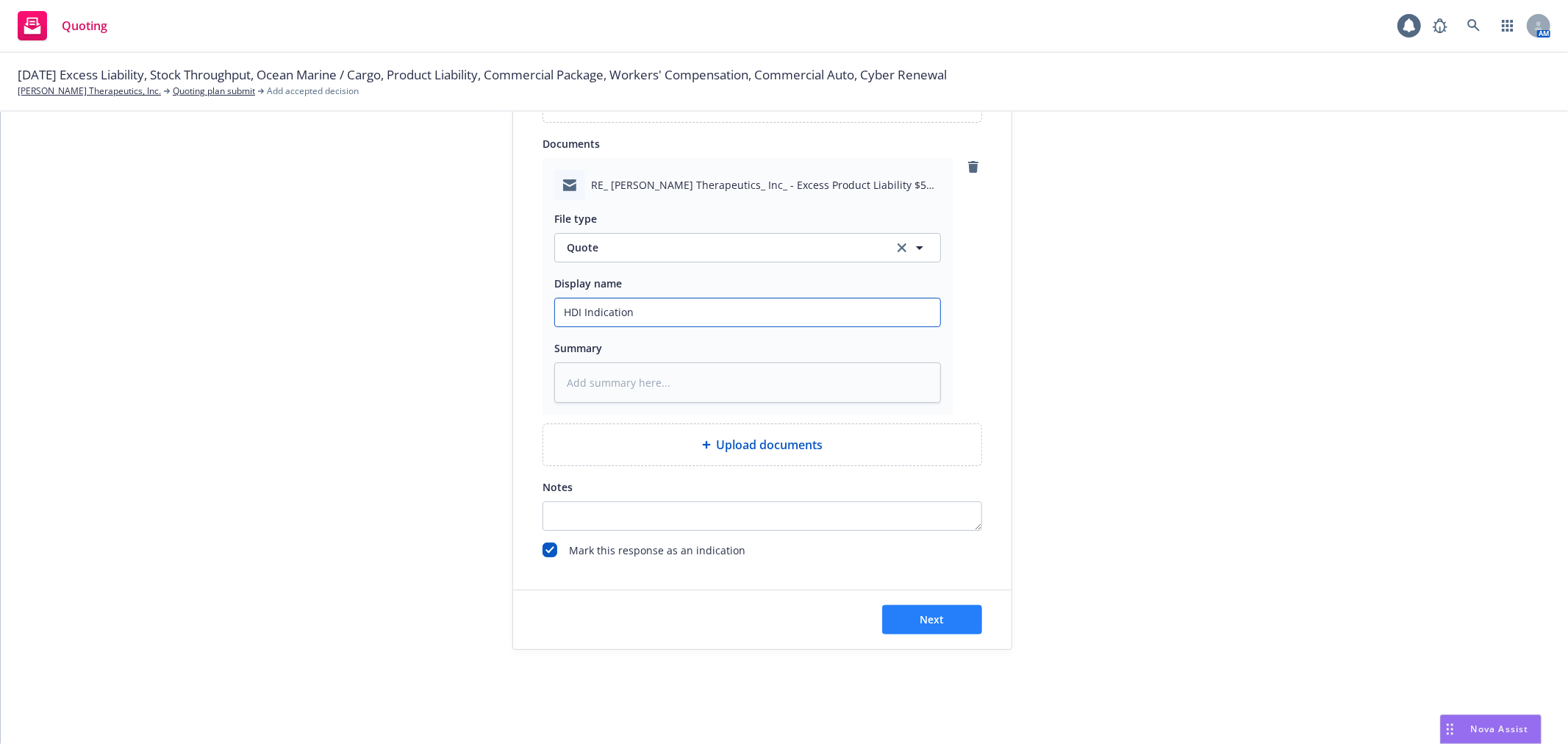
type input "HDI Indication"
click at [941, 613] on button "Next" at bounding box center [932, 620] width 100 height 29
type textarea "x"
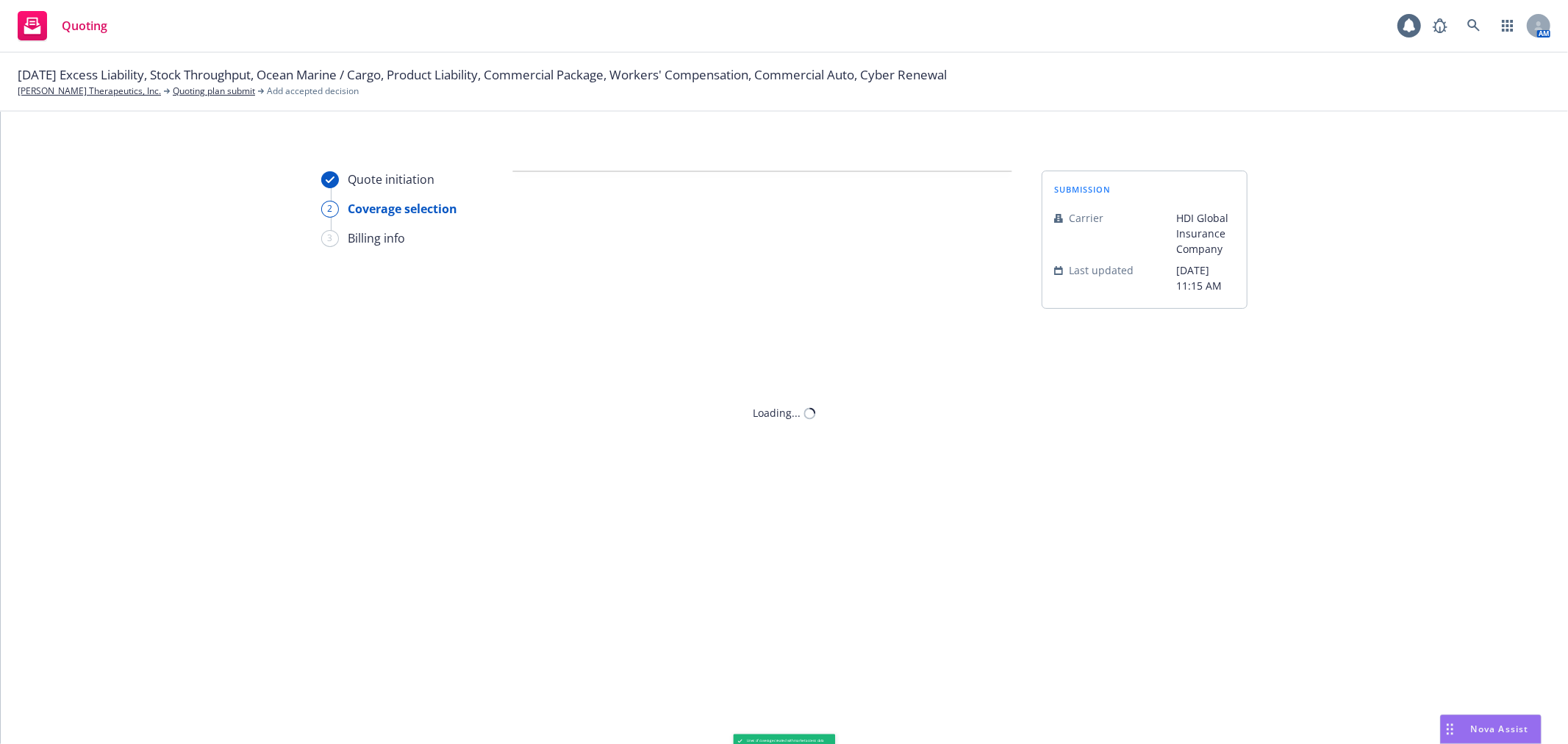
scroll to position [0, 0]
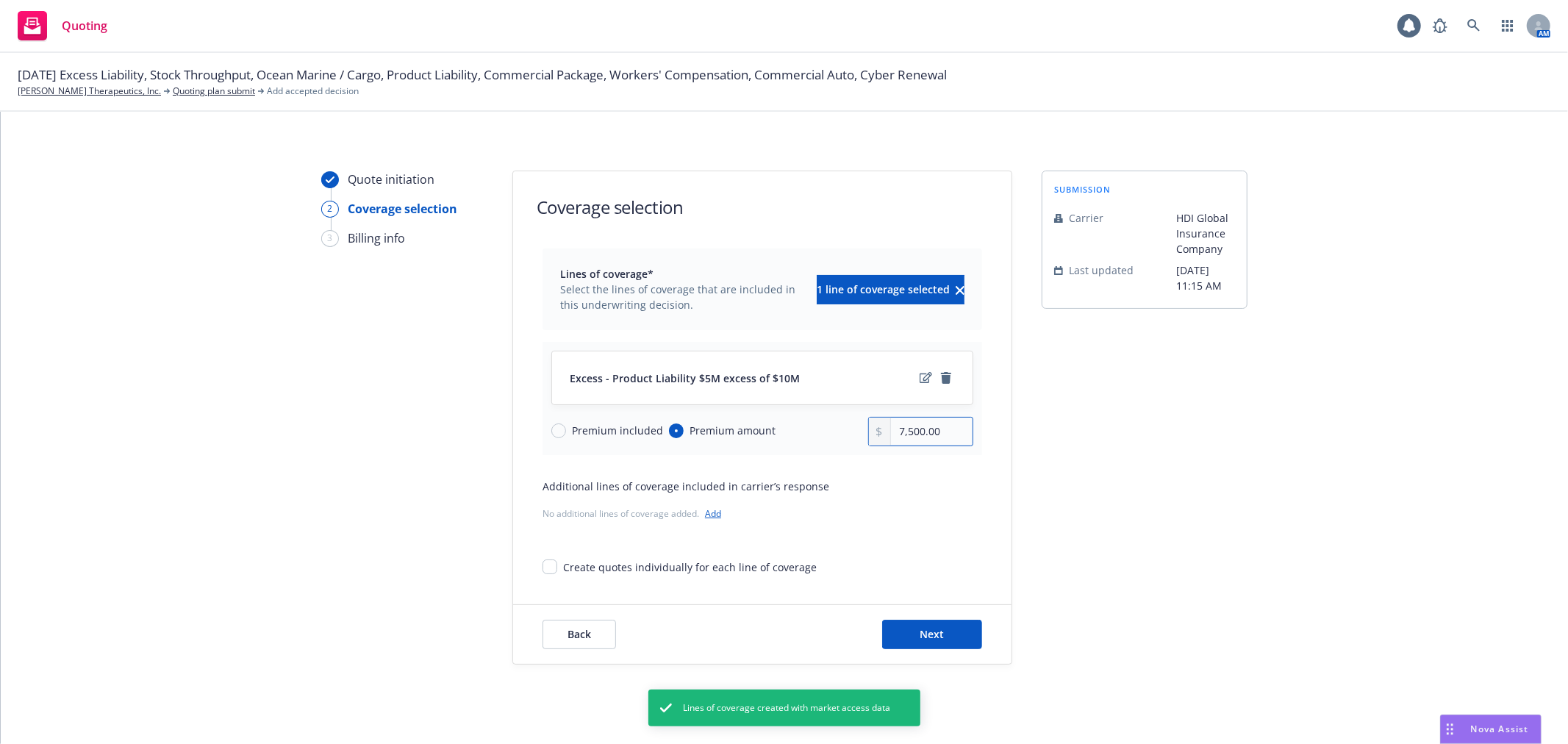
drag, startPoint x: 938, startPoint y: 435, endPoint x: 816, endPoint y: 435, distance: 122.0
click at [816, 435] on div "Premium included Premium amount 7,500.00" at bounding box center [763, 431] width 422 height 29
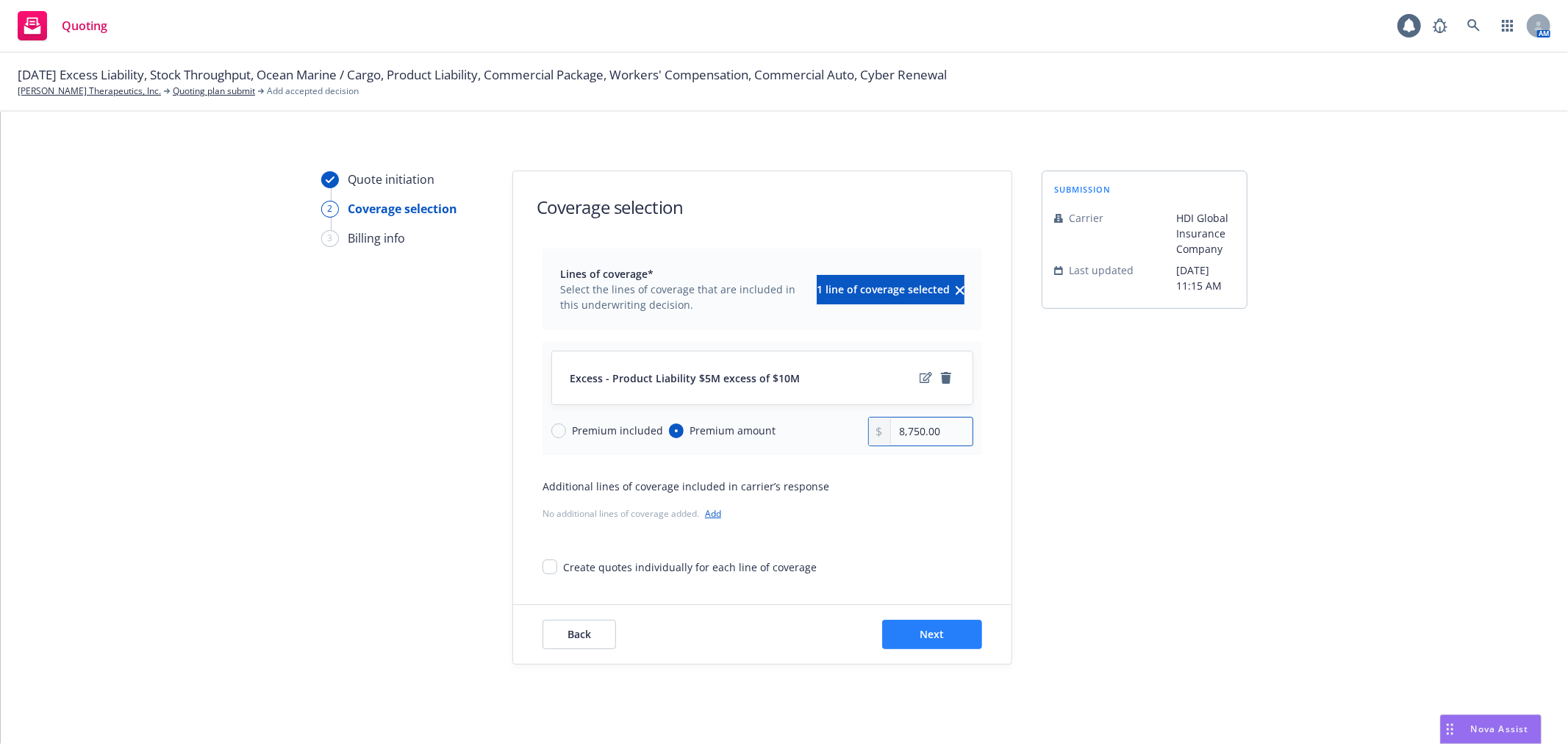
type input "8,750.00"
click at [939, 634] on button "Next" at bounding box center [932, 634] width 100 height 29
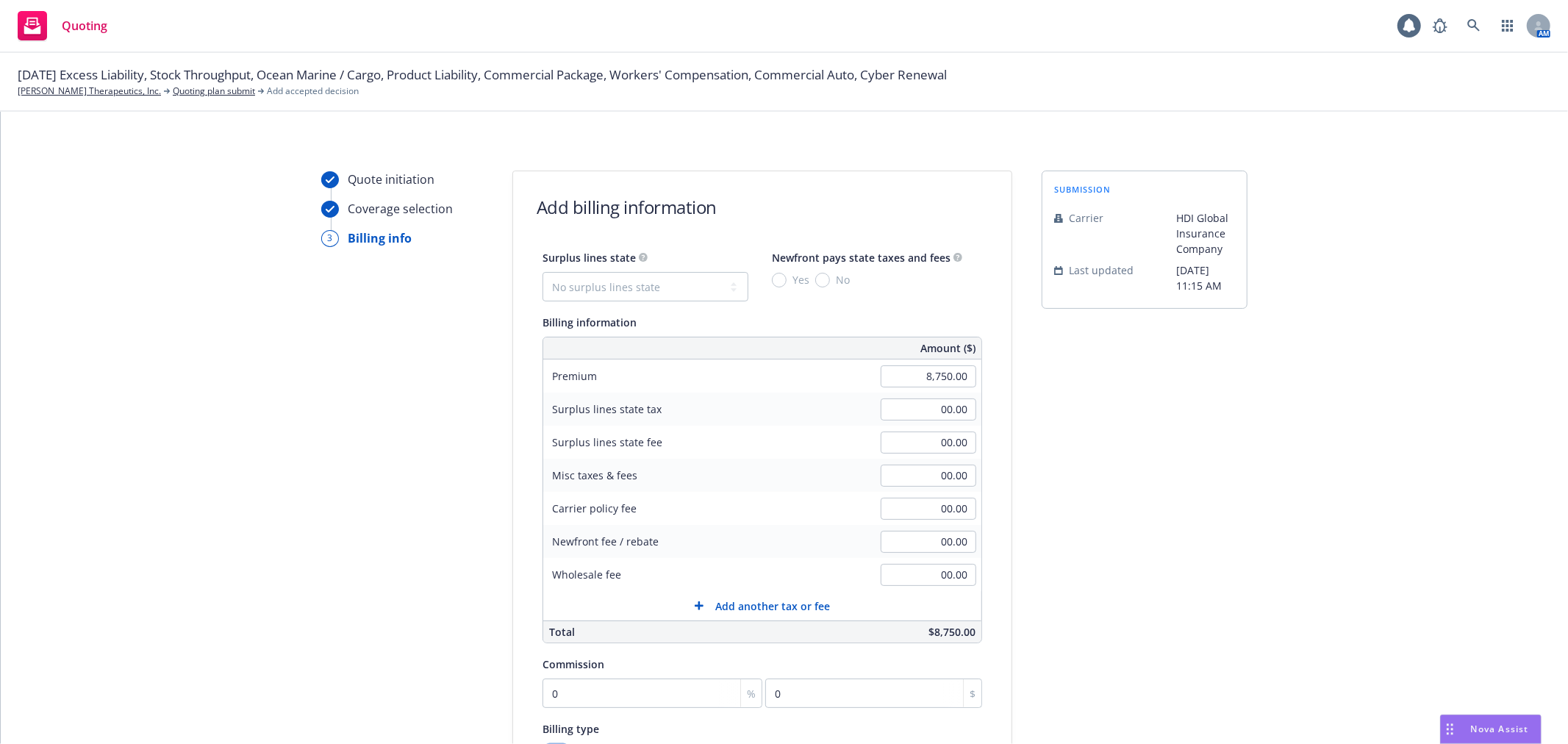
scroll to position [245, 0]
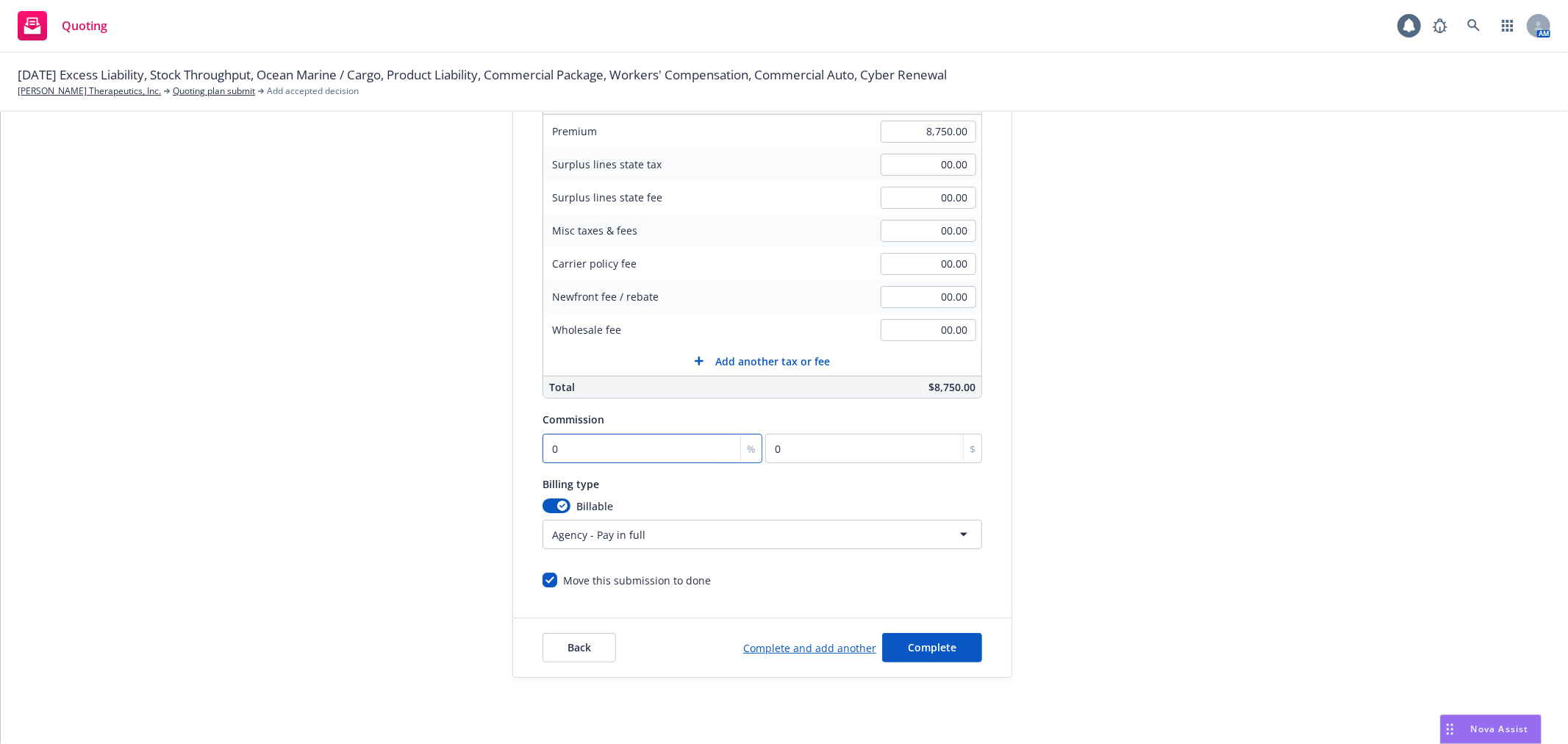
type input "1"
type input "87.5"
type input "15"
type input "1312.5"
type input "15"
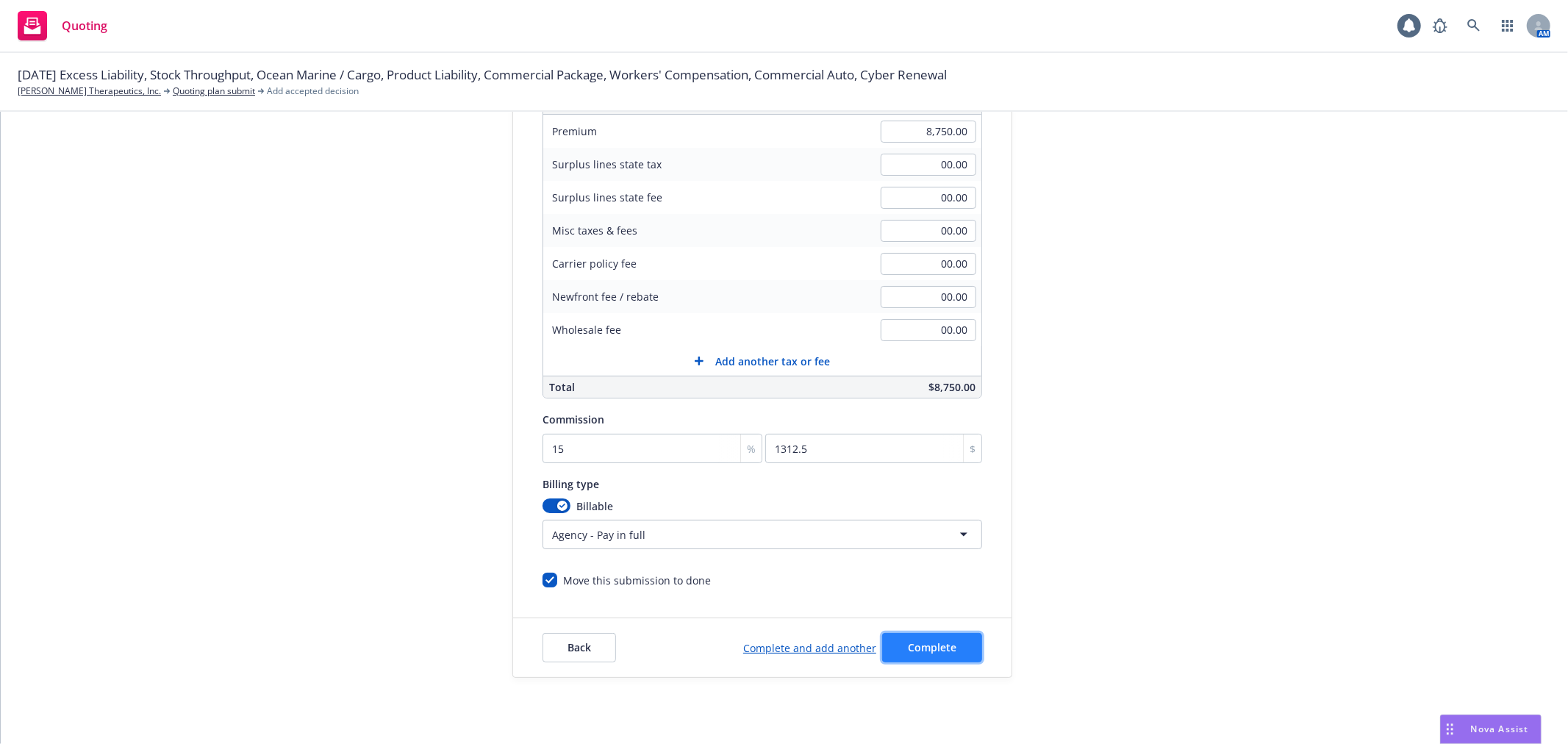
click at [898, 641] on button "Complete" at bounding box center [932, 647] width 100 height 29
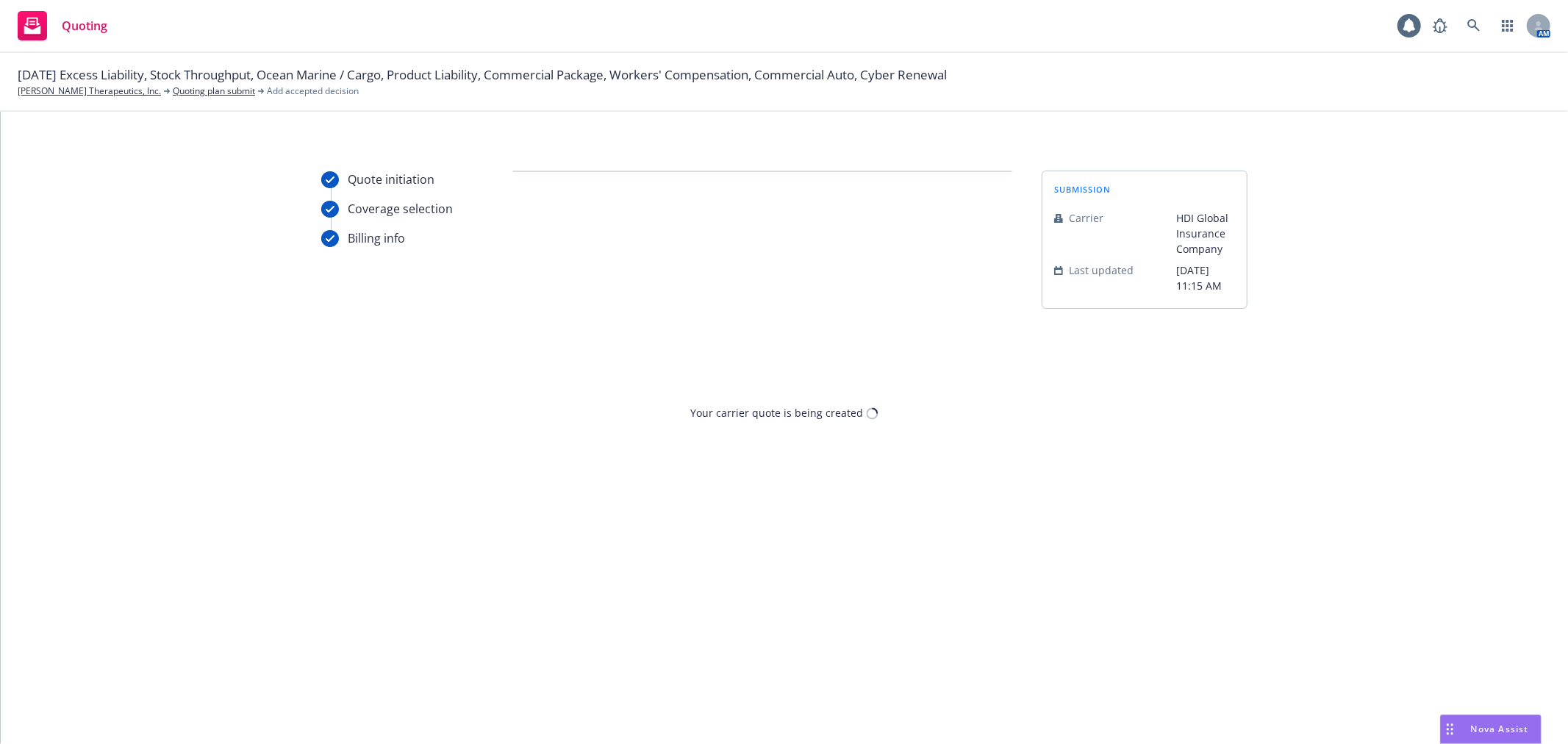
scroll to position [0, 0]
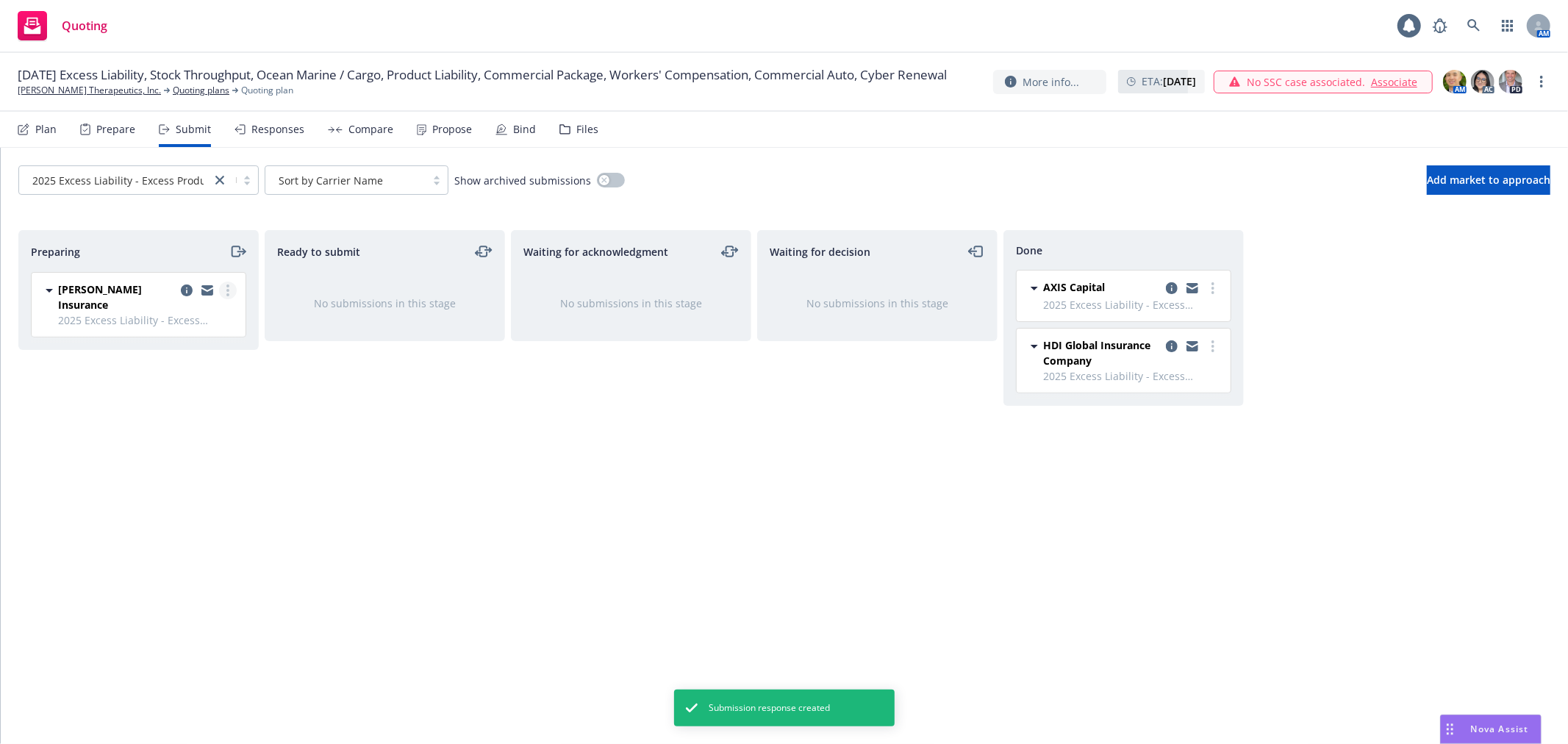
click at [231, 288] on link "more" at bounding box center [228, 290] width 18 height 18
click at [137, 410] on span "Add accepted decision" at bounding box center [162, 409] width 147 height 14
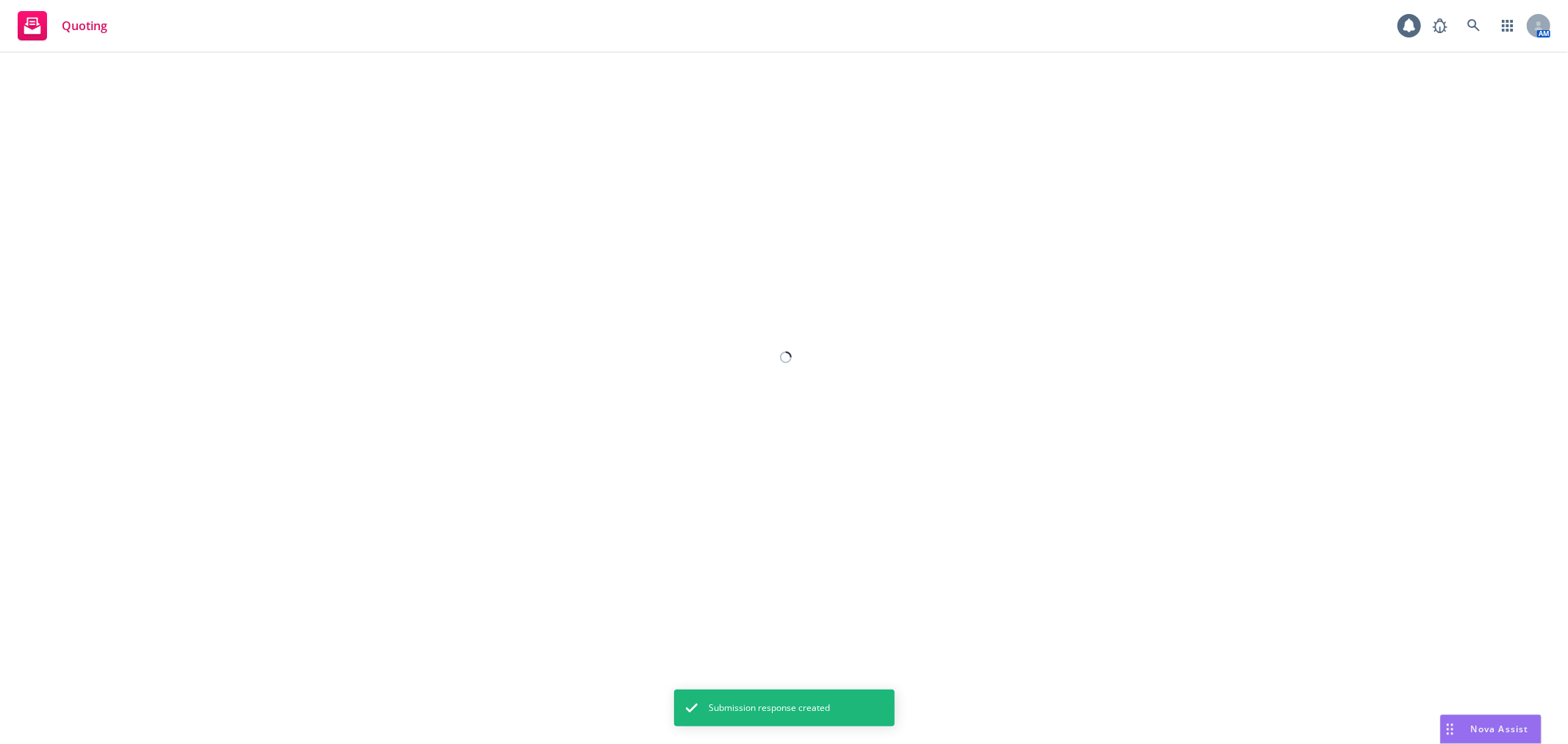
select select "12"
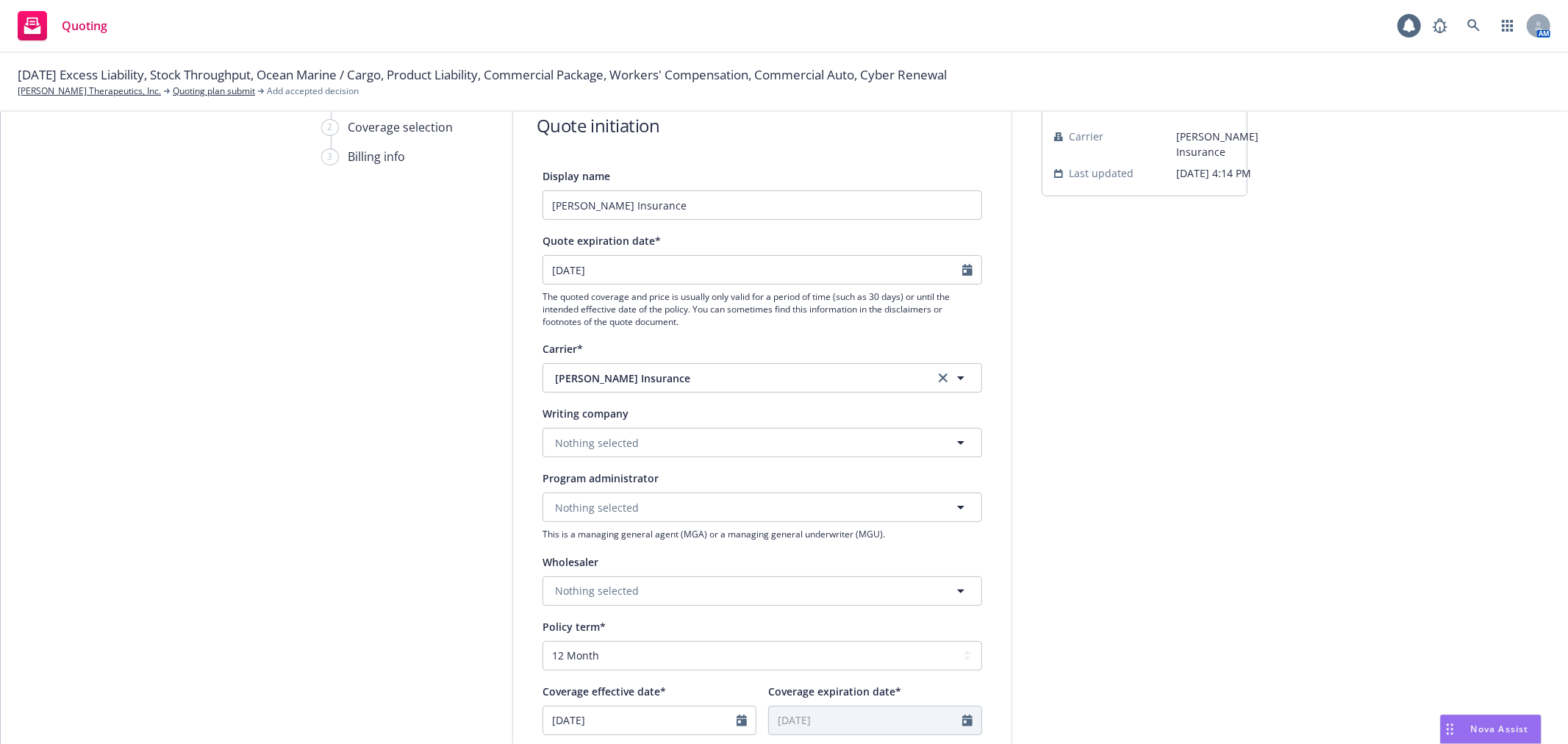
scroll to position [163, 0]
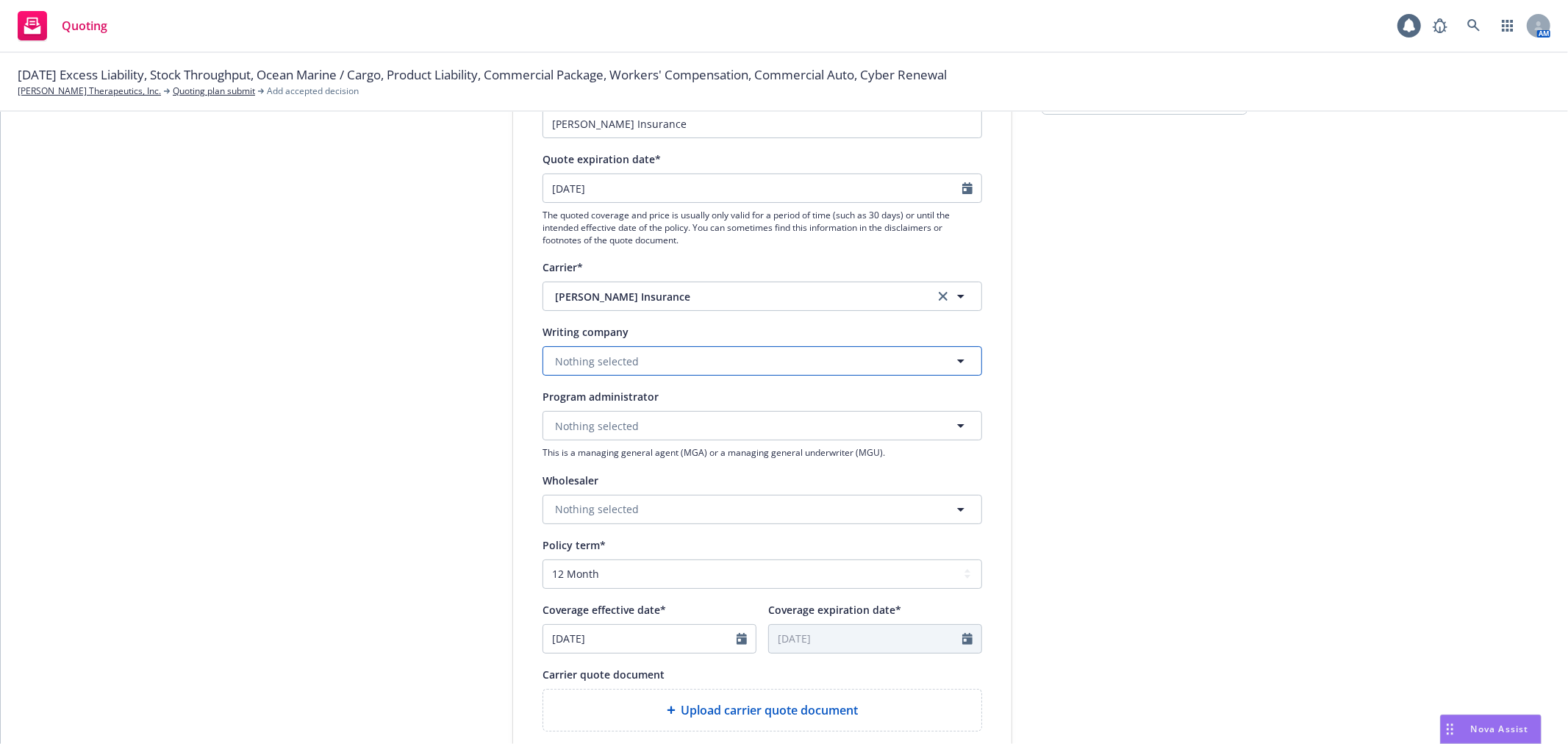
click at [762, 356] on button "Nothing selected" at bounding box center [762, 361] width 440 height 29
type input "evan"
click at [677, 410] on span "Evanston Insurance Company" at bounding box center [632, 403] width 149 height 15
click at [1213, 427] on div "submission Carrier Markel Insurance Last updated 7/2, 4:14 PM" at bounding box center [1144, 500] width 206 height 985
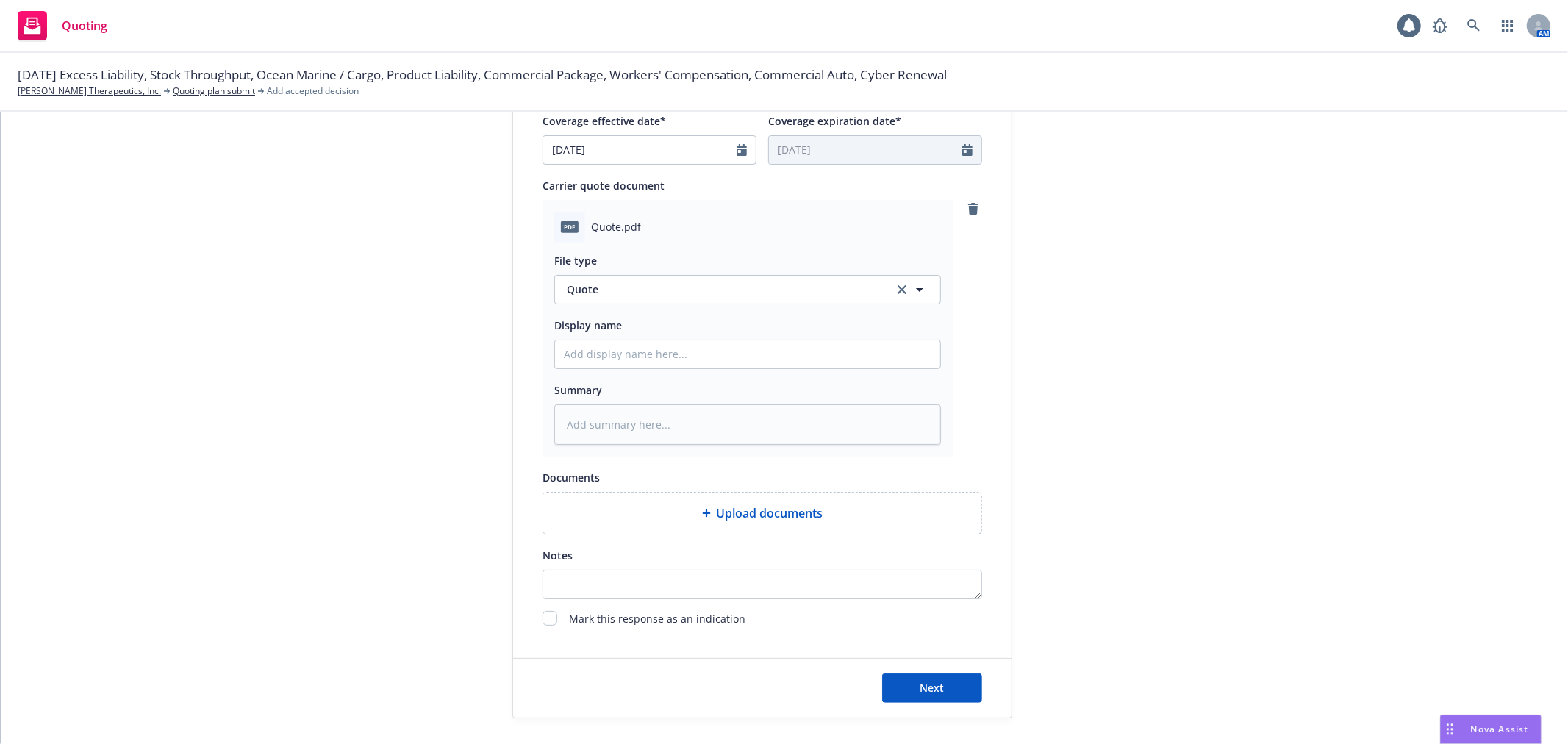
scroll to position [652, 0]
click at [684, 346] on input "Display name" at bounding box center [747, 353] width 385 height 28
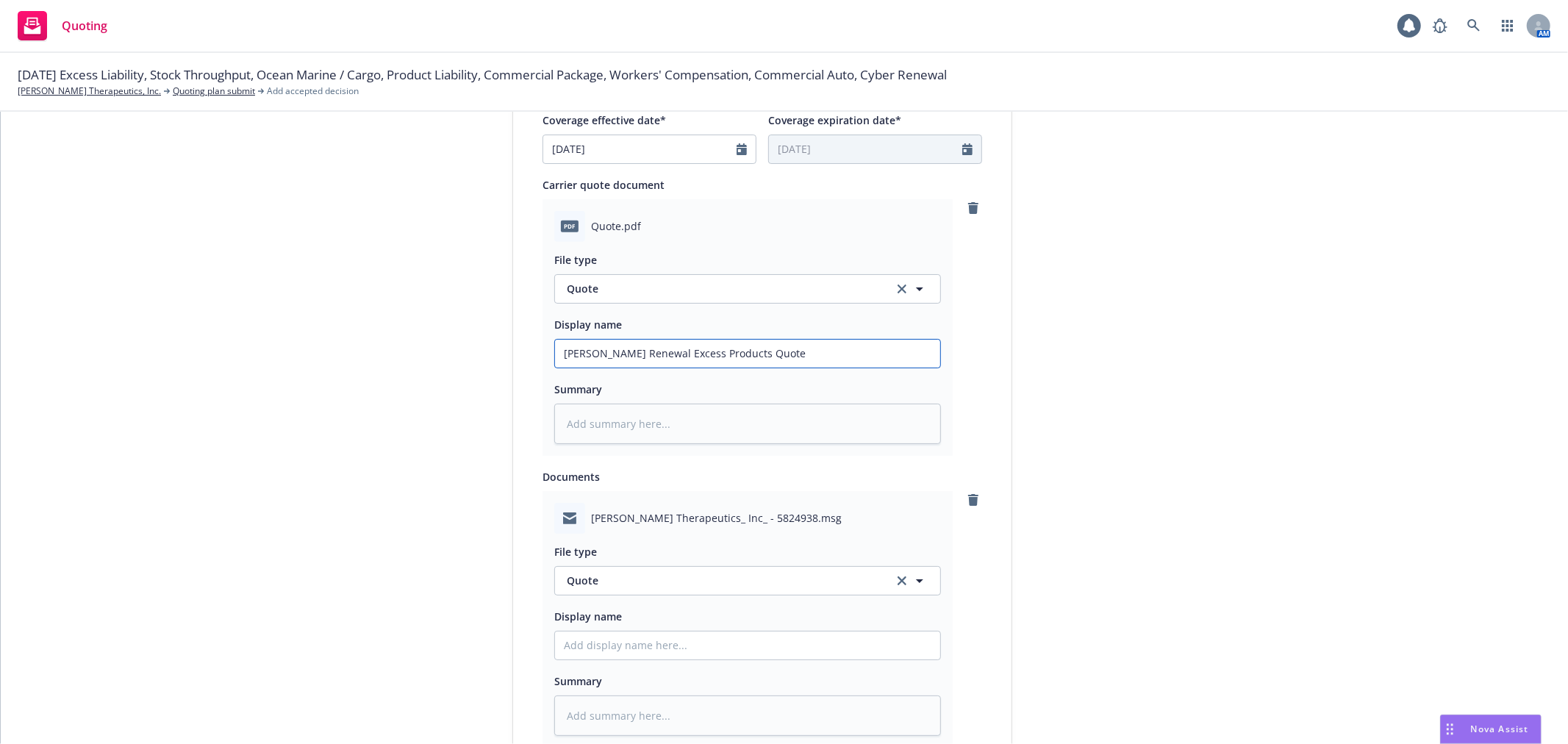
scroll to position [816, 0]
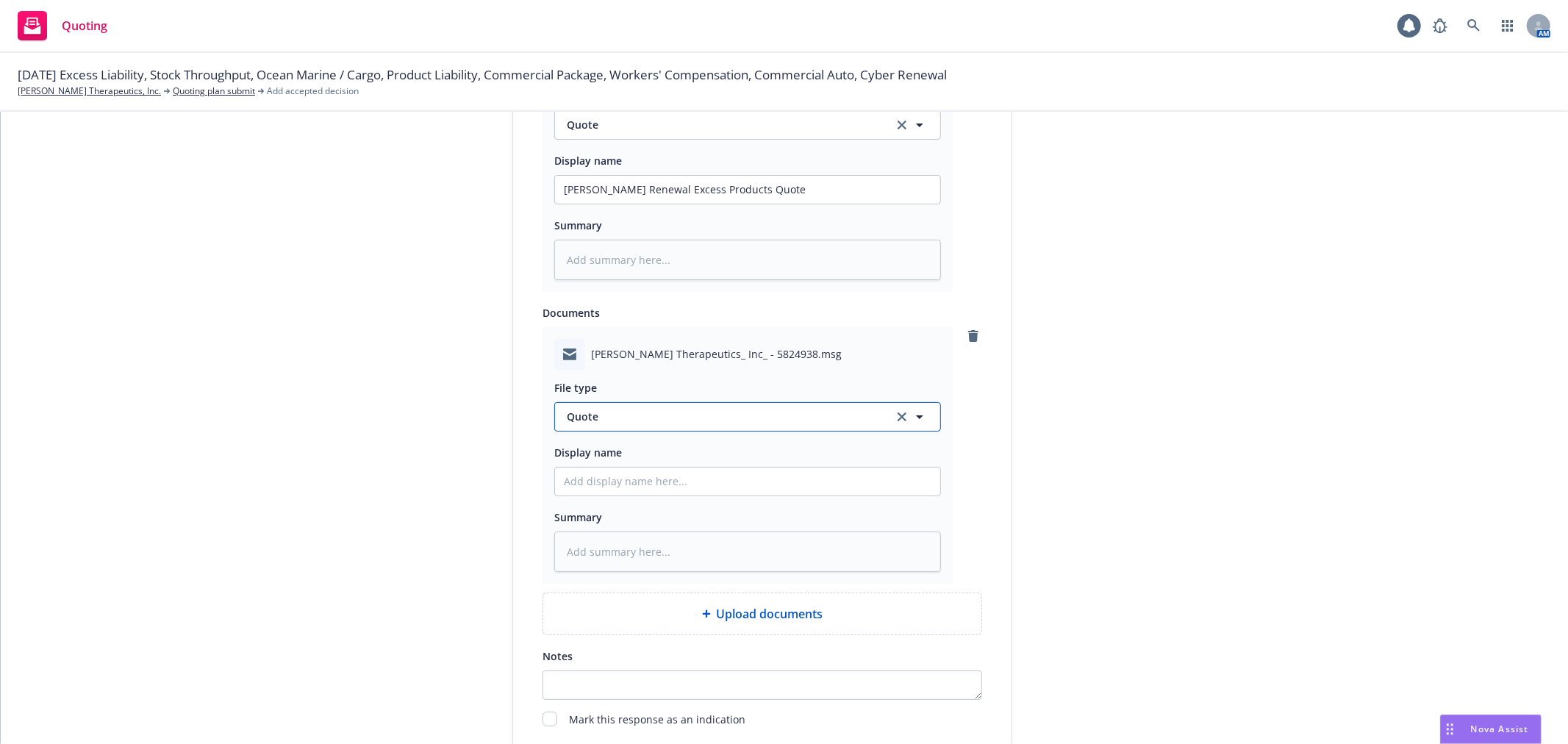
click at [758, 408] on button "Quote" at bounding box center [747, 416] width 387 height 29
click at [633, 453] on div "Email" at bounding box center [747, 457] width 367 height 21
click at [620, 203] on input "Display name" at bounding box center [747, 189] width 385 height 28
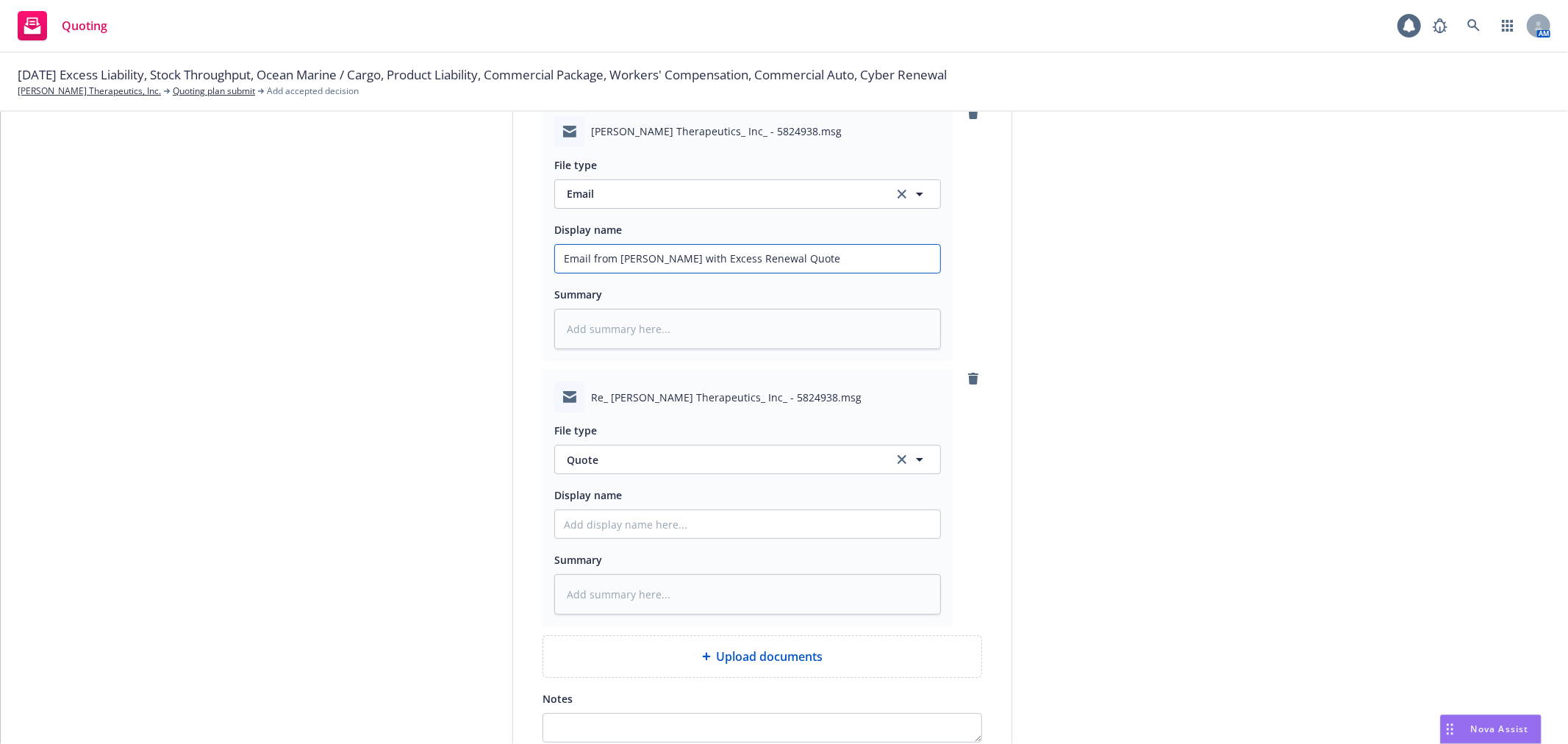
scroll to position [1143, 0]
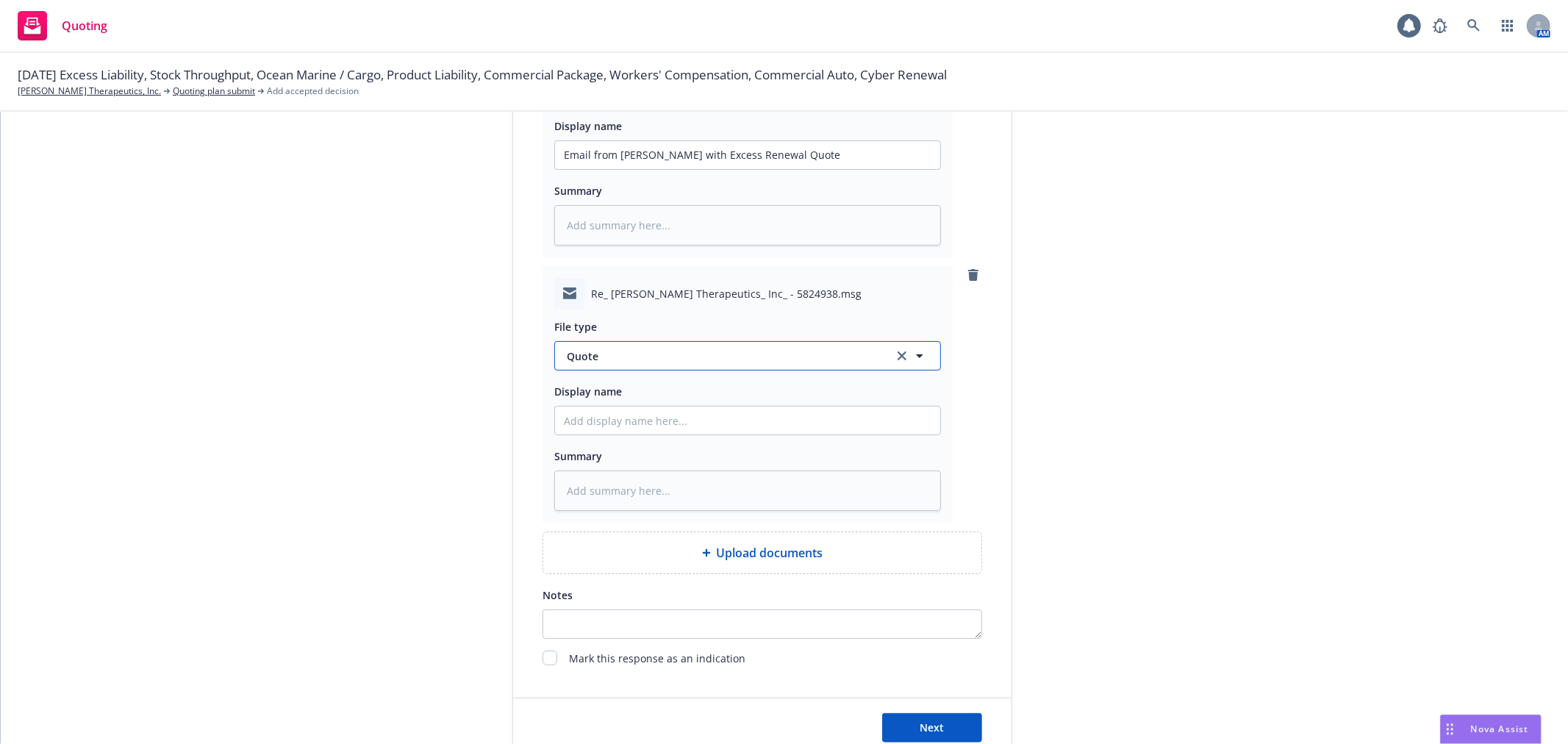
click at [715, 356] on span "Quote" at bounding box center [721, 356] width 309 height 15
click at [584, 414] on div "Email" at bounding box center [747, 397] width 385 height 39
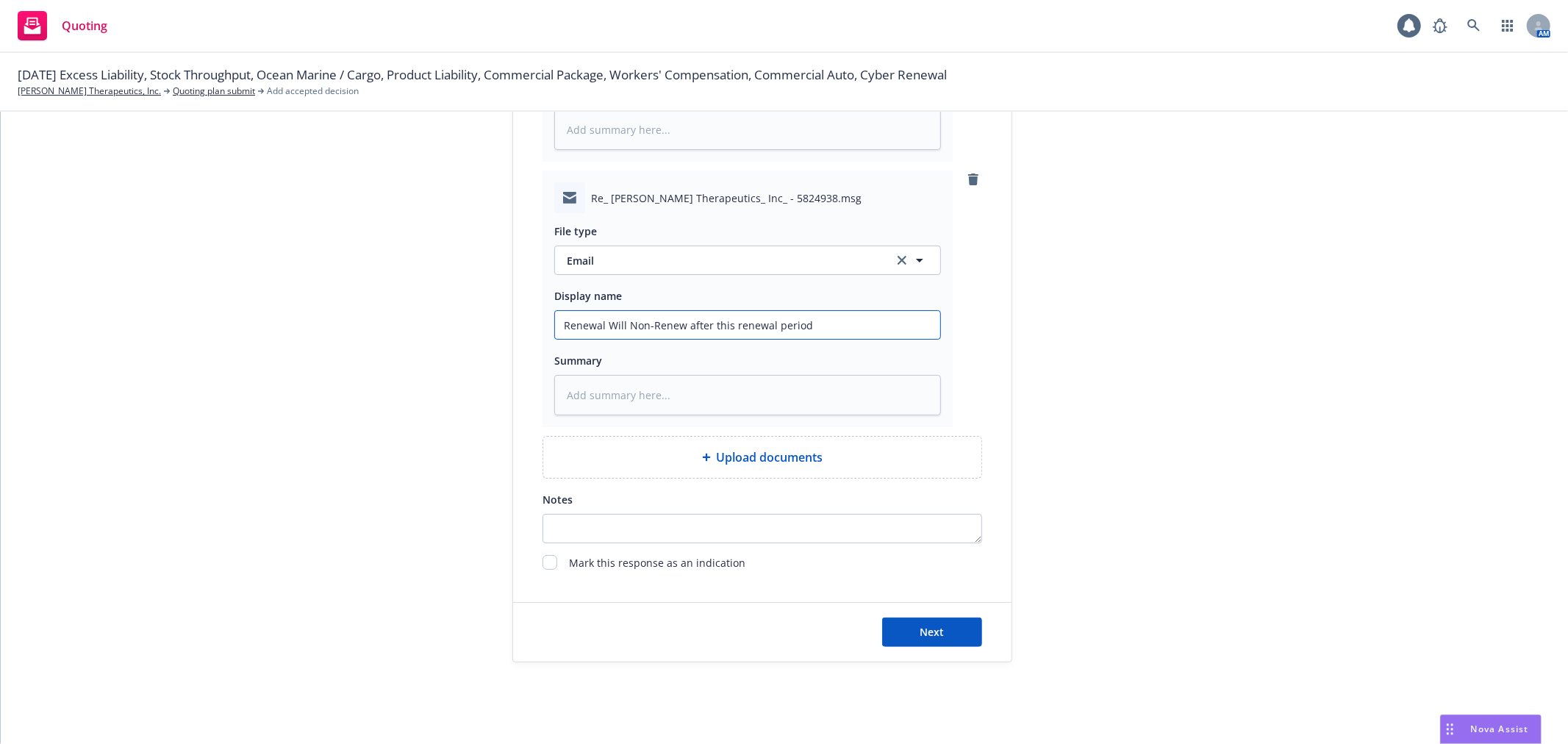
scroll to position [1255, 0]
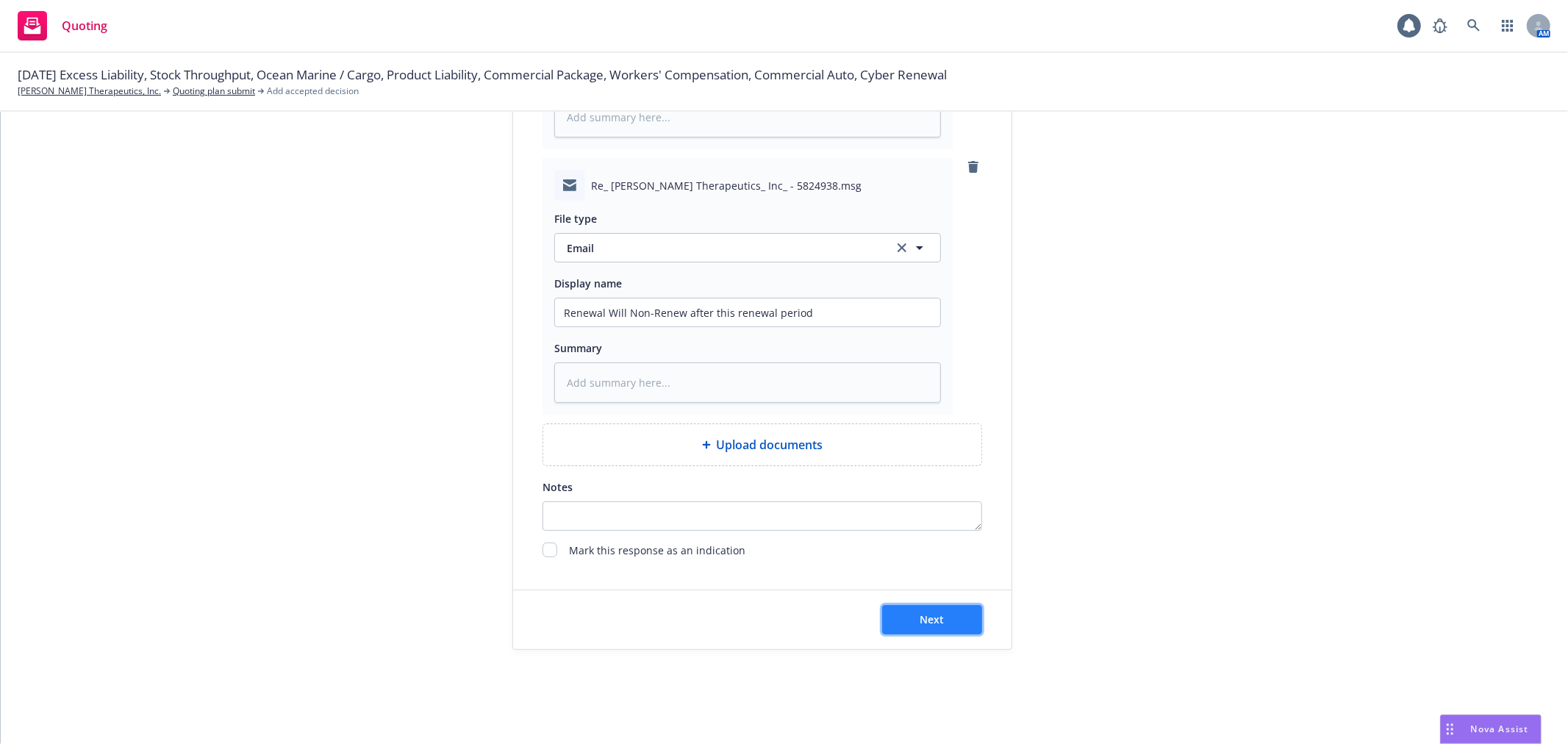
click at [927, 625] on span "Next" at bounding box center [932, 619] width 24 height 14
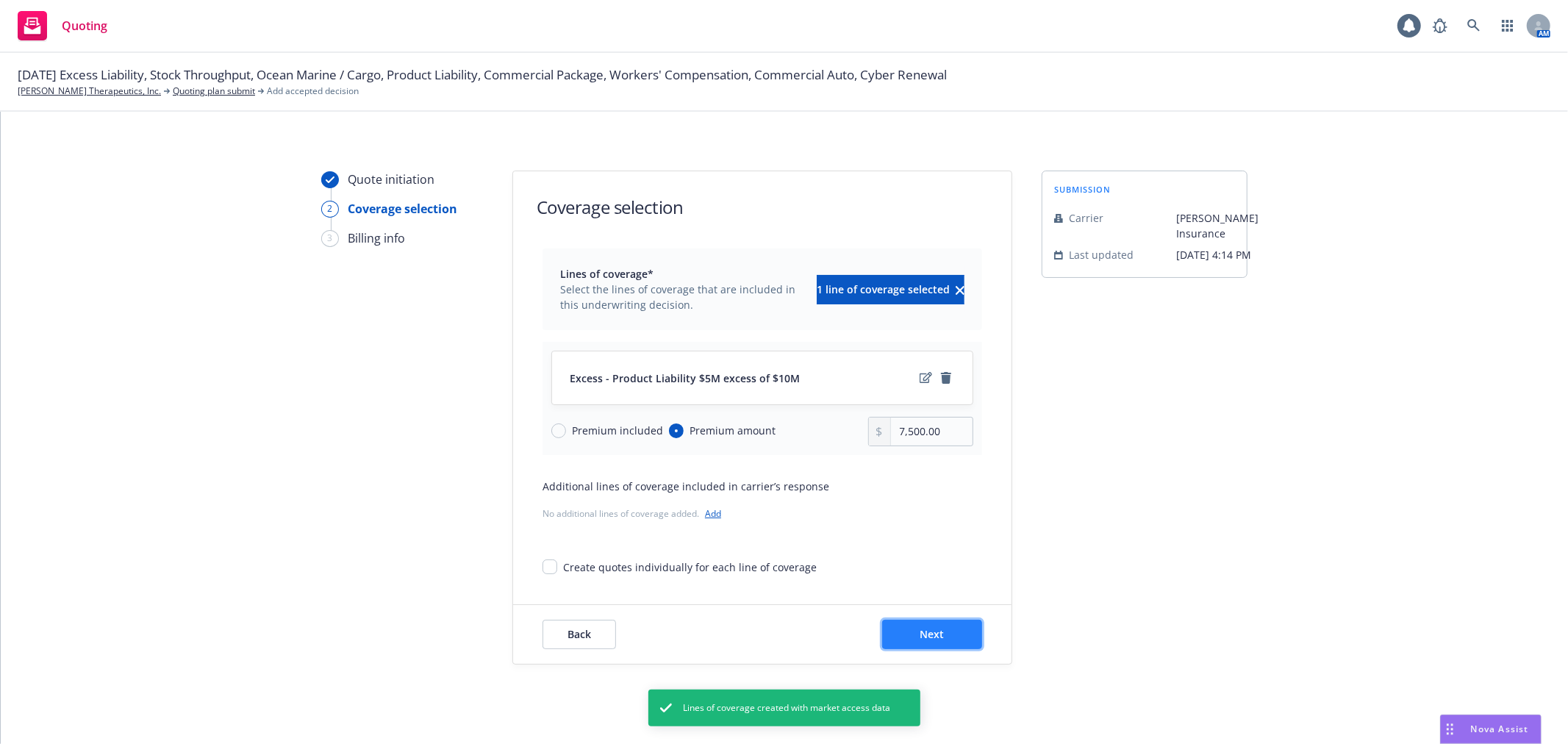
click at [912, 627] on button "Next" at bounding box center [932, 634] width 100 height 29
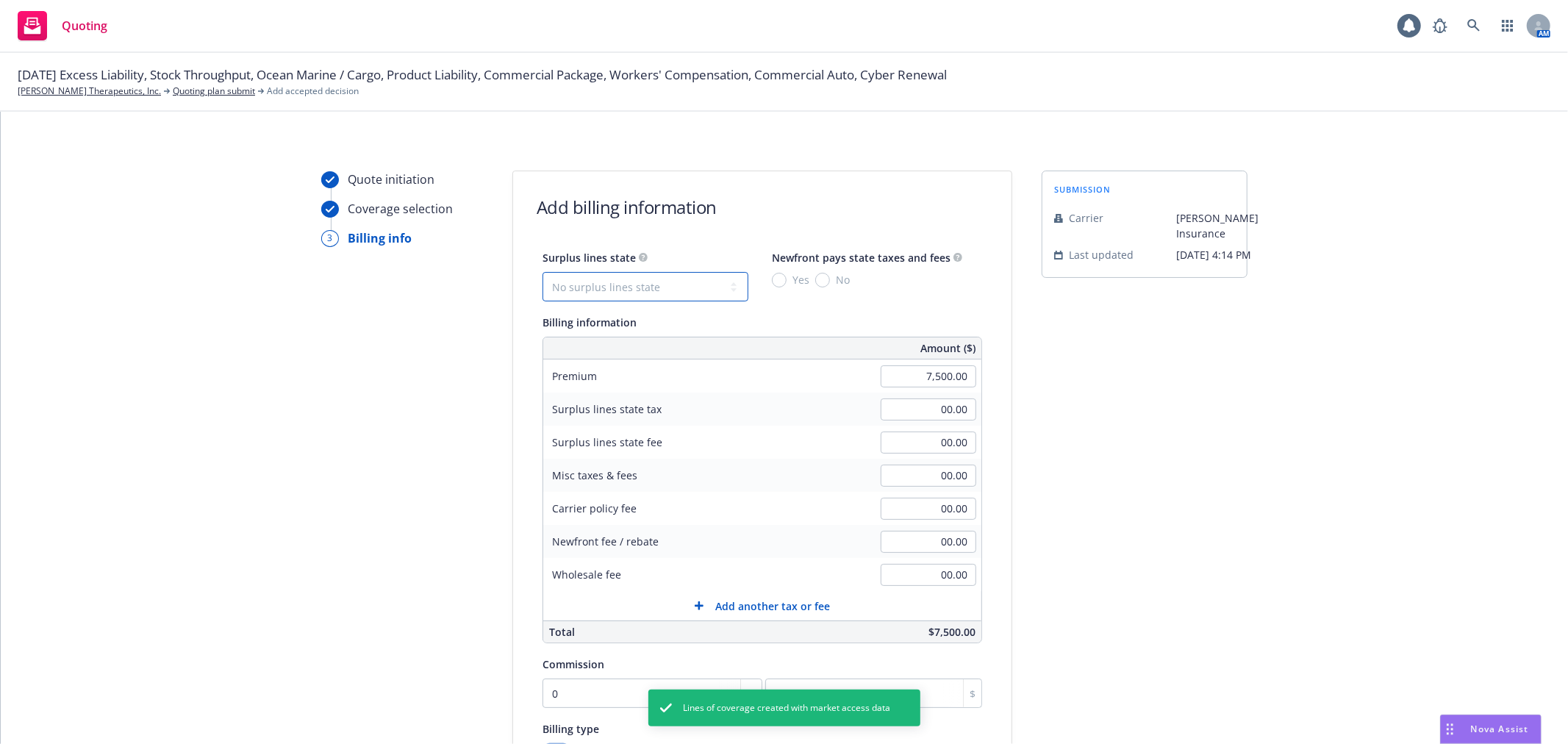
click at [647, 281] on select "No surplus lines state Alaska Alabama Arkansas Arizona California Colorado Conn…" at bounding box center [645, 287] width 206 height 29
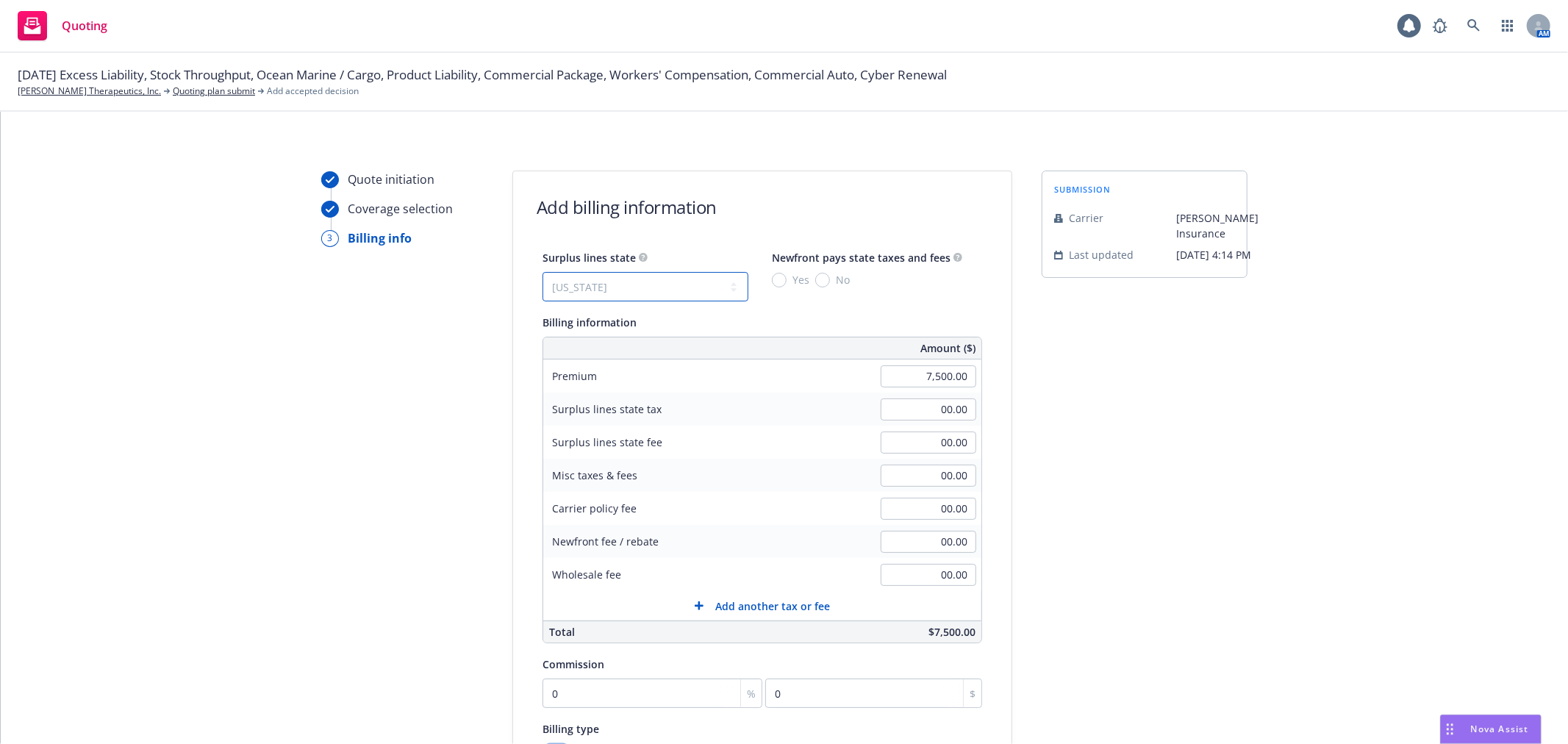
click at [542, 272] on select "No surplus lines state Alaska Alabama Arkansas Arizona California Colorado Conn…" at bounding box center [645, 287] width 206 height 29
click at [772, 279] on input "Yes" at bounding box center [779, 279] width 14 height 14
click at [1111, 497] on div "submission Carrier Markel Insurance Last updated 7/2, 4:14 PM" at bounding box center [1144, 546] width 206 height 752
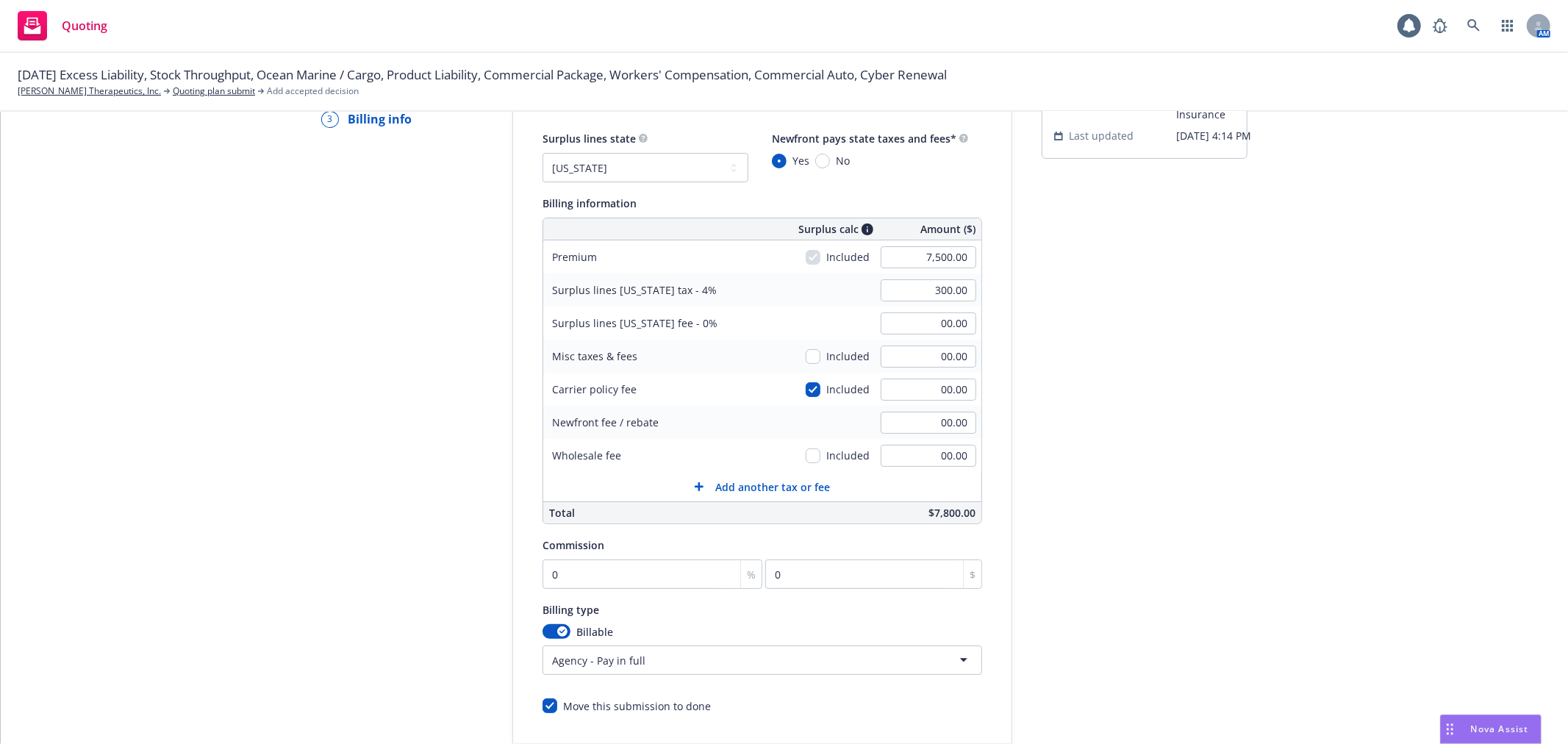
scroll to position [245, 0]
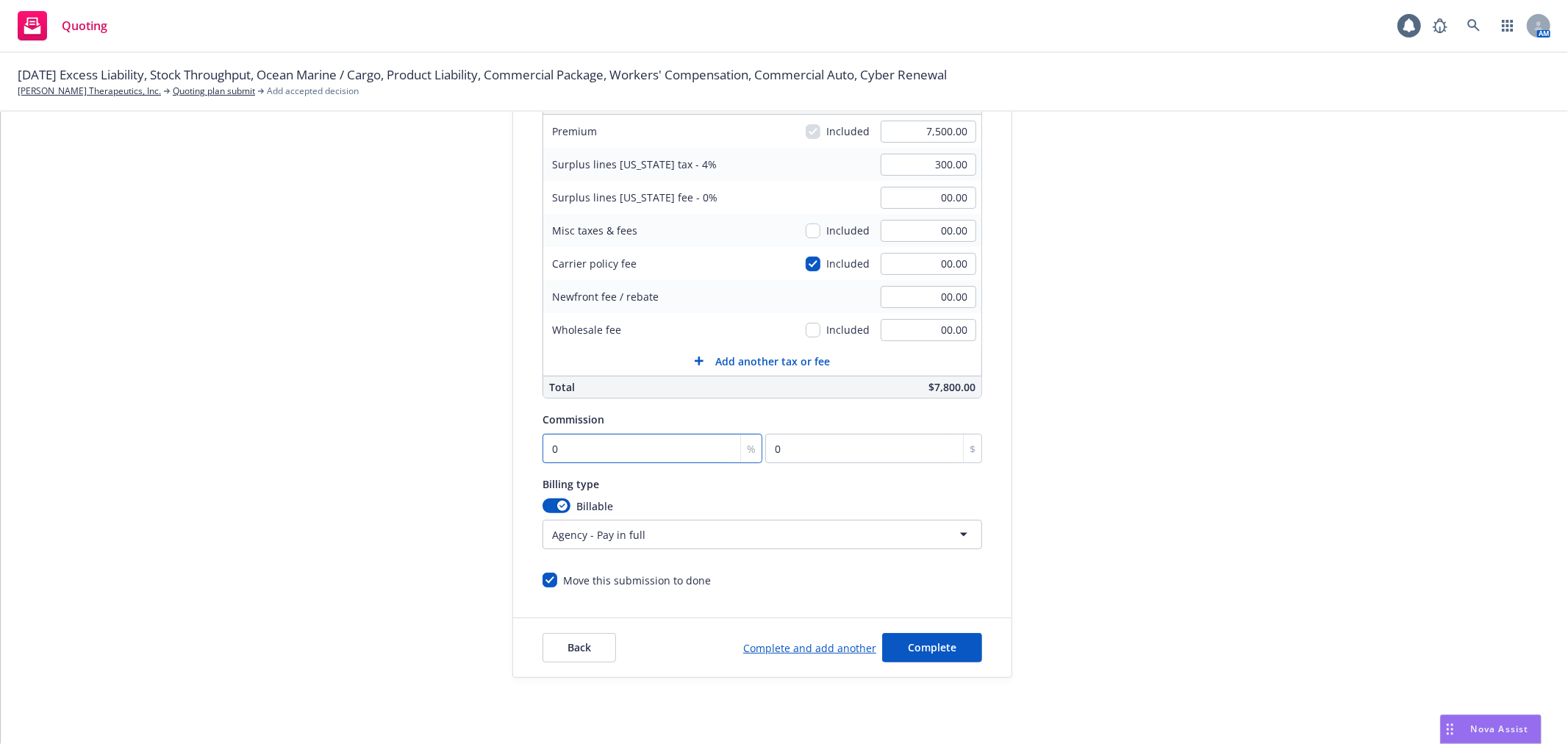
click at [652, 450] on input "0" at bounding box center [652, 448] width 219 height 29
click at [1108, 477] on div "submission Carrier Markel Insurance Last updated 7/2, 4:14 PM" at bounding box center [1144, 302] width 206 height 752
click at [944, 652] on button "Complete" at bounding box center [932, 647] width 100 height 29
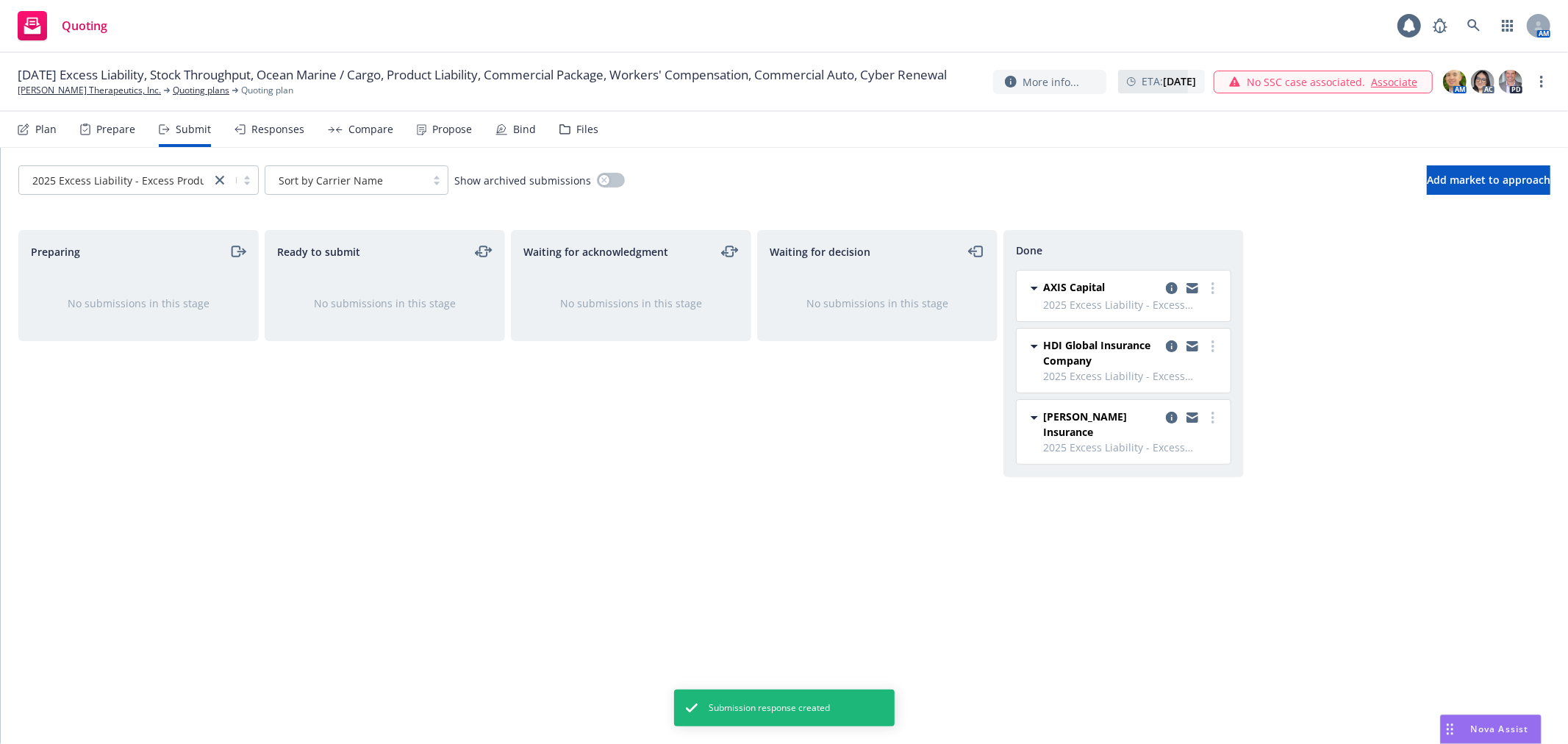
click at [798, 478] on div "Waiting for decision No submissions in this stage" at bounding box center [878, 472] width 240 height 483
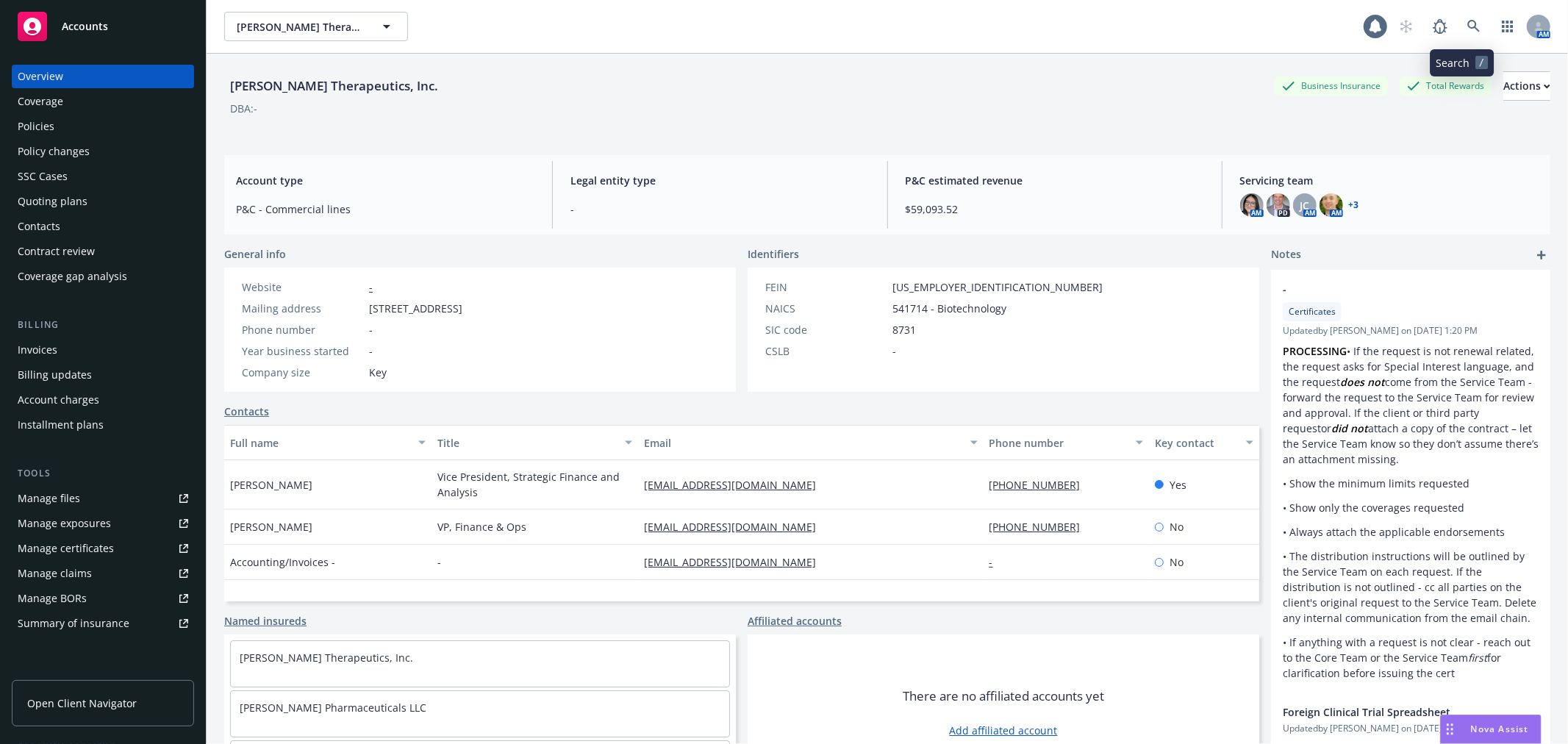
click at [1460, 33] on link at bounding box center [1474, 26] width 29 height 29
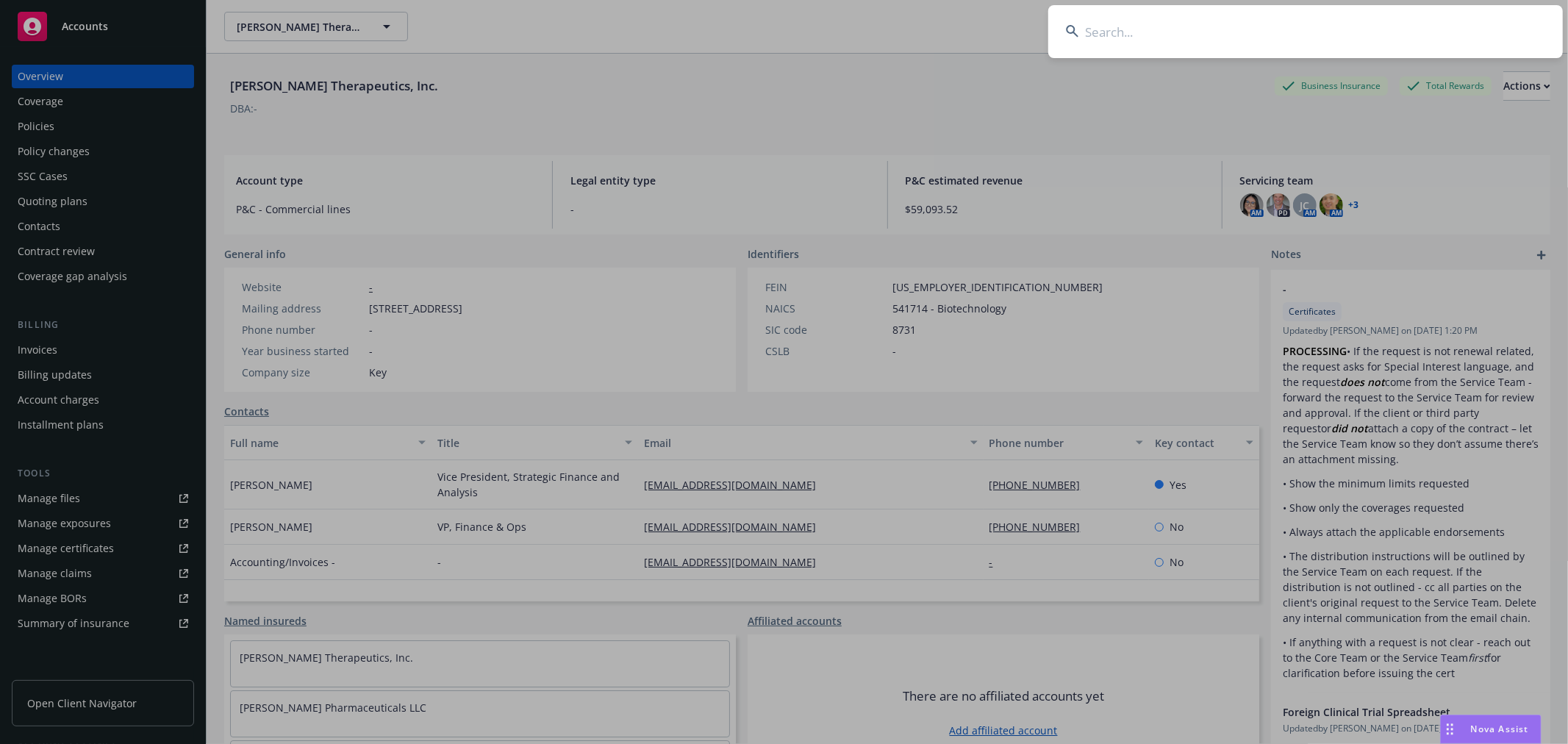
click at [1349, 29] on input at bounding box center [1306, 31] width 515 height 53
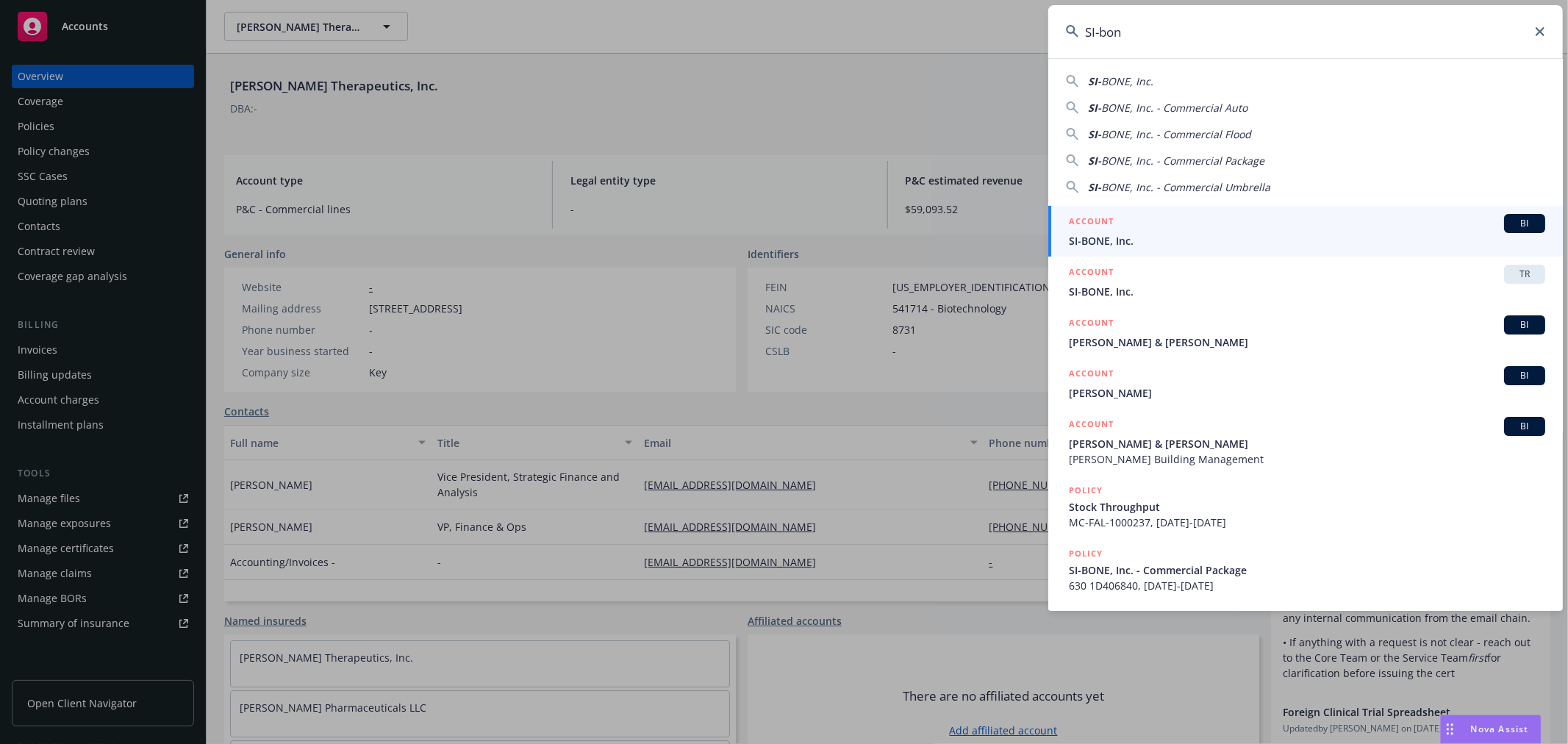
type input "SI-bon"
click at [1112, 237] on span "SI-BONE, Inc." at bounding box center [1307, 240] width 477 height 15
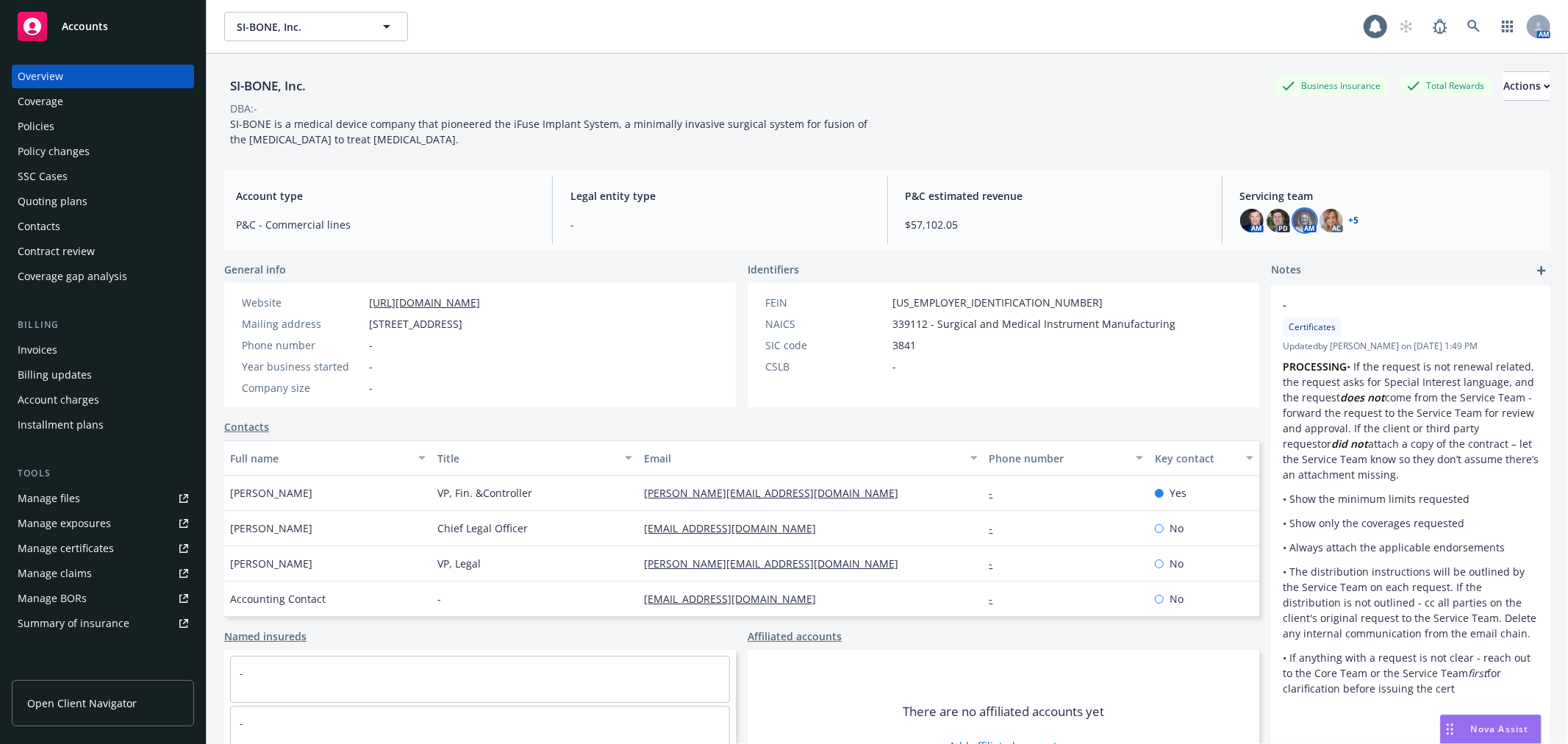
click at [1296, 216] on img at bounding box center [1305, 220] width 24 height 24
click at [1290, 255] on icon "close" at bounding box center [1286, 259] width 8 height 8
click at [1344, 225] on div "AM PD AM AC + 5" at bounding box center [1389, 220] width 298 height 24
click at [1349, 221] on link "+ 5" at bounding box center [1354, 220] width 10 height 8
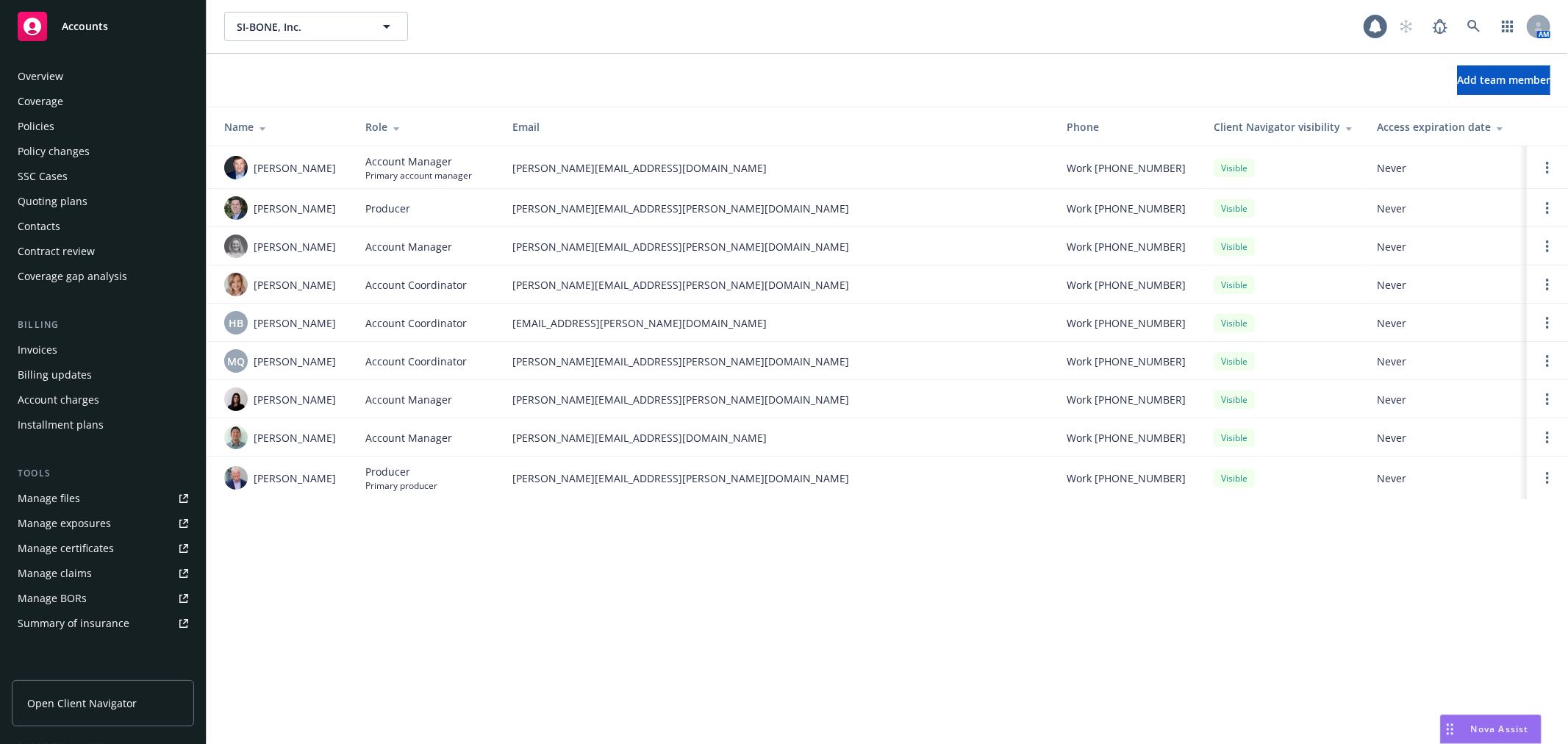
click at [67, 87] on div "Overview" at bounding box center [103, 77] width 171 height 24
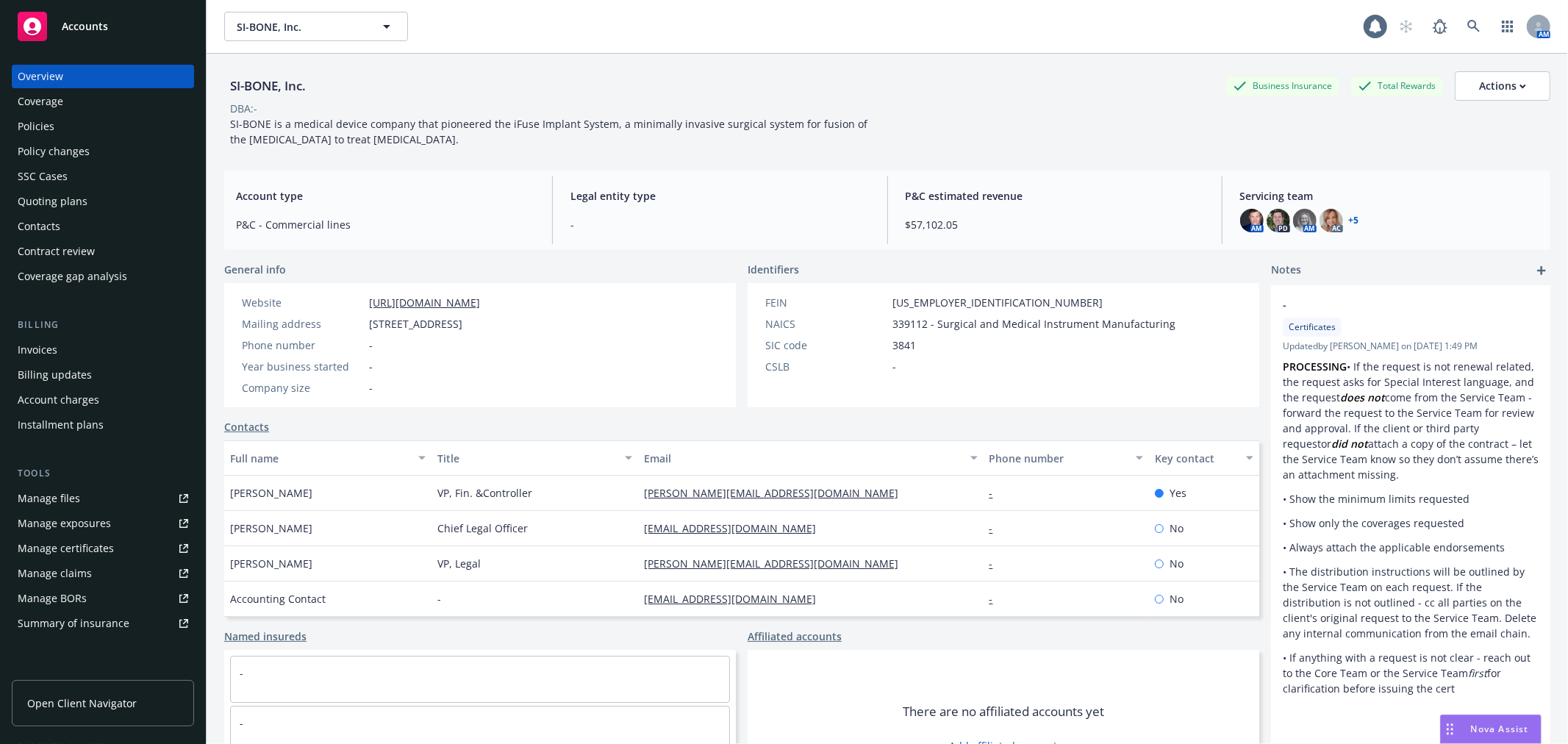
click at [739, 157] on div "SI-BONE, Inc. Business Insurance Total Rewards Actions DBA: - SI-BONE is a medi…" at bounding box center [887, 106] width 1326 height 105
